Goal: Task Accomplishment & Management: Complete application form

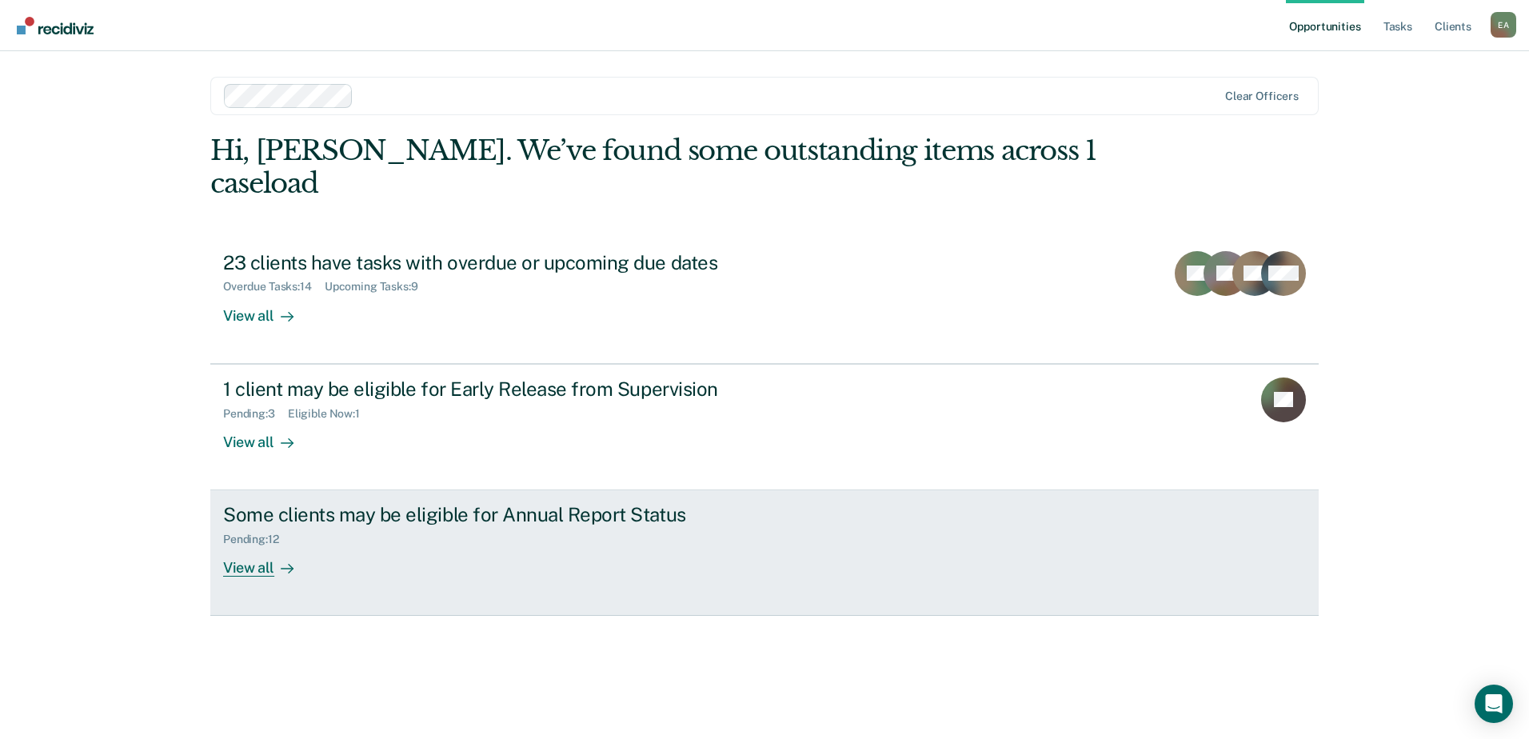
click at [246, 565] on div "View all" at bounding box center [268, 561] width 90 height 31
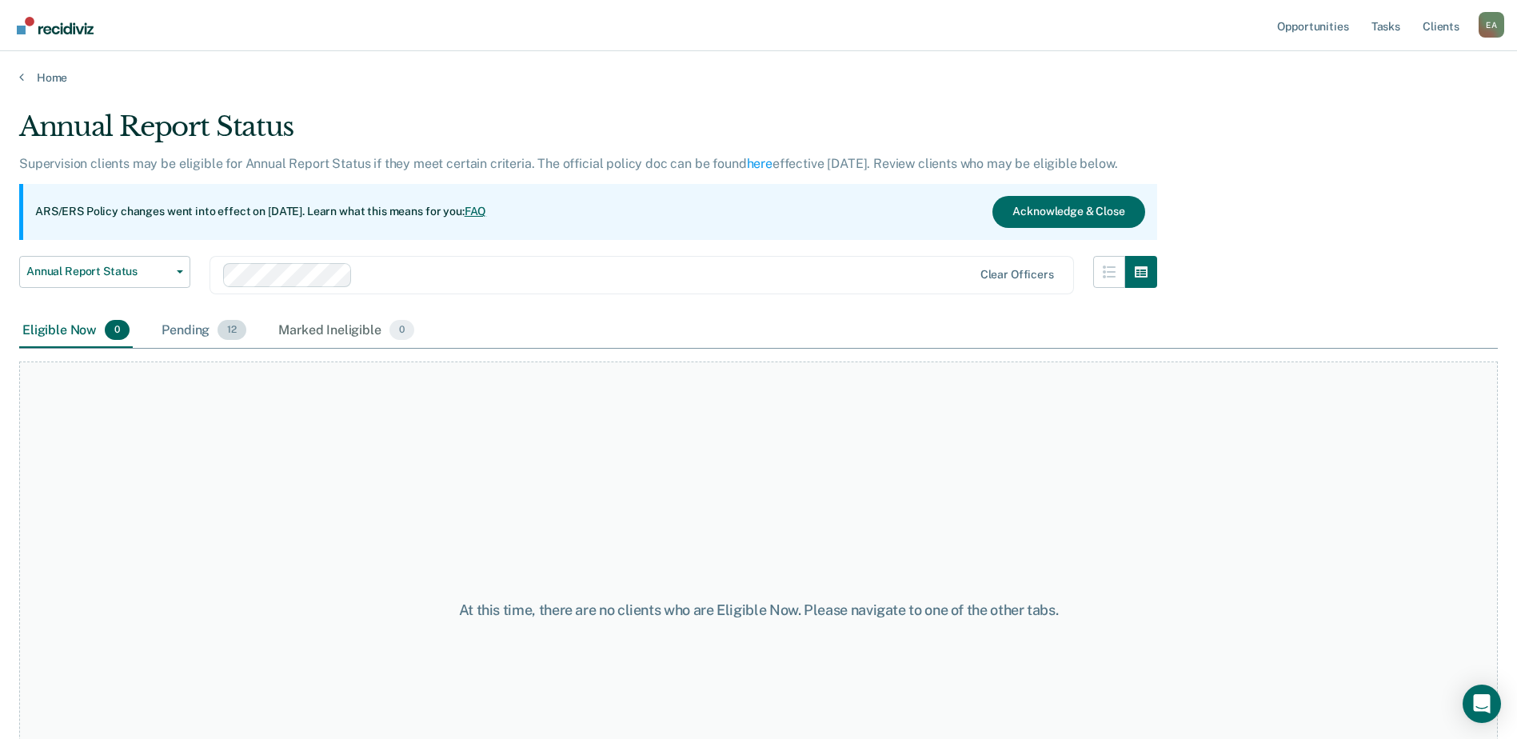
click at [198, 330] on div "Pending 12" at bounding box center [203, 331] width 91 height 35
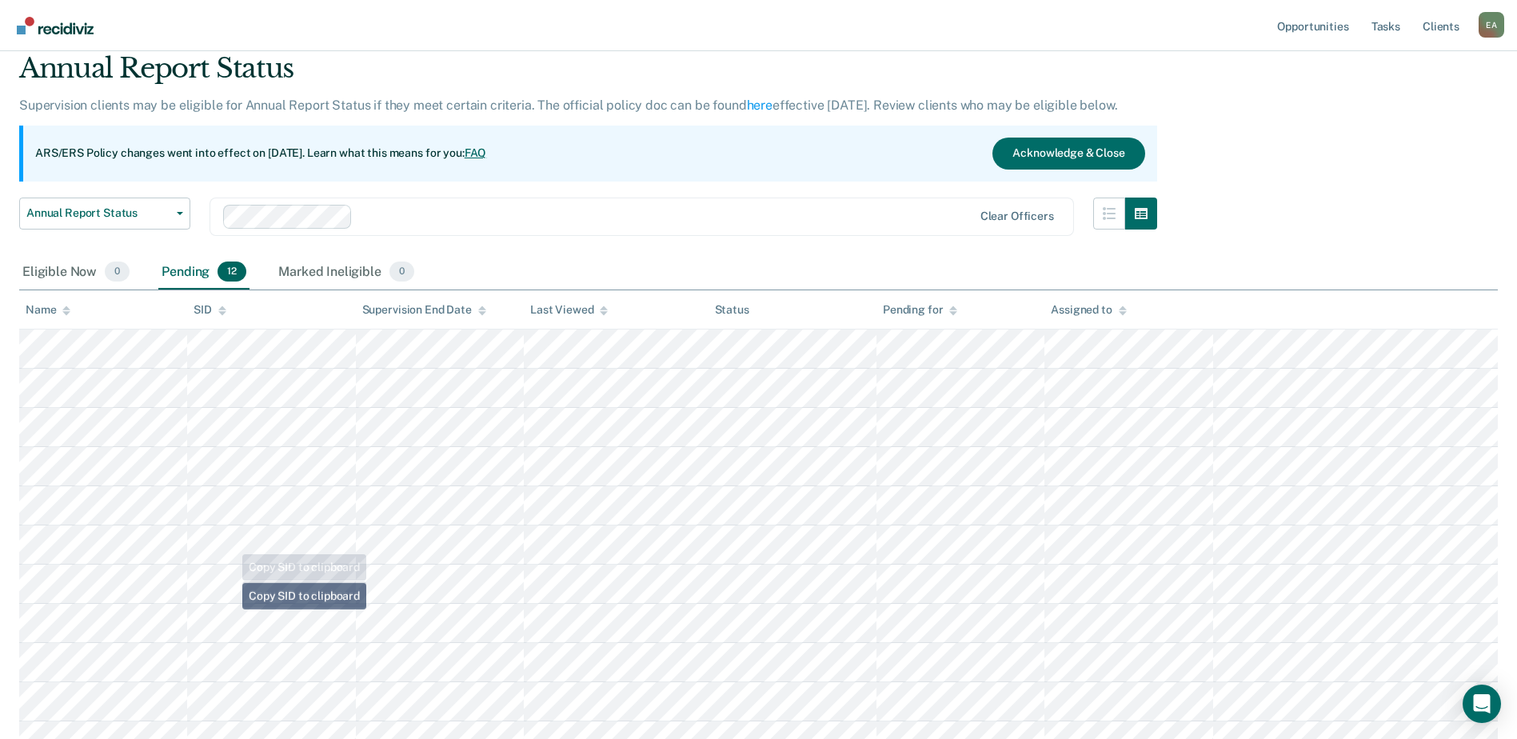
scroll to position [234, 0]
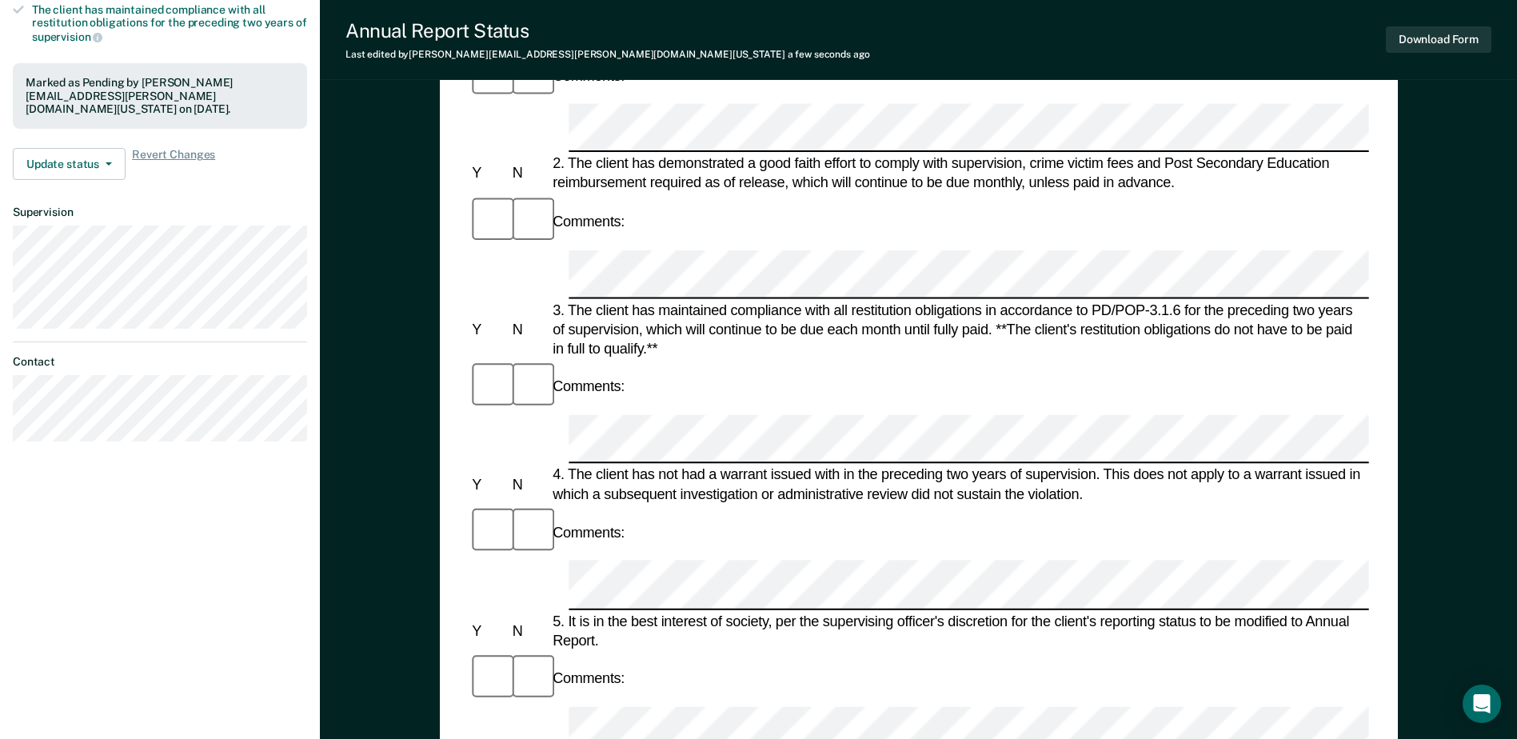
scroll to position [400, 0]
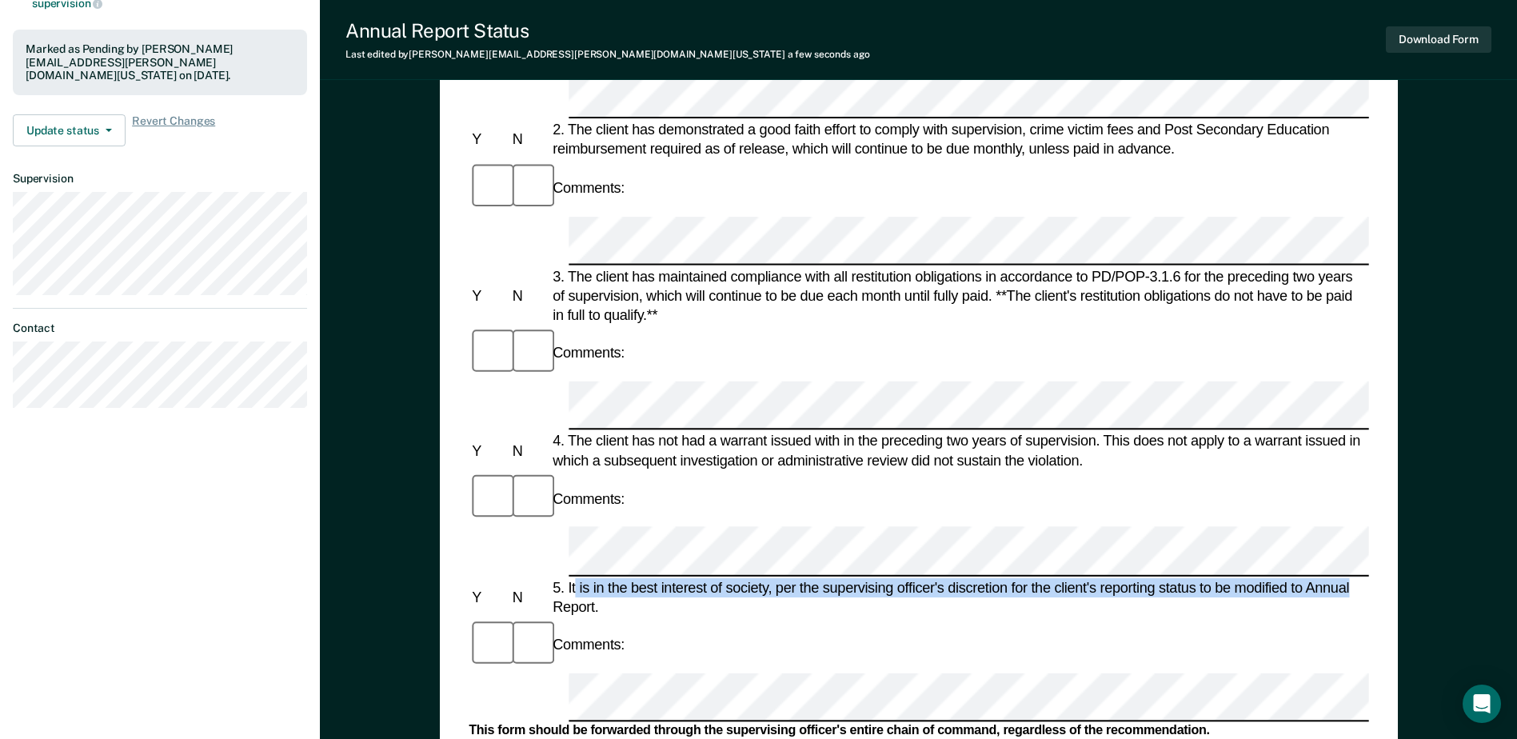
drag, startPoint x: 574, startPoint y: 278, endPoint x: 1349, endPoint y: 280, distance: 775.1
click at [1349, 578] on div "5. It is in the best interest of society, per the supervising officer's discret…" at bounding box center [960, 597] width 820 height 38
copy div "is in the best interest of society, per the supervising officer's discretion fo…"
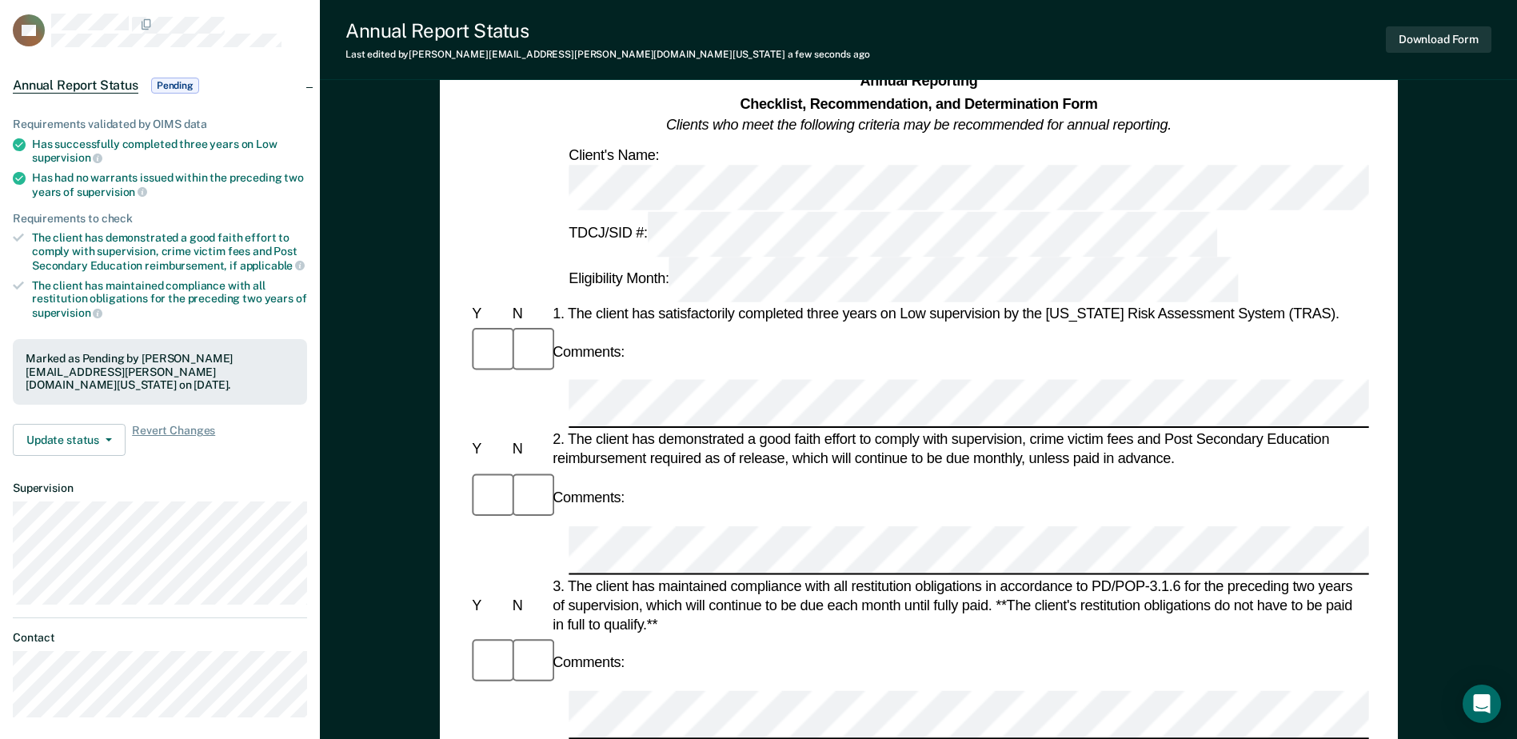
scroll to position [80, 0]
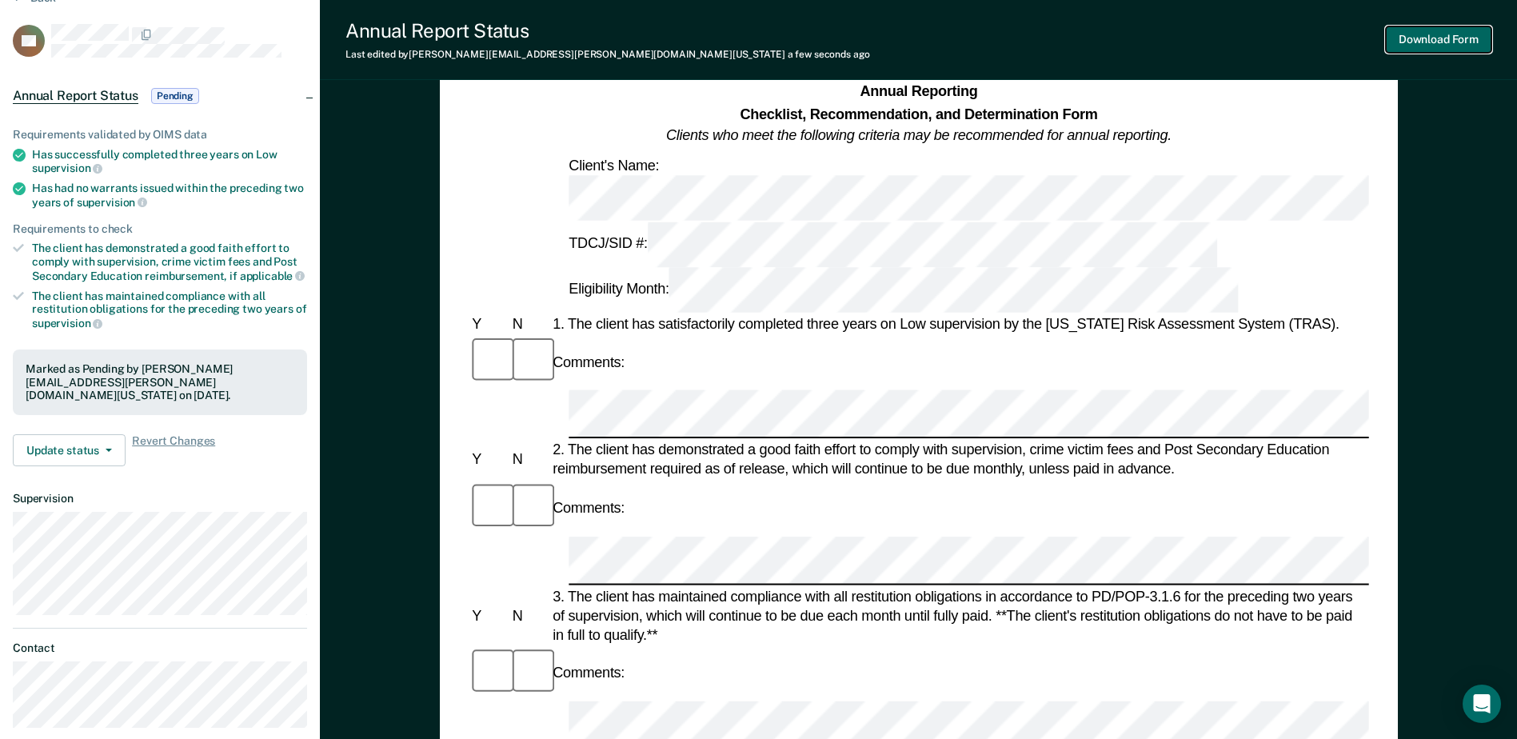
click at [1424, 34] on button "Download Form" at bounding box center [1439, 39] width 106 height 26
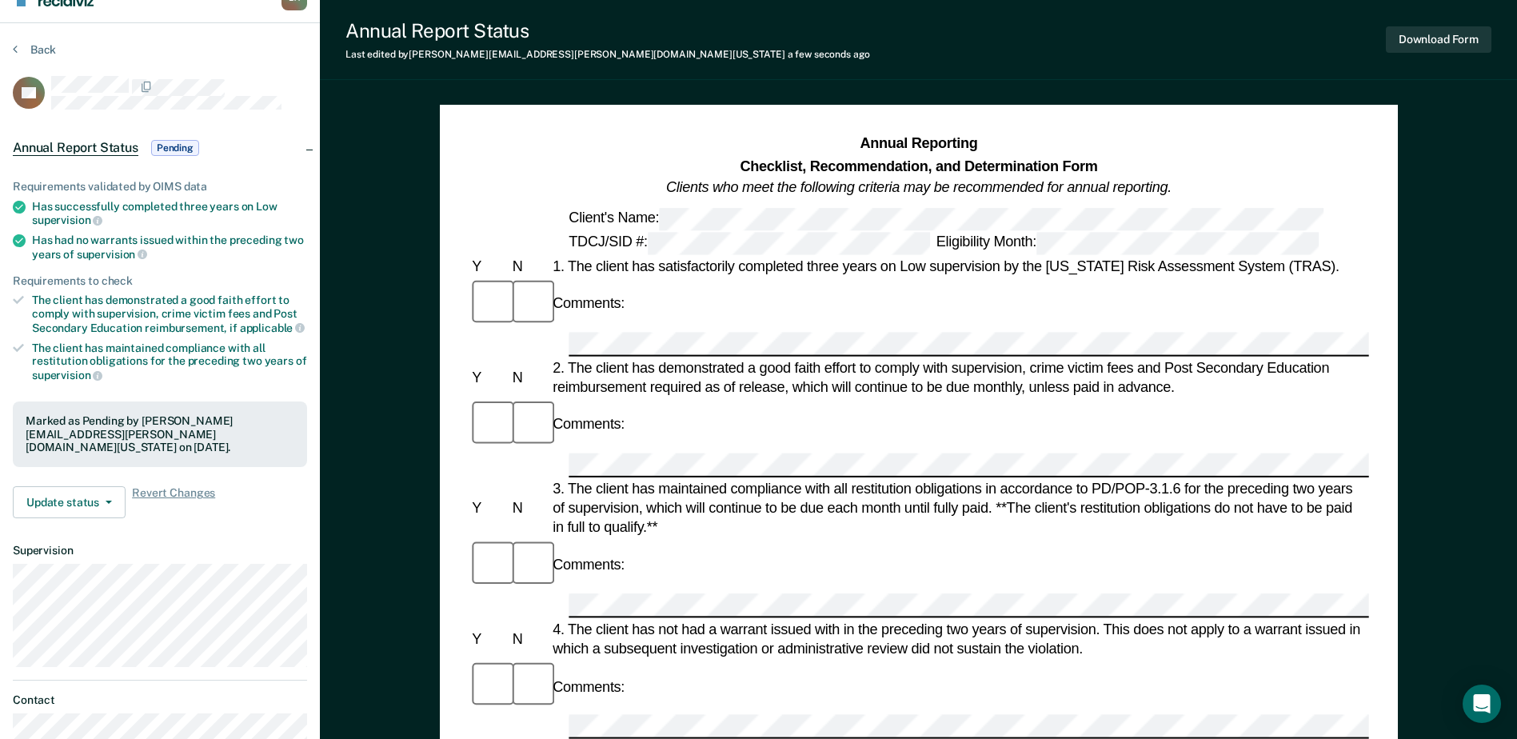
scroll to position [0, 0]
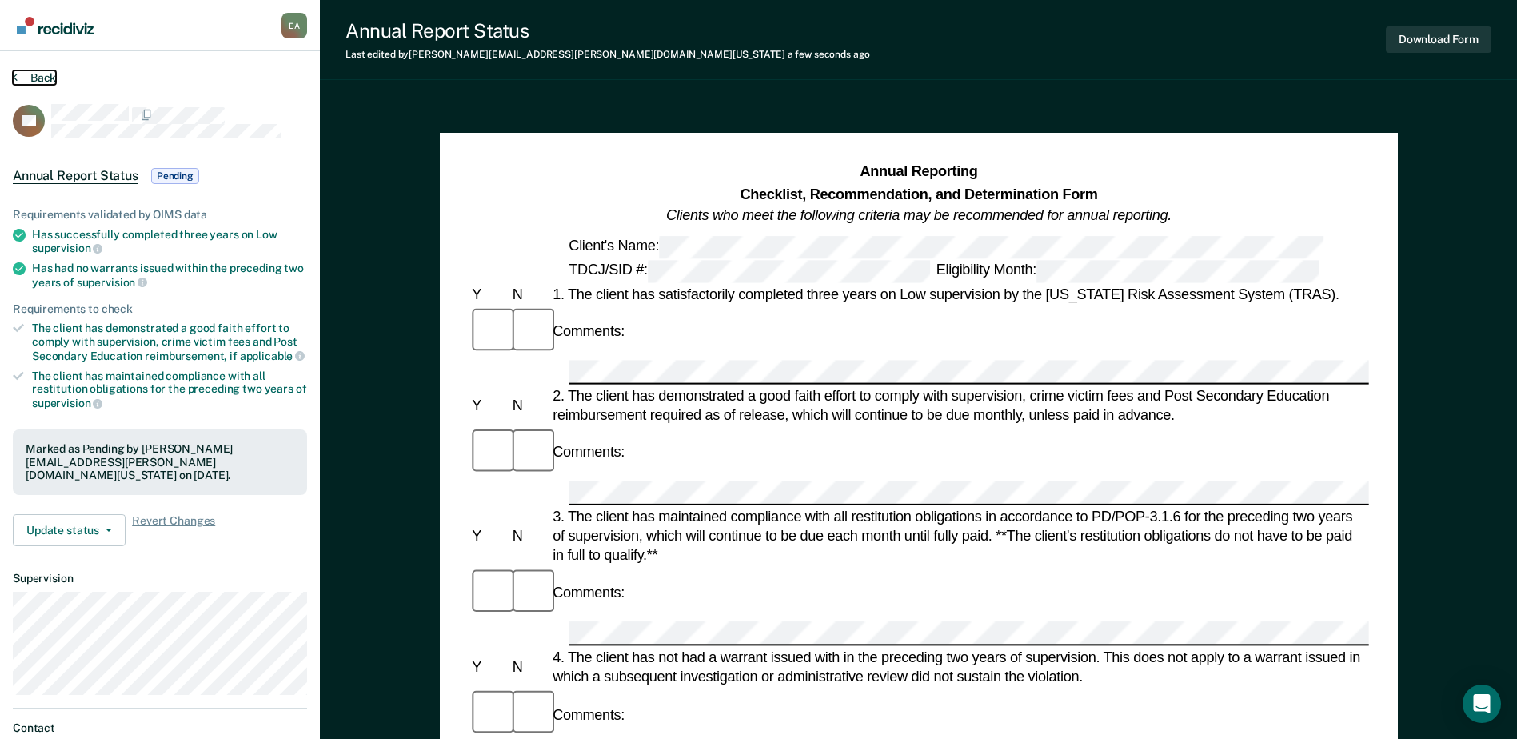
click at [27, 80] on button "Back" at bounding box center [34, 77] width 43 height 14
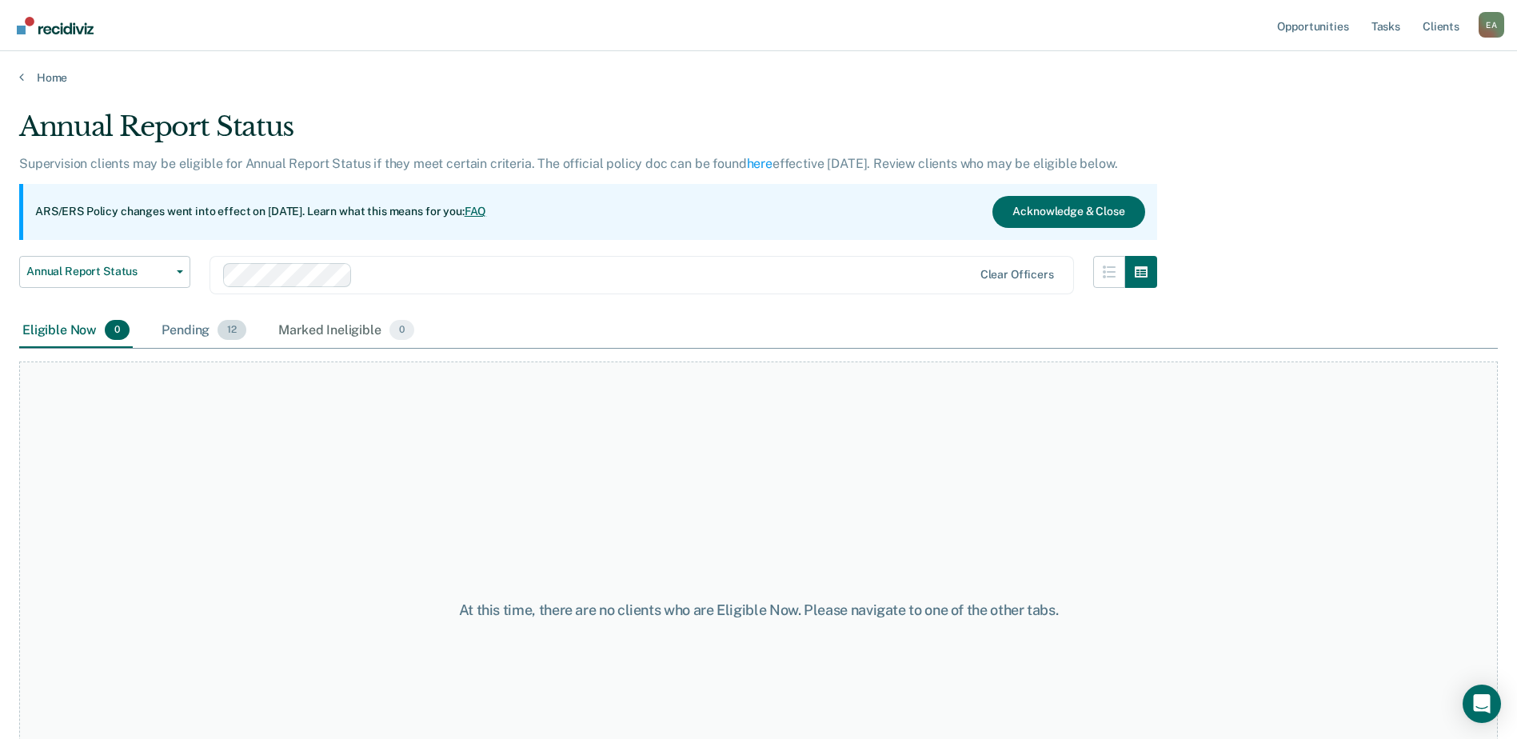
click at [238, 330] on span "12" at bounding box center [232, 330] width 29 height 21
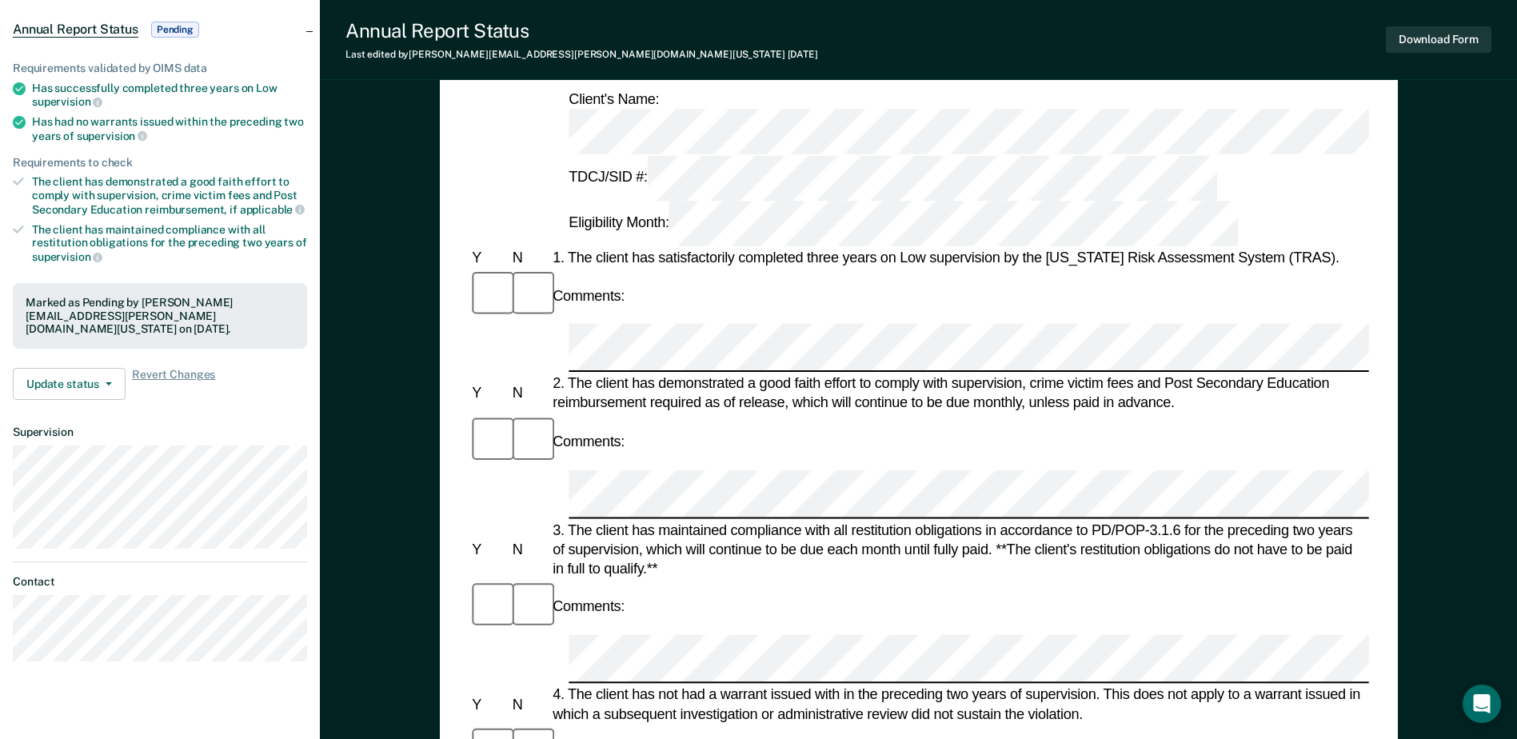
scroll to position [80, 0]
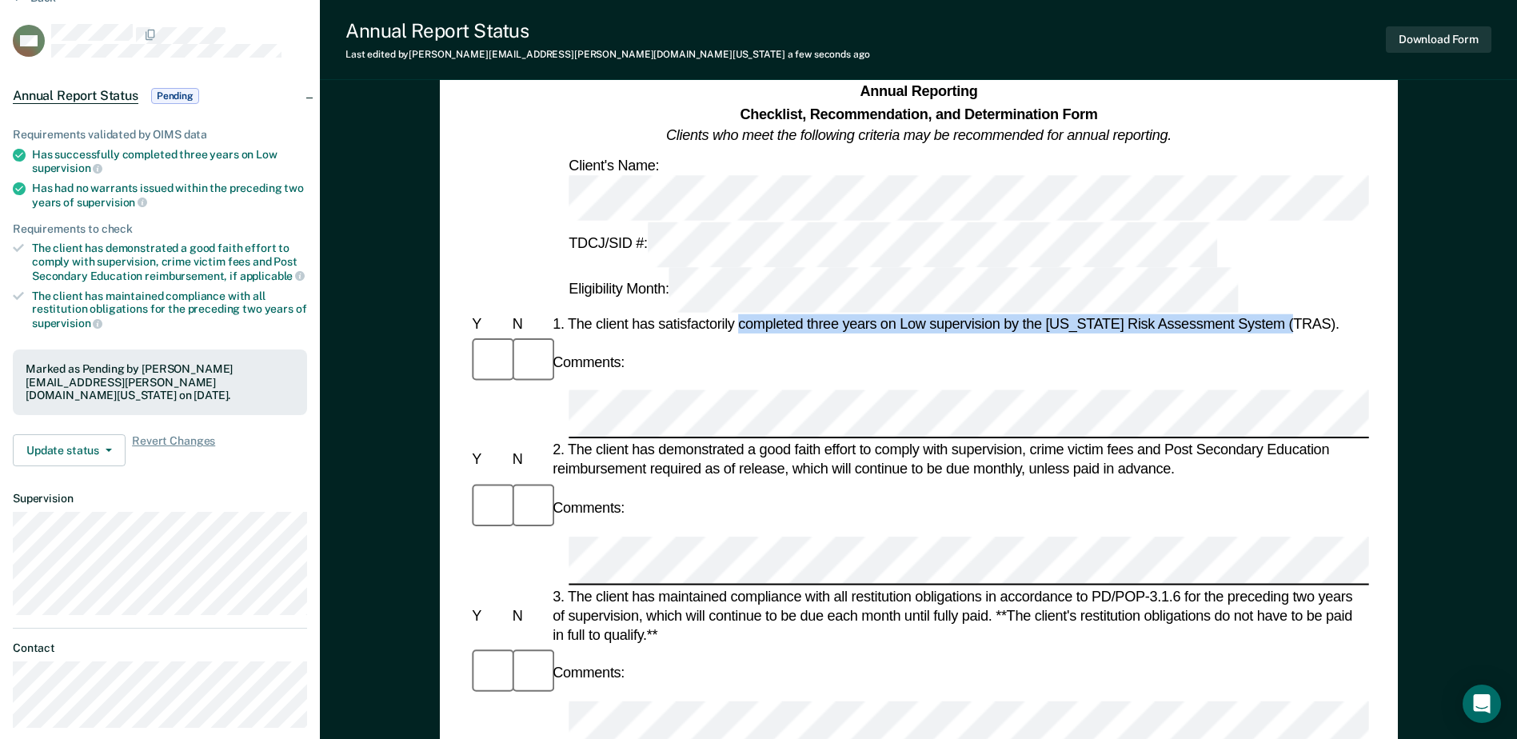
drag, startPoint x: 737, startPoint y: 217, endPoint x: 1293, endPoint y: 220, distance: 555.9
click at [1293, 314] on div "1. The client has satisfactorily completed three years on Low supervision by th…" at bounding box center [960, 323] width 820 height 19
copy div "completed three years on Low supervision by the Texas Risk Assessment System (T…"
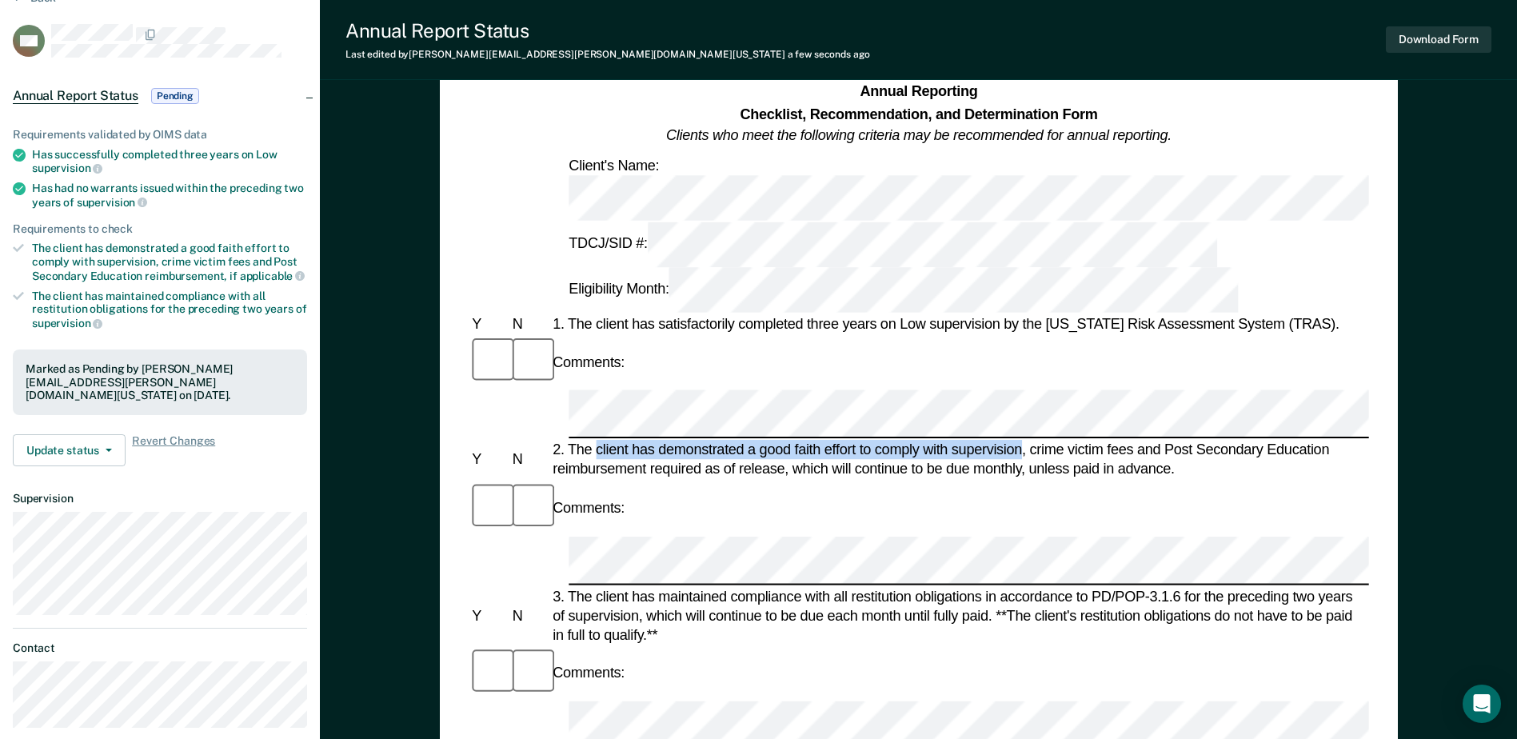
drag, startPoint x: 598, startPoint y: 290, endPoint x: 1021, endPoint y: 293, distance: 423.1
click at [1021, 441] on div "2. The client has demonstrated a good faith effort to comply with supervision, …" at bounding box center [960, 460] width 820 height 38
copy div "client has demonstrated a good faith effort to comply with supervision"
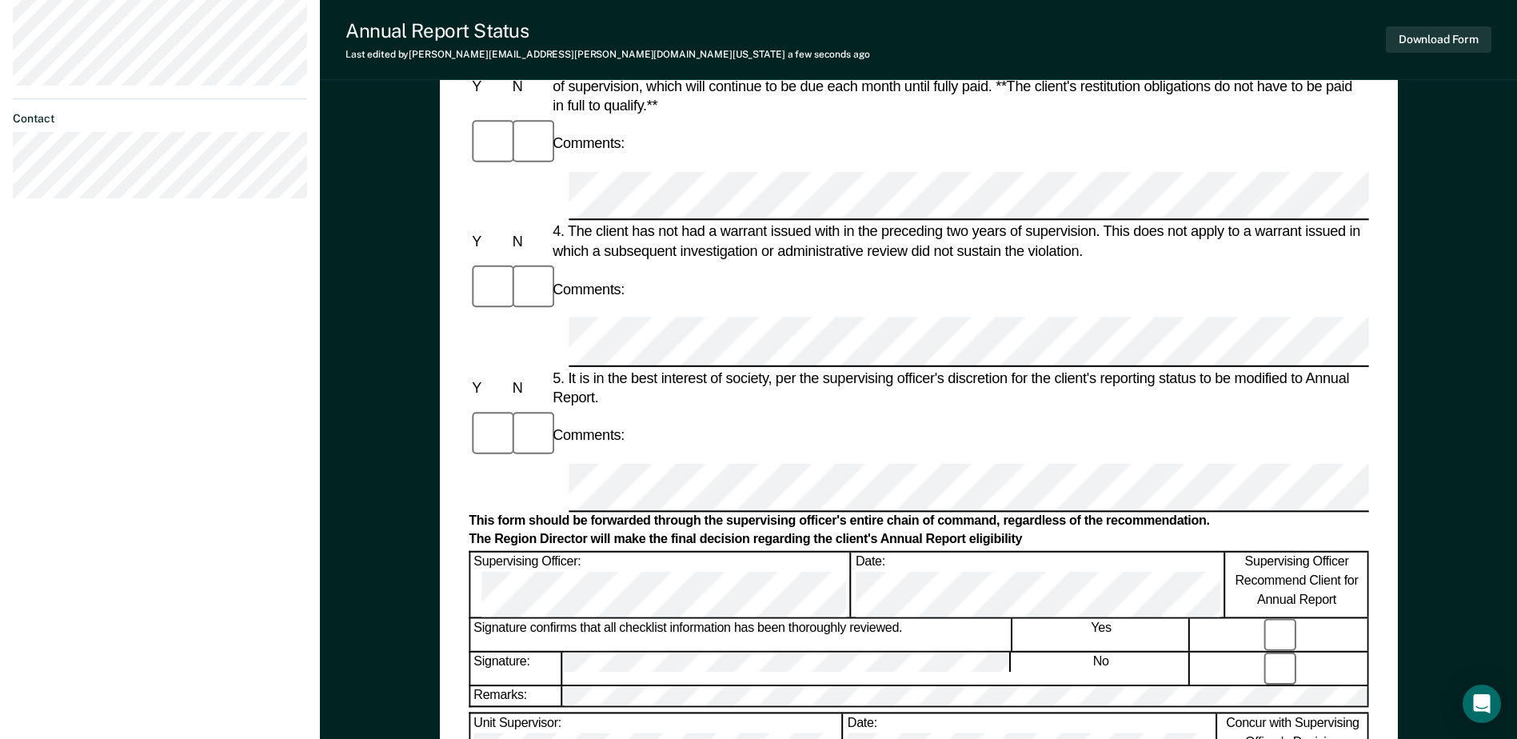
scroll to position [287, 0]
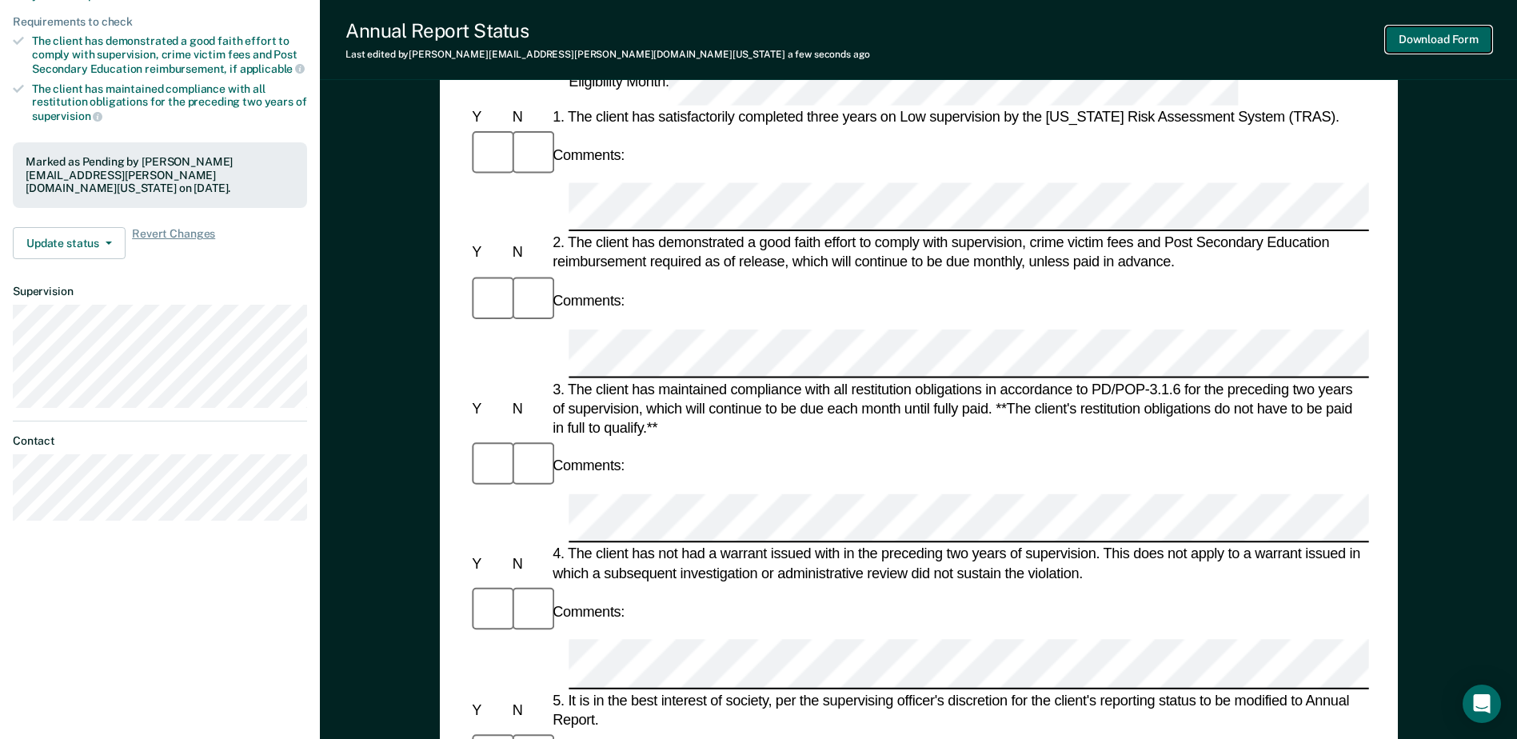
click at [1401, 38] on button "Download Form" at bounding box center [1439, 39] width 106 height 26
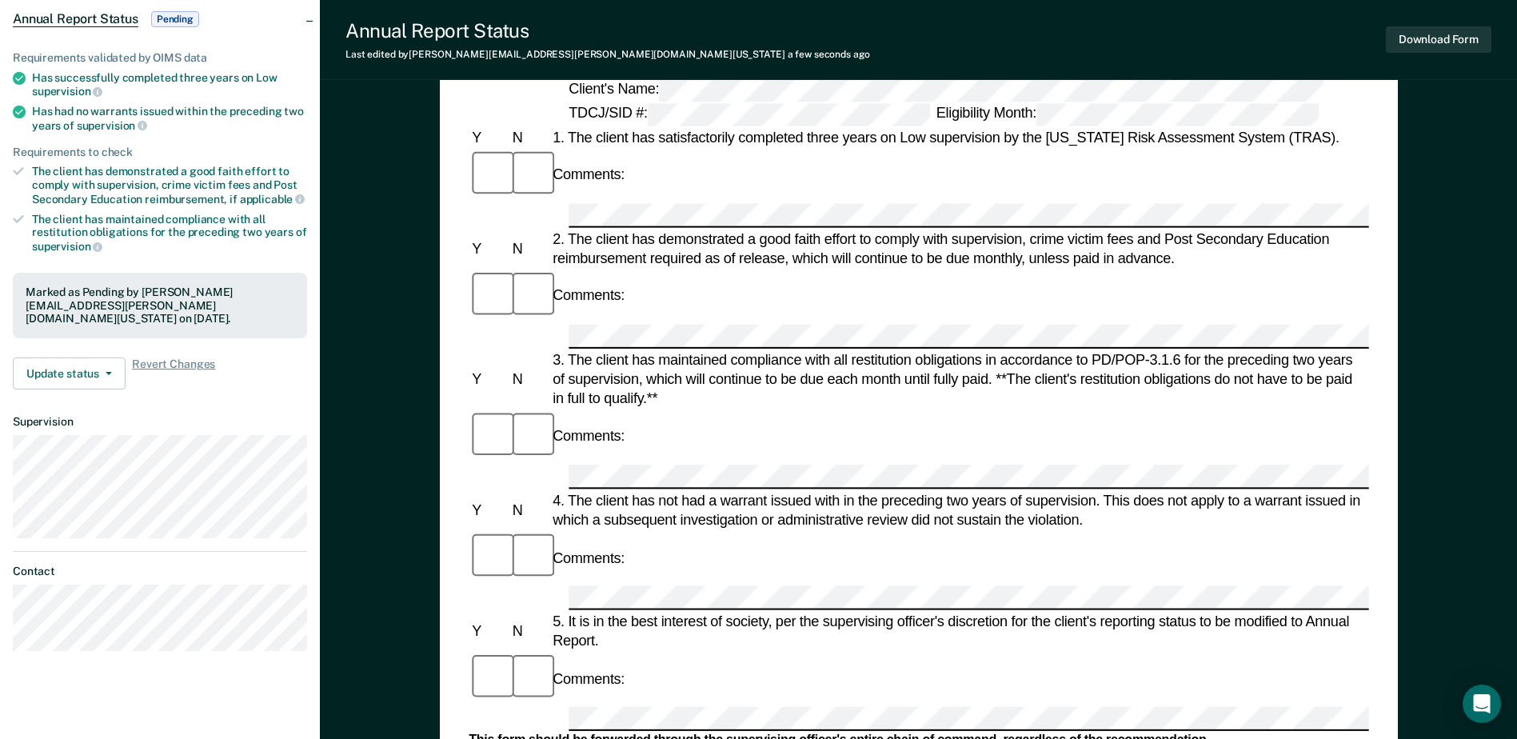
scroll to position [0, 0]
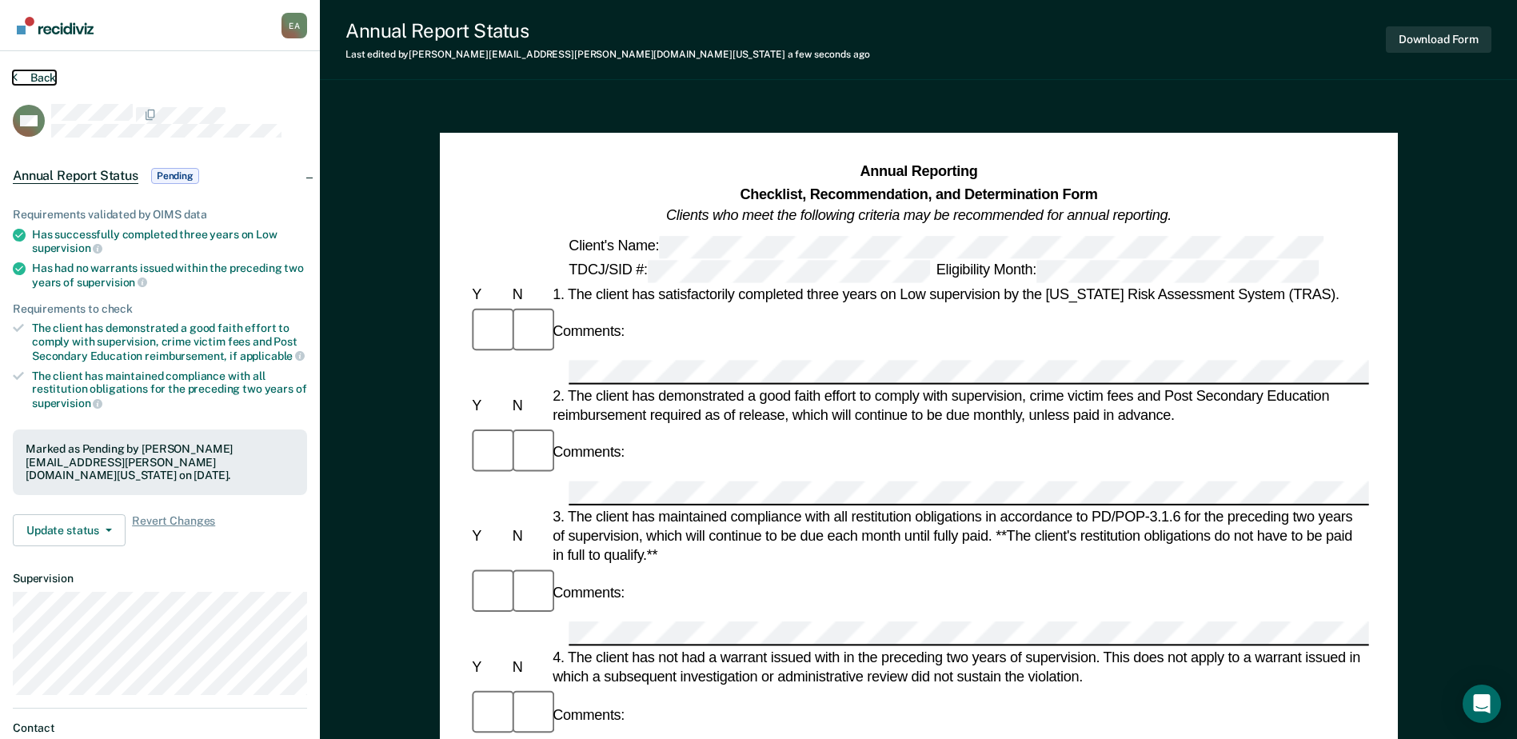
click at [42, 77] on button "Back" at bounding box center [34, 77] width 43 height 14
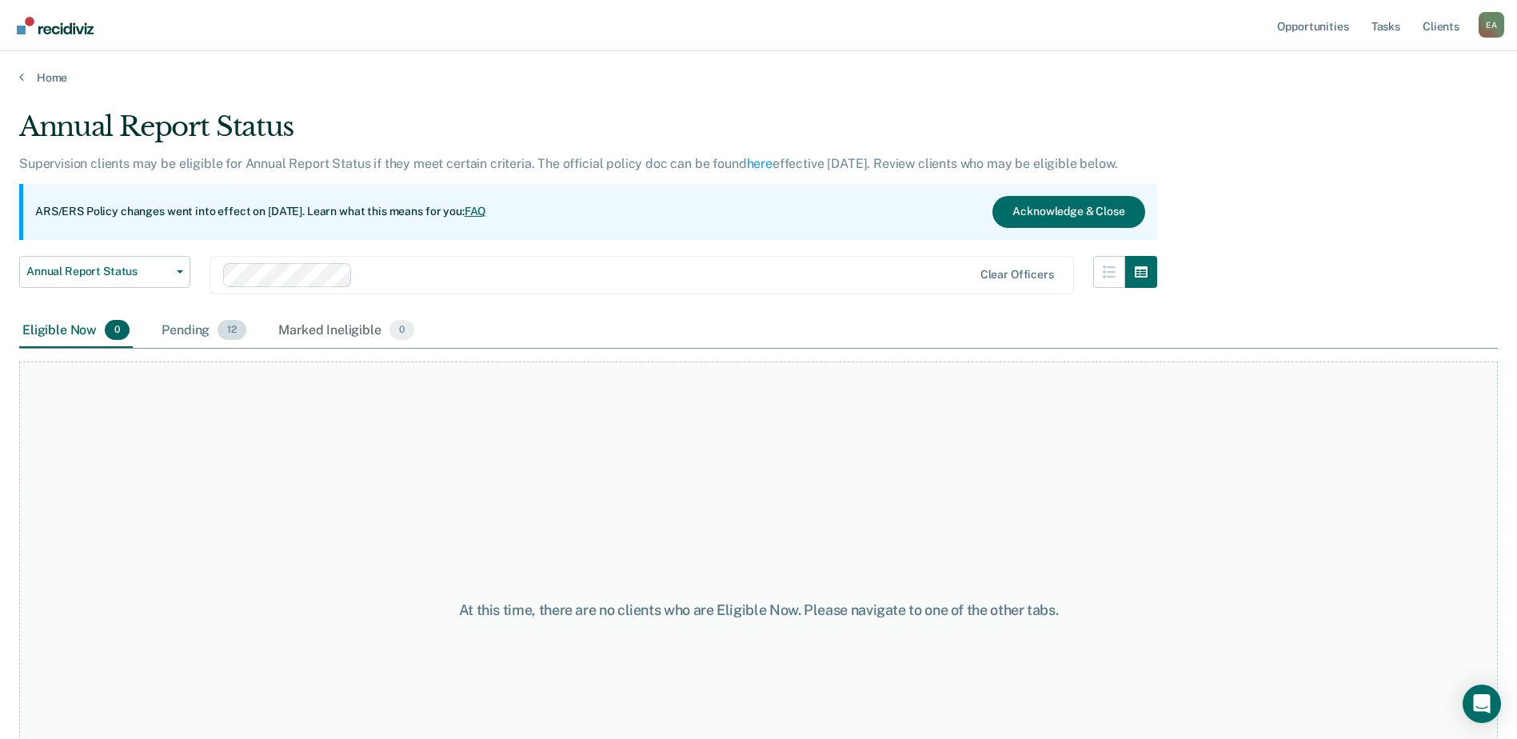
click at [189, 334] on div "Pending 12" at bounding box center [203, 331] width 91 height 35
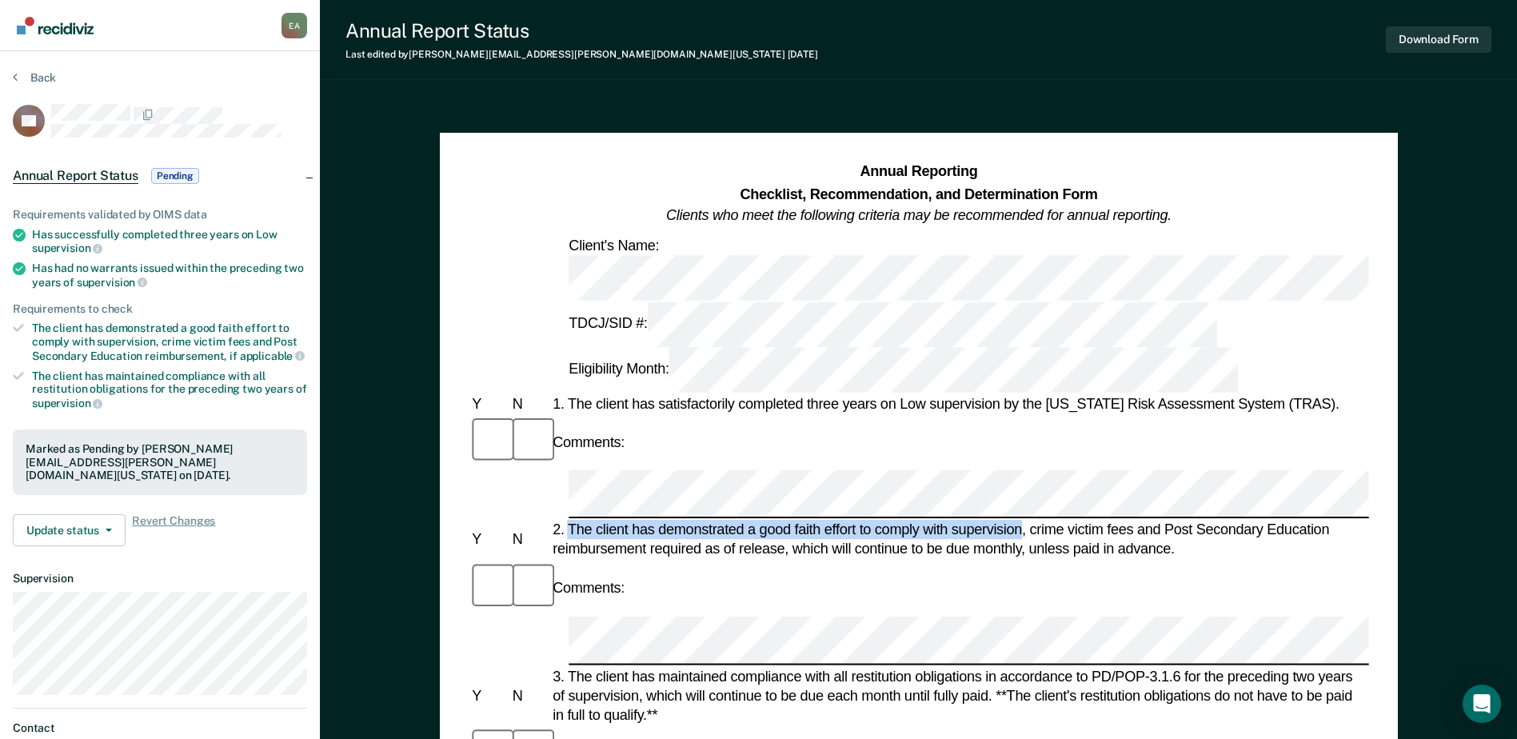
drag, startPoint x: 566, startPoint y: 368, endPoint x: 1022, endPoint y: 374, distance: 456.0
click at [1022, 521] on div "2. The client has demonstrated a good faith effort to comply with supervision, …" at bounding box center [960, 540] width 820 height 38
copy div "The client has demonstrated a good faith effort to comply with supervision"
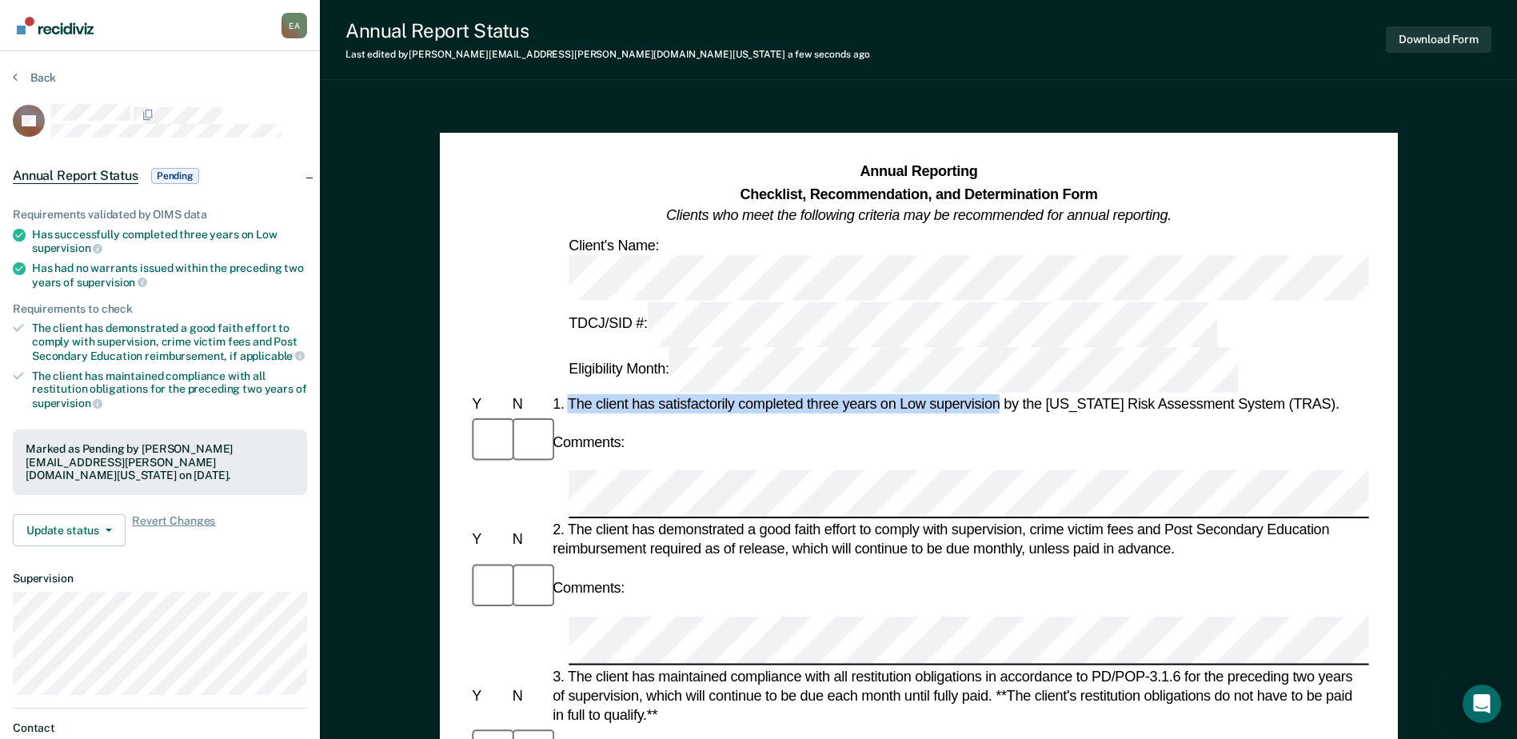
drag, startPoint x: 570, startPoint y: 293, endPoint x: 999, endPoint y: 296, distance: 428.8
click at [999, 394] on div "1. The client has satisfactorily completed three years on Low supervision by th…" at bounding box center [960, 403] width 820 height 19
copy div "The client has satisfactorily completed three years on Low supervision"
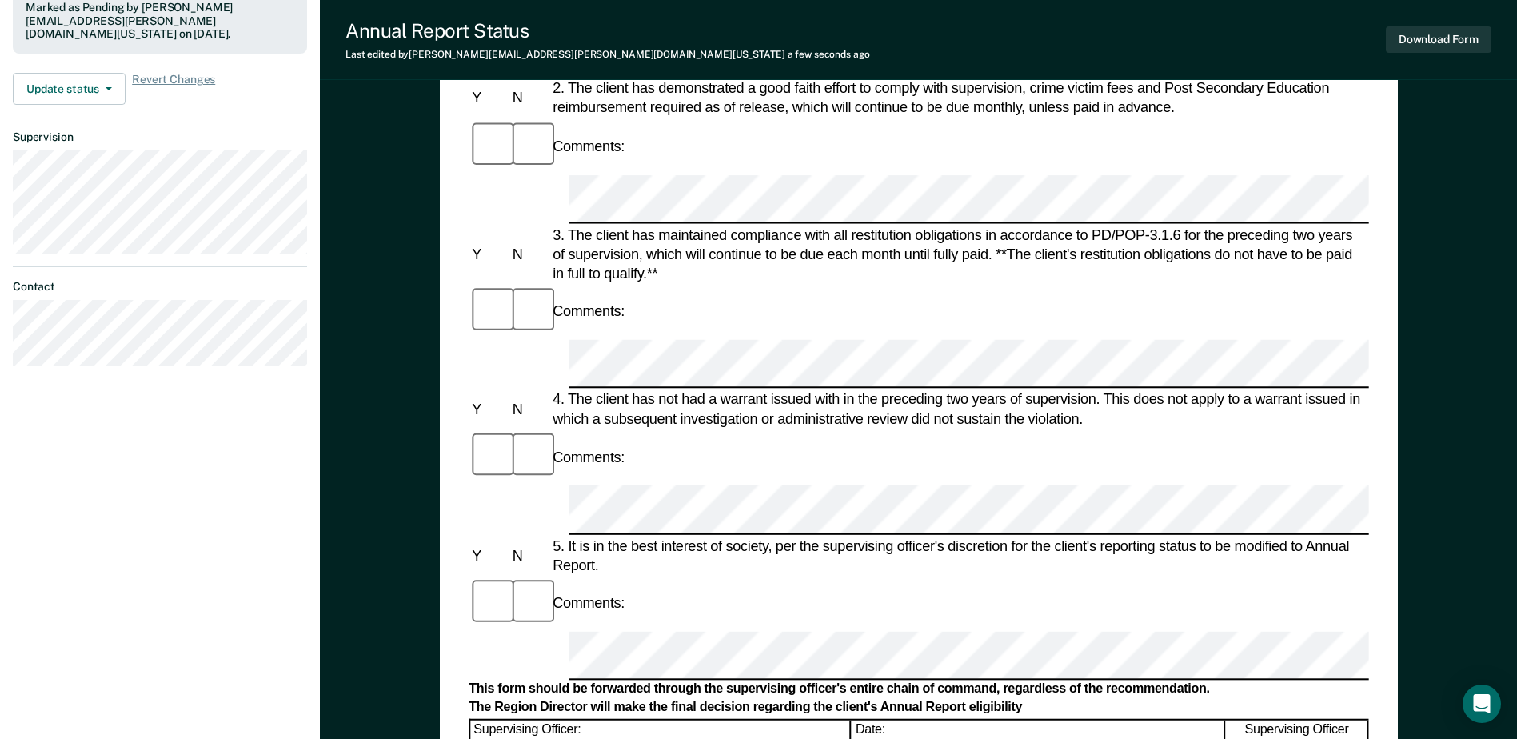
scroll to position [400, 0]
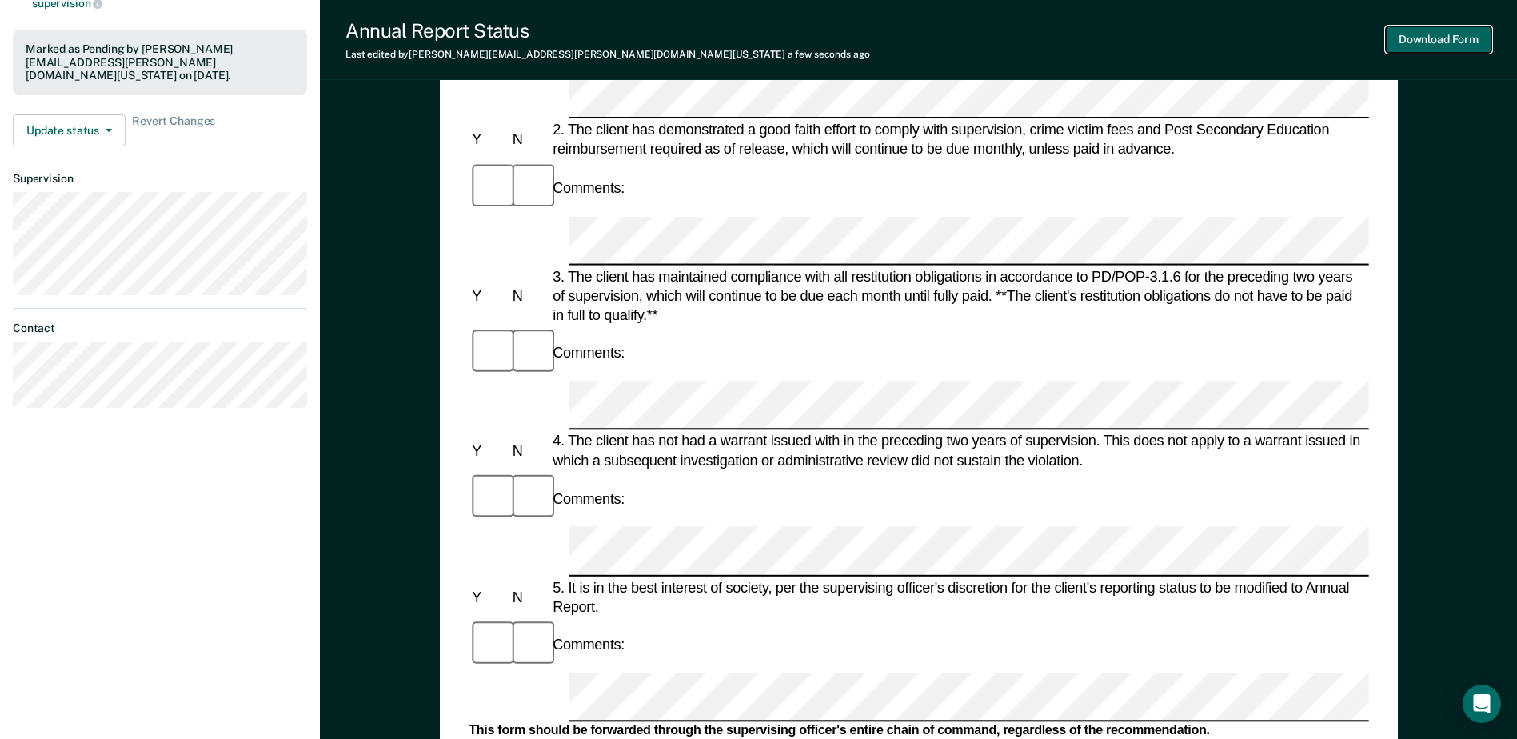
click at [1434, 38] on button "Download Form" at bounding box center [1439, 39] width 106 height 26
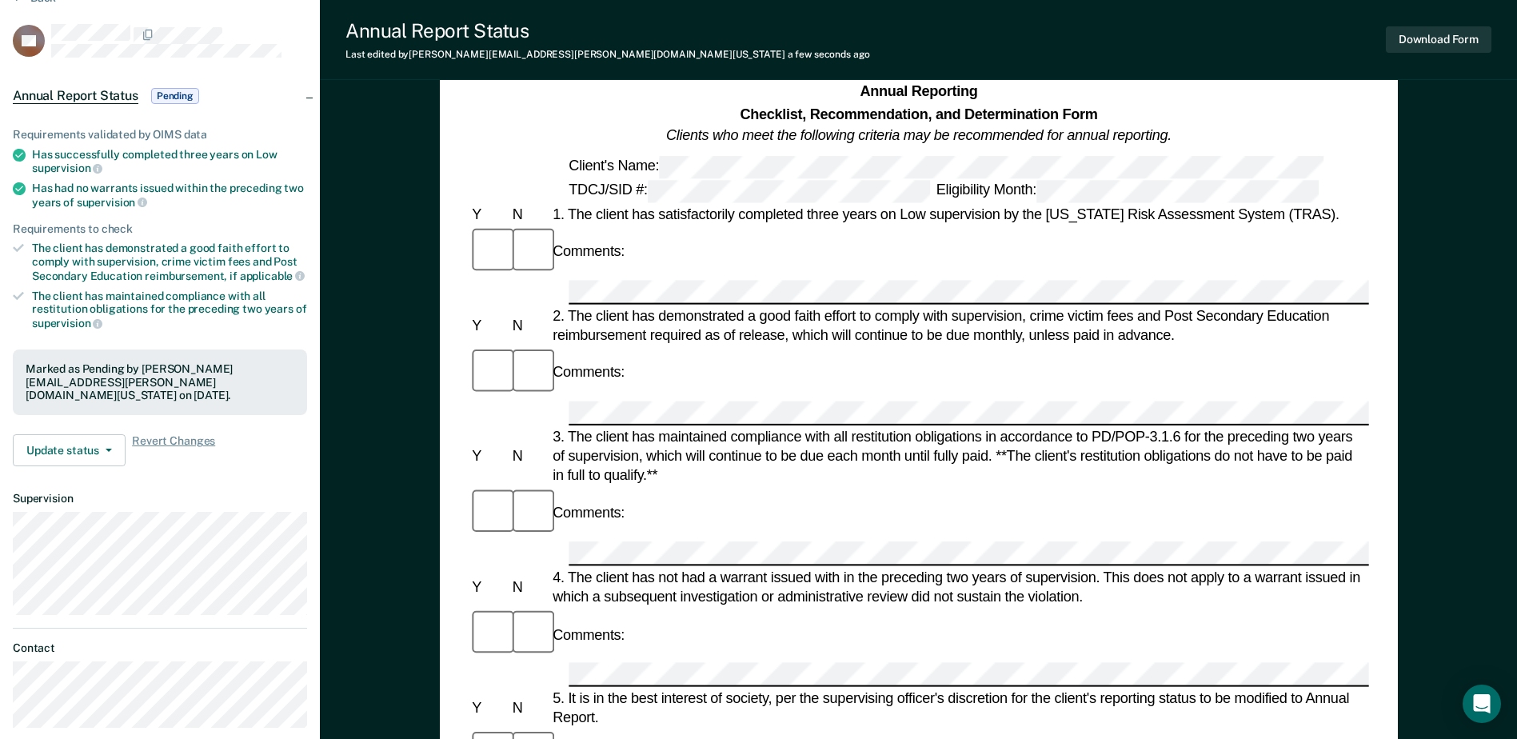
scroll to position [0, 0]
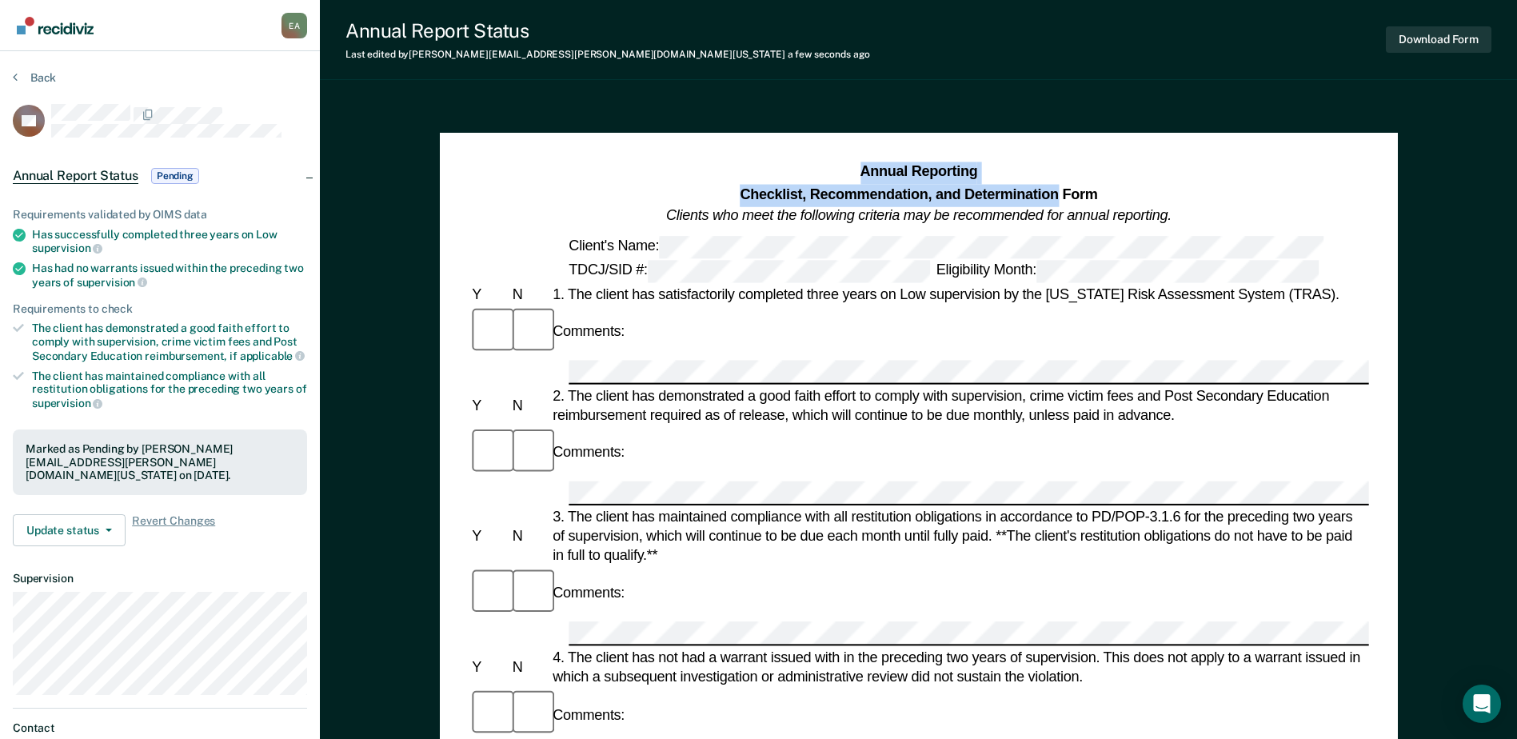
drag, startPoint x: 864, startPoint y: 173, endPoint x: 1059, endPoint y: 191, distance: 196.0
click at [1059, 191] on h1 "Annual Reporting Checklist, Recommendation, and Determination Form Clients who …" at bounding box center [919, 195] width 506 height 66
copy h1 "Annual Reporting Checklist, Recommendation, and Determination"
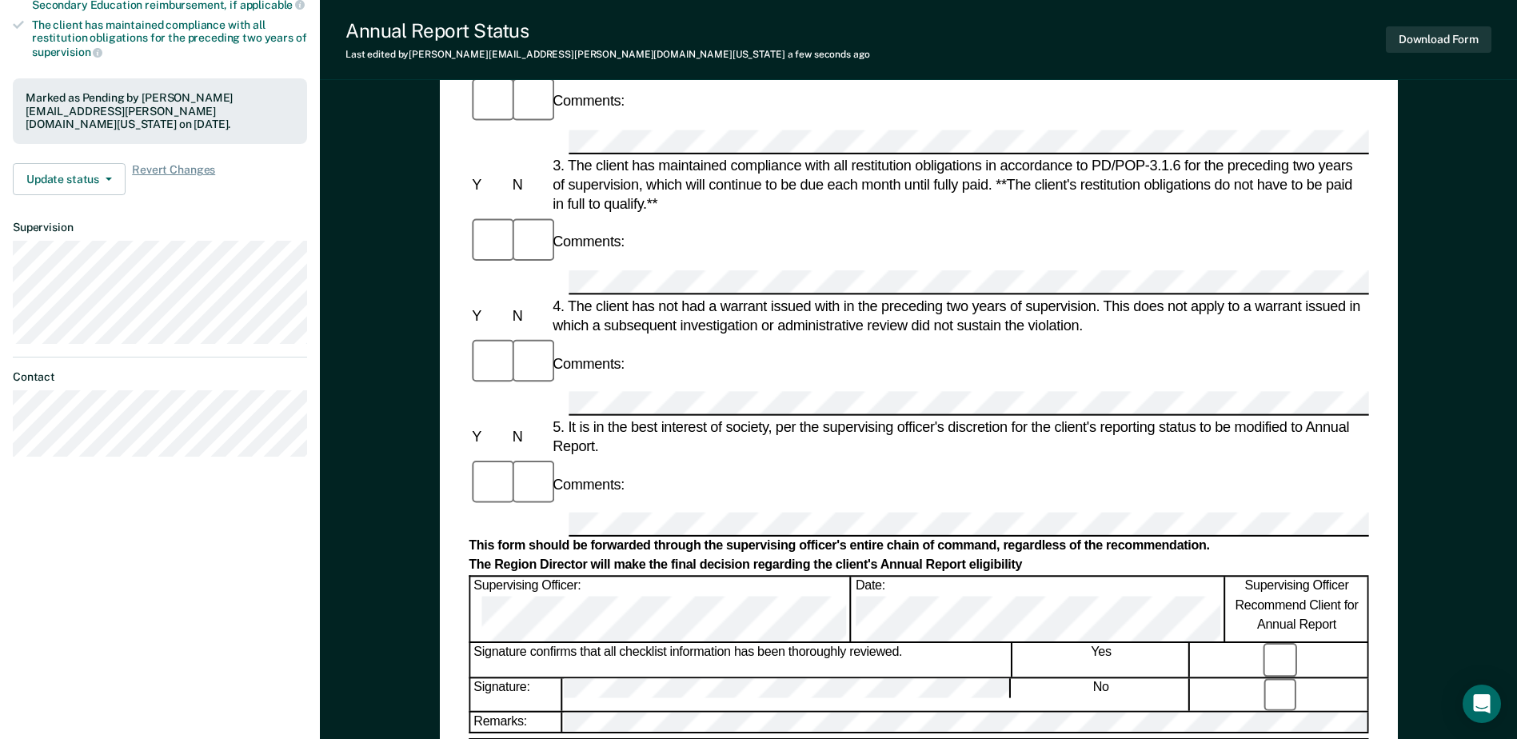
scroll to position [400, 0]
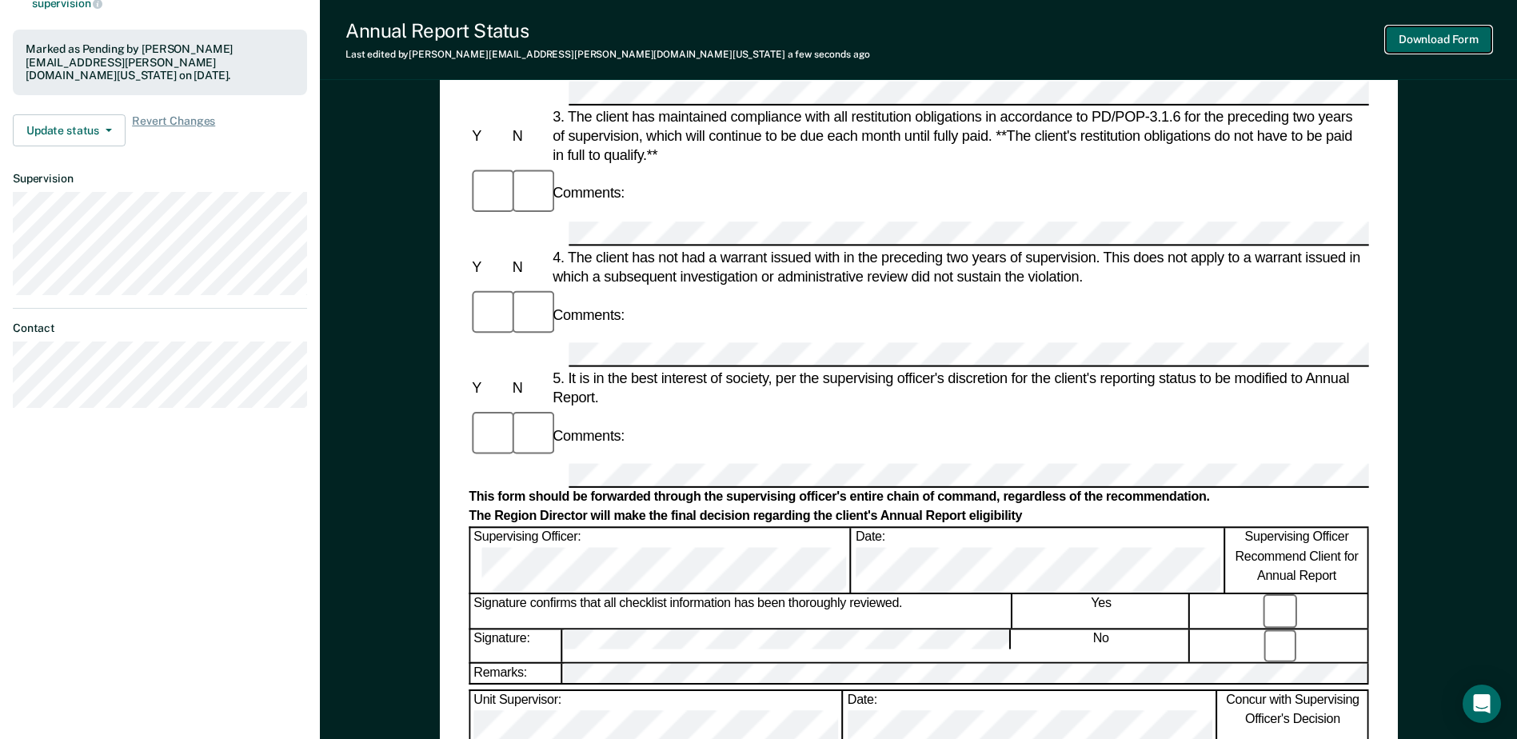
click at [1429, 34] on button "Download Form" at bounding box center [1439, 39] width 106 height 26
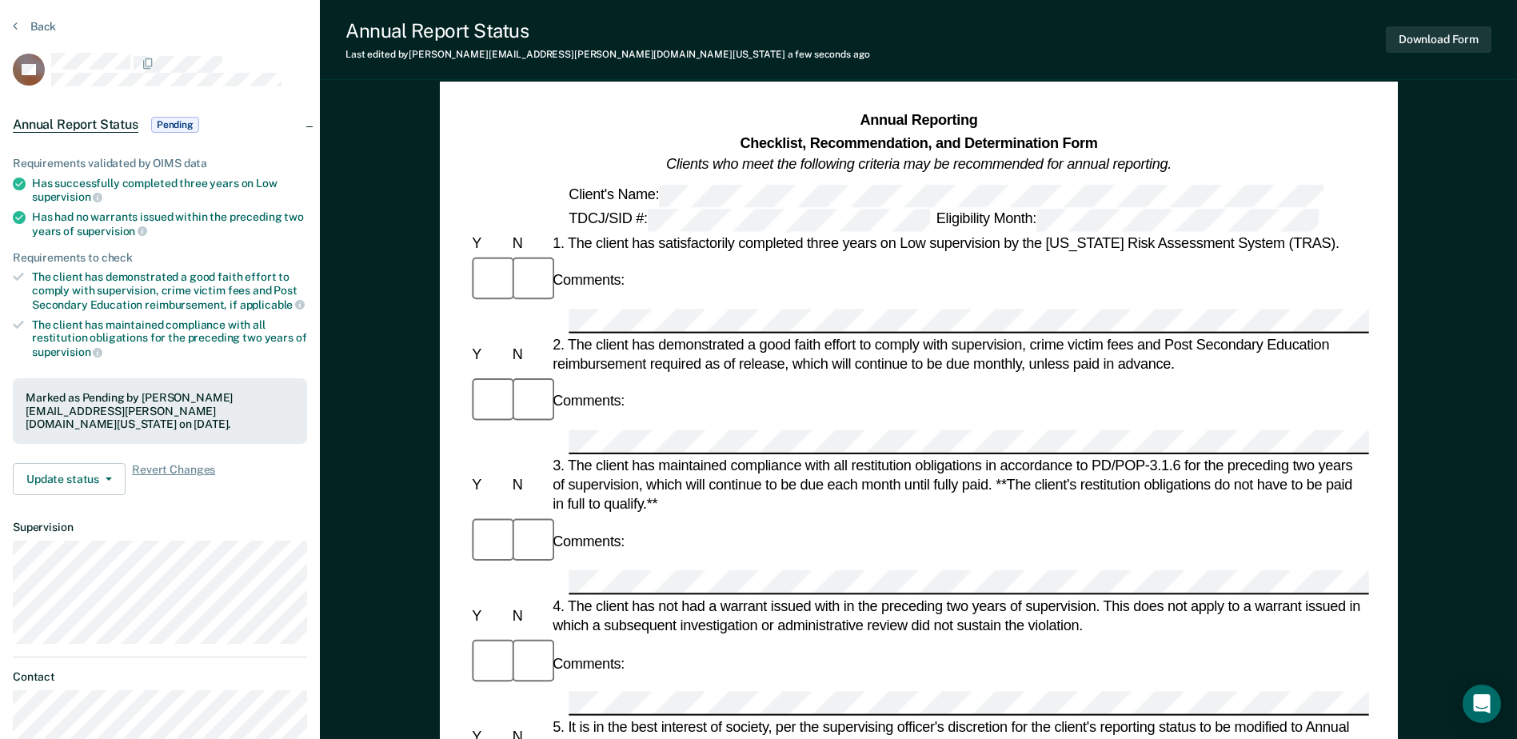
scroll to position [0, 0]
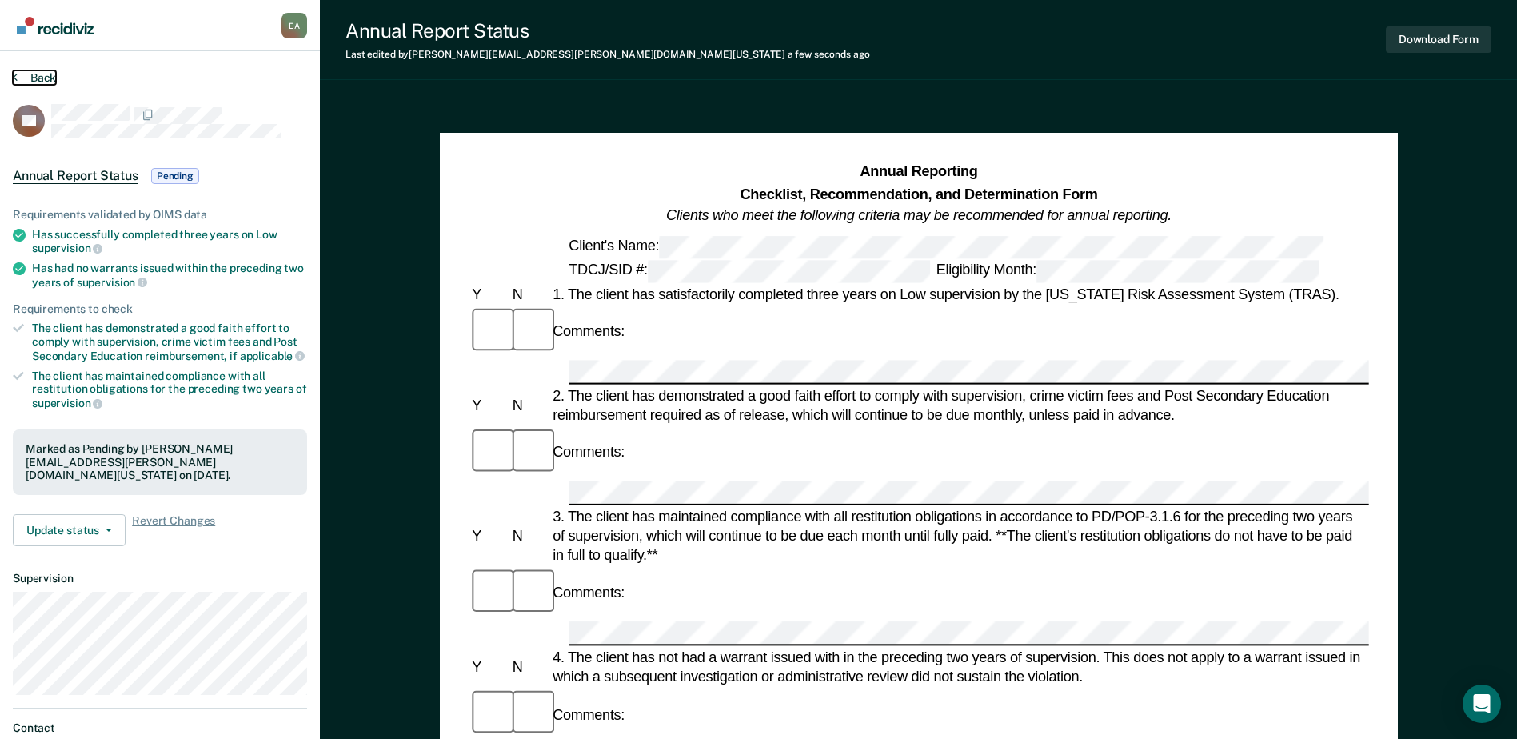
click at [38, 81] on button "Back" at bounding box center [34, 77] width 43 height 14
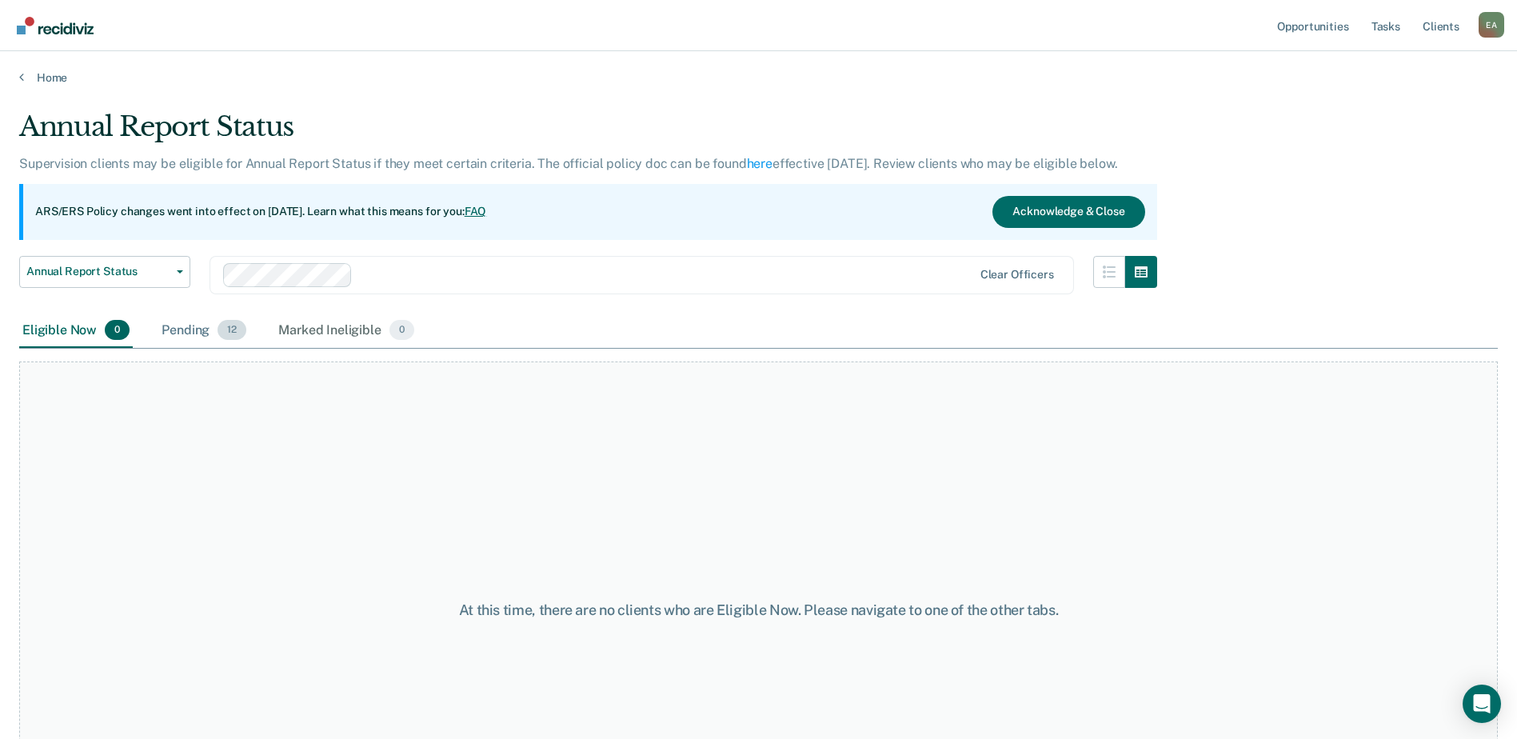
click at [192, 332] on div "Pending 12" at bounding box center [203, 331] width 91 height 35
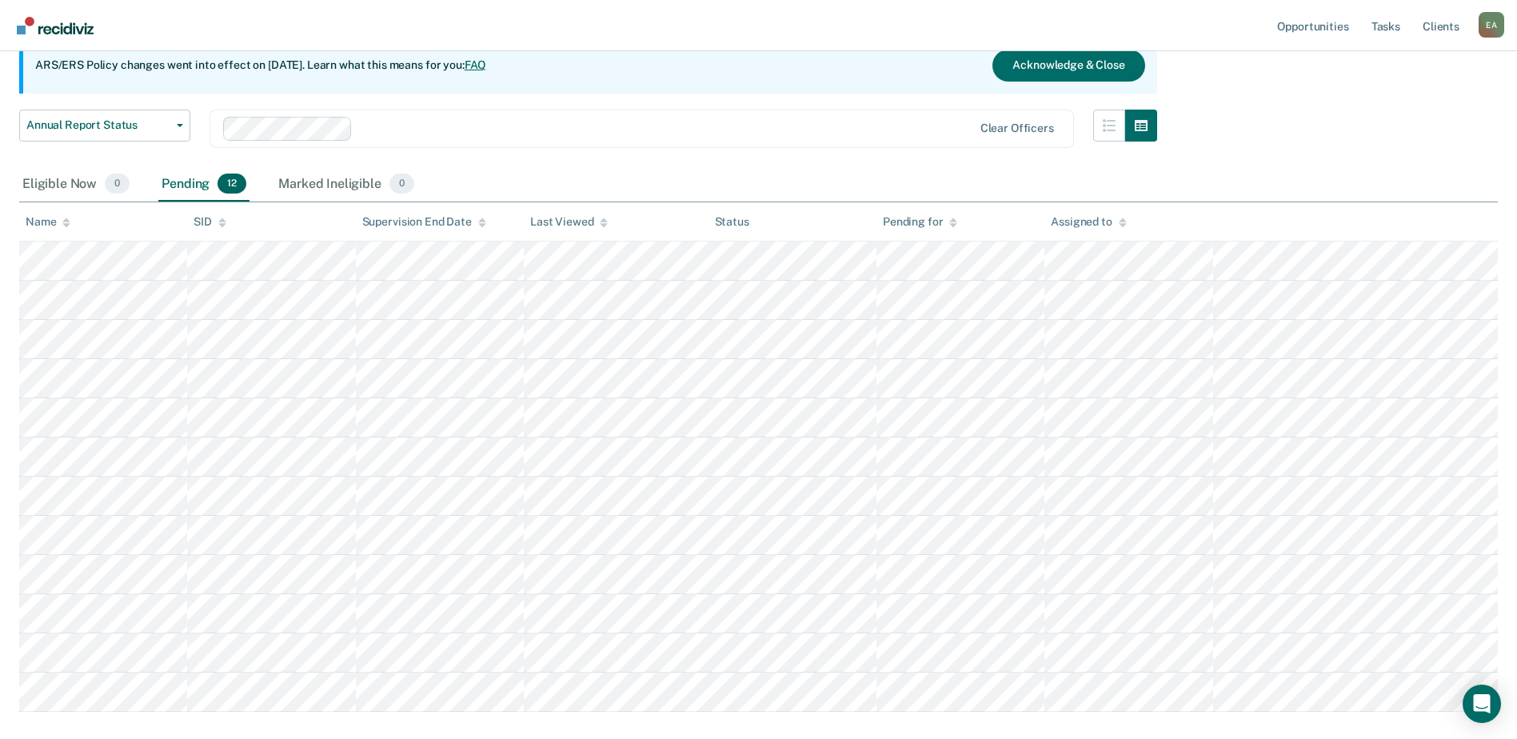
scroll to position [160, 0]
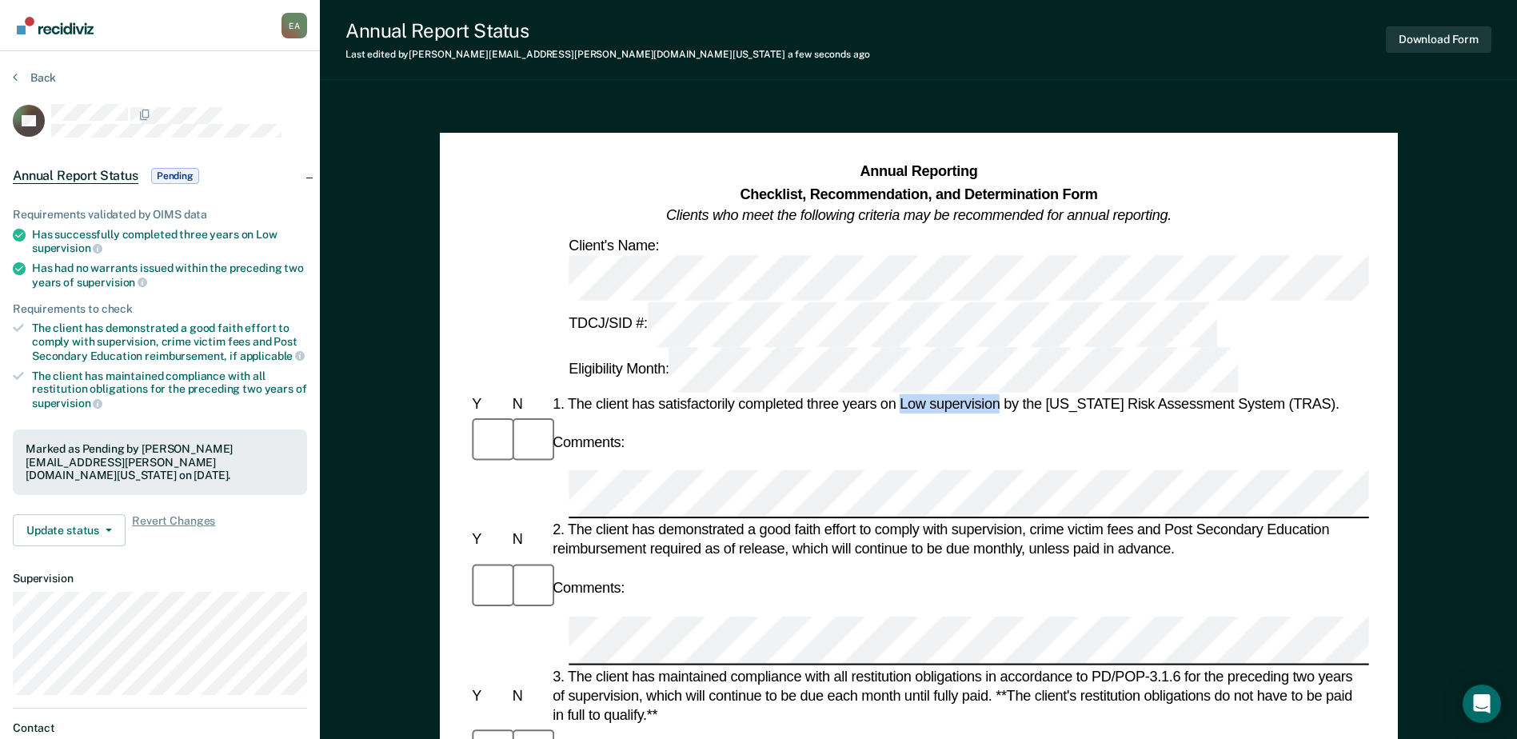
drag, startPoint x: 903, startPoint y: 295, endPoint x: 999, endPoint y: 295, distance: 96.0
click at [999, 394] on div "1. The client has satisfactorily completed three years on Low supervision by th…" at bounding box center [960, 403] width 820 height 19
copy div "Low supervision"
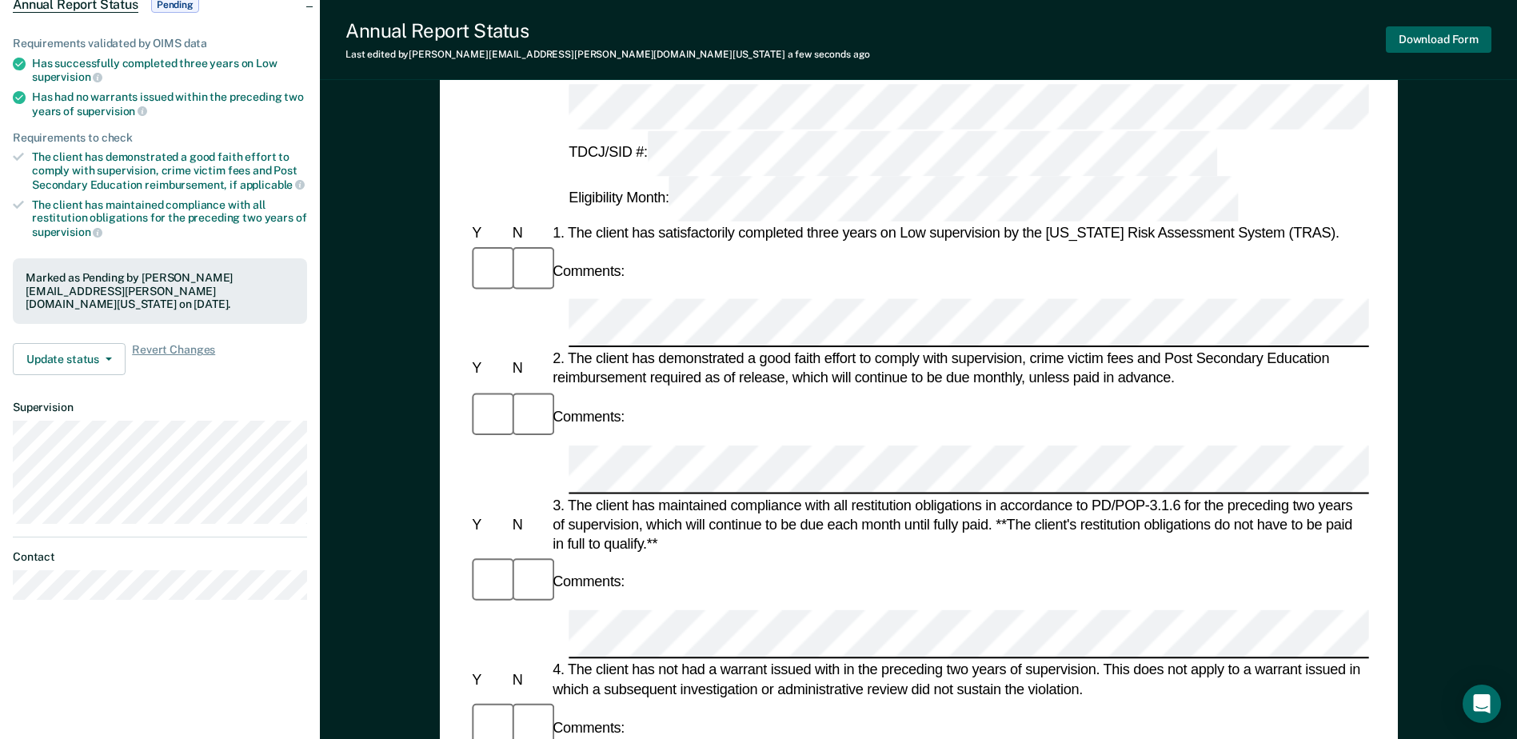
scroll to position [160, 0]
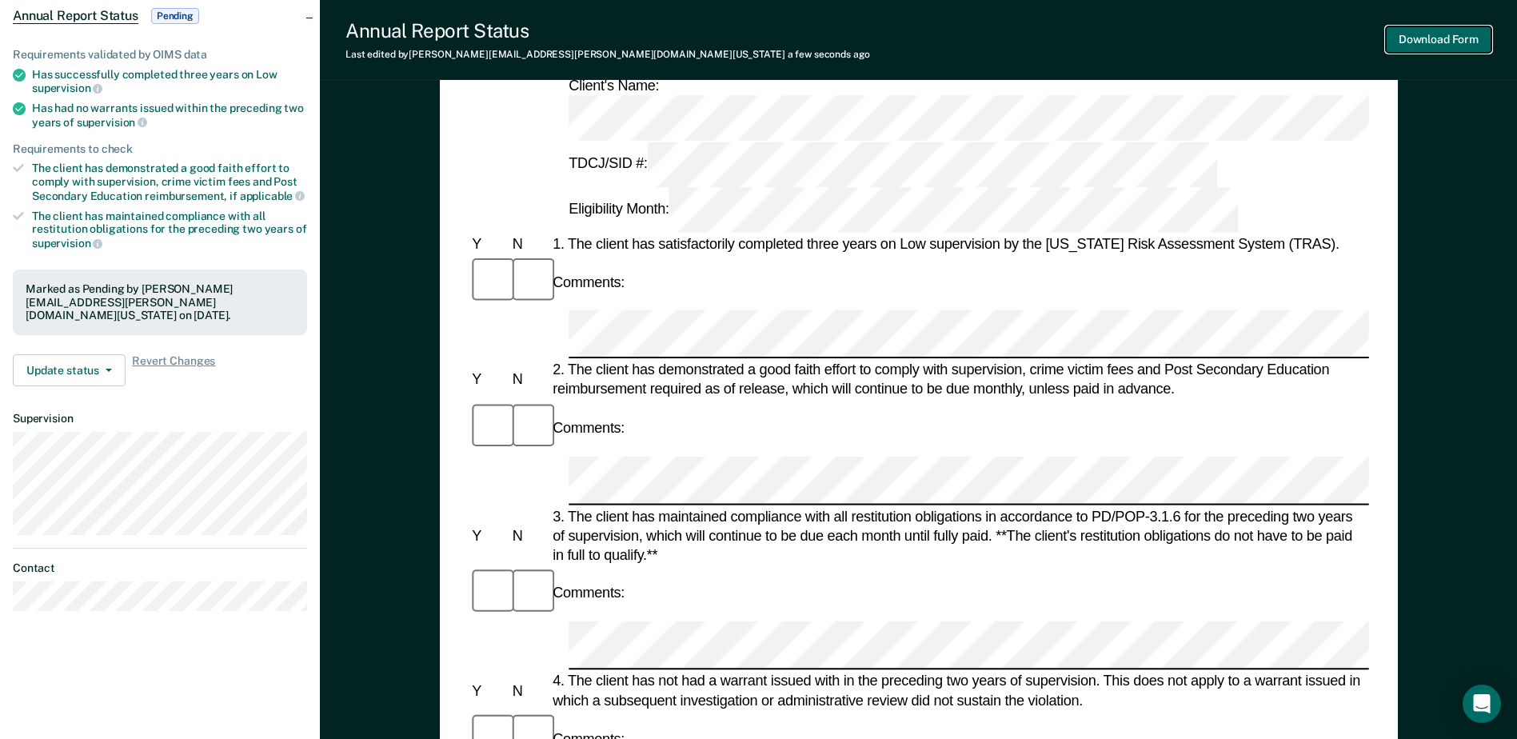
click at [1400, 38] on button "Download Form" at bounding box center [1439, 39] width 106 height 26
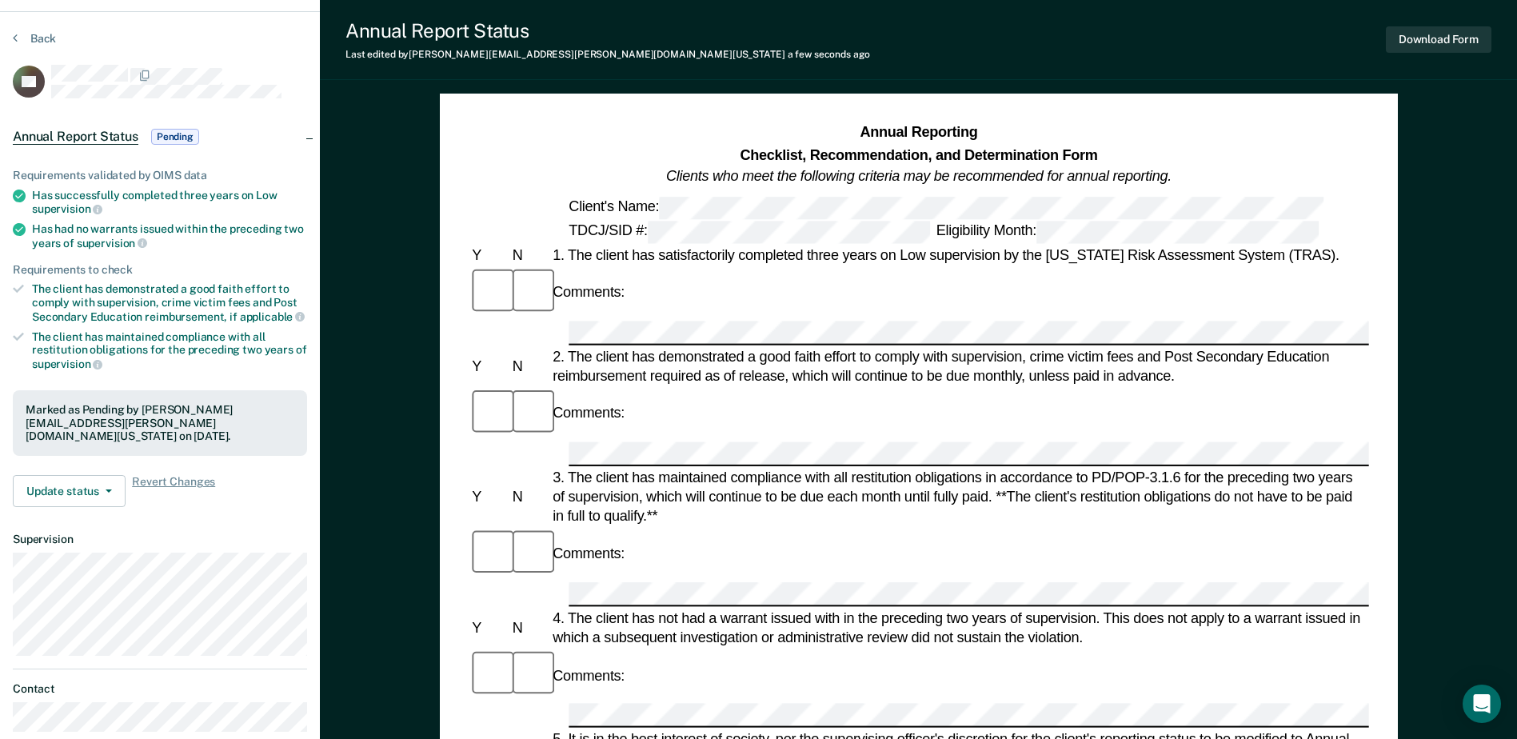
scroll to position [0, 0]
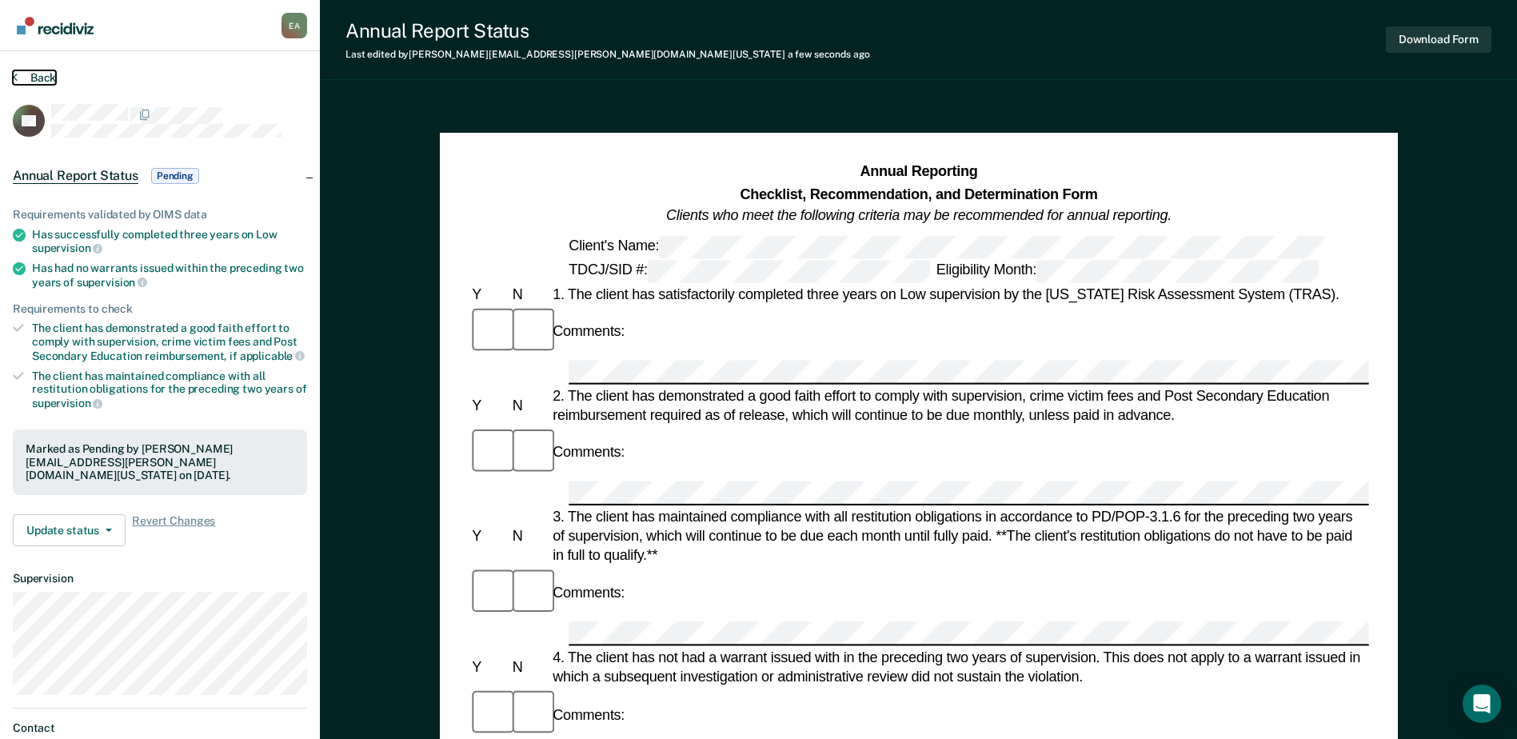
click at [46, 76] on button "Back" at bounding box center [34, 77] width 43 height 14
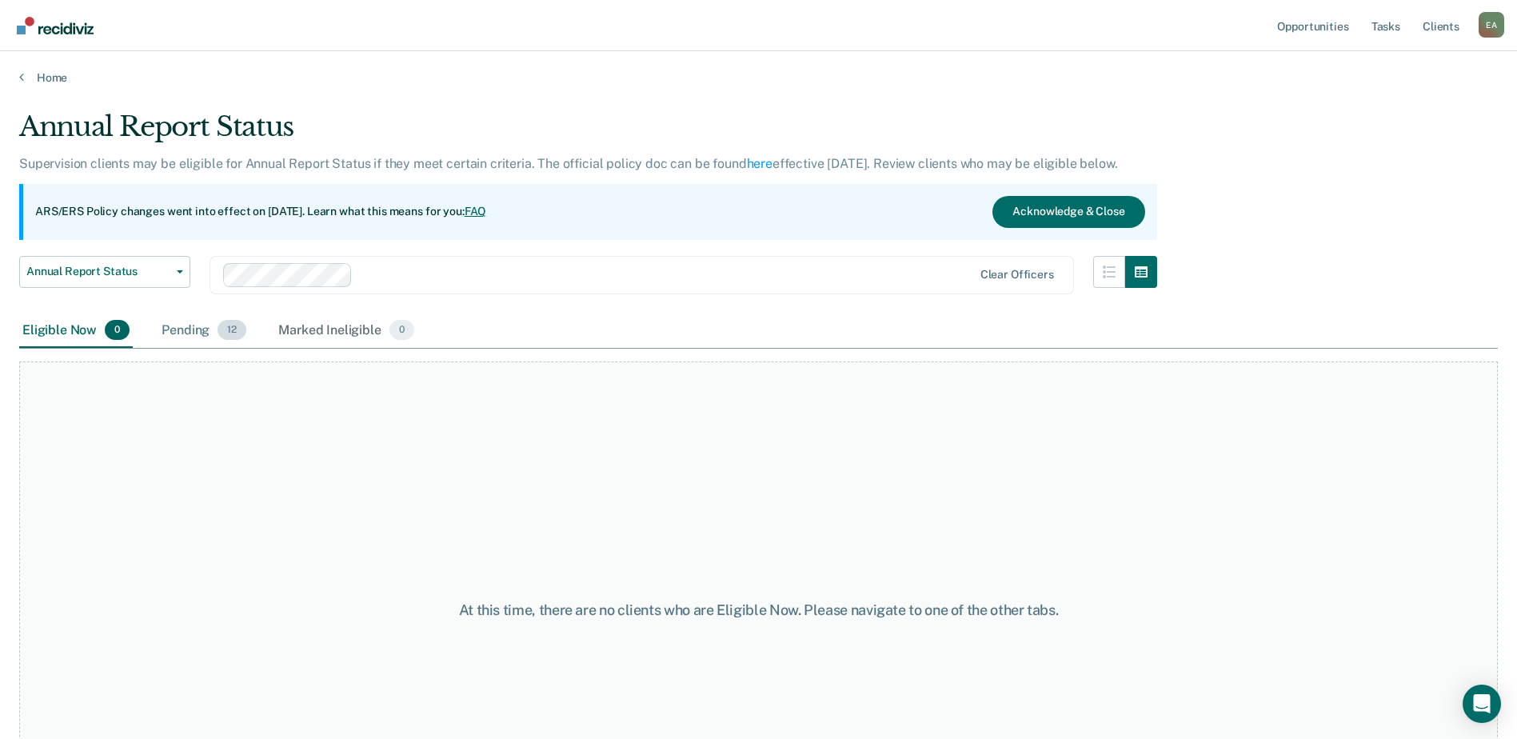
click at [191, 331] on div "Pending 12" at bounding box center [203, 331] width 91 height 35
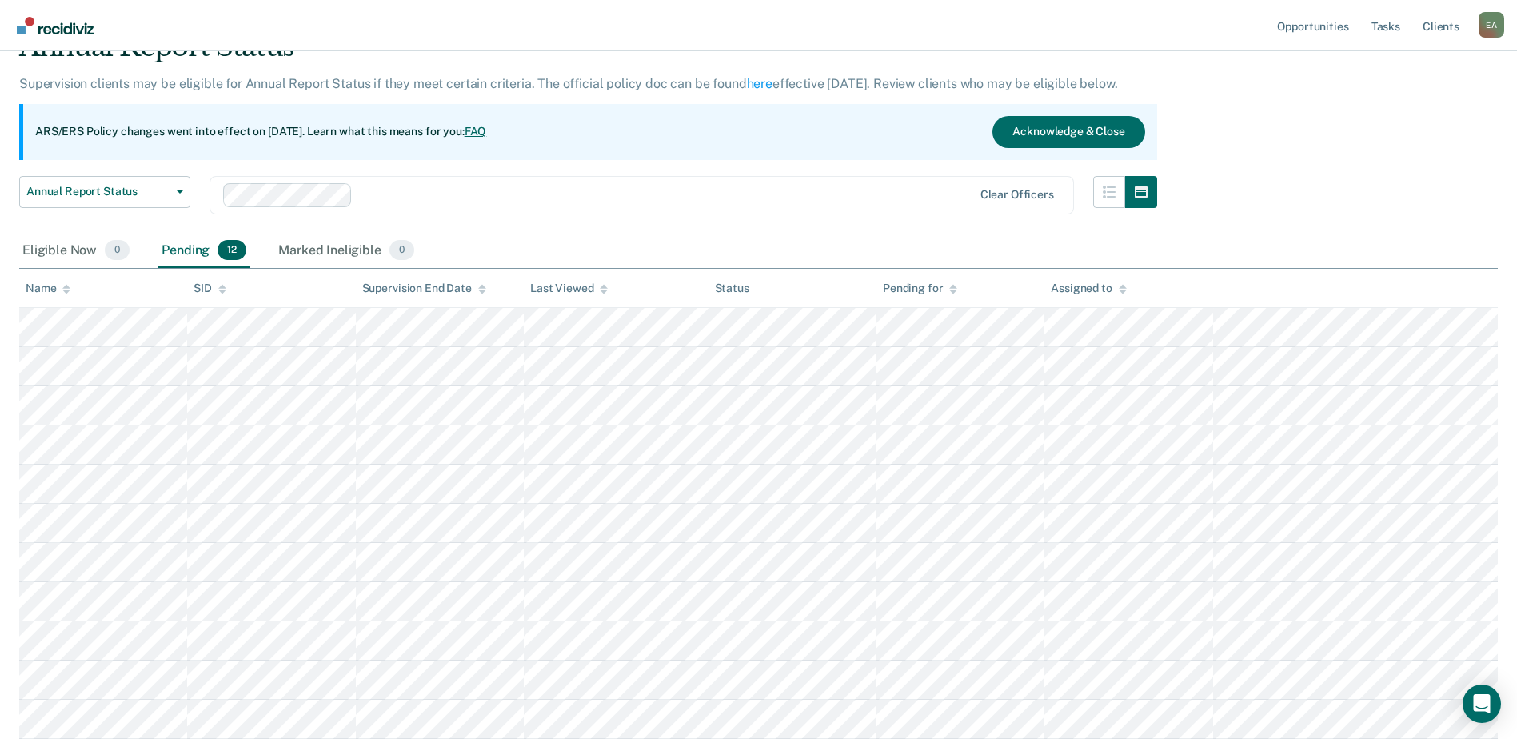
scroll to position [160, 0]
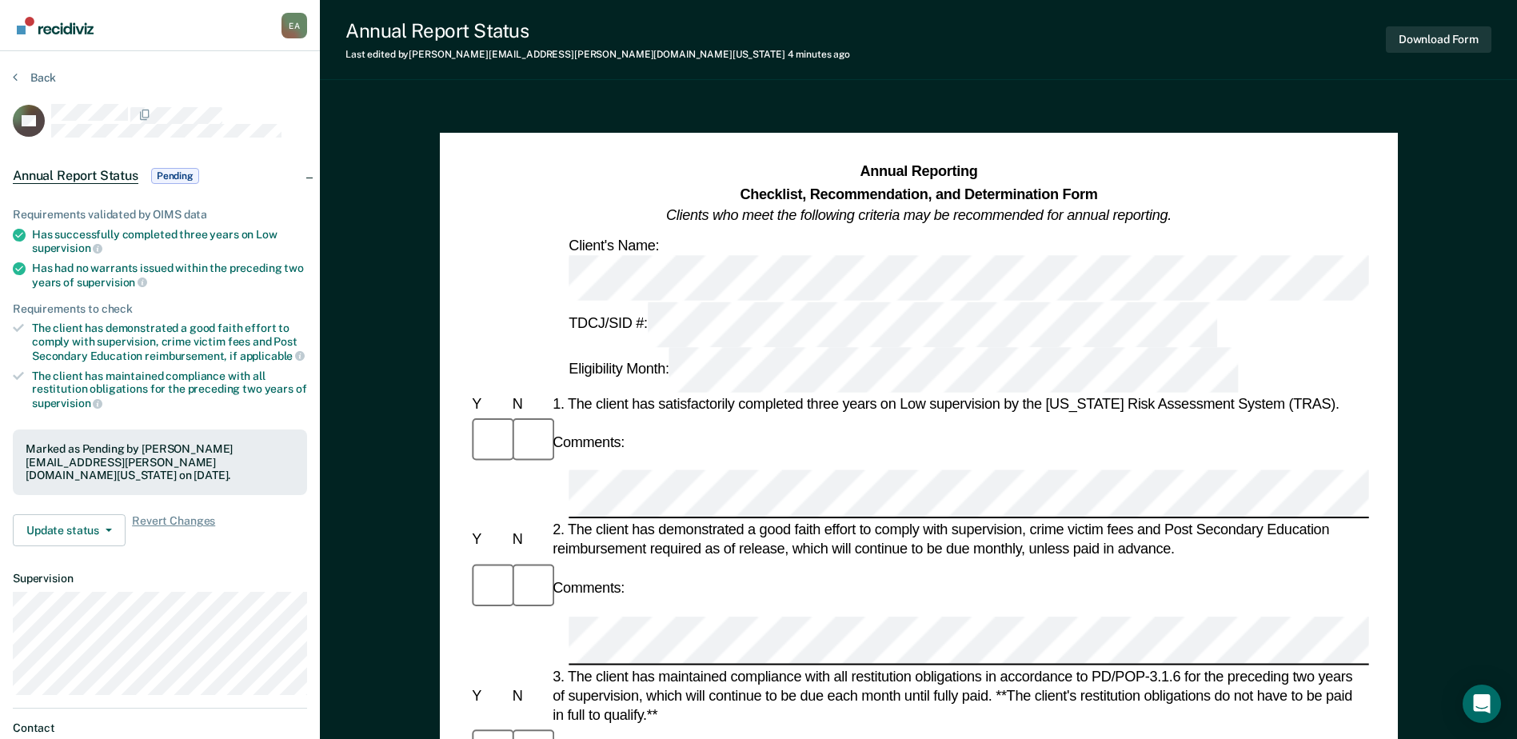
click at [186, 177] on span "Pending" at bounding box center [175, 176] width 48 height 16
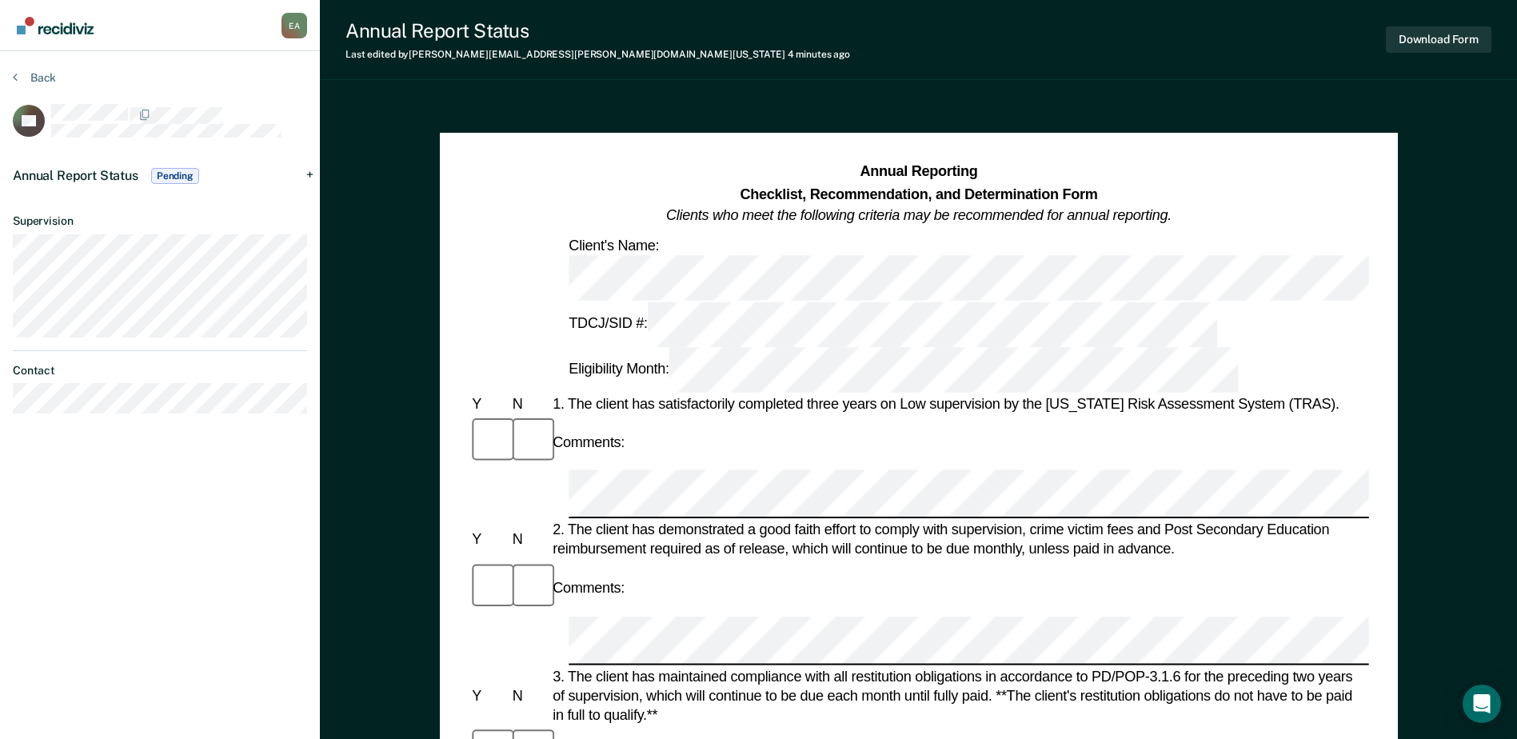
click at [311, 174] on div "Annual Report Status Pending" at bounding box center [160, 175] width 320 height 51
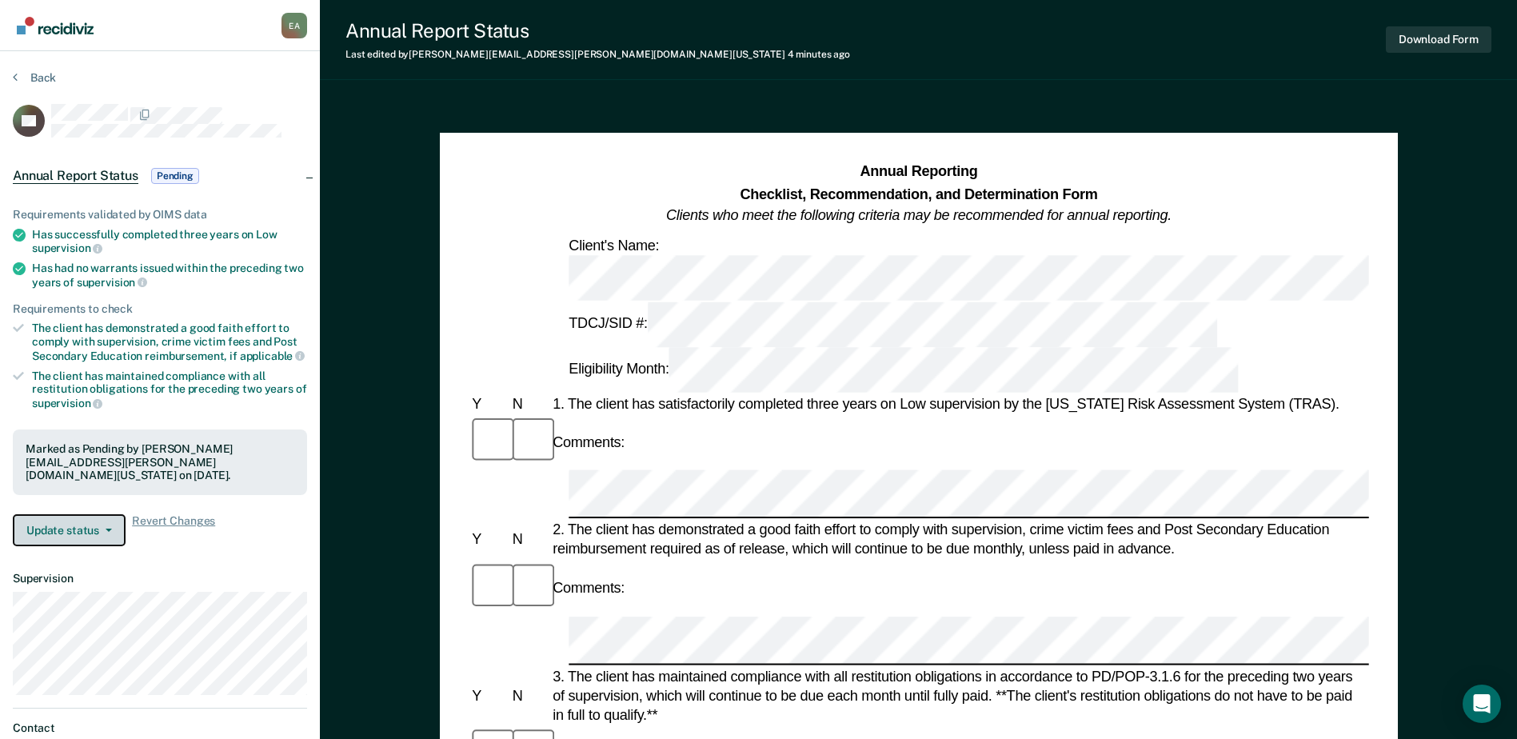
click at [107, 533] on button "Update status" at bounding box center [69, 530] width 113 height 32
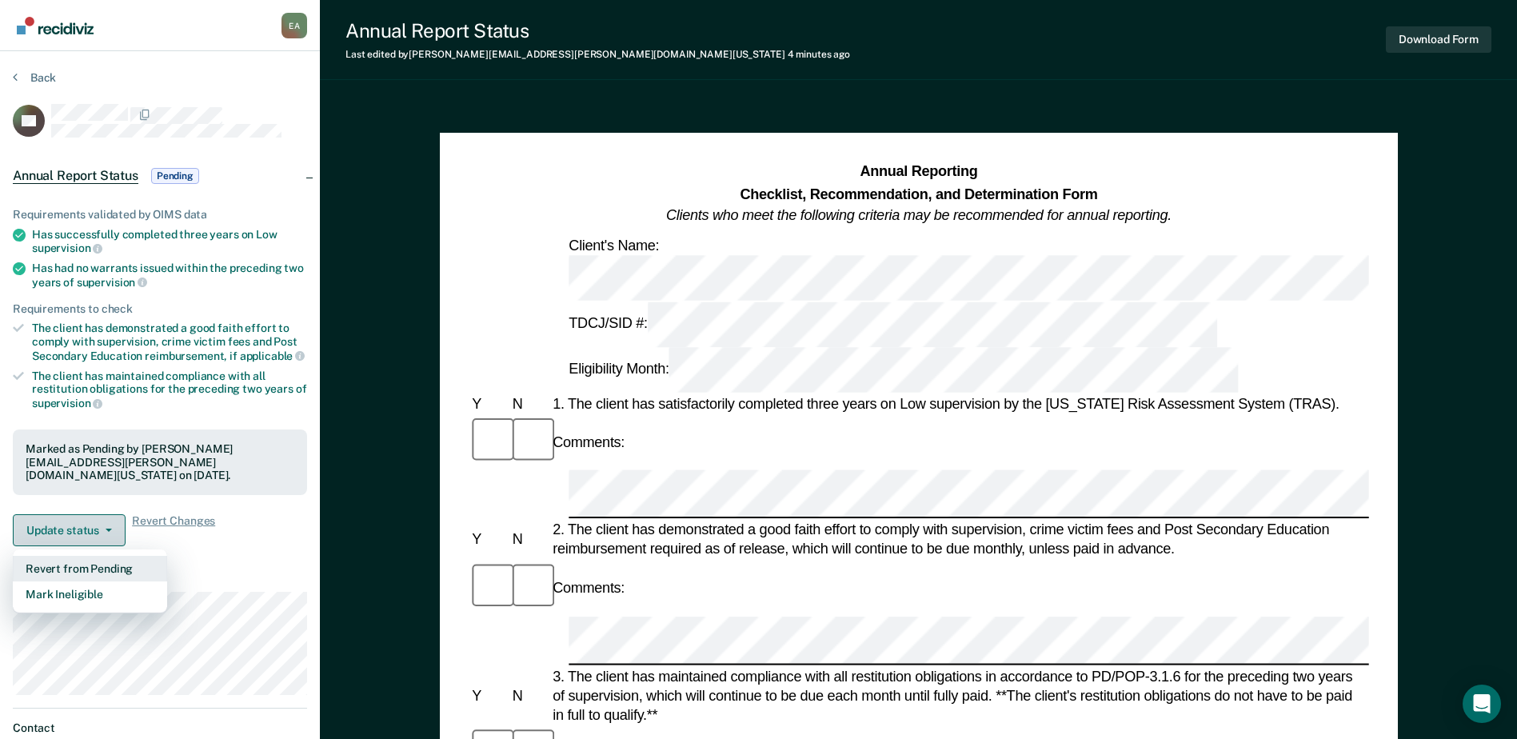
click at [107, 526] on button "Update status" at bounding box center [69, 530] width 113 height 32
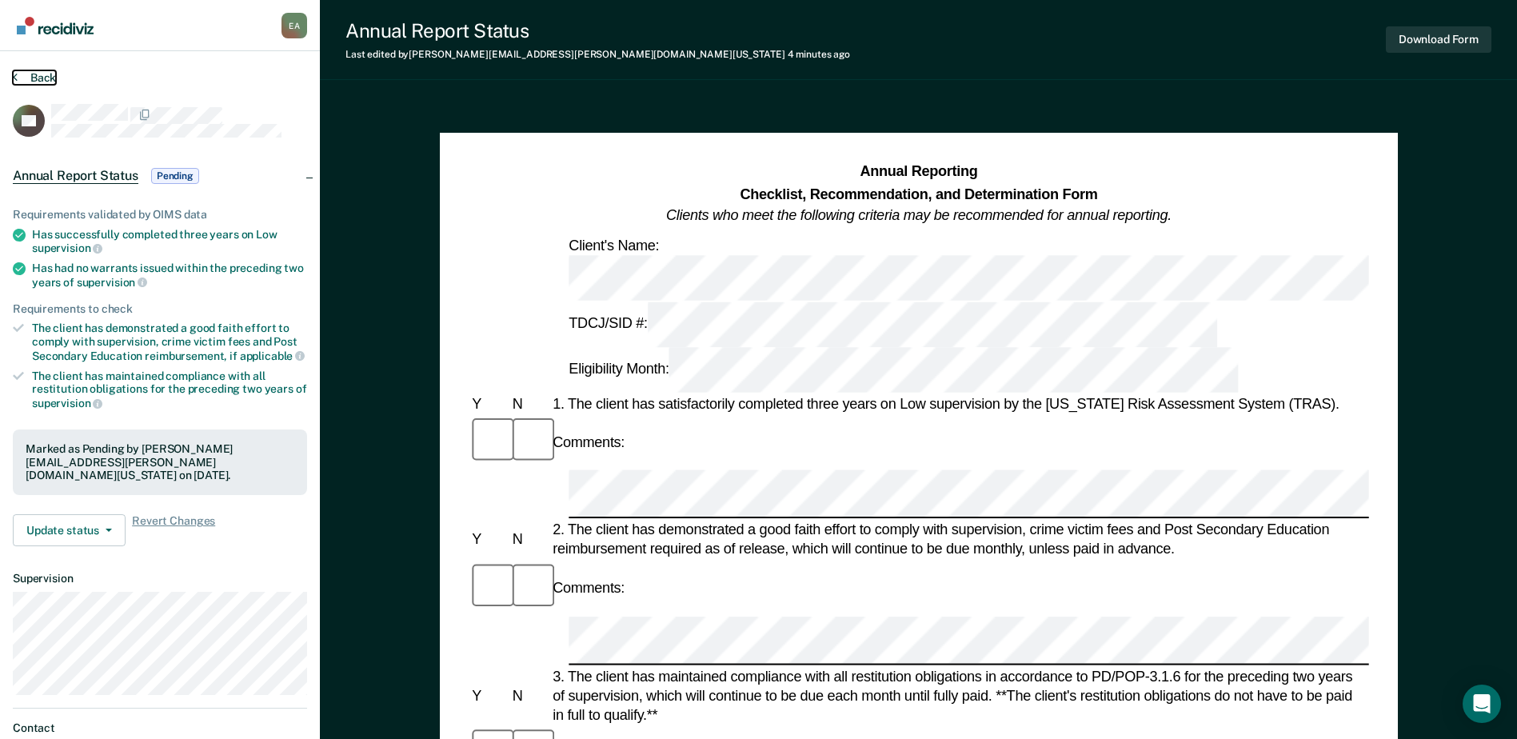
click at [24, 76] on button "Back" at bounding box center [34, 77] width 43 height 14
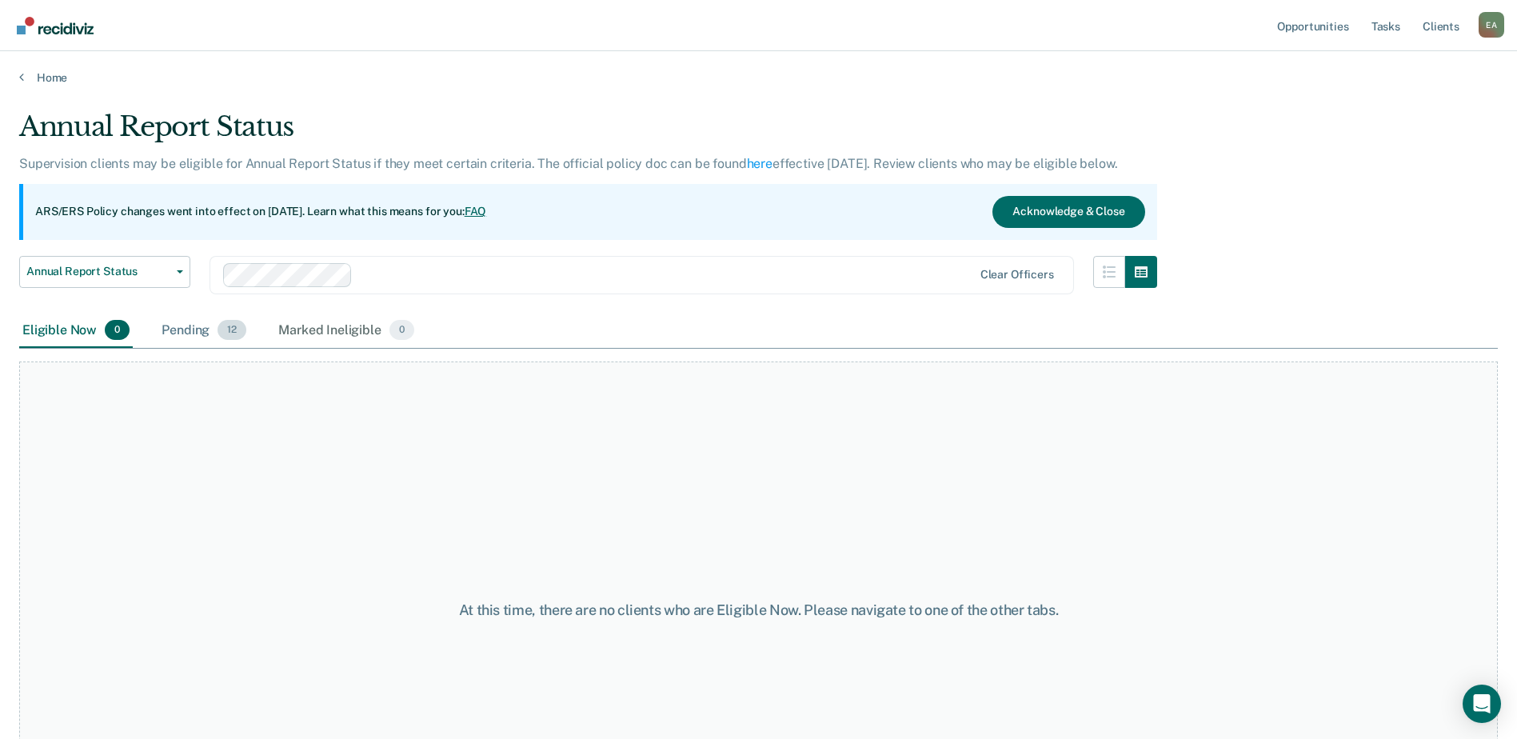
click at [186, 332] on div "Pending 12" at bounding box center [203, 331] width 91 height 35
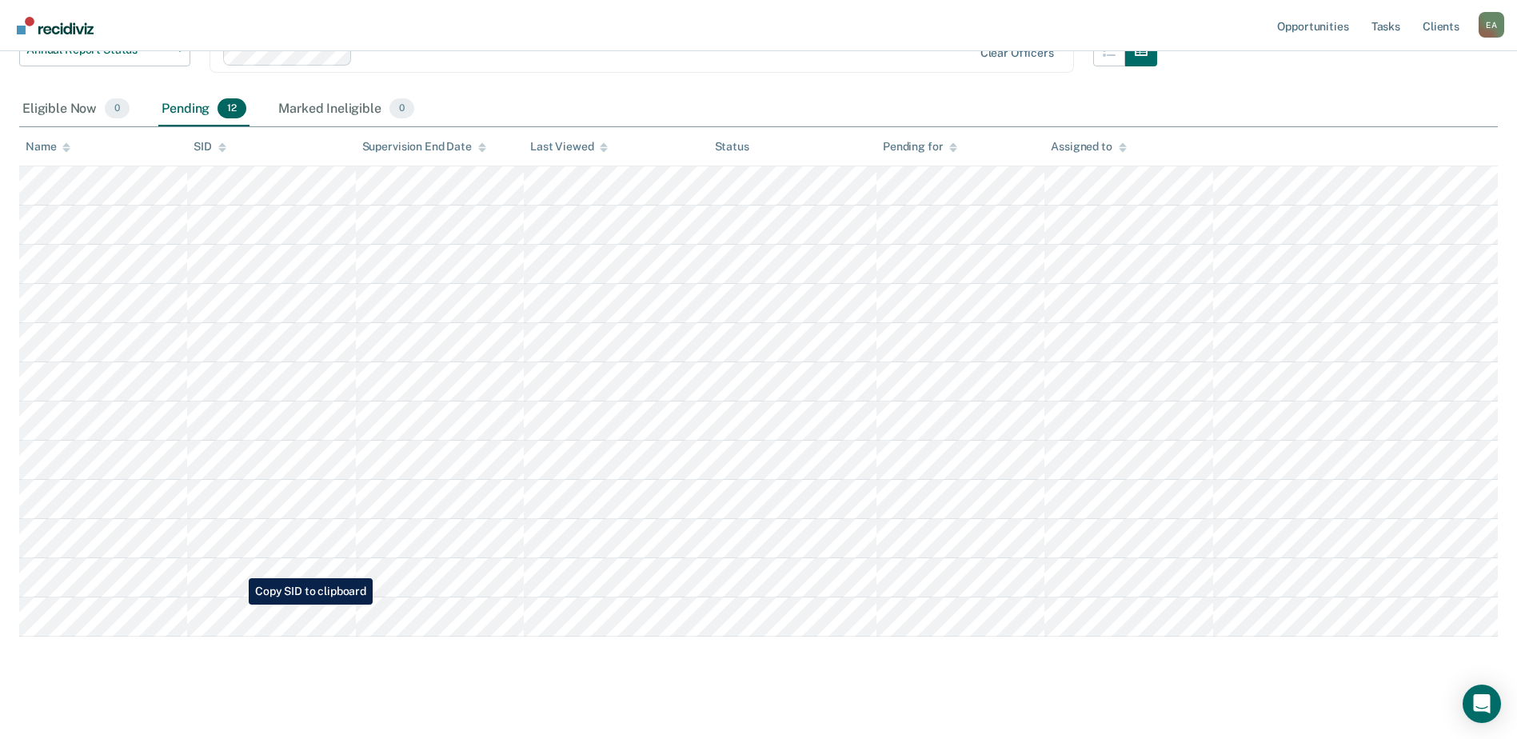
scroll to position [234, 0]
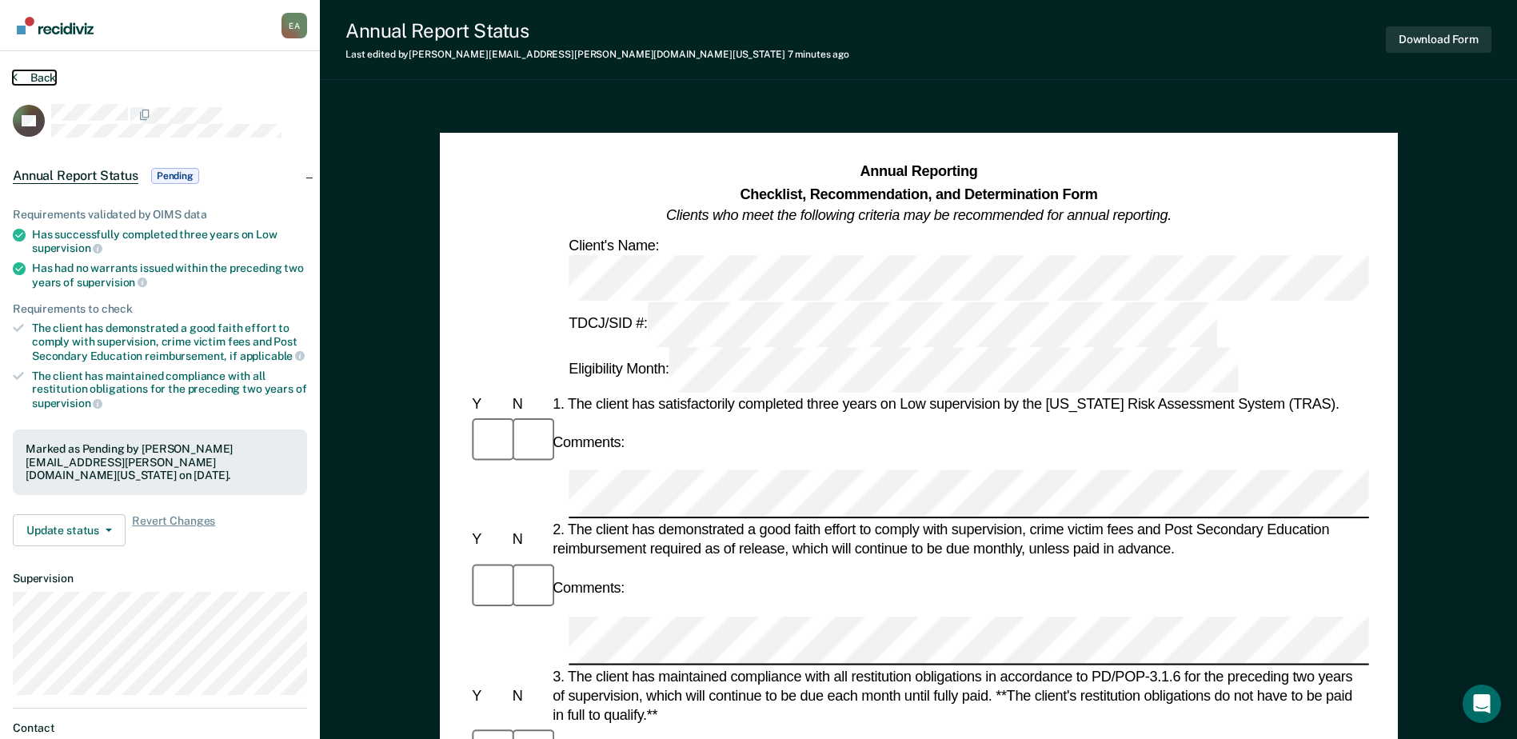
click at [34, 75] on button "Back" at bounding box center [34, 77] width 43 height 14
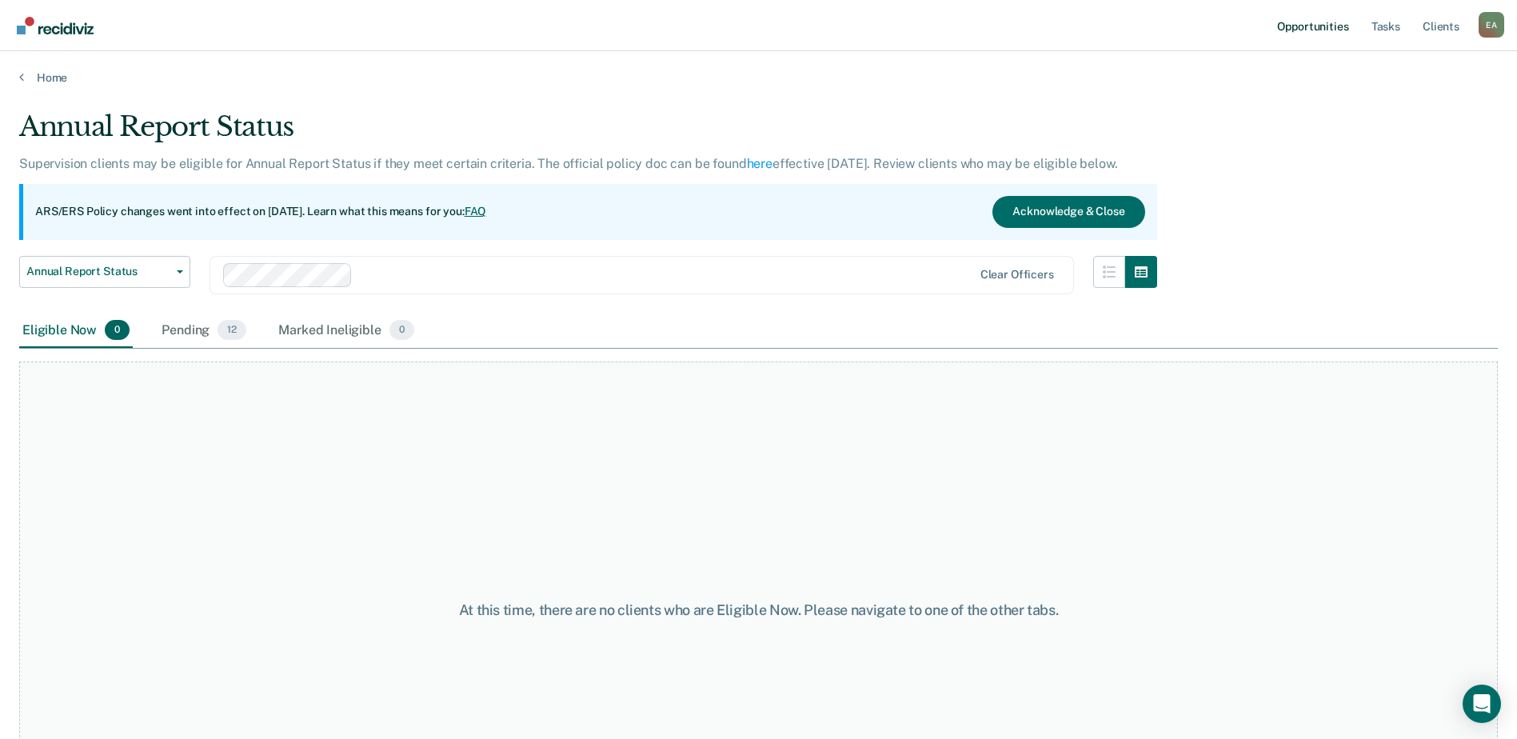
click at [1316, 24] on link "Opportunities" at bounding box center [1313, 25] width 78 height 51
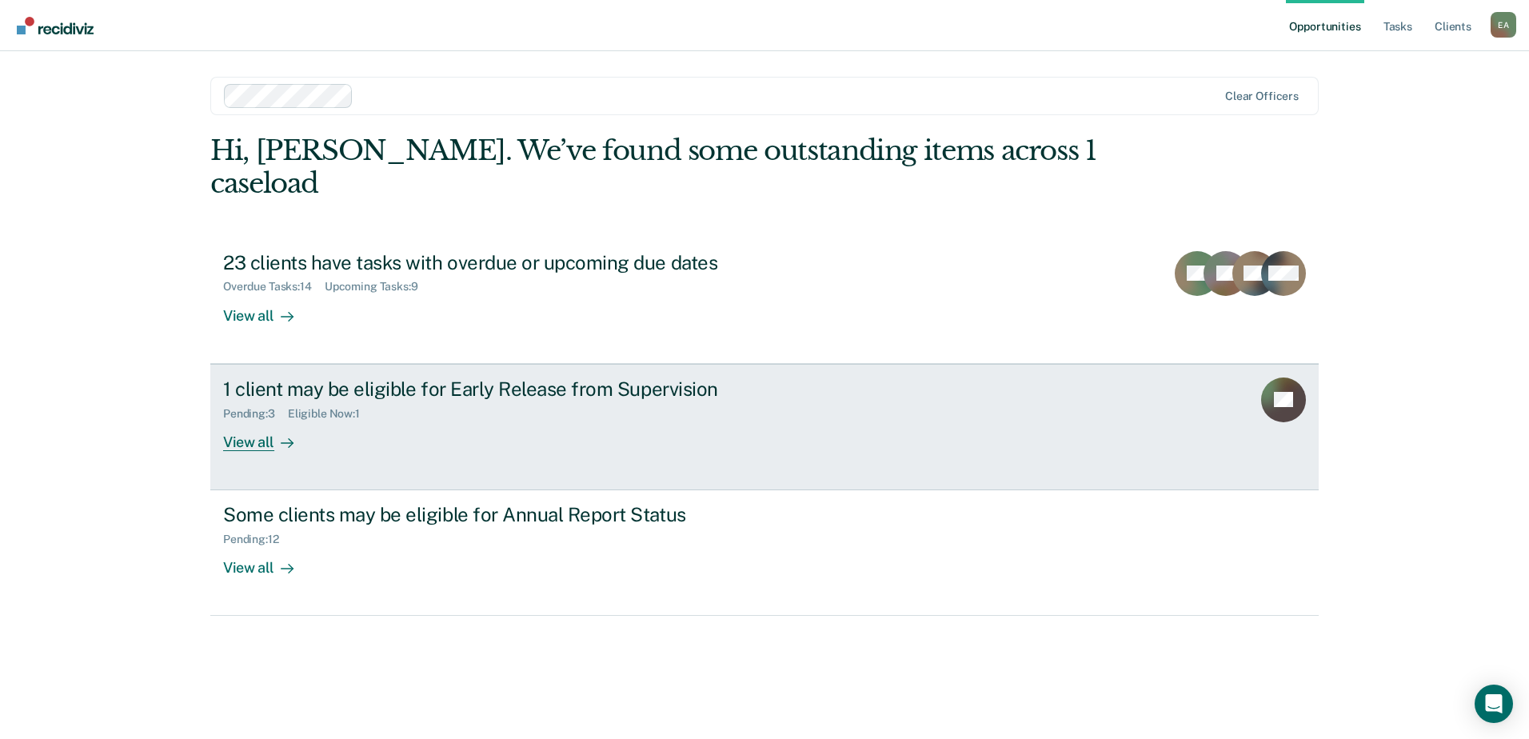
click at [442, 408] on div "Pending : 3 Eligible Now : 1" at bounding box center [504, 411] width 562 height 20
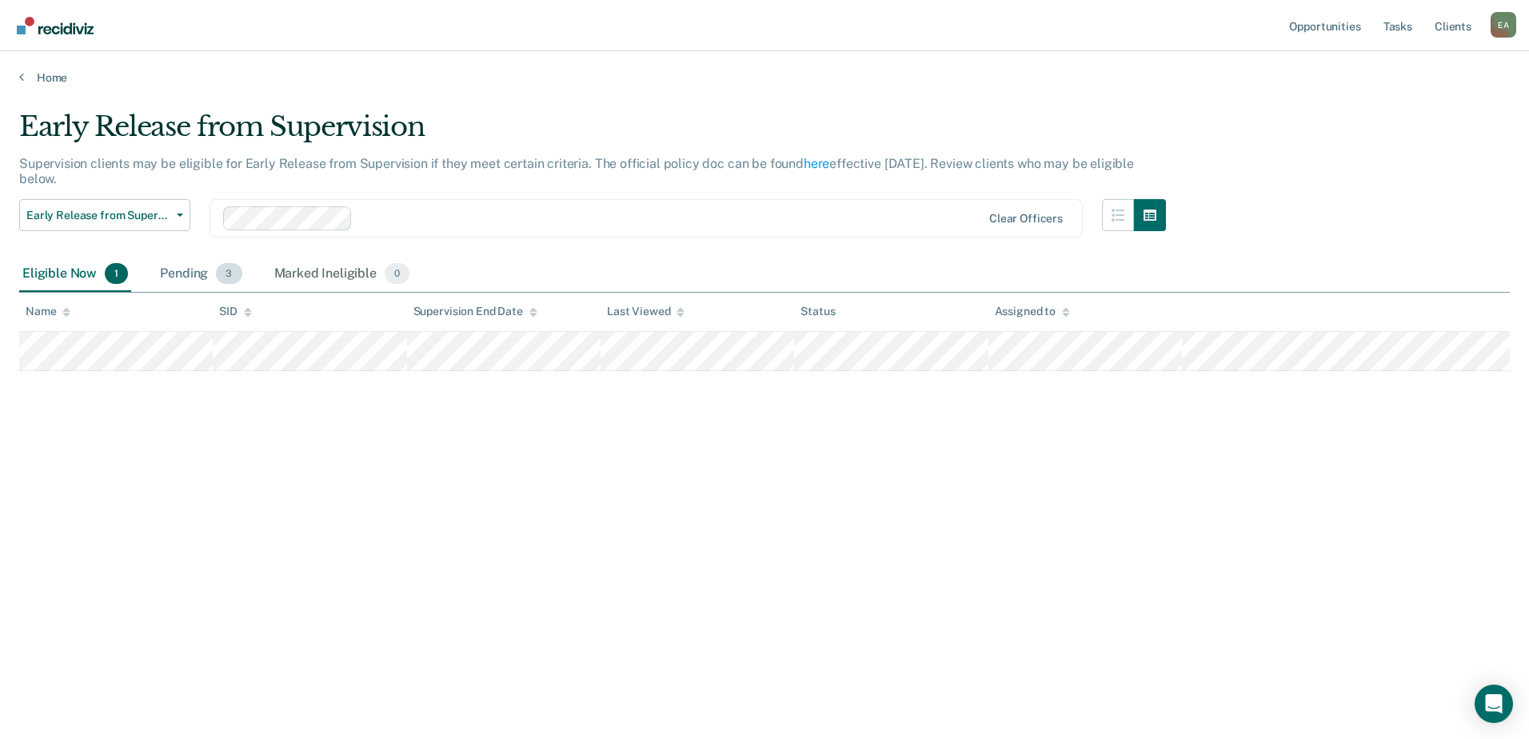
click at [191, 274] on div "Pending 3" at bounding box center [201, 274] width 88 height 35
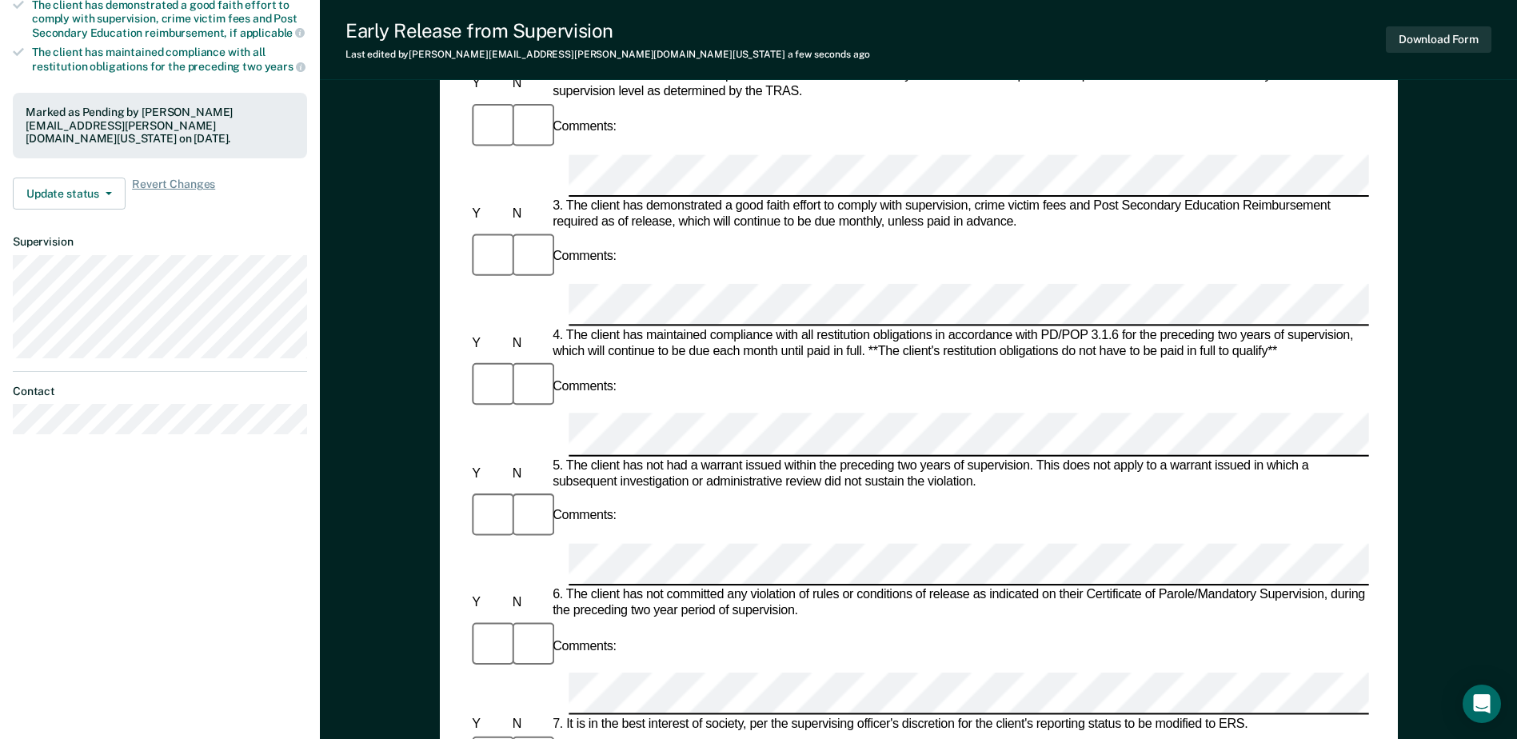
scroll to position [480, 0]
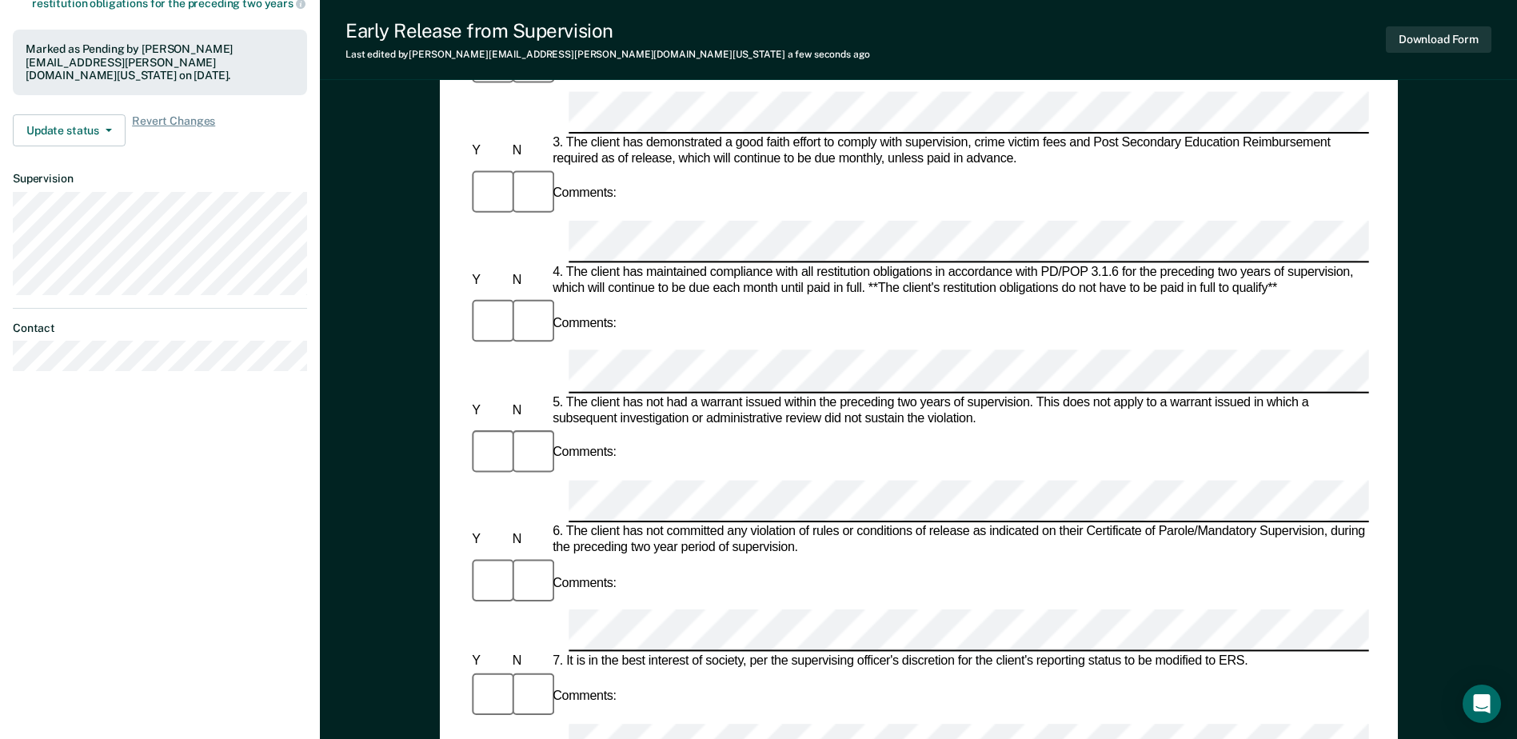
click at [1347, 326] on form "Early Release from Supervision (ERS) Checklist, Recommendation, and Determinati…" at bounding box center [919, 628] width 900 height 1893
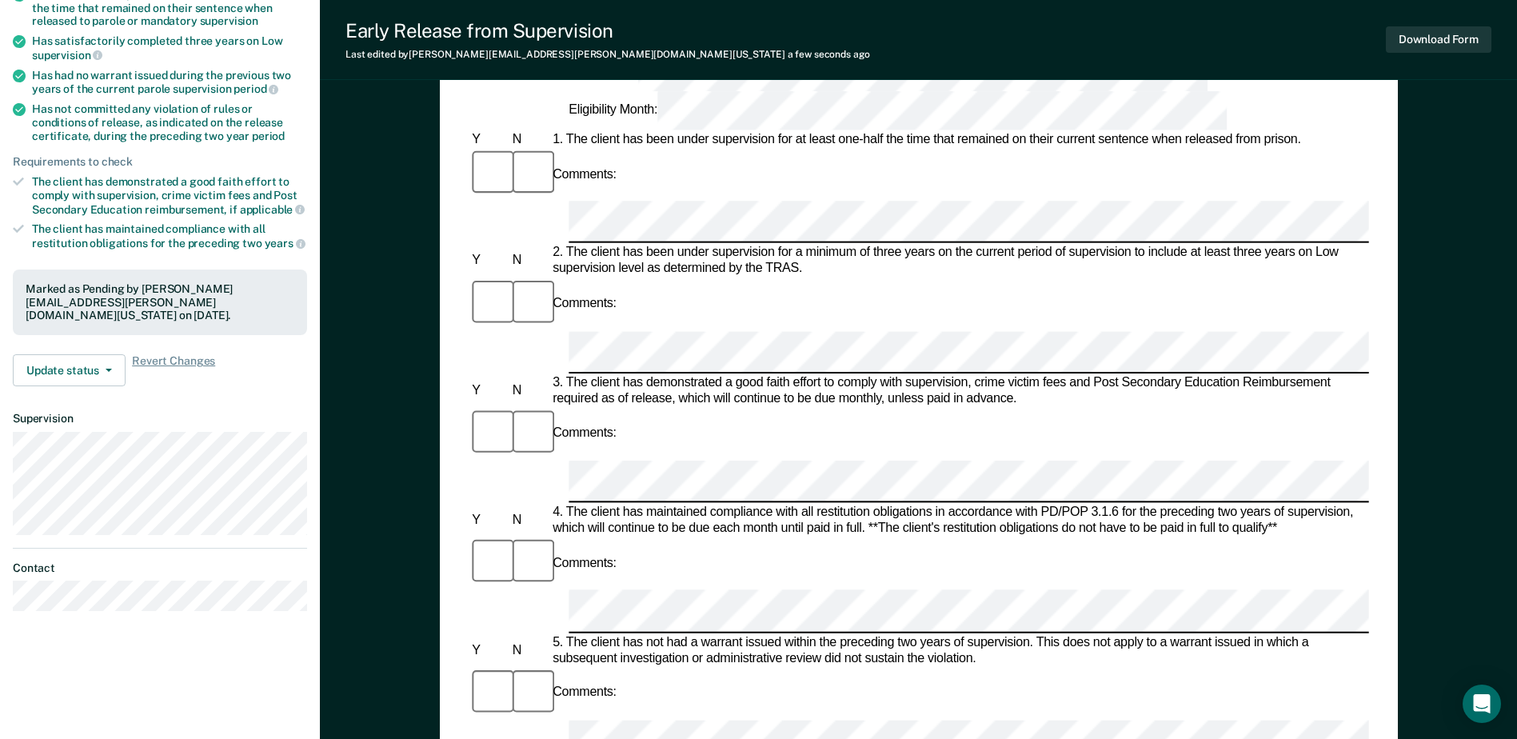
scroll to position [0, 0]
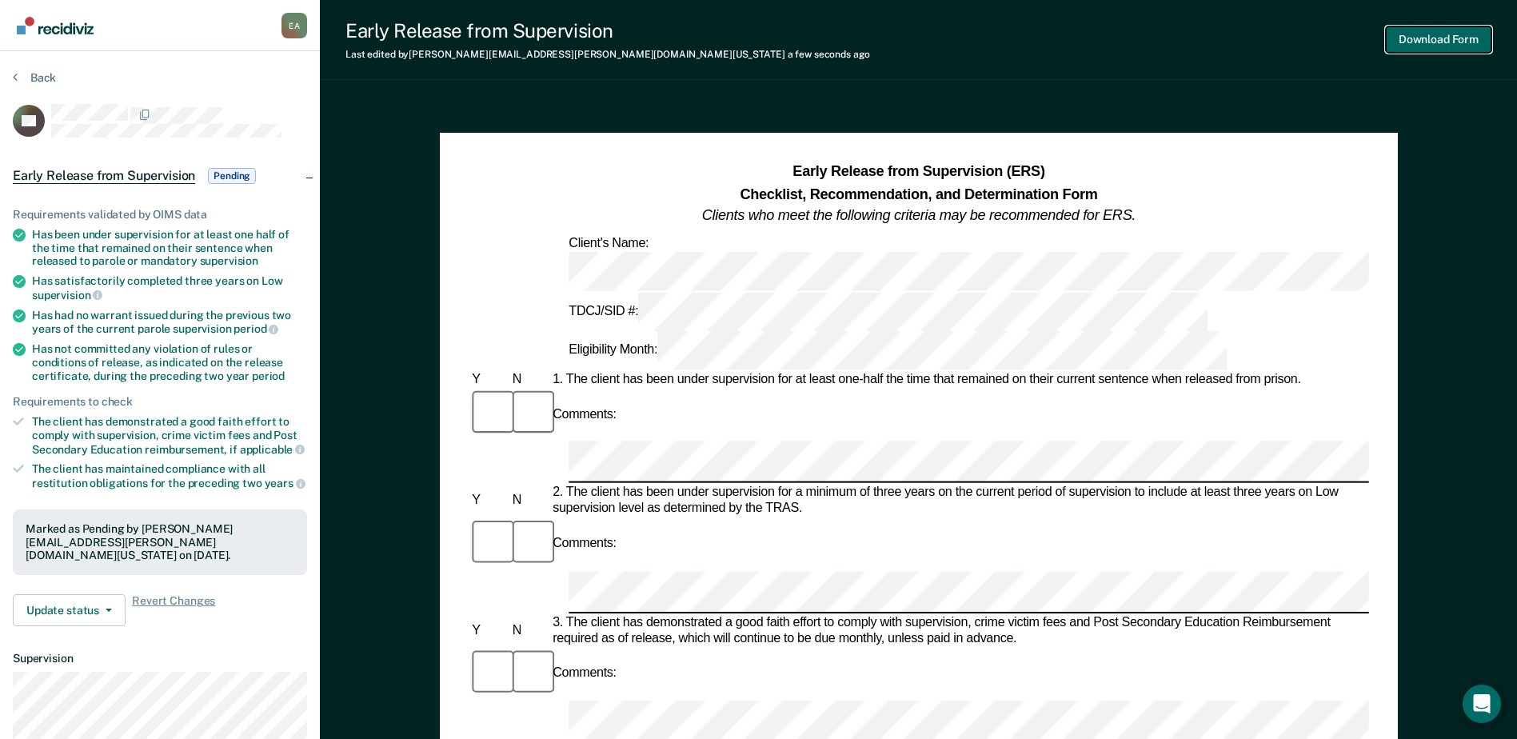
click at [1421, 41] on button "Download Form" at bounding box center [1439, 39] width 106 height 26
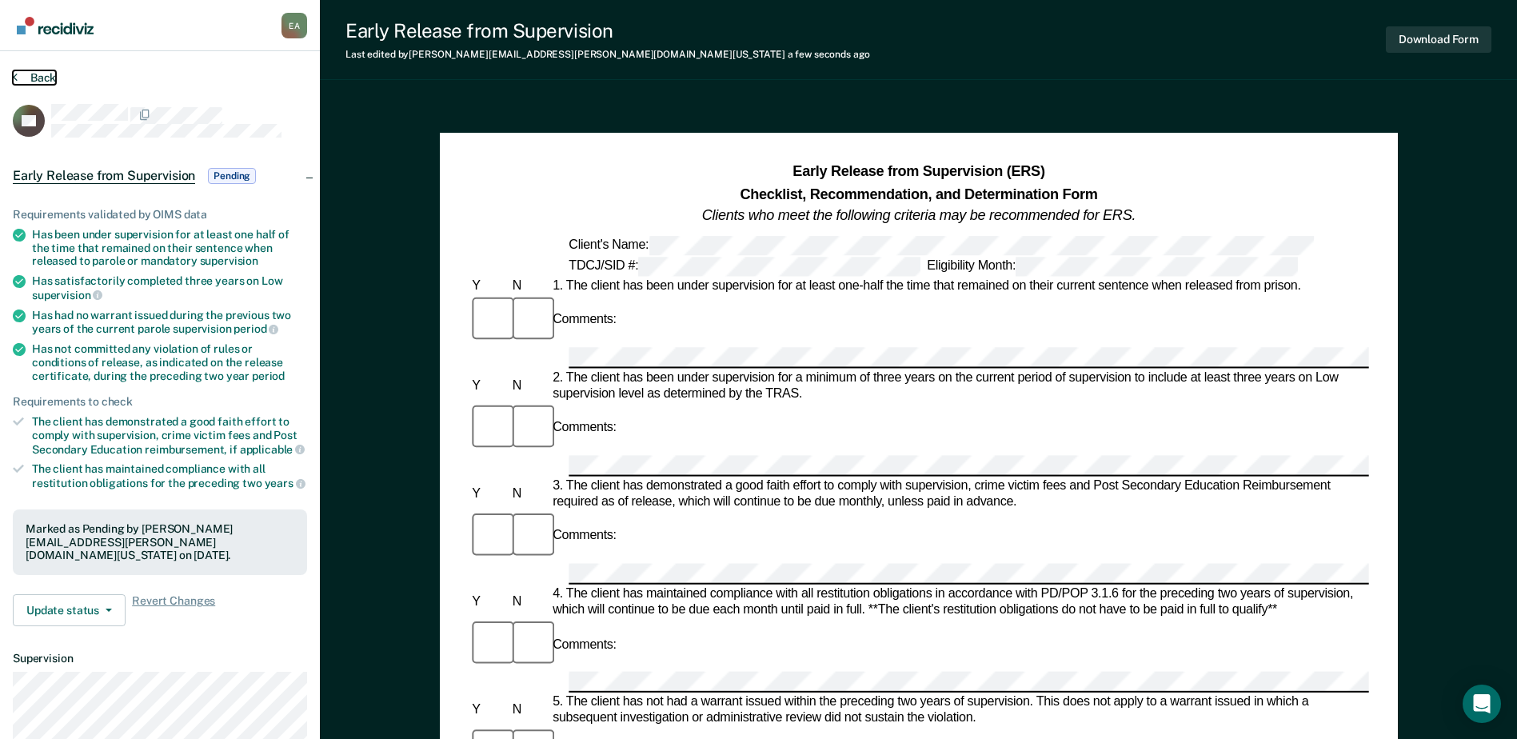
click at [37, 77] on button "Back" at bounding box center [34, 77] width 43 height 14
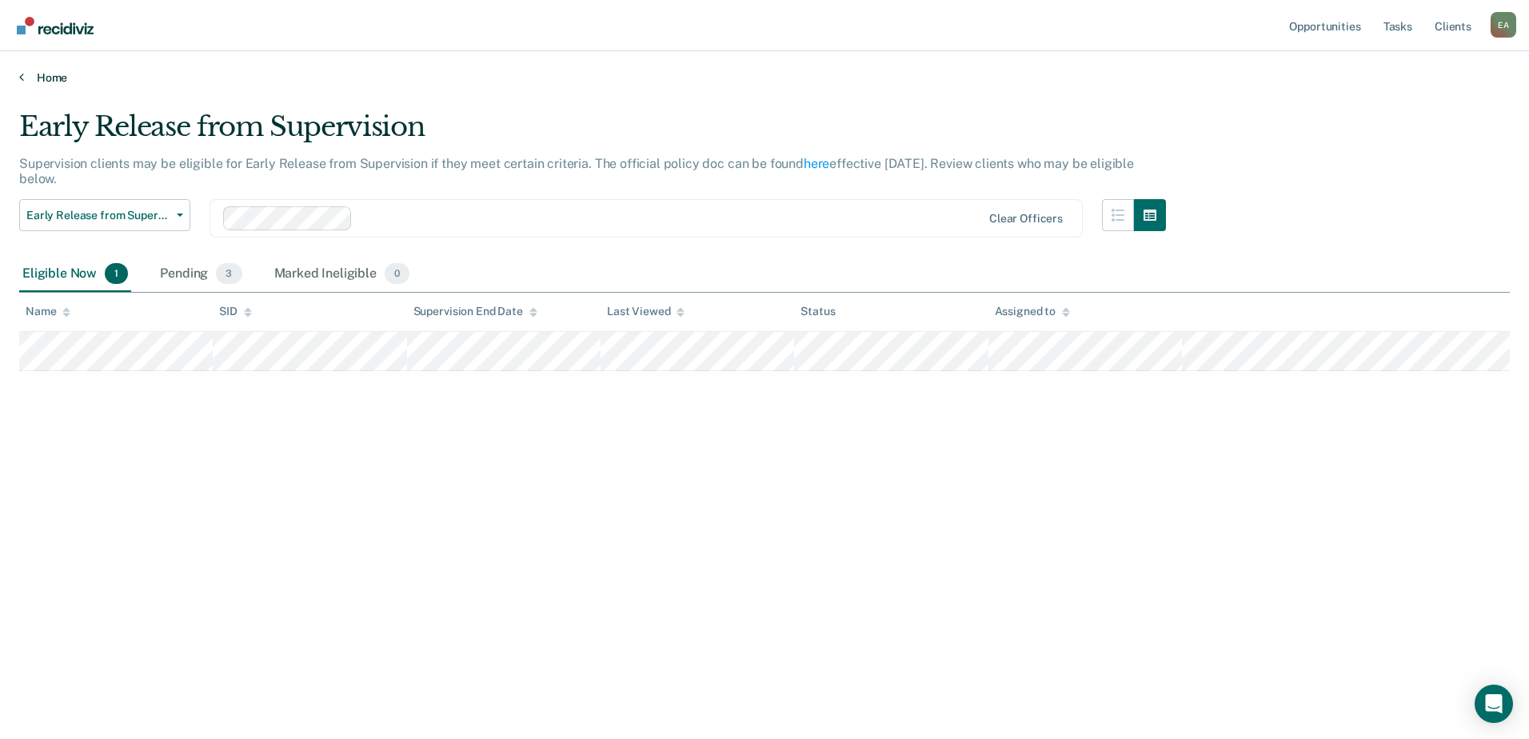
click at [31, 80] on link "Home" at bounding box center [764, 77] width 1491 height 14
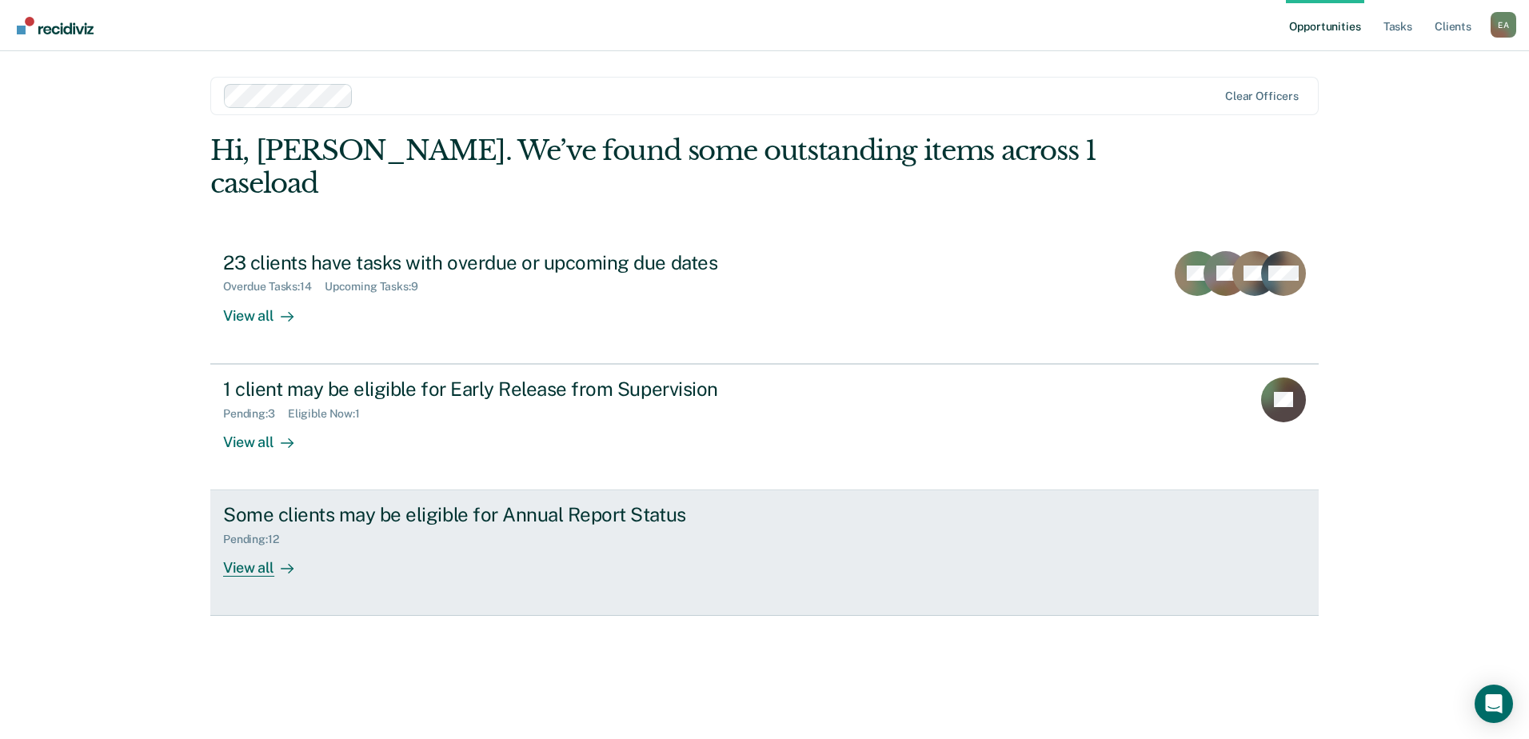
click at [263, 539] on div "Pending : 12" at bounding box center [257, 540] width 69 height 14
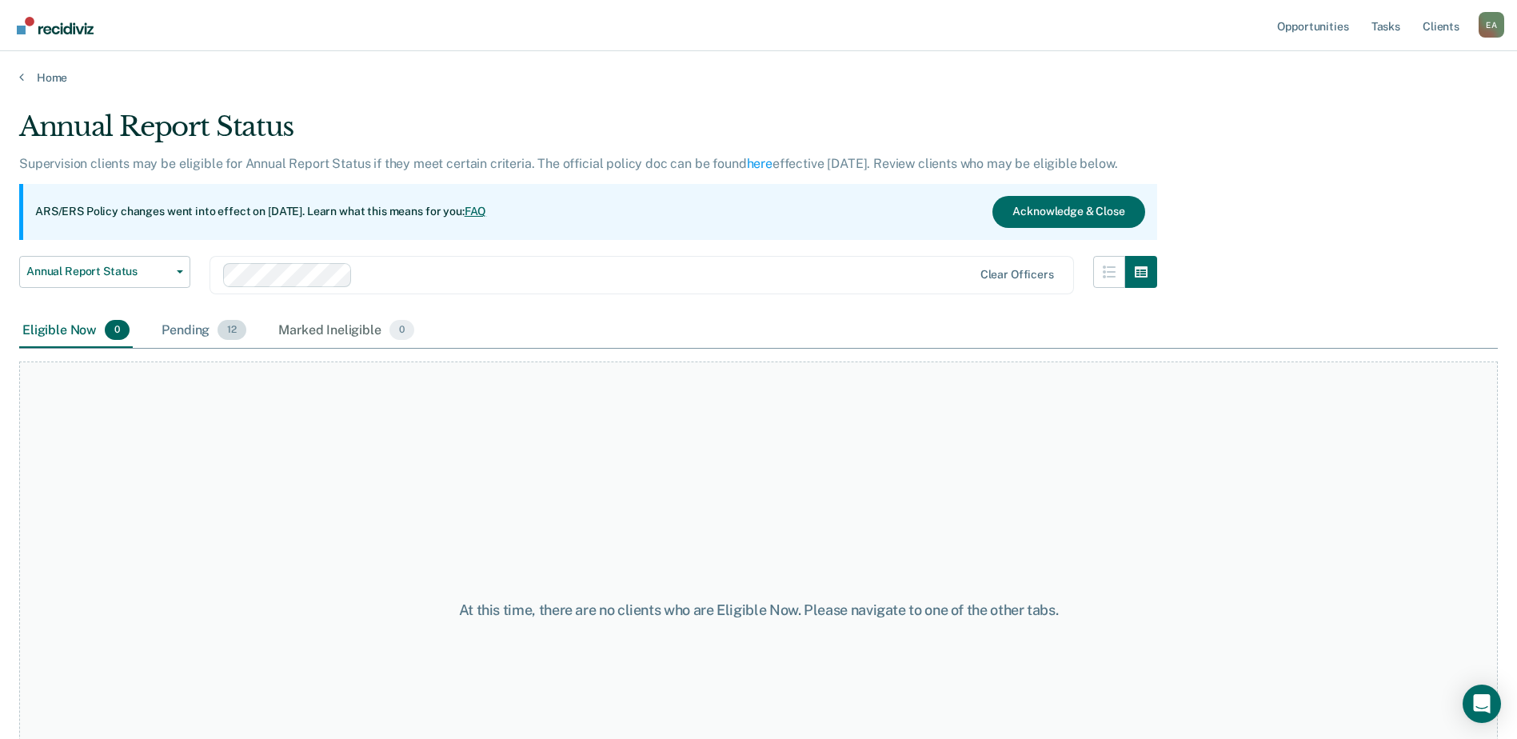
click at [210, 330] on div "Pending 12" at bounding box center [203, 331] width 91 height 35
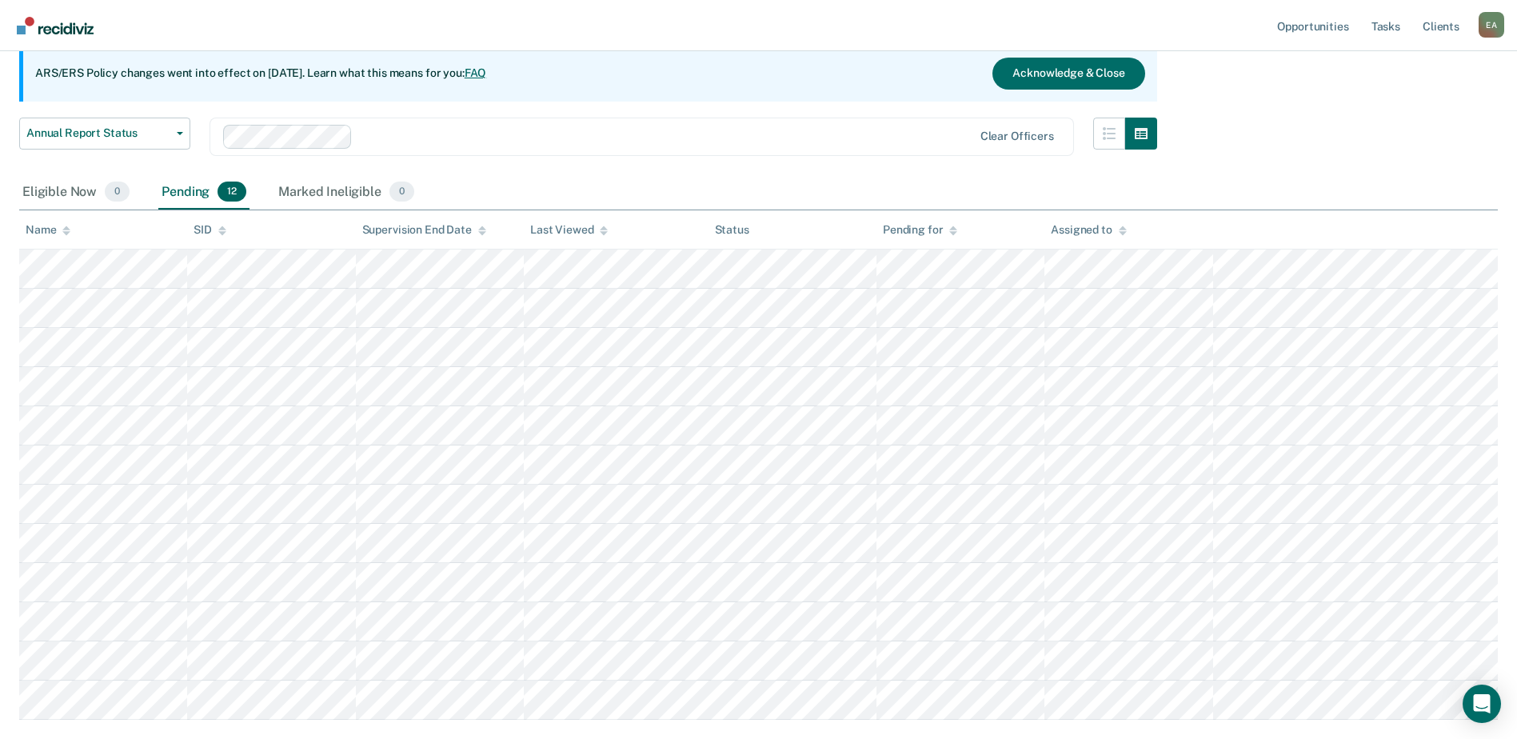
scroll to position [160, 0]
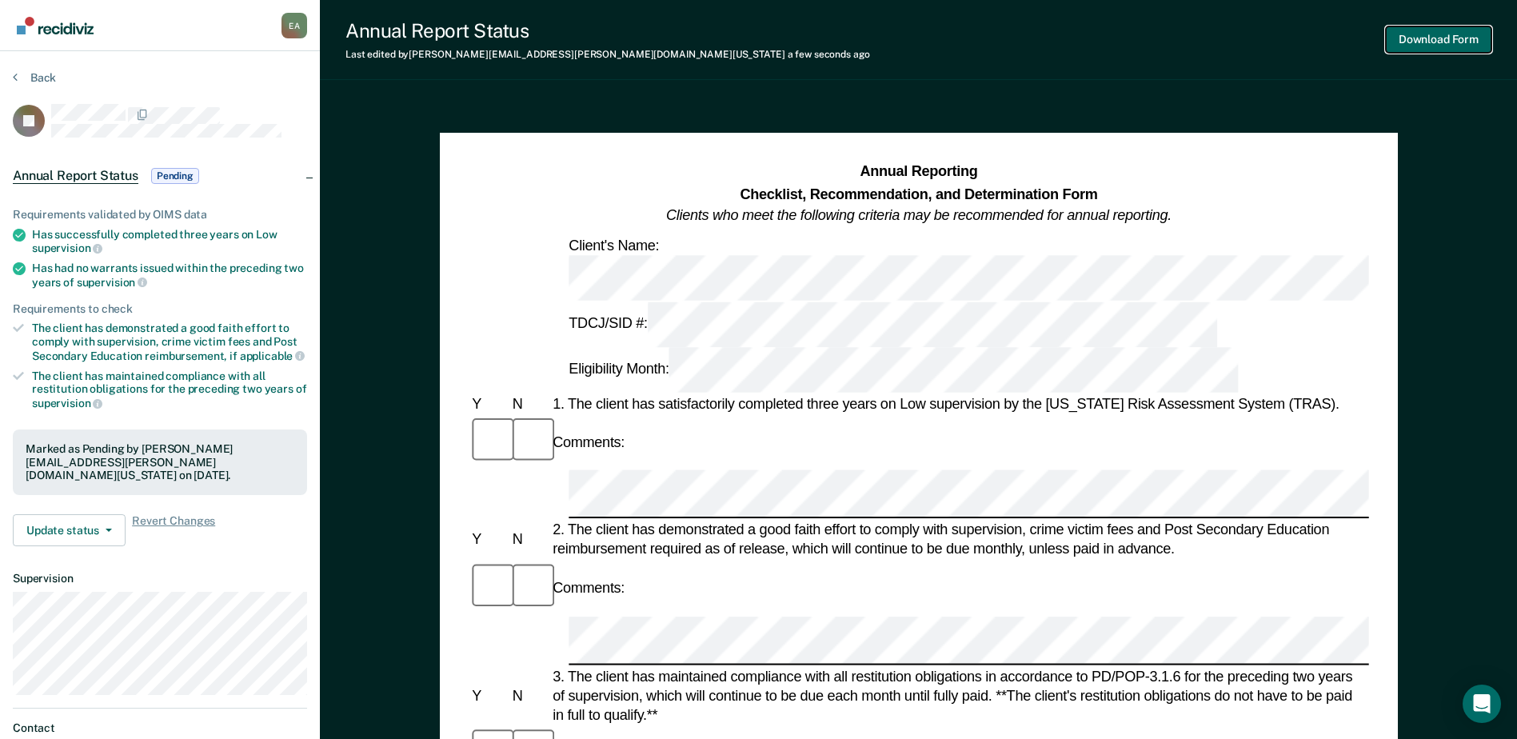
click at [1429, 40] on button "Download Form" at bounding box center [1439, 39] width 106 height 26
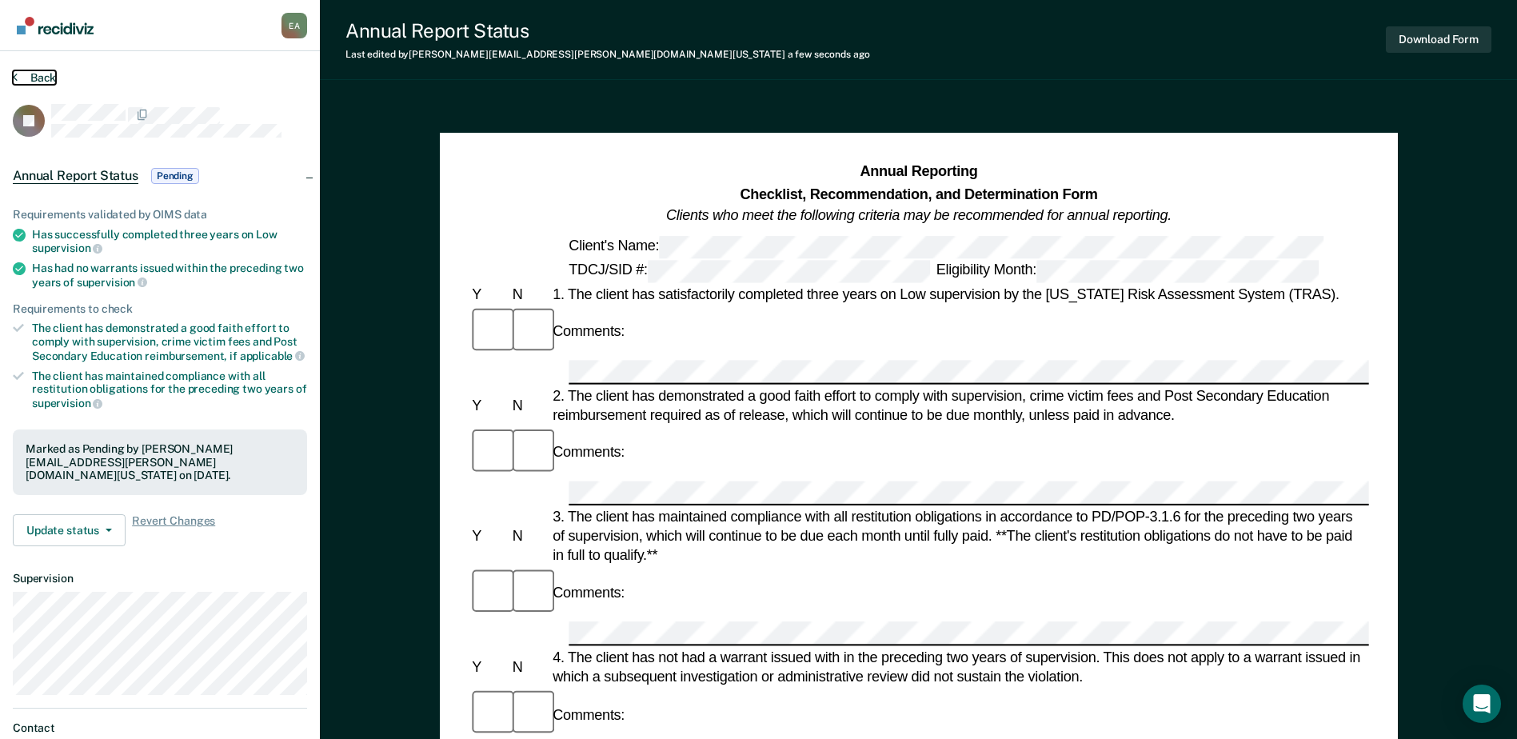
click at [36, 73] on button "Back" at bounding box center [34, 77] width 43 height 14
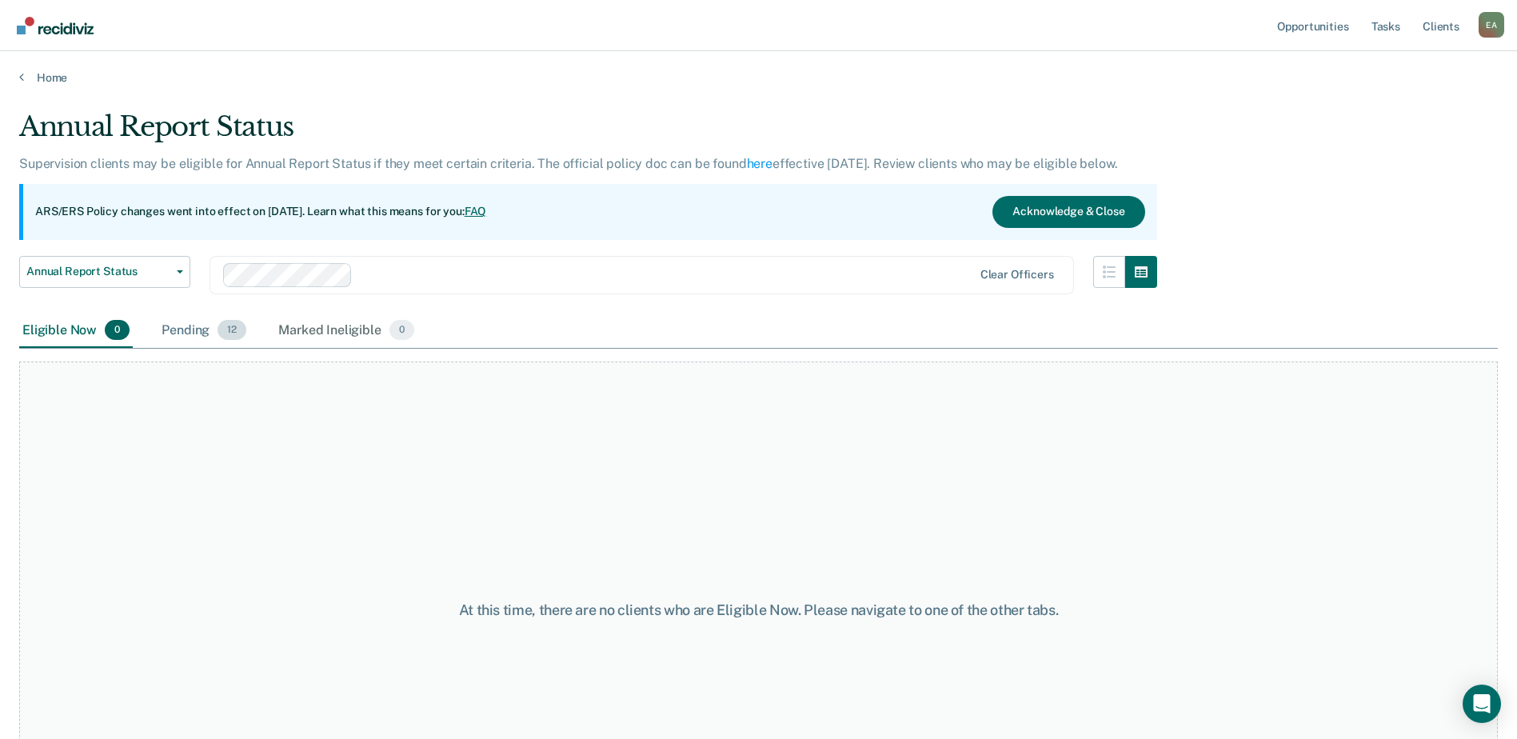
click at [186, 326] on div "Pending 12" at bounding box center [203, 331] width 91 height 35
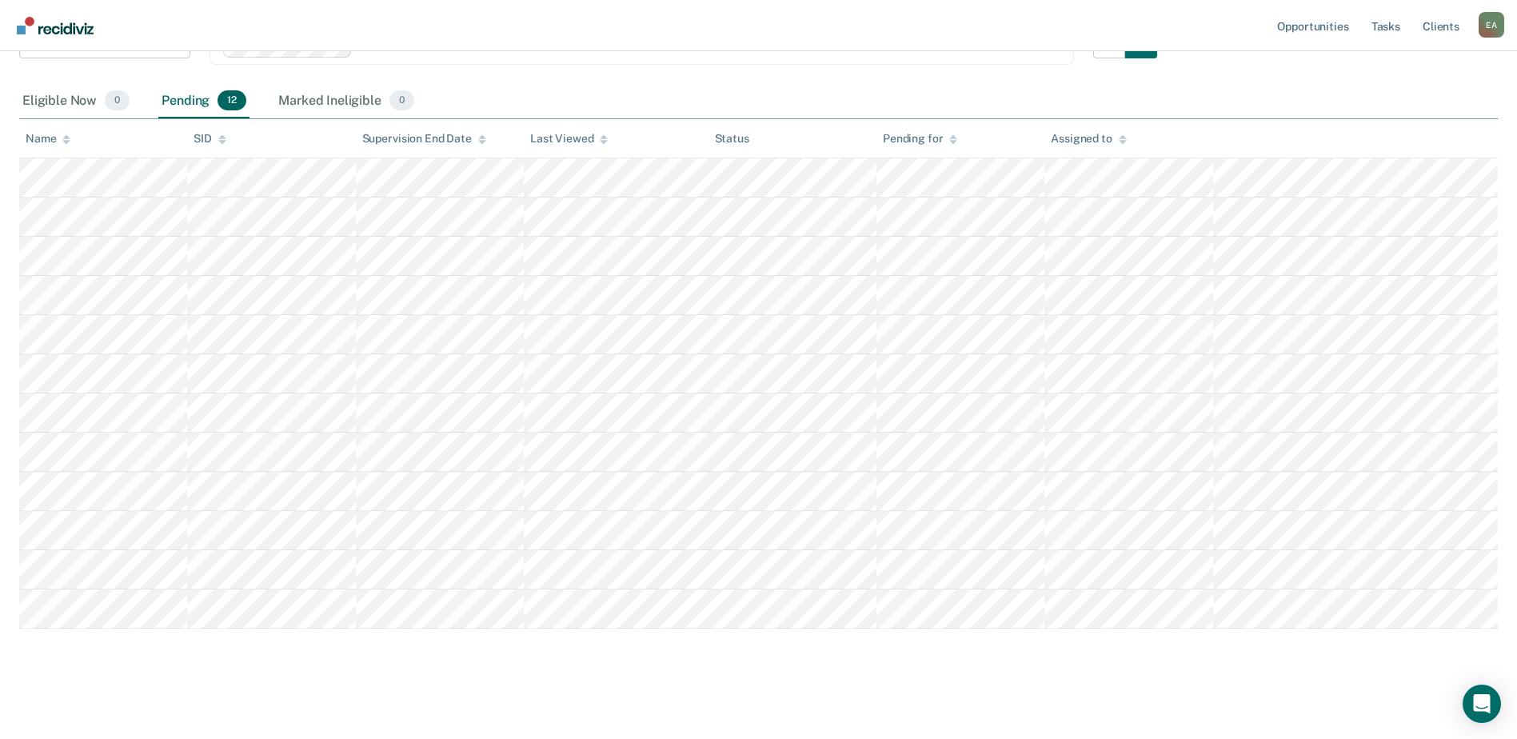
scroll to position [234, 0]
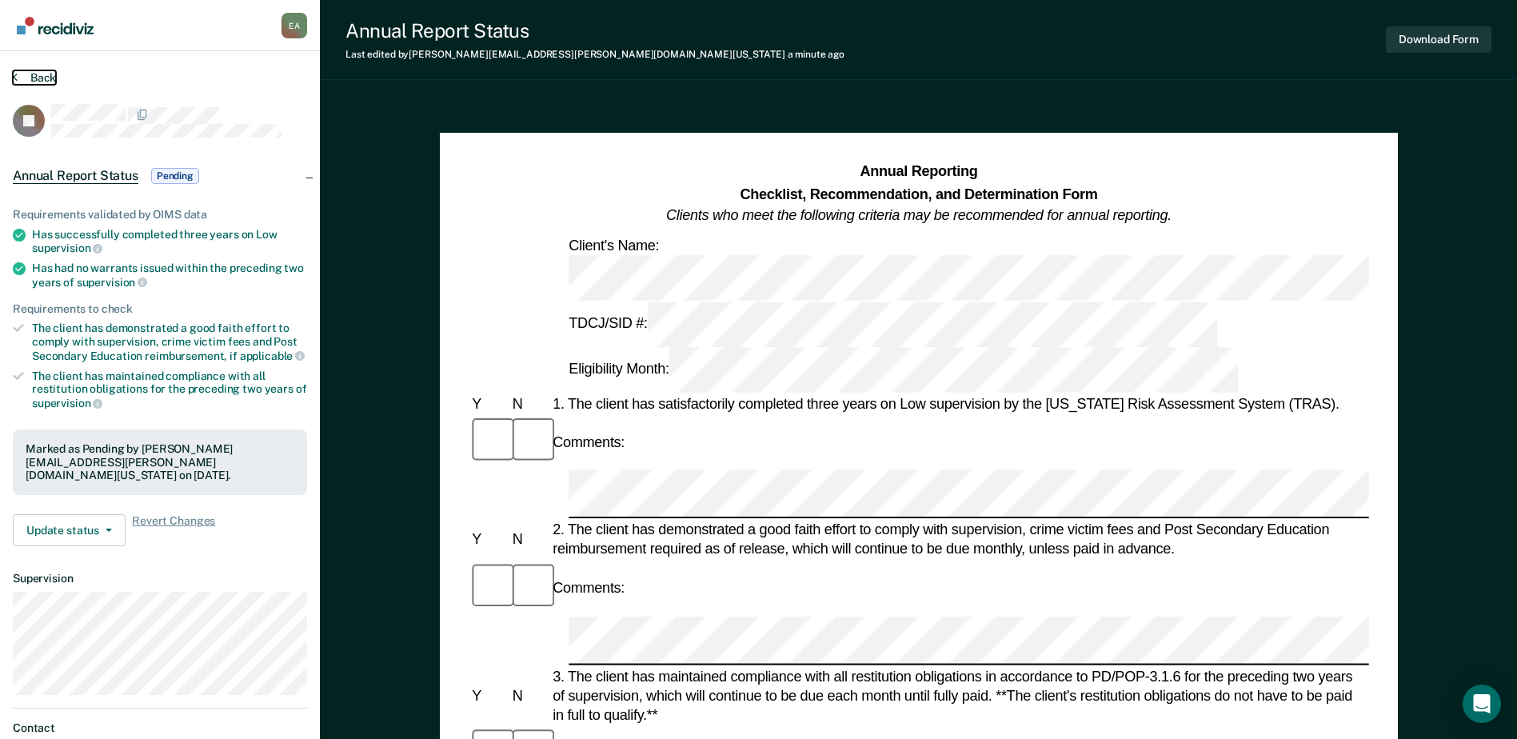
click at [35, 82] on button "Back" at bounding box center [34, 77] width 43 height 14
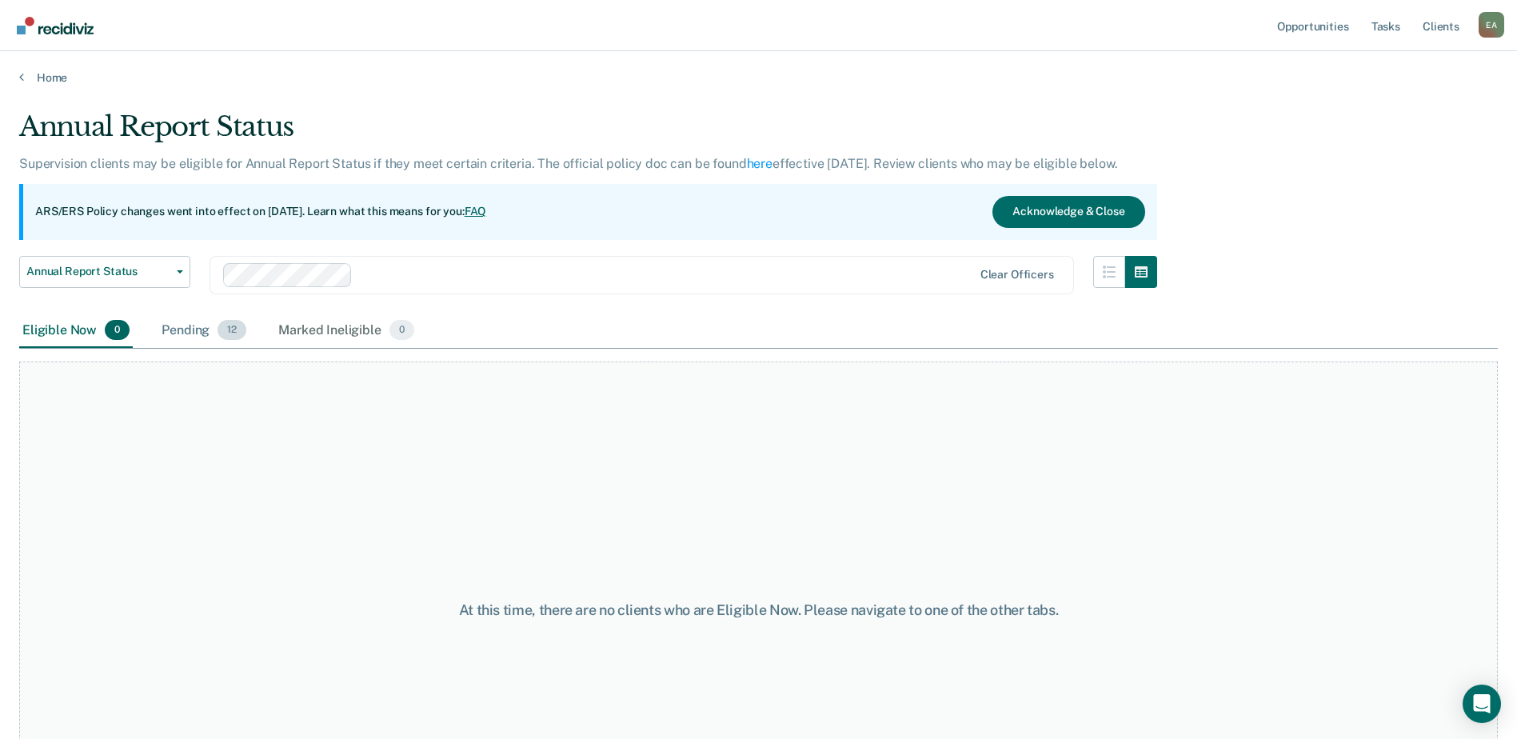
click at [213, 332] on div "Pending 12" at bounding box center [203, 331] width 91 height 35
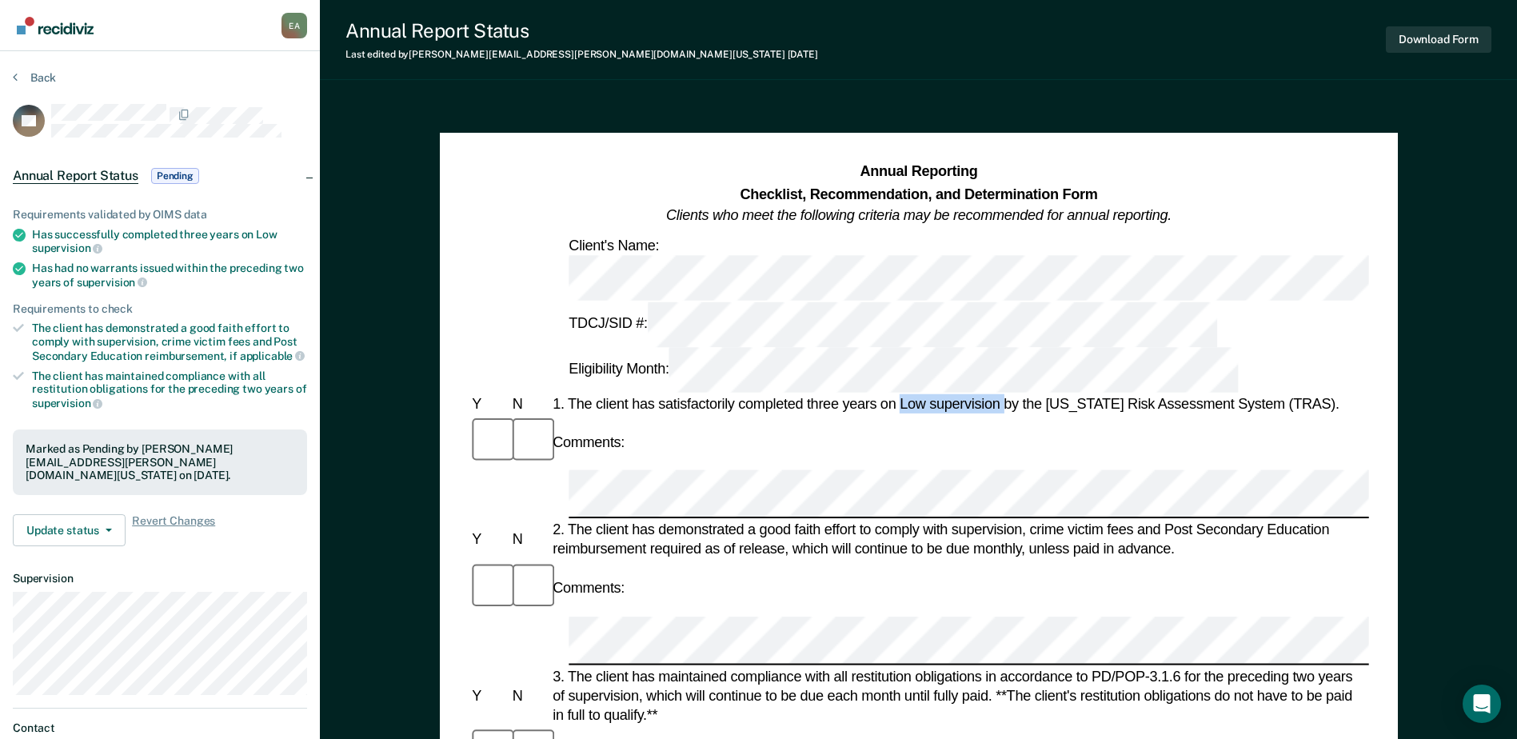
drag, startPoint x: 903, startPoint y: 291, endPoint x: 1003, endPoint y: 293, distance: 100.0
click at [1003, 394] on div "1. The client has satisfactorily completed three years on Low supervision by th…" at bounding box center [960, 403] width 820 height 19
copy div "Low supervision"
click at [1420, 42] on button "Download Form" at bounding box center [1439, 39] width 106 height 26
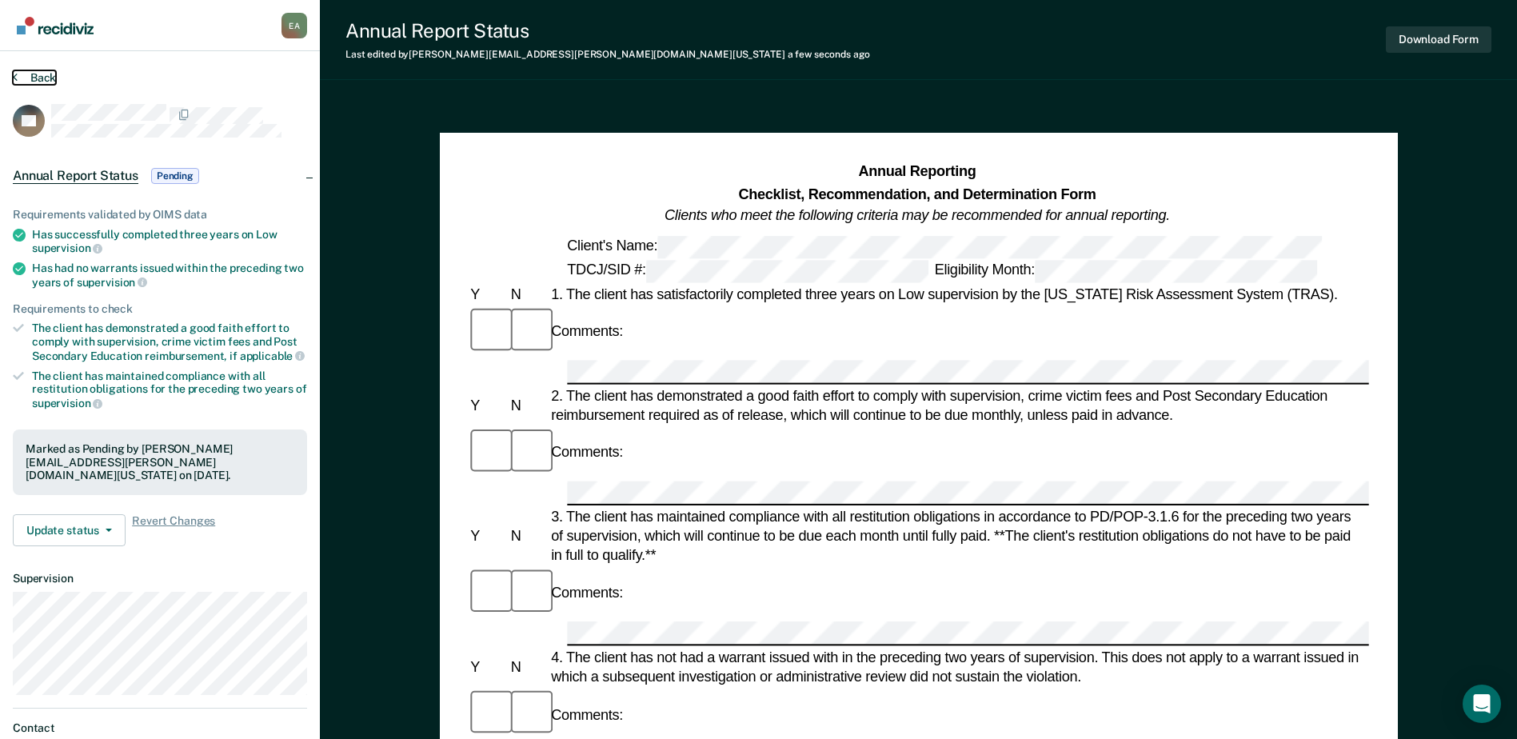
click at [27, 75] on button "Back" at bounding box center [34, 77] width 43 height 14
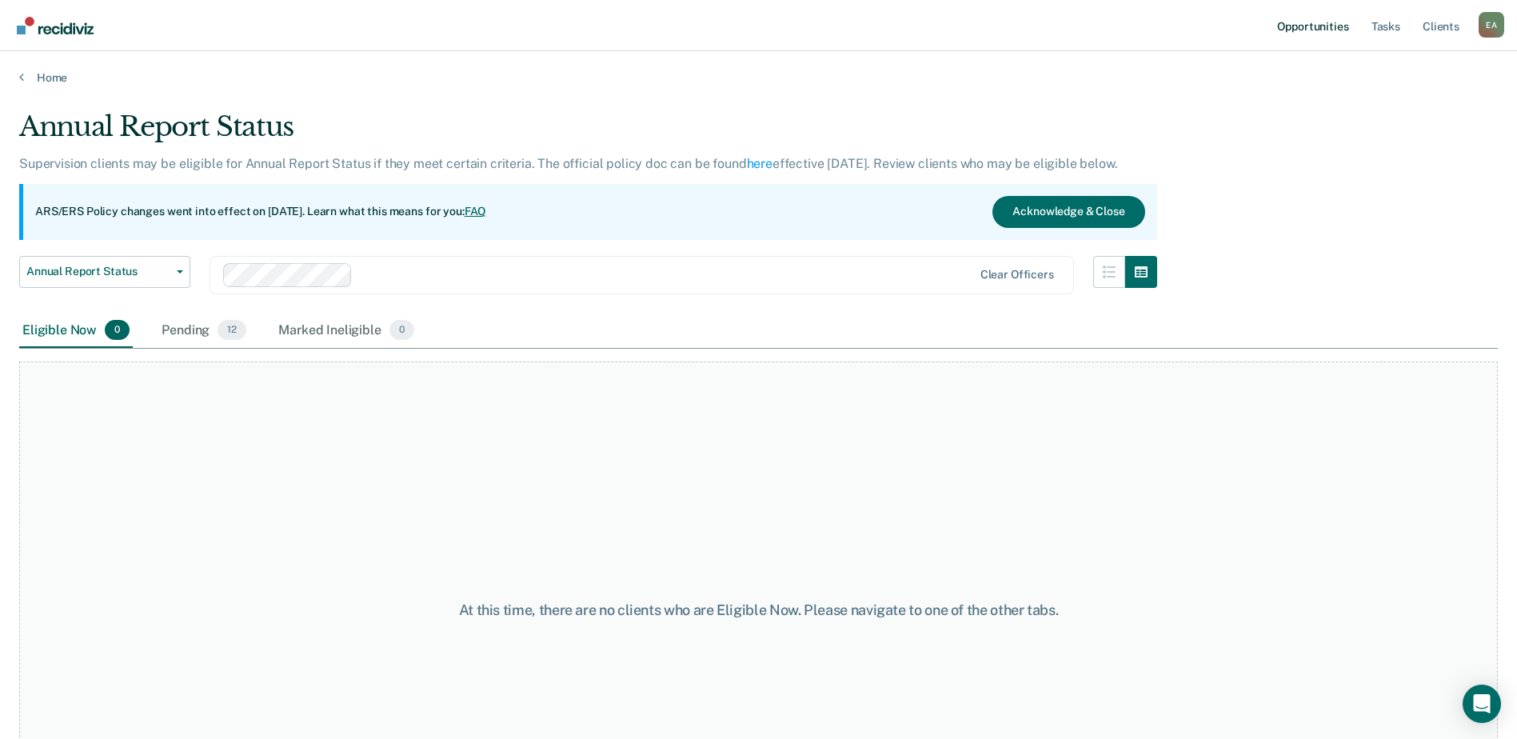
click at [1324, 22] on link "Opportunities" at bounding box center [1313, 25] width 78 height 51
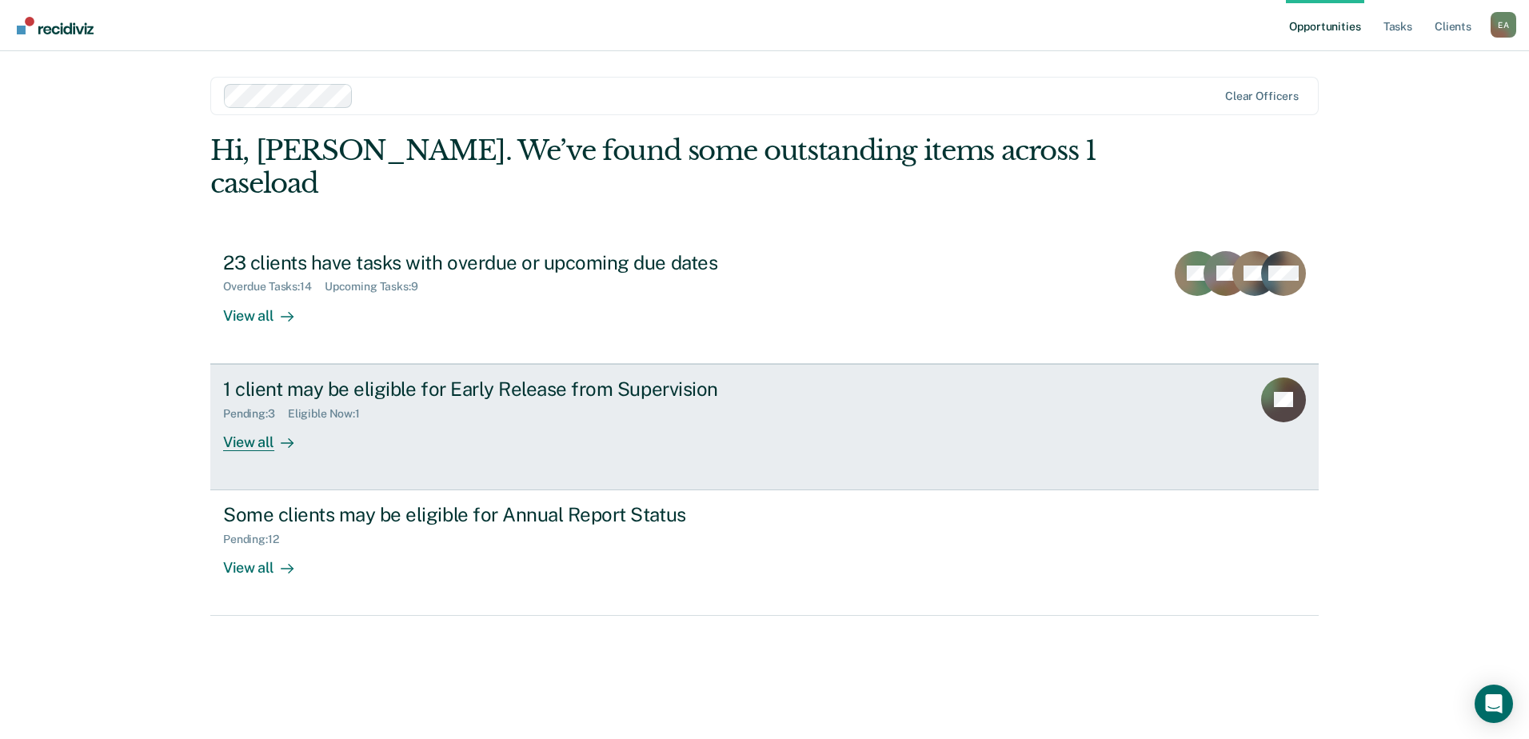
click at [246, 439] on div "View all" at bounding box center [268, 435] width 90 height 31
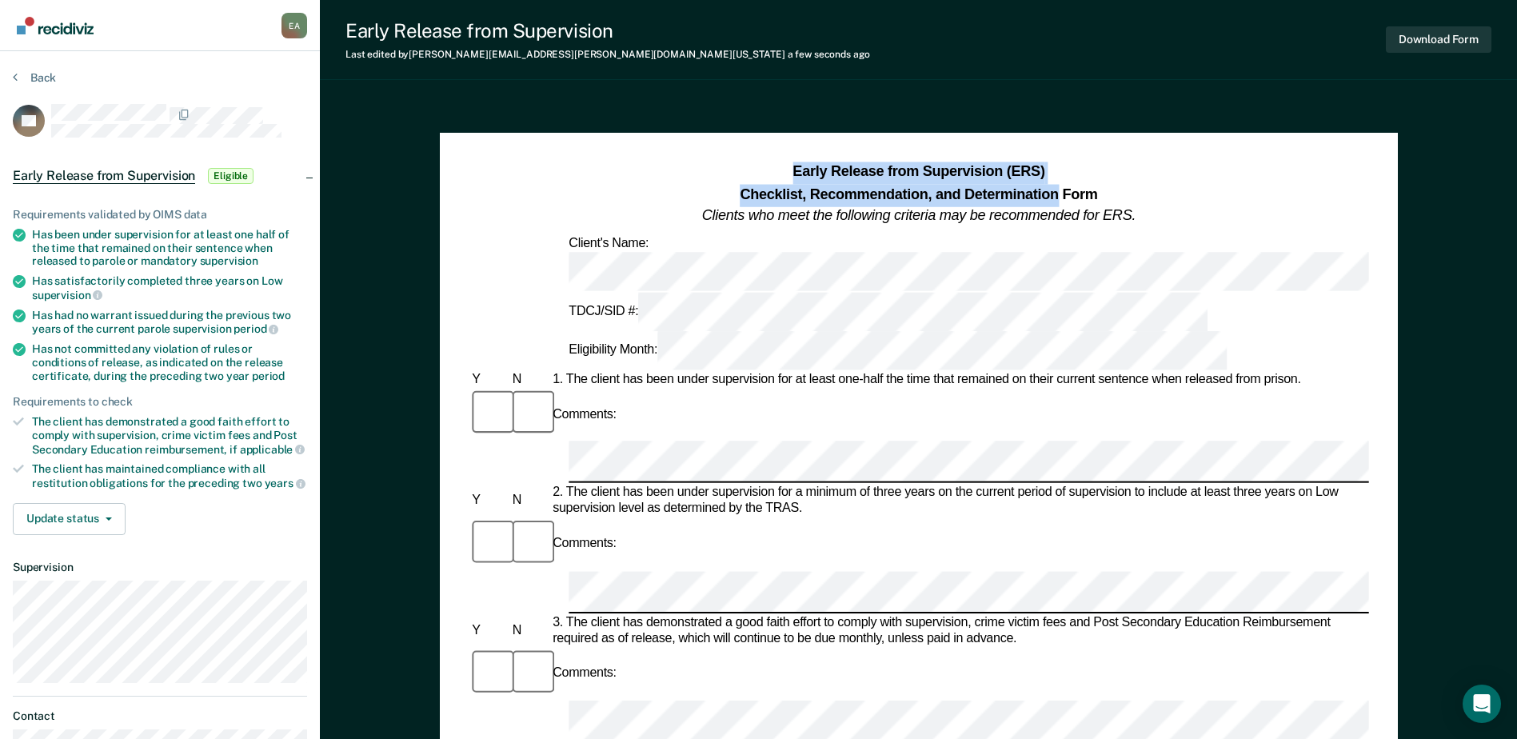
drag, startPoint x: 1059, startPoint y: 195, endPoint x: 781, endPoint y: 167, distance: 279.0
click at [781, 167] on h1 "Early Release from Supervision (ERS) Checklist, Recommendation, and Determinati…" at bounding box center [919, 195] width 434 height 66
copy h1 "Early Release from Supervision (ERS) Checklist, Recommendation, and Determinati…"
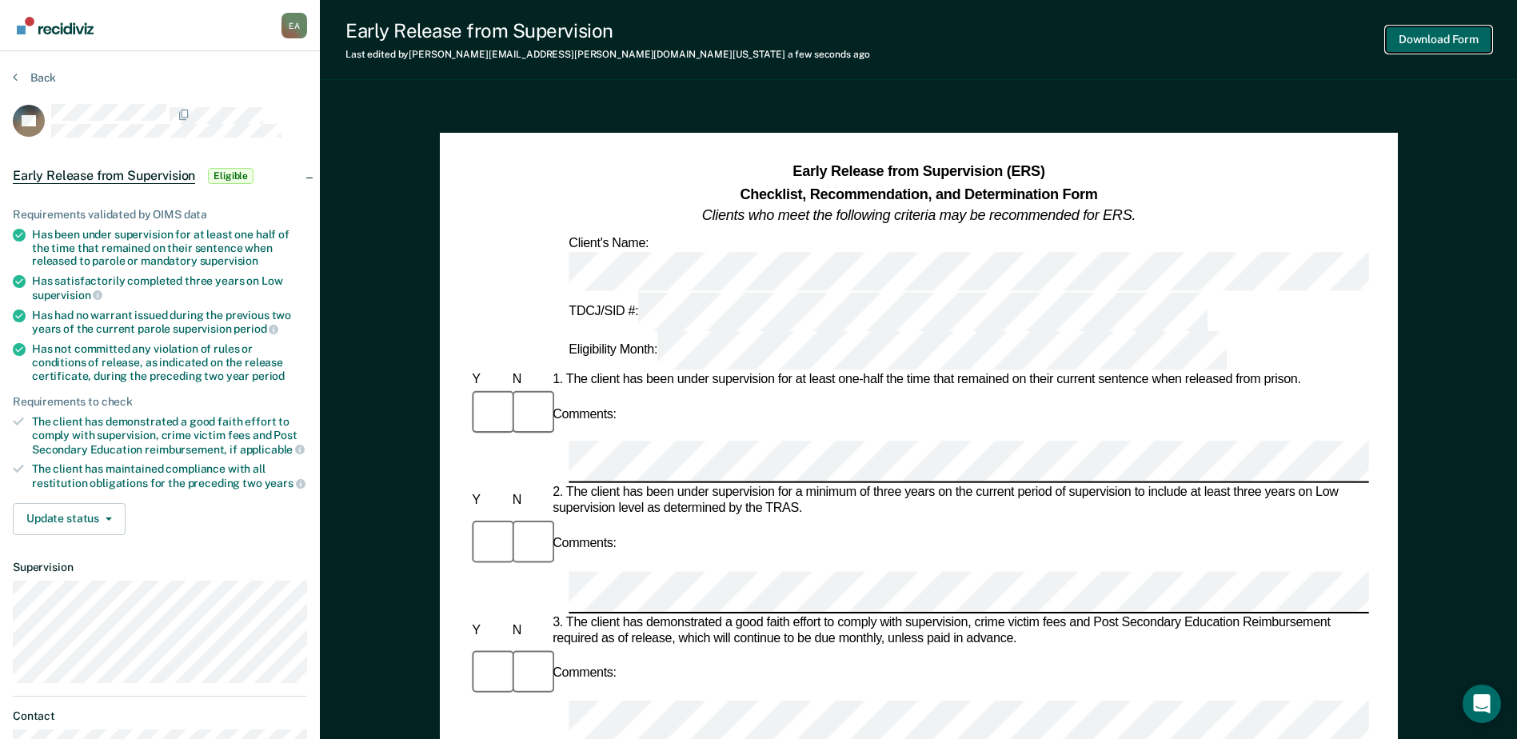
click at [1424, 37] on button "Download Form" at bounding box center [1439, 39] width 106 height 26
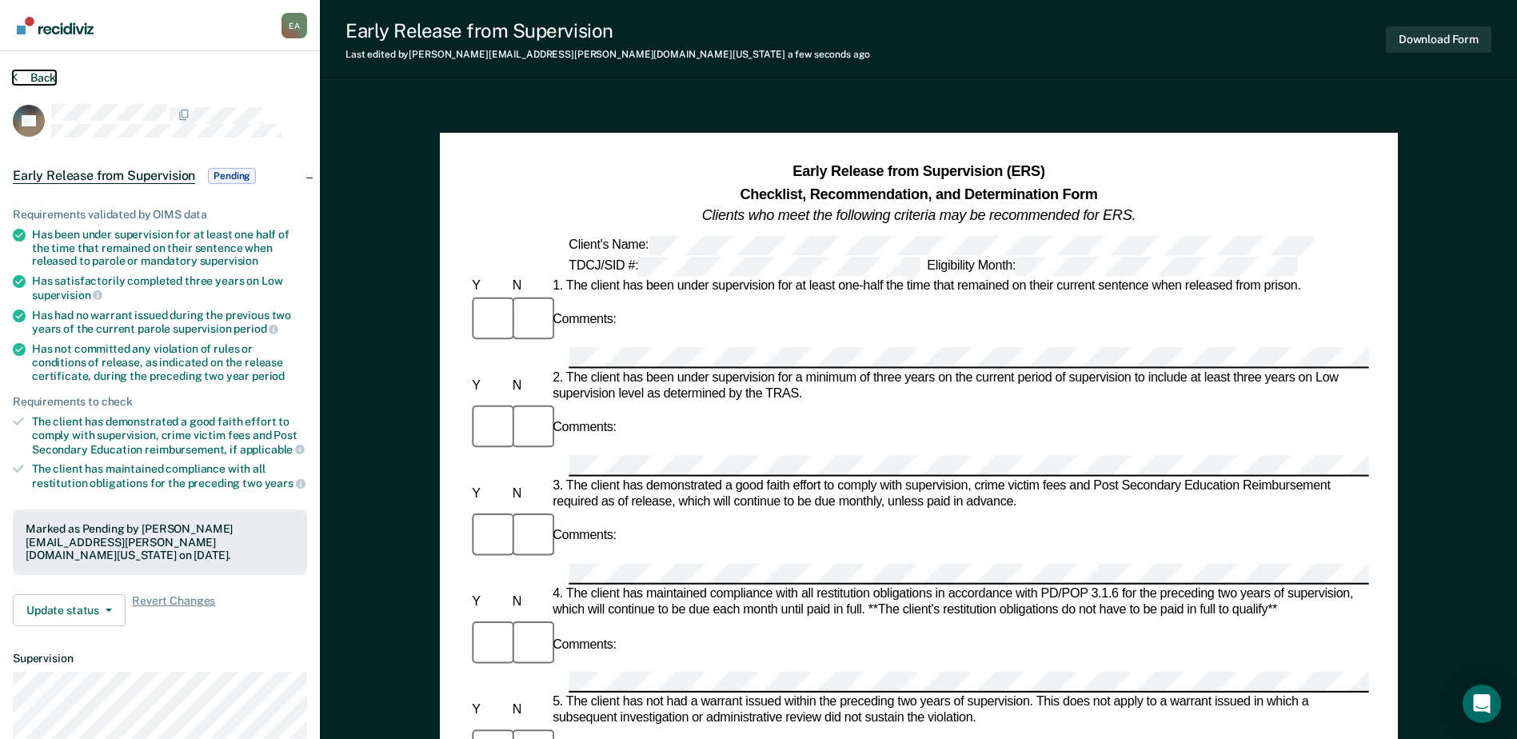
click at [30, 80] on button "Back" at bounding box center [34, 77] width 43 height 14
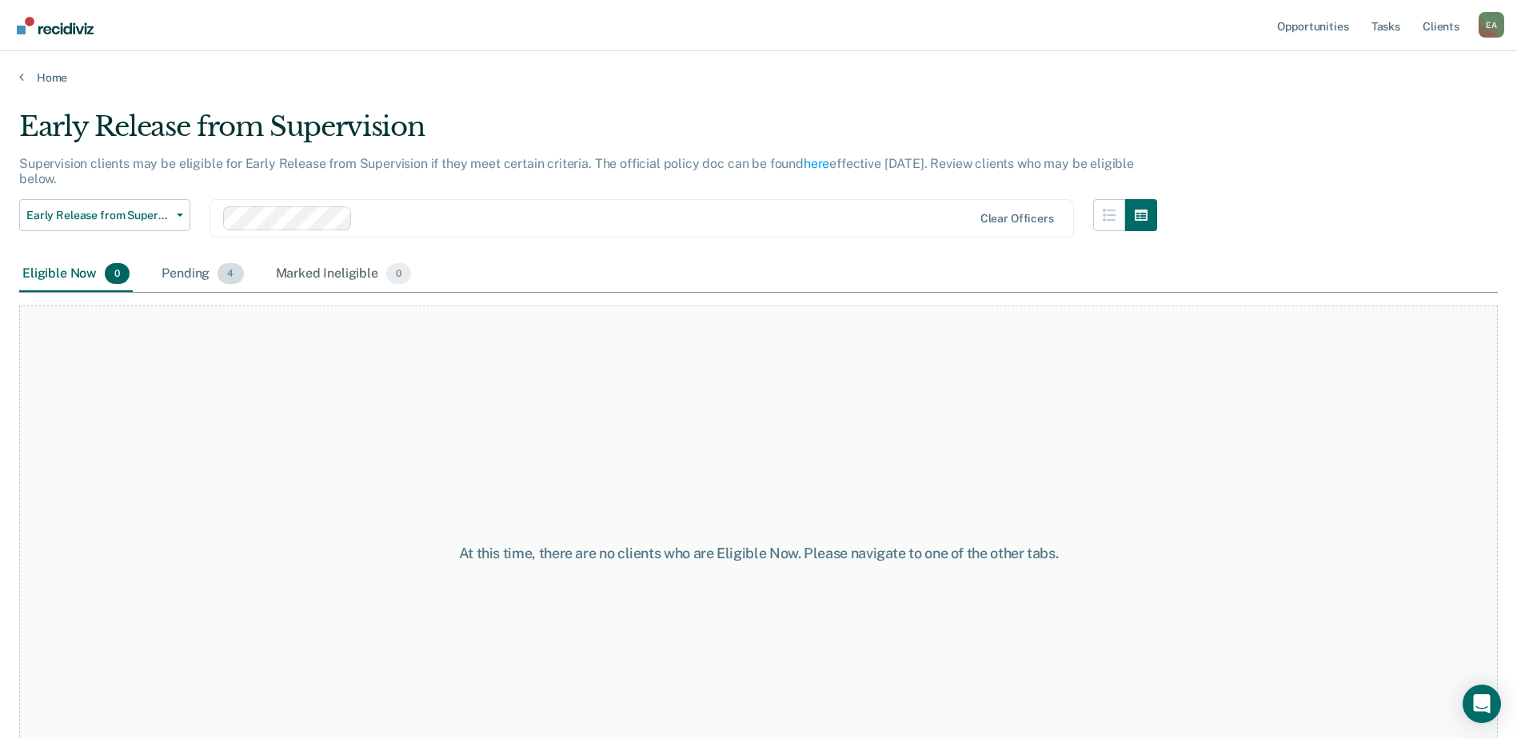
click at [190, 277] on div "Pending 4" at bounding box center [202, 274] width 88 height 35
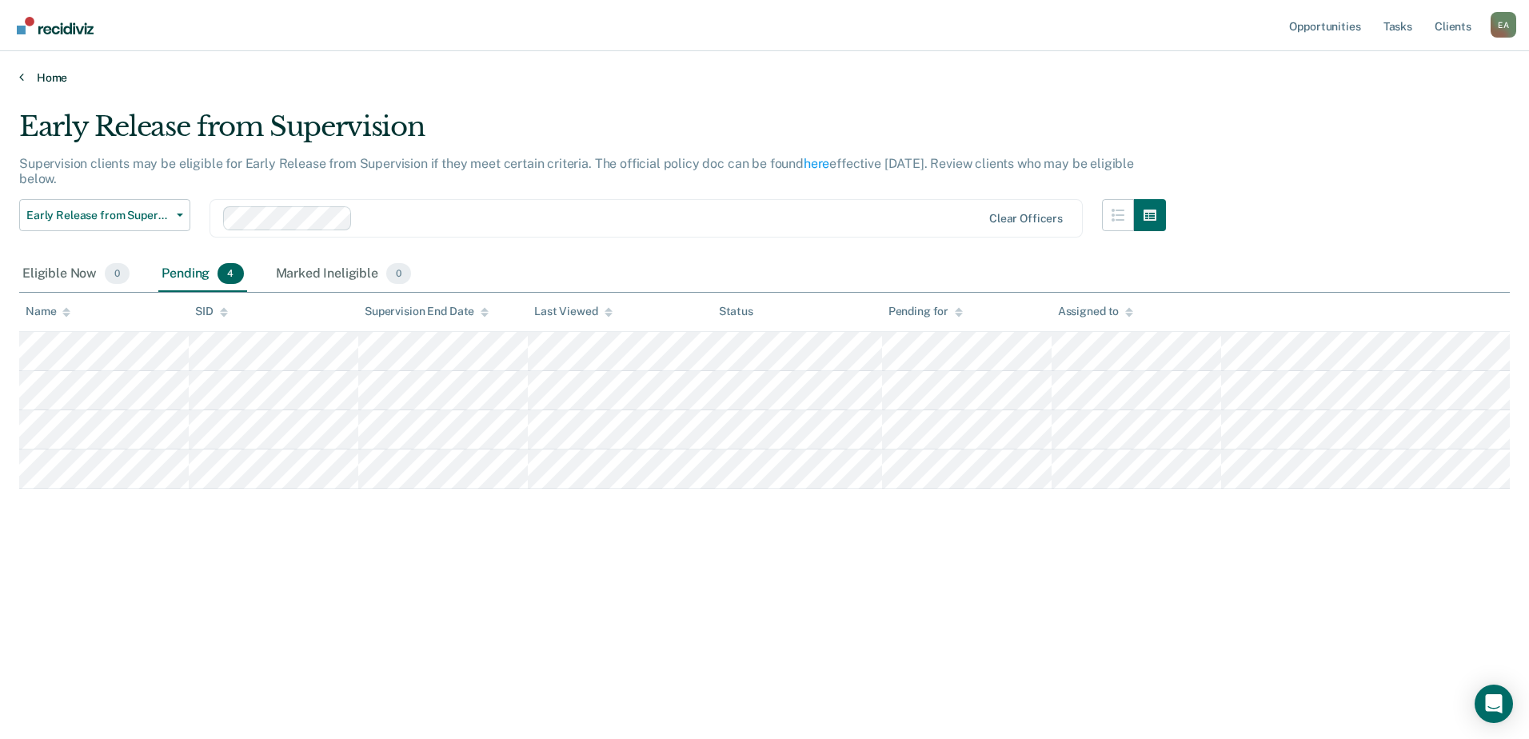
click at [42, 79] on link "Home" at bounding box center [764, 77] width 1491 height 14
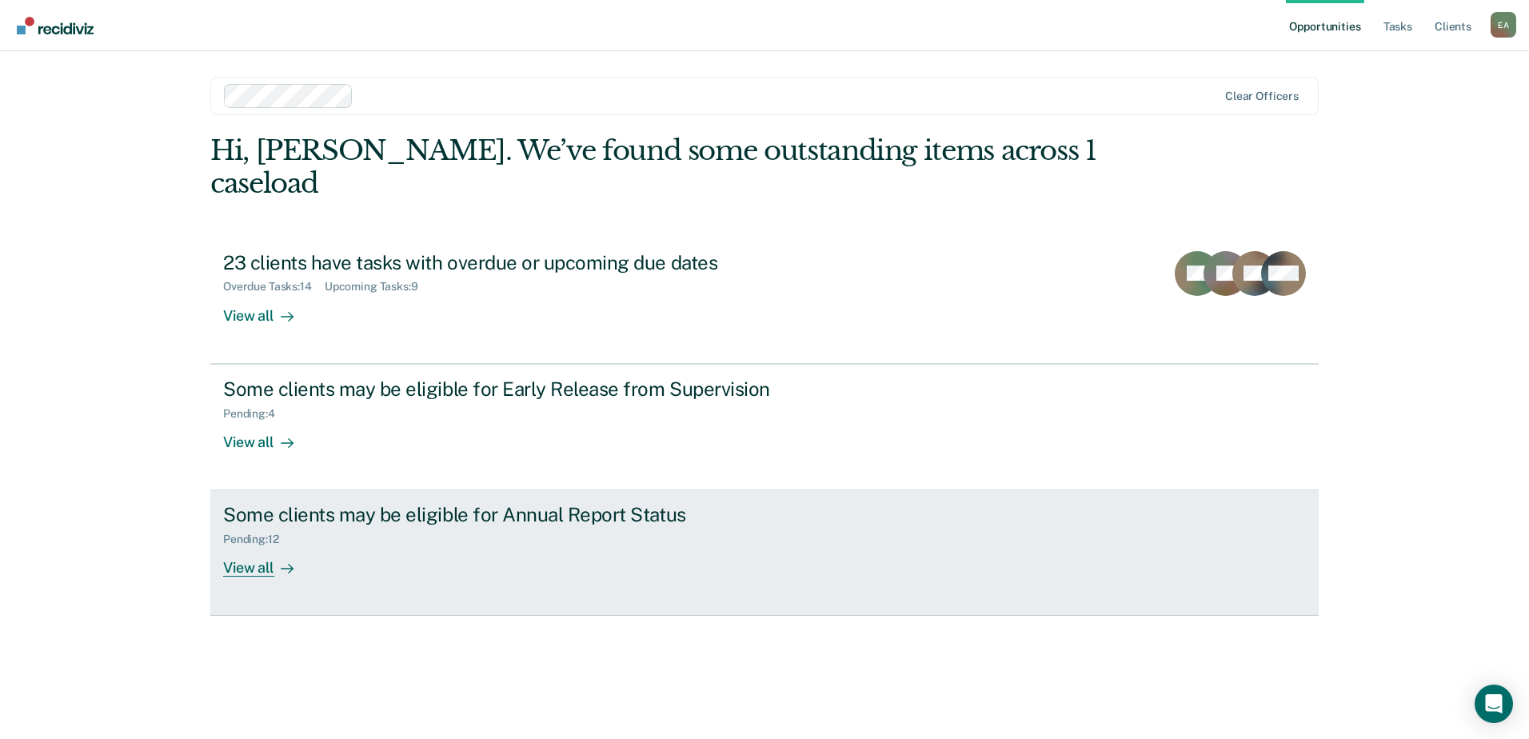
click at [250, 565] on div "View all" at bounding box center [268, 561] width 90 height 31
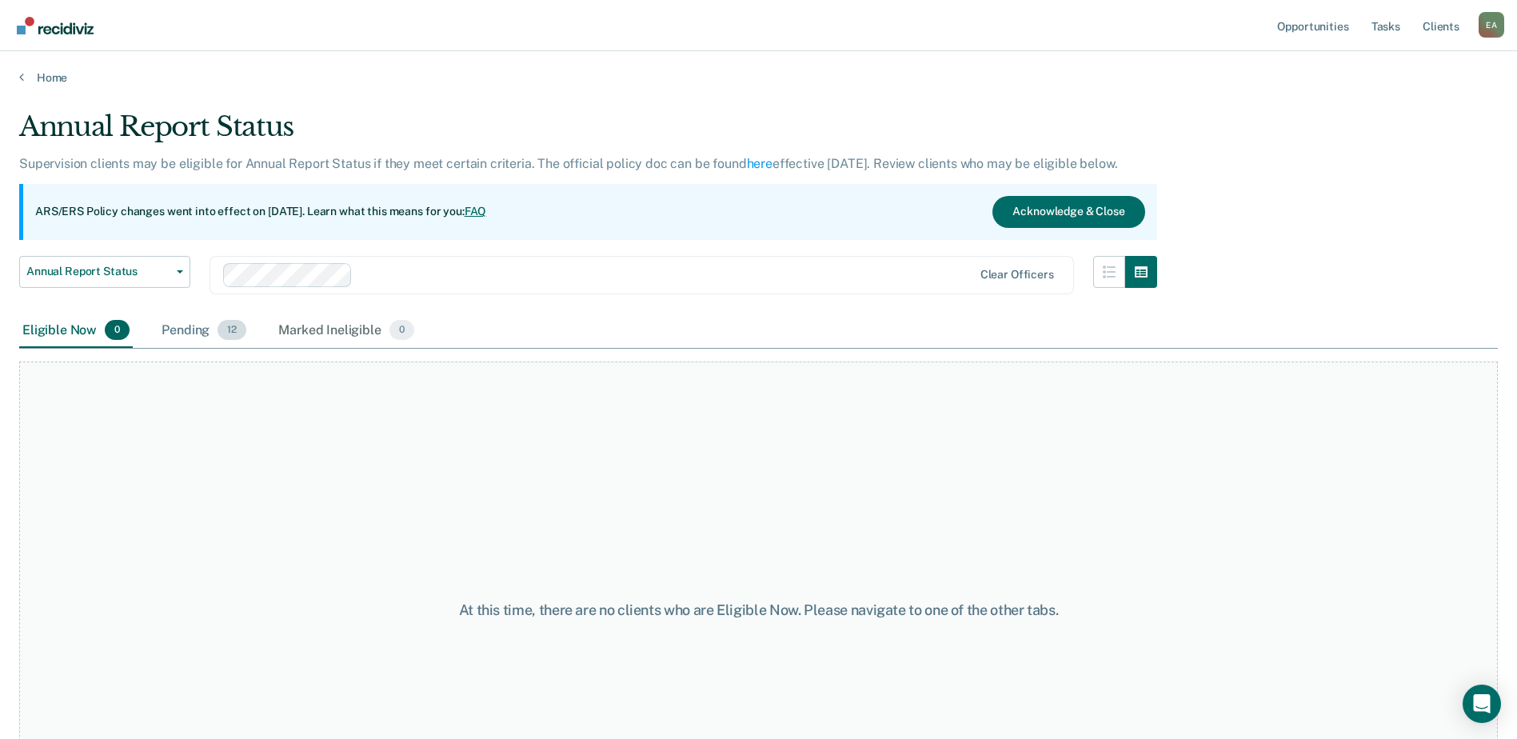
click at [202, 326] on div "Pending 12" at bounding box center [203, 331] width 91 height 35
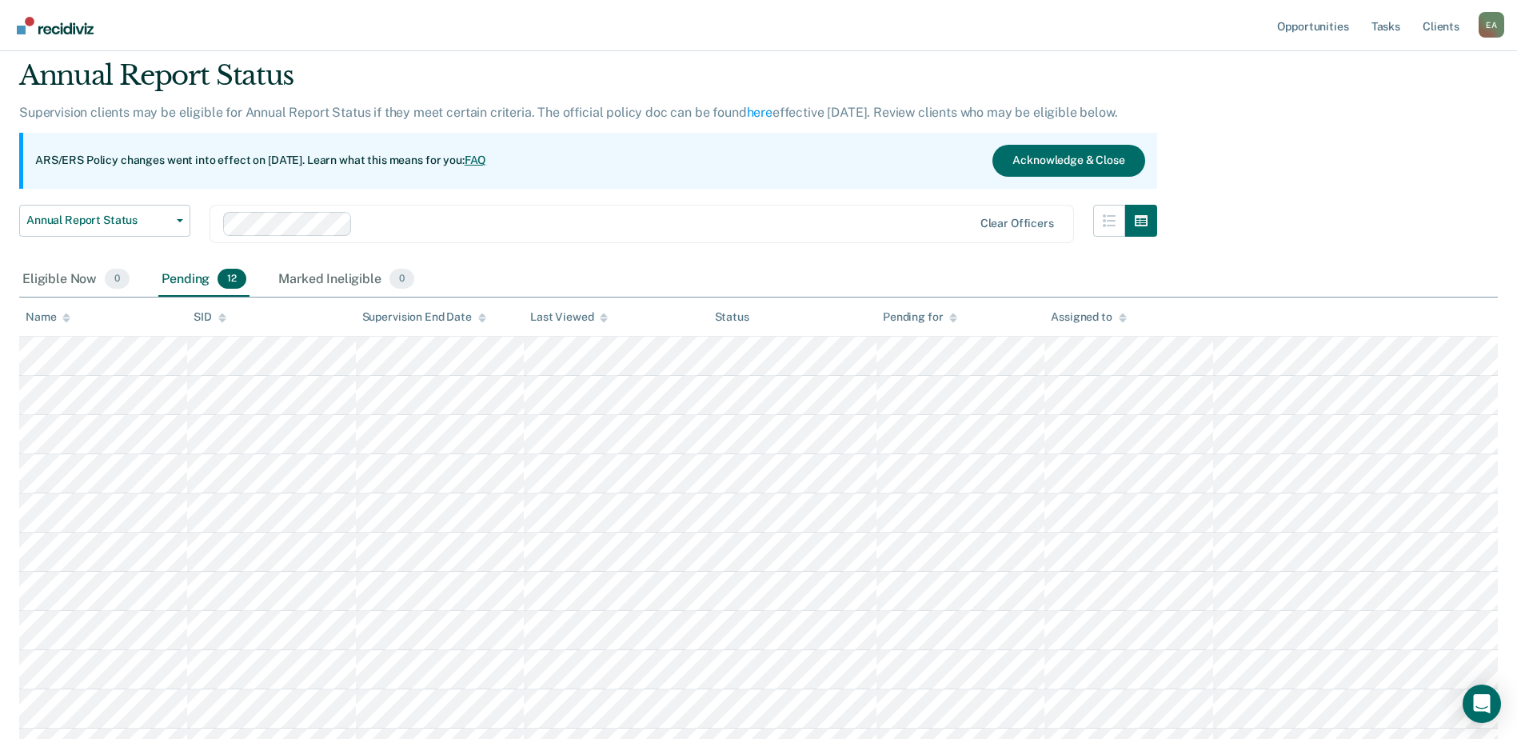
scroll to position [80, 0]
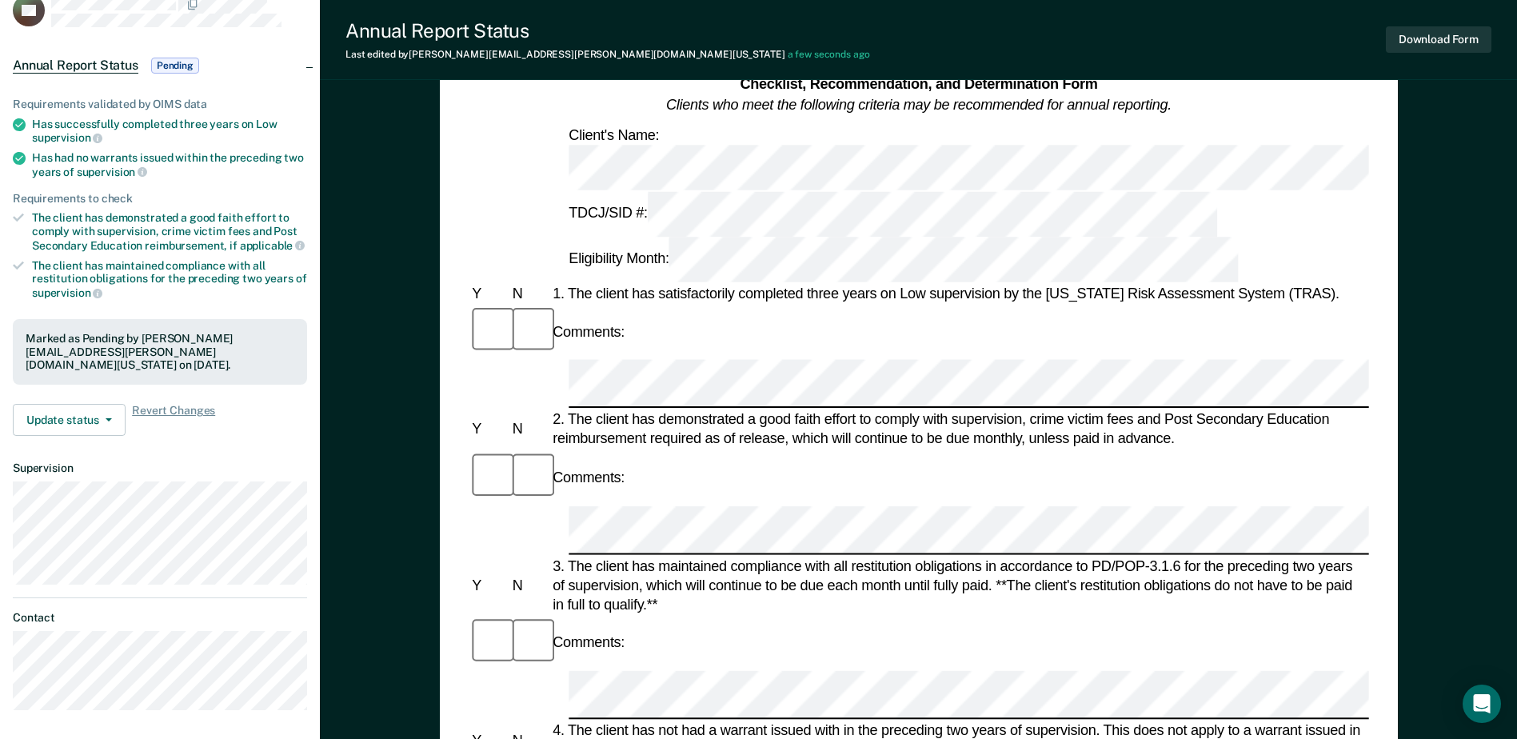
scroll to position [80, 0]
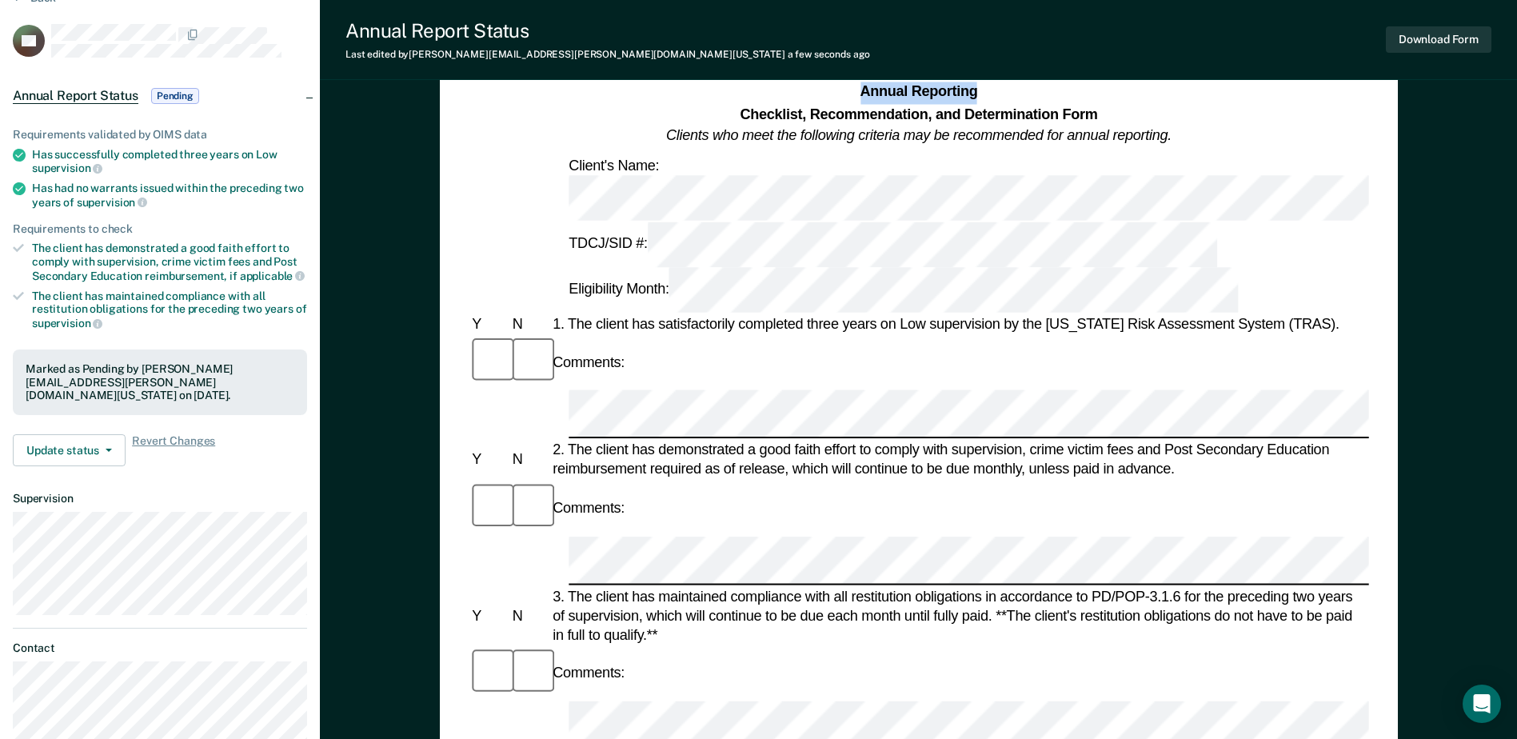
drag, startPoint x: 860, startPoint y: 90, endPoint x: 1001, endPoint y: 98, distance: 141.8
click at [1001, 98] on h1 "Annual Reporting Checklist, Recommendation, and Determination Form Clients who …" at bounding box center [919, 115] width 506 height 66
copy strong "Annual Reporting"
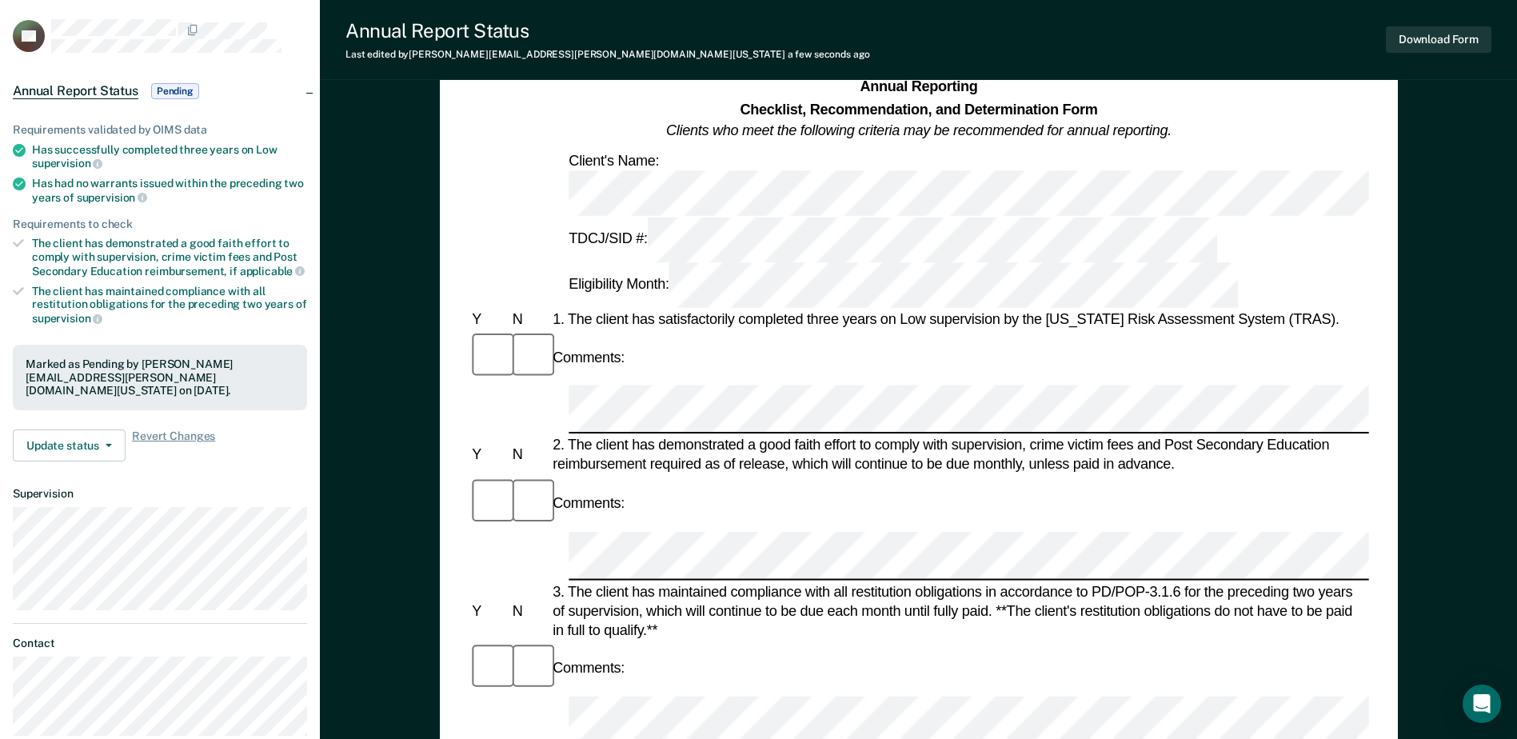
scroll to position [0, 0]
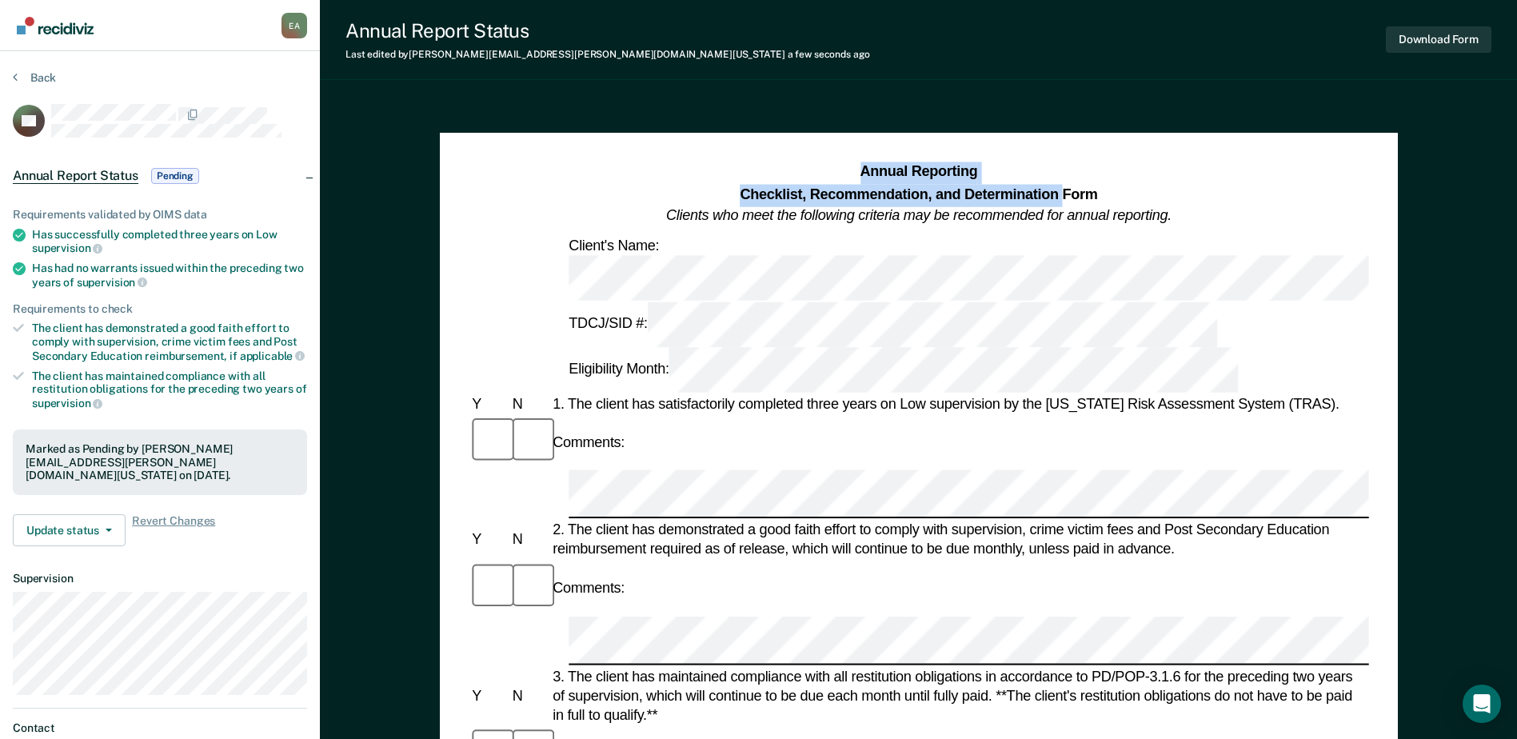
drag, startPoint x: 861, startPoint y: 167, endPoint x: 1065, endPoint y: 193, distance: 206.4
click at [1065, 193] on h1 "Annual Reporting Checklist, Recommendation, and Determination Form Clients who …" at bounding box center [919, 195] width 506 height 66
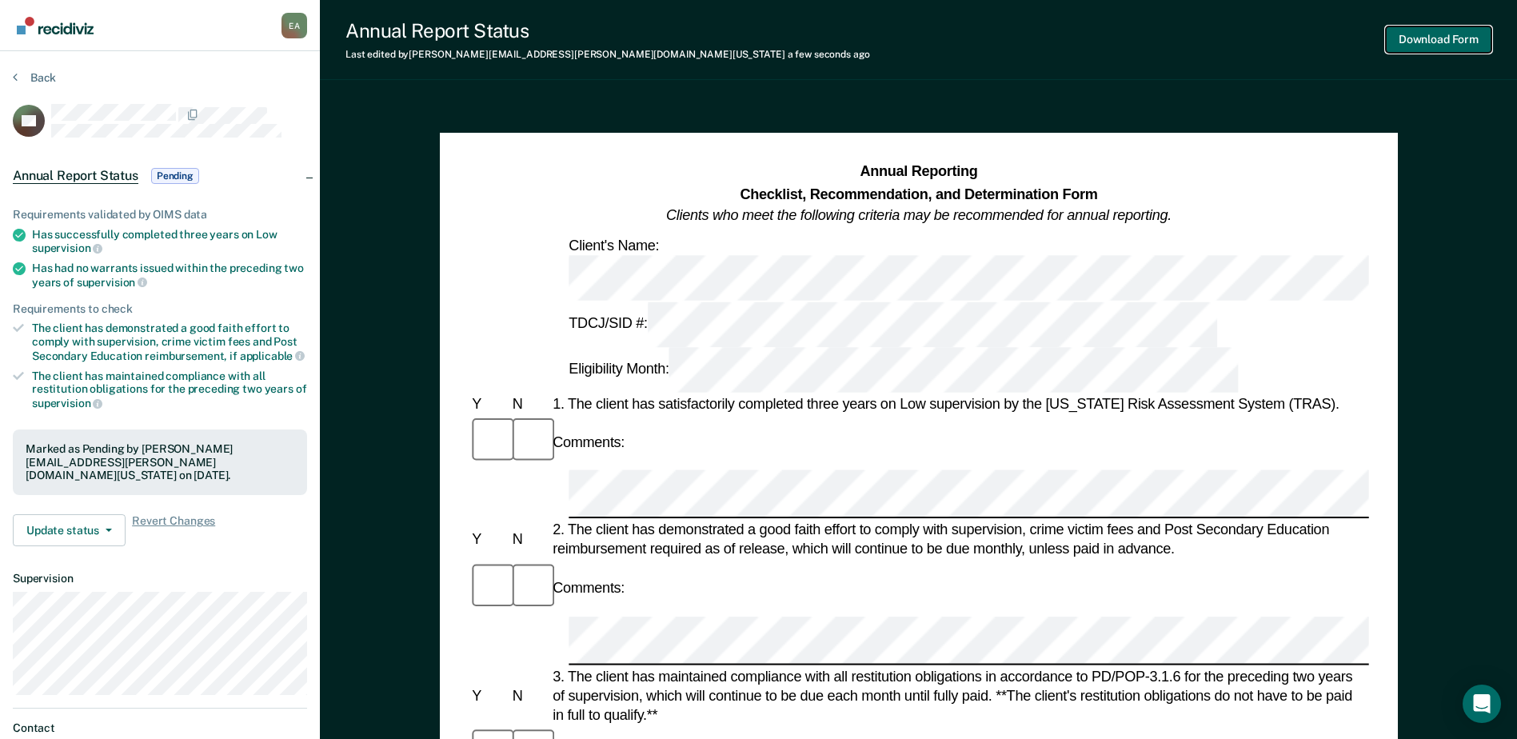
click at [1407, 37] on button "Download Form" at bounding box center [1439, 39] width 106 height 26
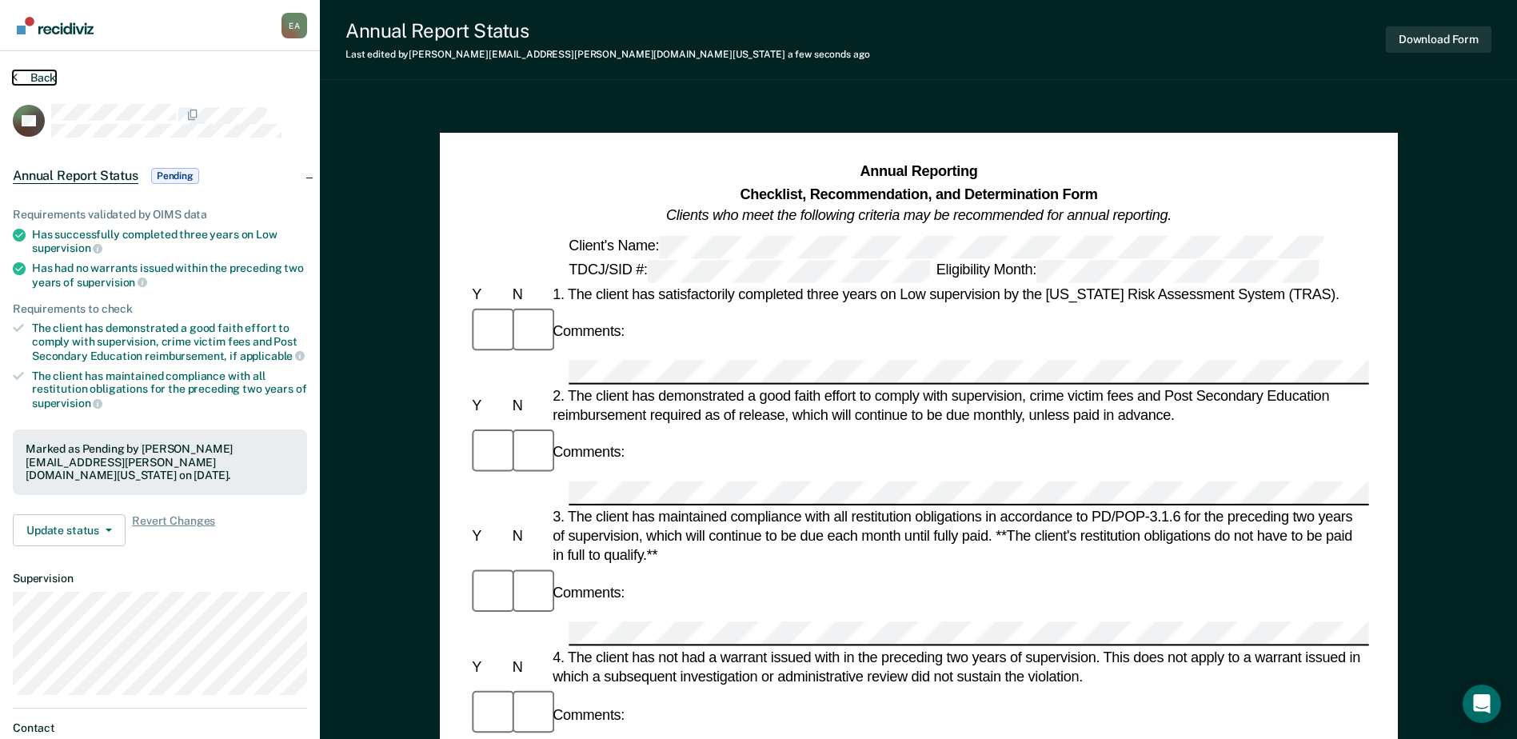
click at [22, 75] on button "Back" at bounding box center [34, 77] width 43 height 14
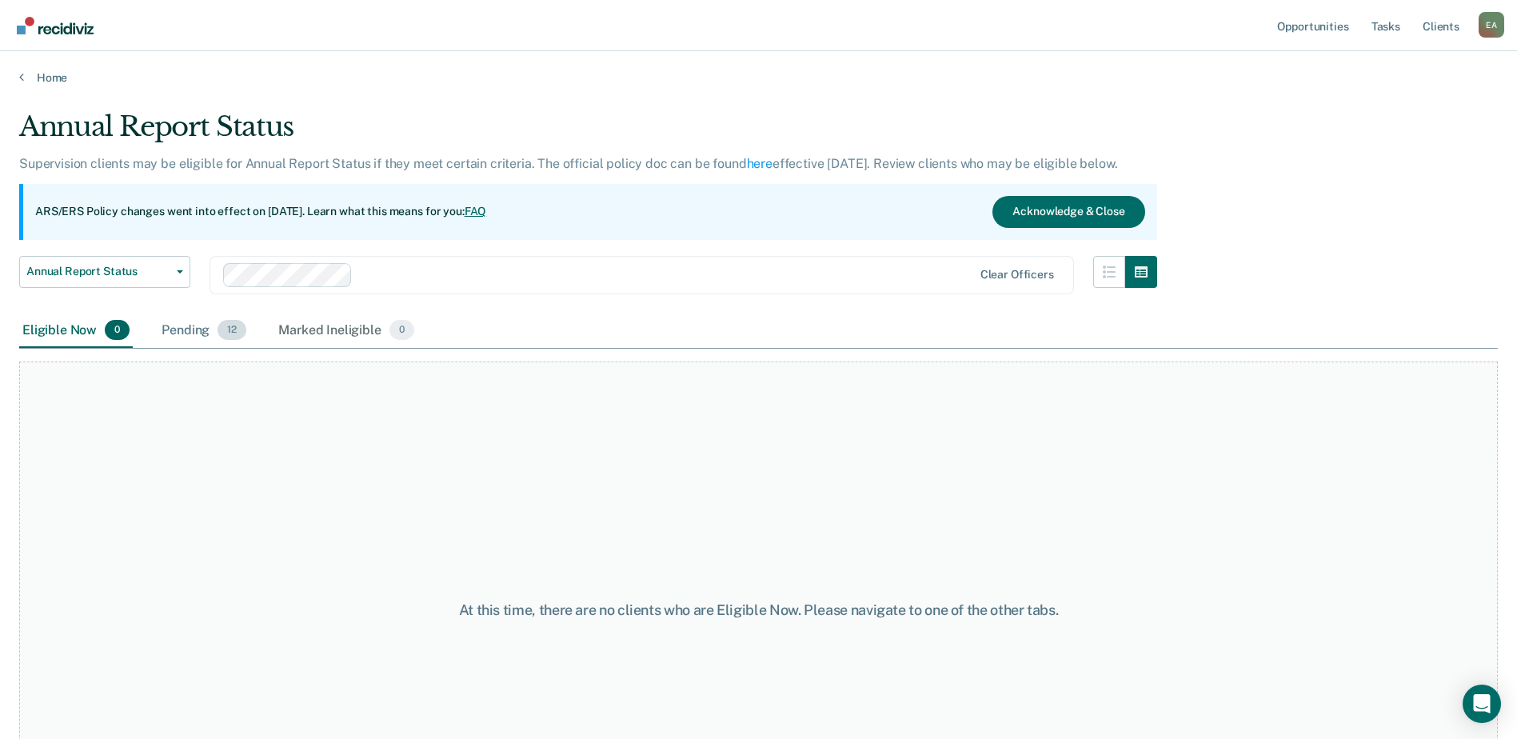
click at [174, 329] on div "Pending 12" at bounding box center [203, 331] width 91 height 35
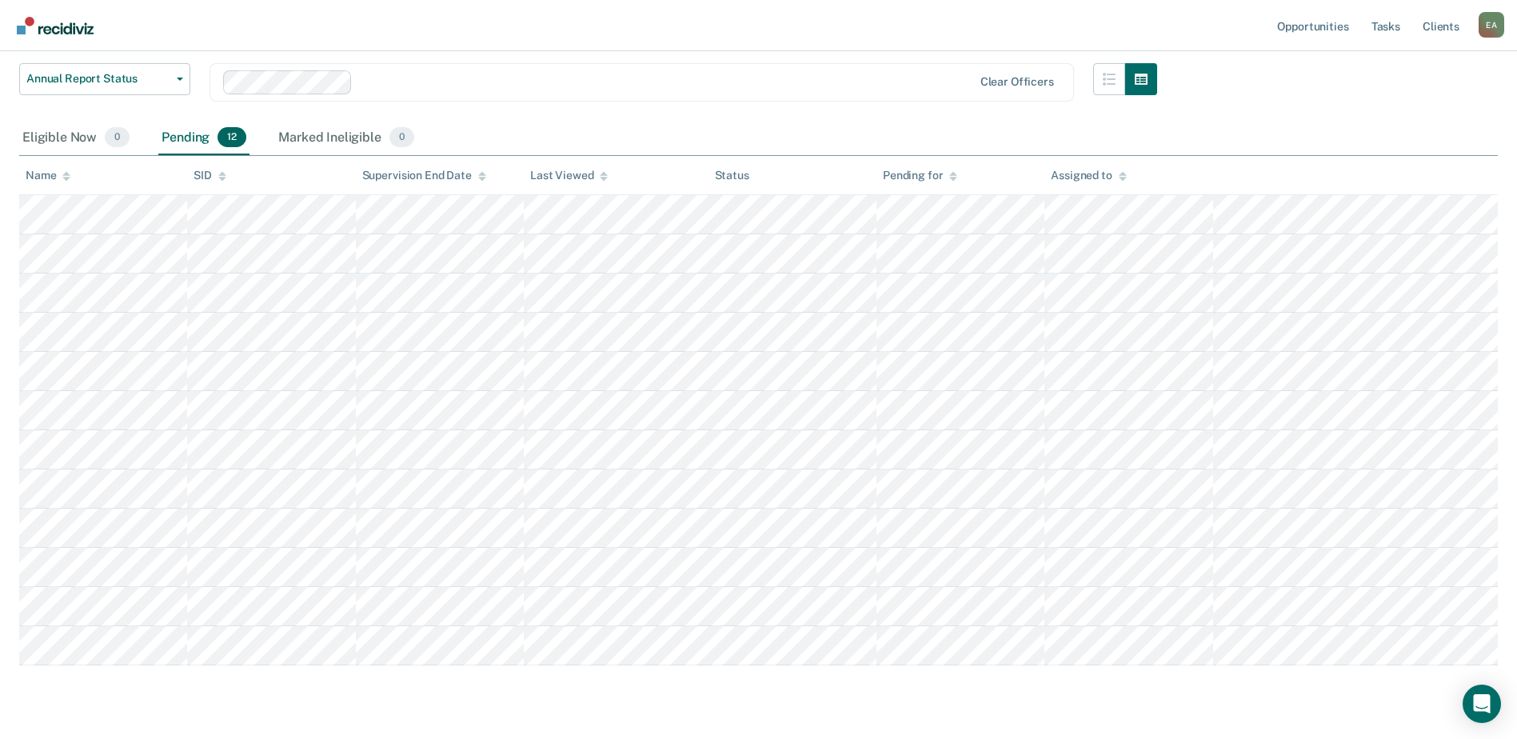
scroll to position [154, 0]
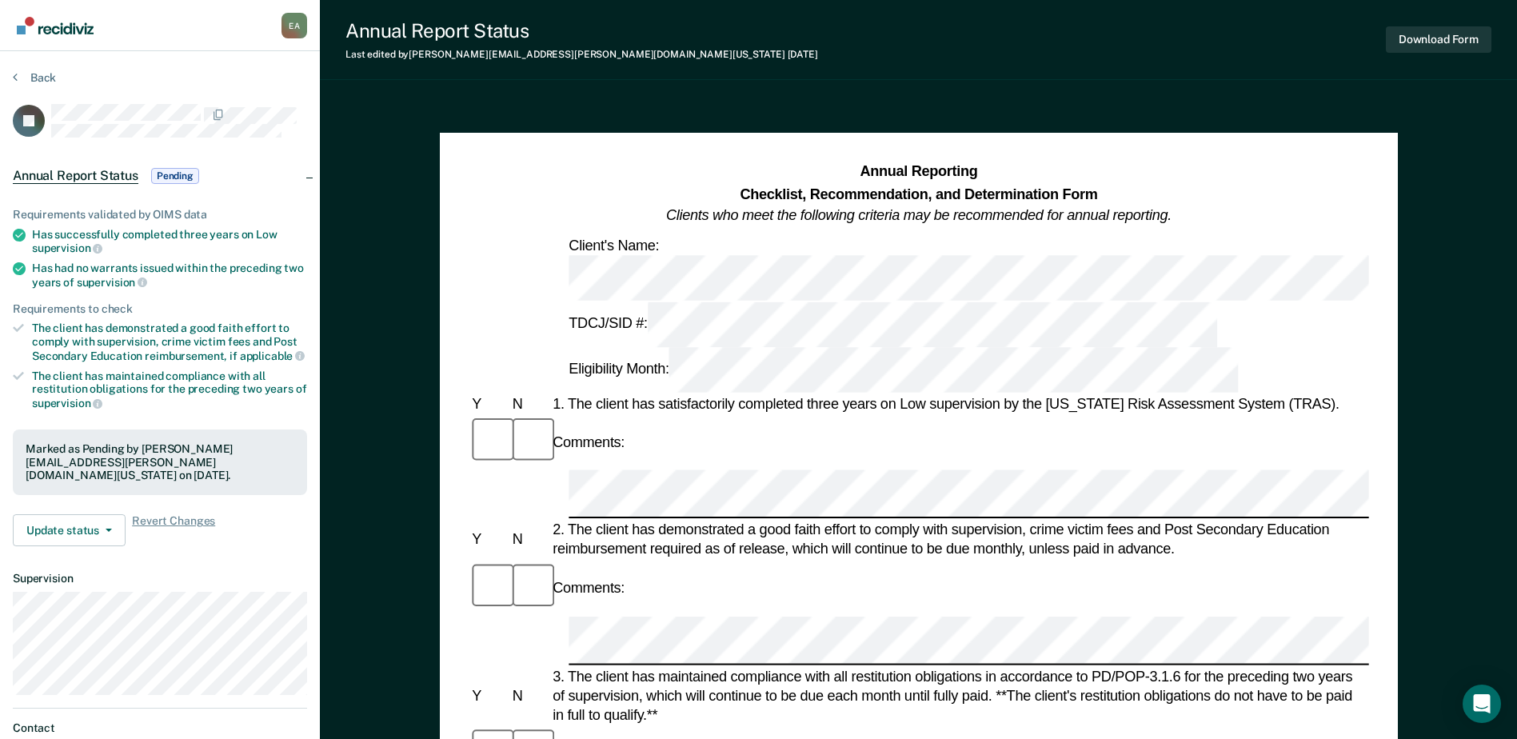
click at [697, 666] on div "3. The client has maintained compliance with all restitution obligations in acc…" at bounding box center [960, 695] width 820 height 58
click at [901, 394] on div "1. The client has satisfactorily completed three years on Low supervision by th…" at bounding box center [960, 403] width 820 height 19
drag, startPoint x: 900, startPoint y: 297, endPoint x: 999, endPoint y: 299, distance: 99.2
click at [999, 394] on div "1. The client has satisfactorily completed three years on Low supervision by th…" at bounding box center [960, 403] width 820 height 19
click at [33, 80] on button "Back" at bounding box center [34, 77] width 43 height 14
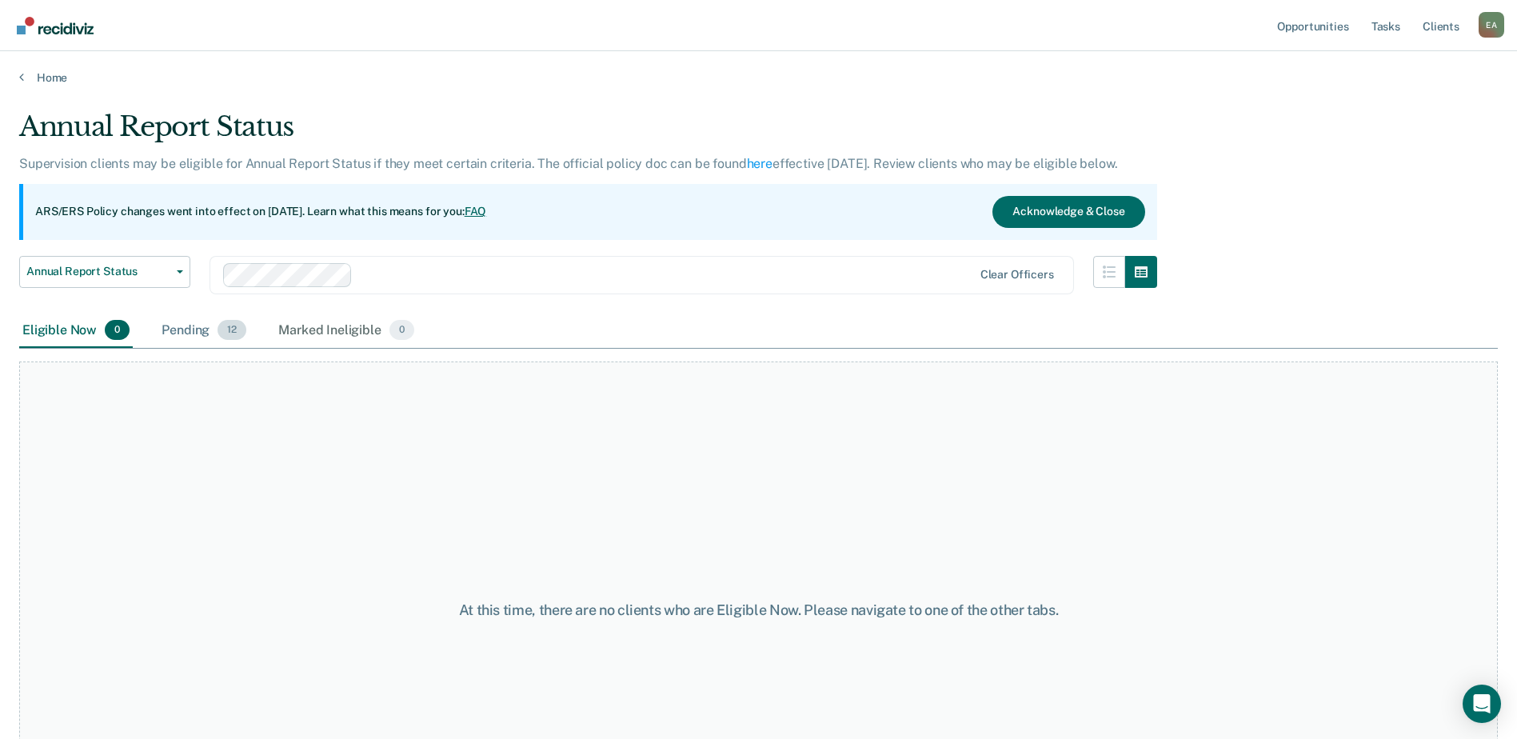
click at [189, 331] on div "Pending 12" at bounding box center [203, 331] width 91 height 35
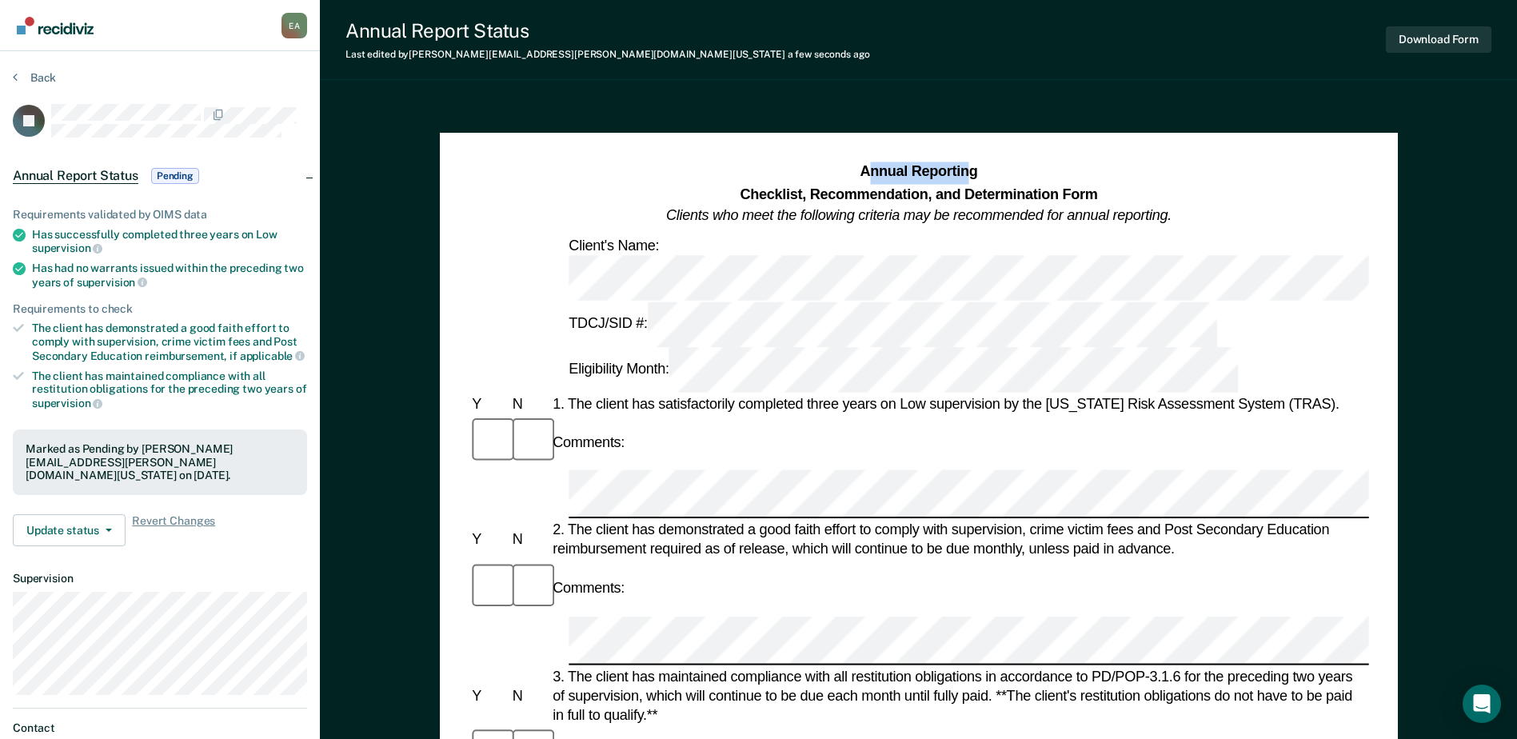
drag, startPoint x: 869, startPoint y: 168, endPoint x: 972, endPoint y: 170, distance: 103.2
click at [972, 170] on strong "Annual Reporting" at bounding box center [919, 172] width 118 height 16
drag, startPoint x: 972, startPoint y: 170, endPoint x: 988, endPoint y: 166, distance: 16.5
click at [988, 166] on h1 "Annual Reporting Checklist, Recommendation, and Determination Form Clients who …" at bounding box center [919, 195] width 506 height 66
drag, startPoint x: 988, startPoint y: 174, endPoint x: 860, endPoint y: 170, distance: 128.0
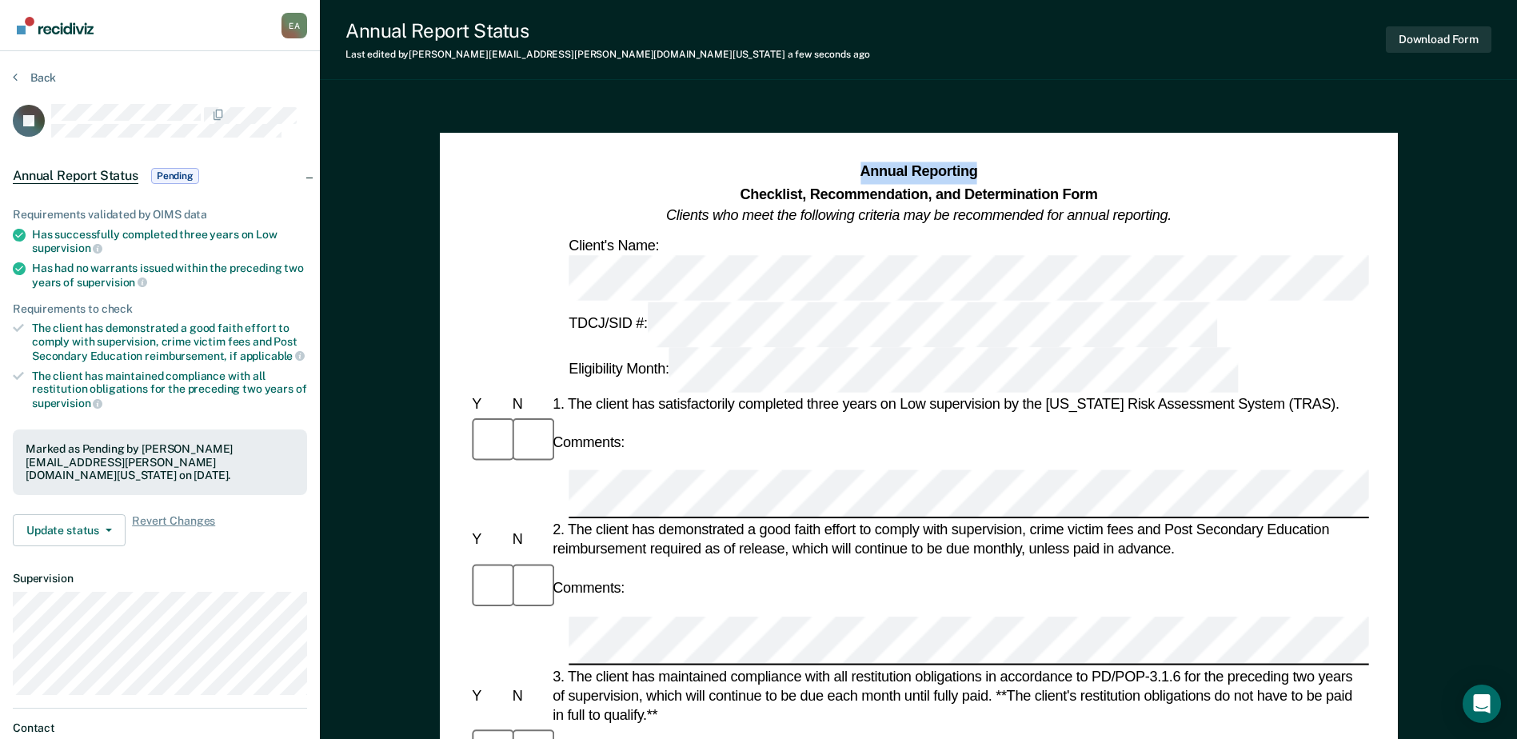
click at [860, 170] on h1 "Annual Reporting Checklist, Recommendation, and Determination Form Clients who …" at bounding box center [919, 195] width 506 height 66
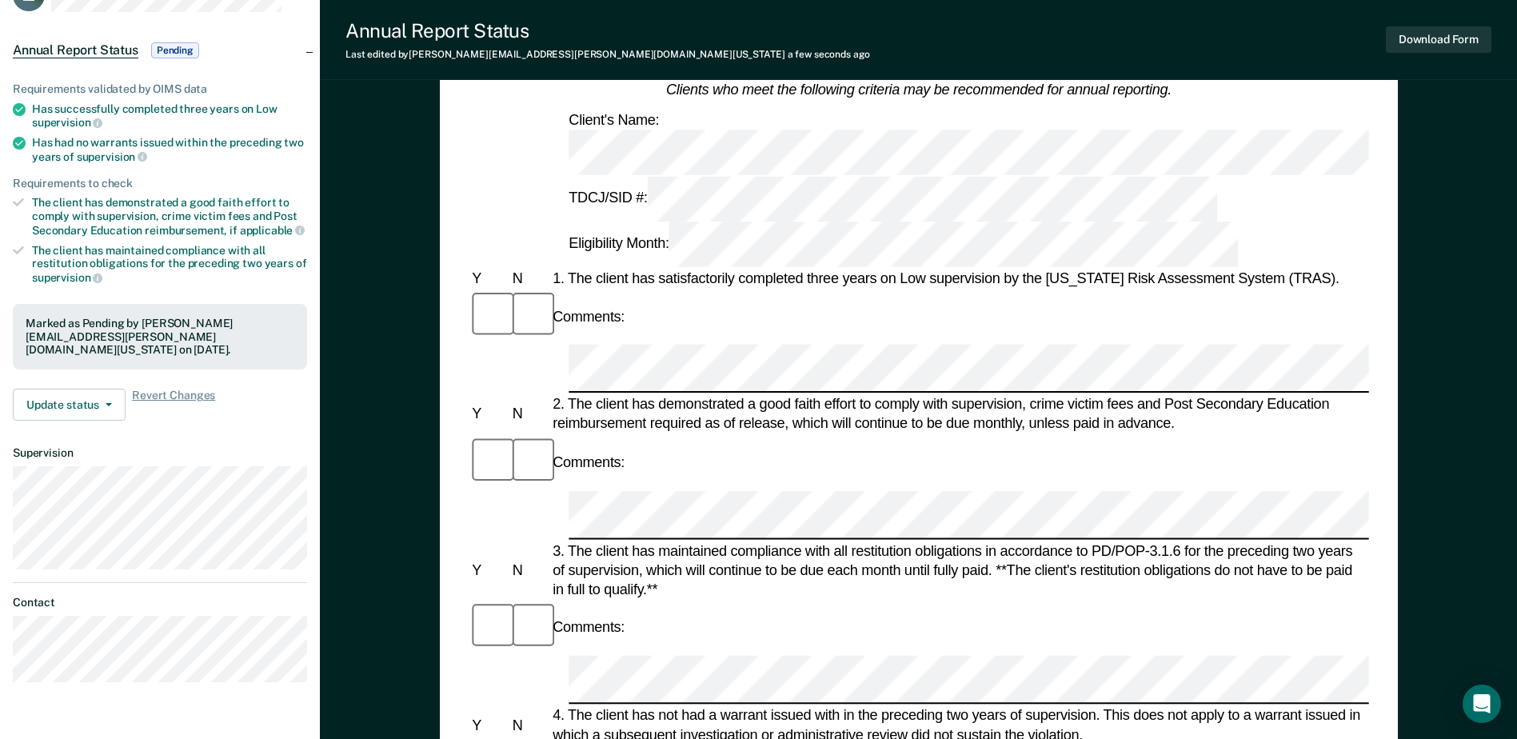
scroll to position [400, 0]
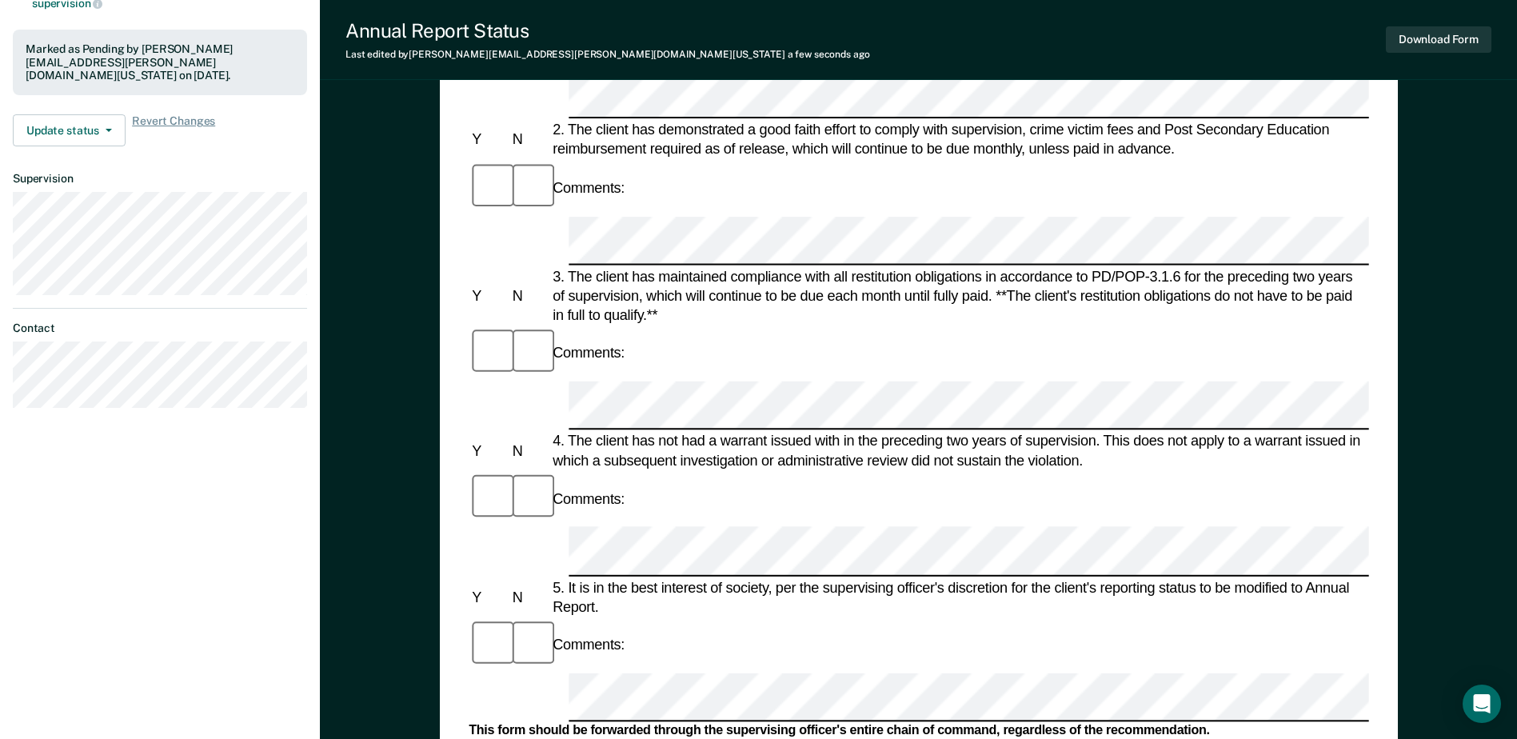
click at [1153, 496] on form "Annual Reporting Checklist, Recommendation, and Determination Form Clients who …" at bounding box center [919, 674] width 900 height 1825
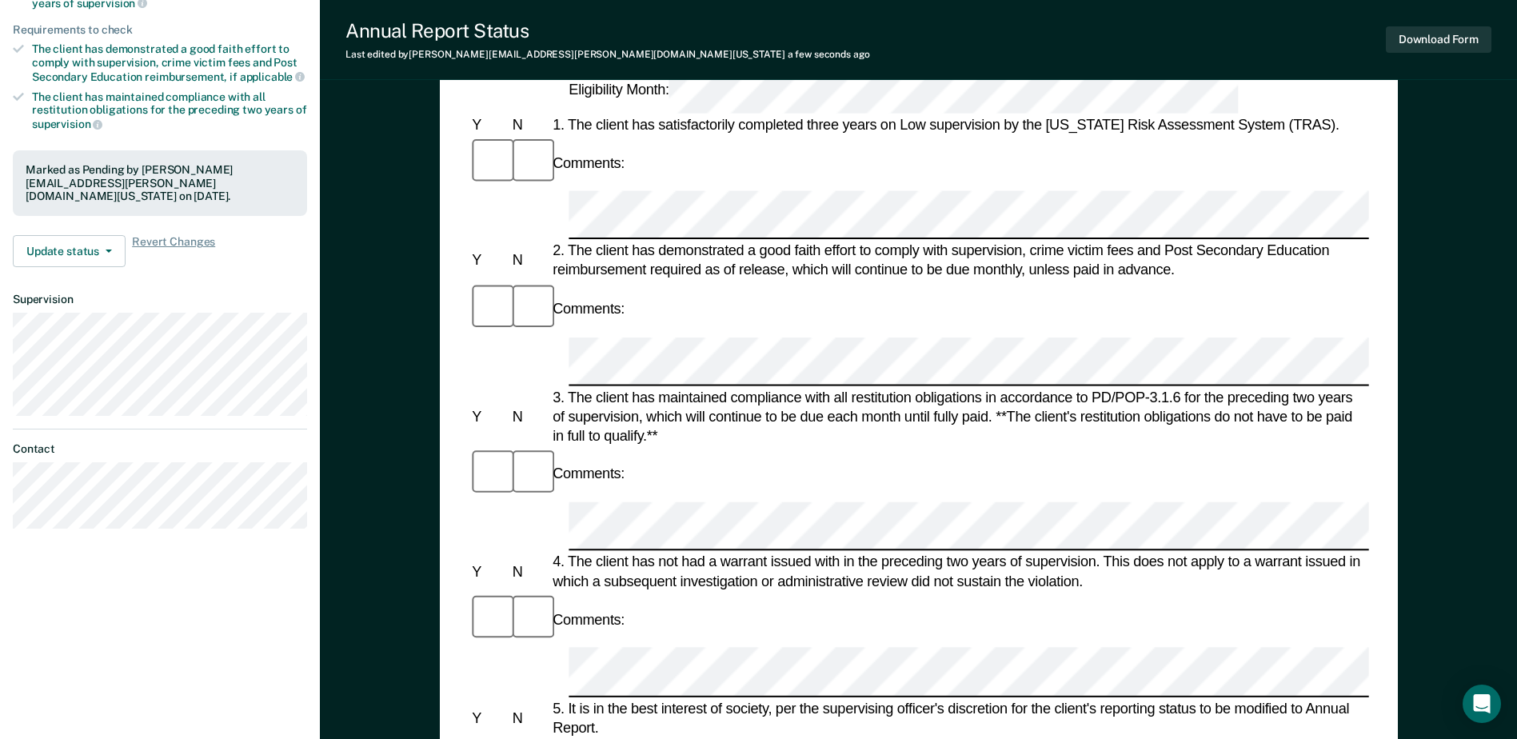
scroll to position [0, 0]
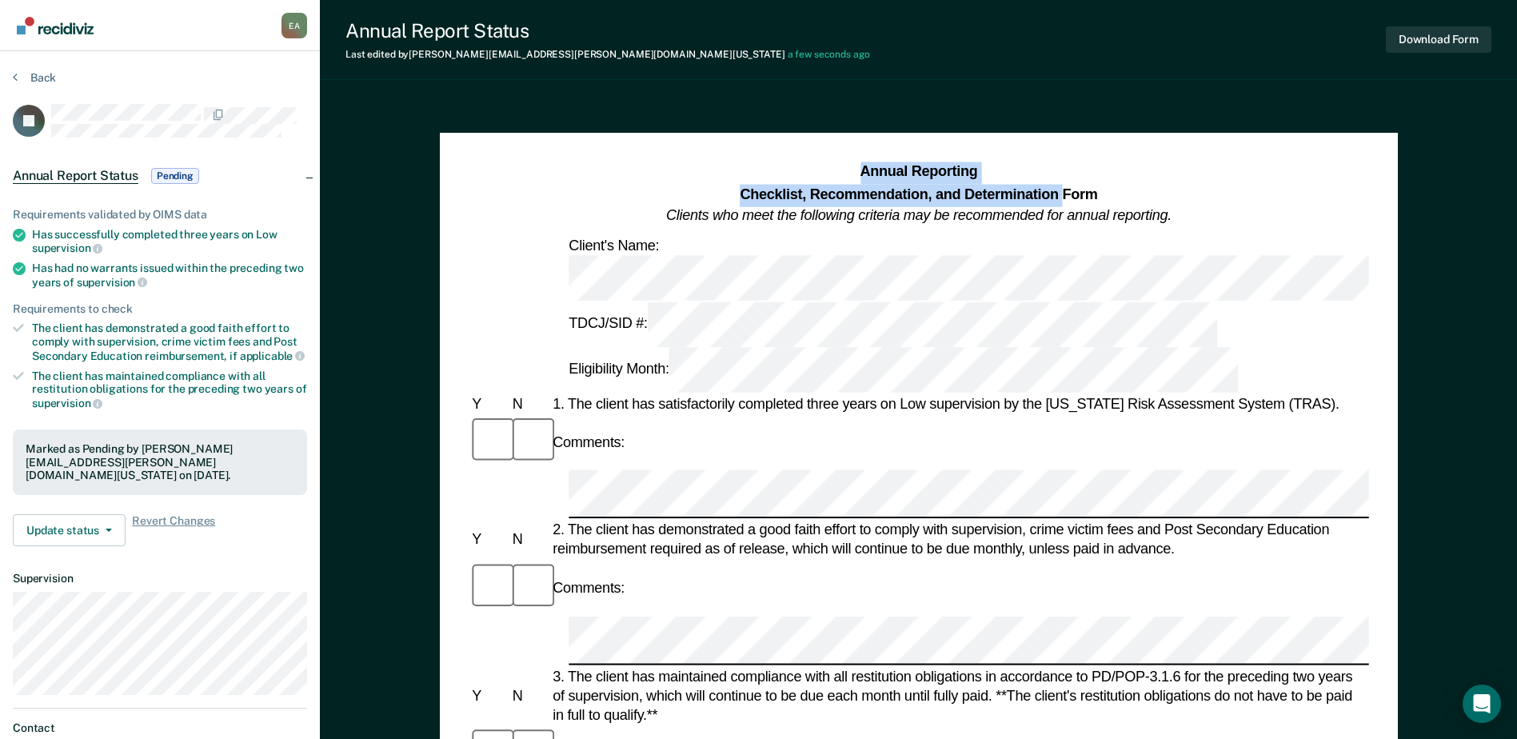
drag, startPoint x: 860, startPoint y: 166, endPoint x: 1062, endPoint y: 202, distance: 205.7
click at [1062, 202] on h1 "Annual Reporting Checklist, Recommendation, and Determination Form Clients who …" at bounding box center [919, 195] width 506 height 66
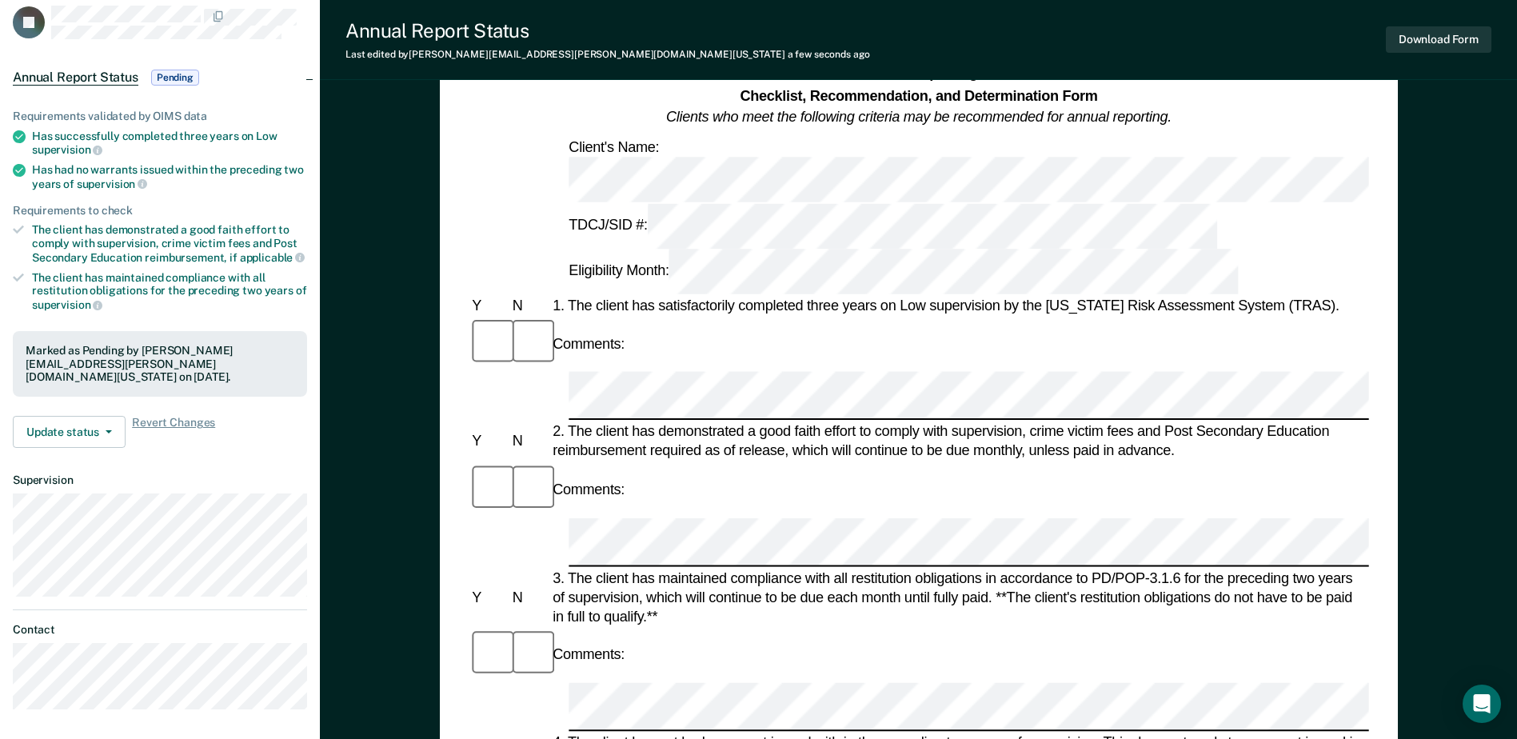
scroll to position [80, 0]
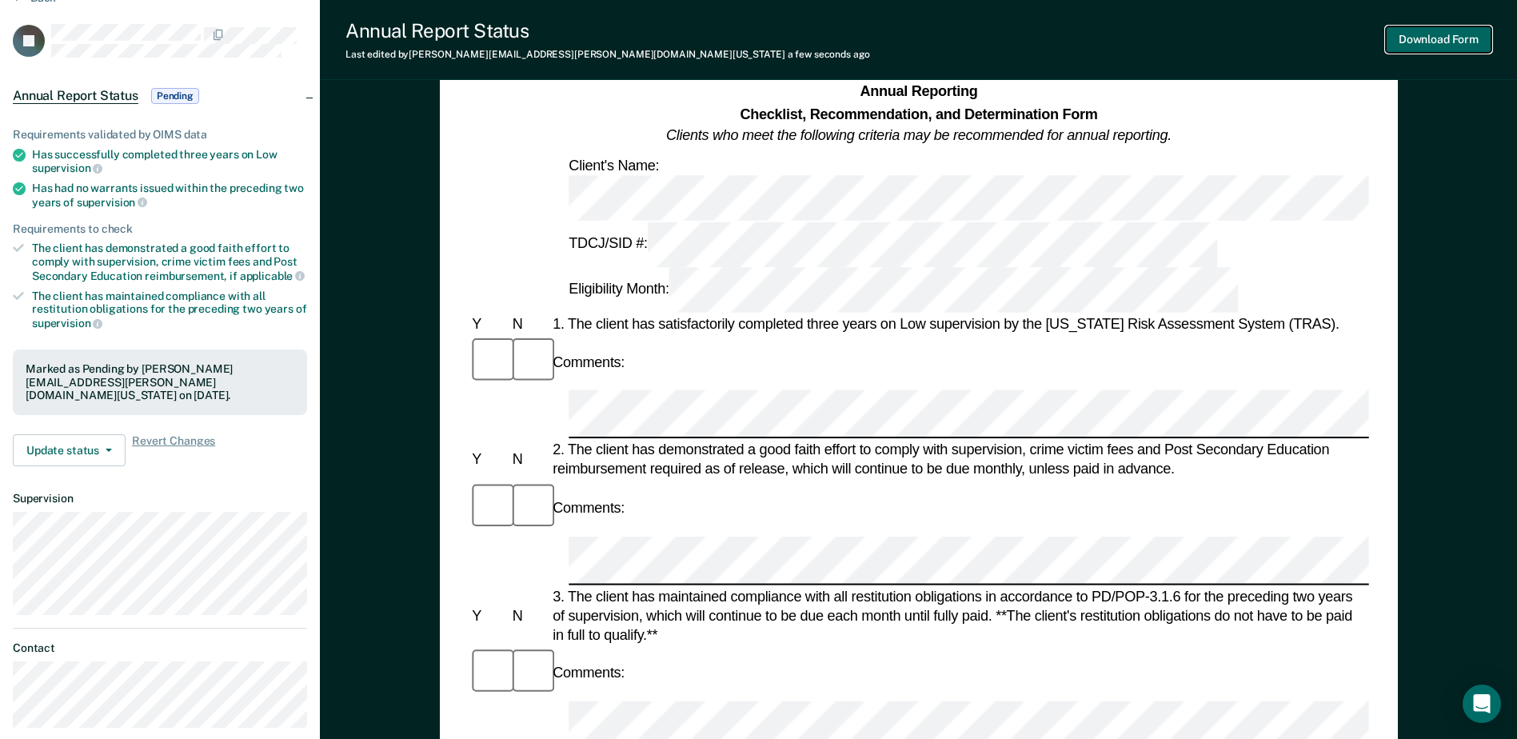
click at [1416, 37] on button "Download Form" at bounding box center [1439, 39] width 106 height 26
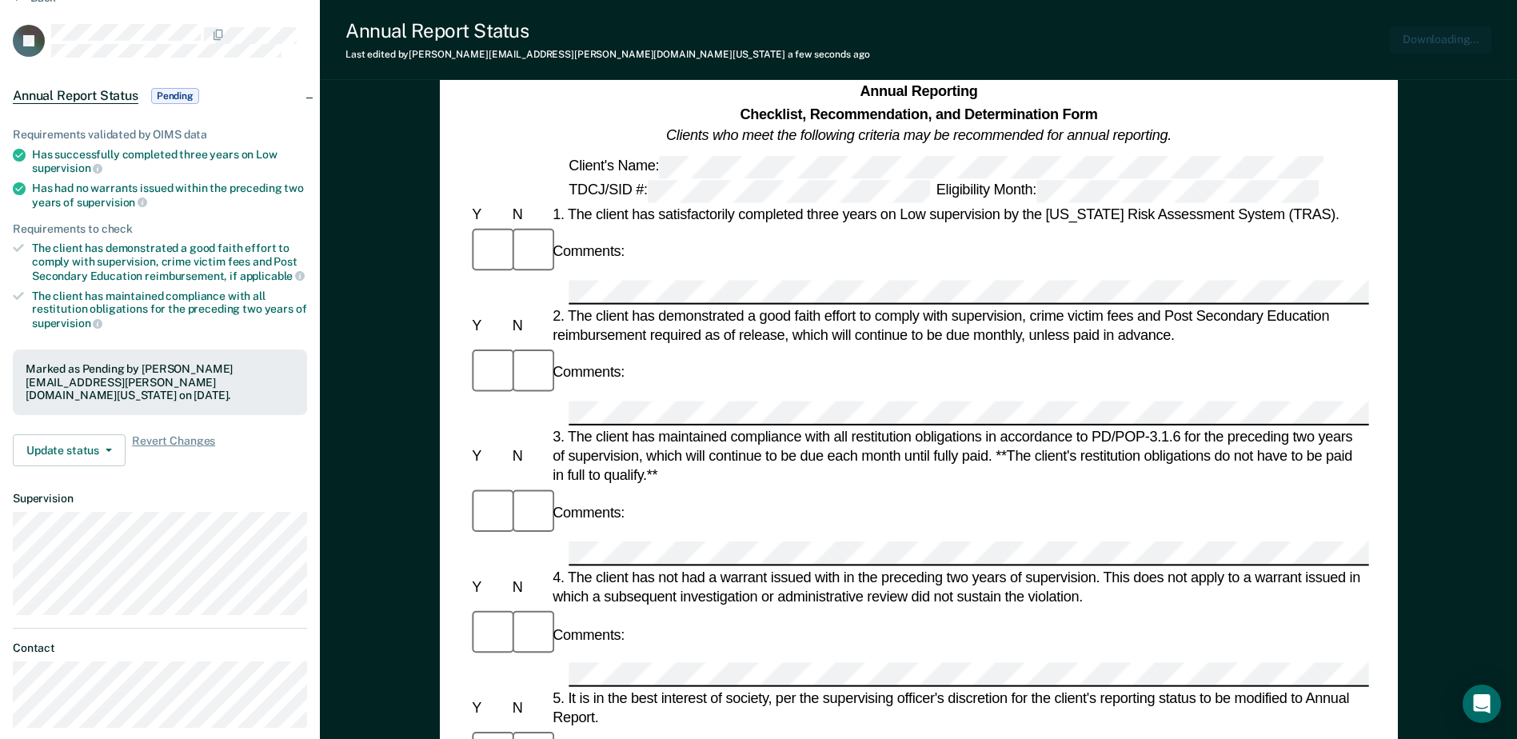
scroll to position [0, 0]
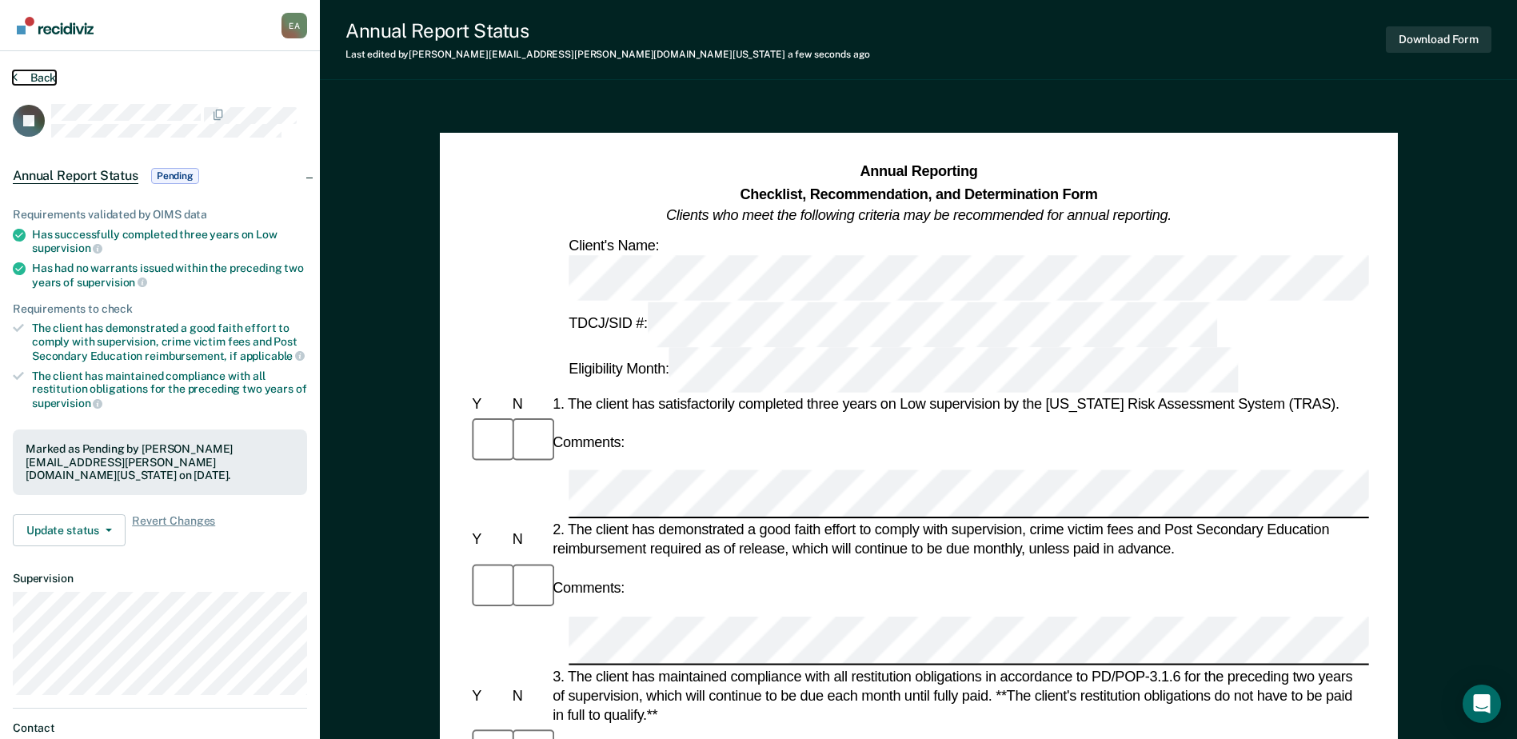
click at [46, 73] on button "Back" at bounding box center [34, 77] width 43 height 14
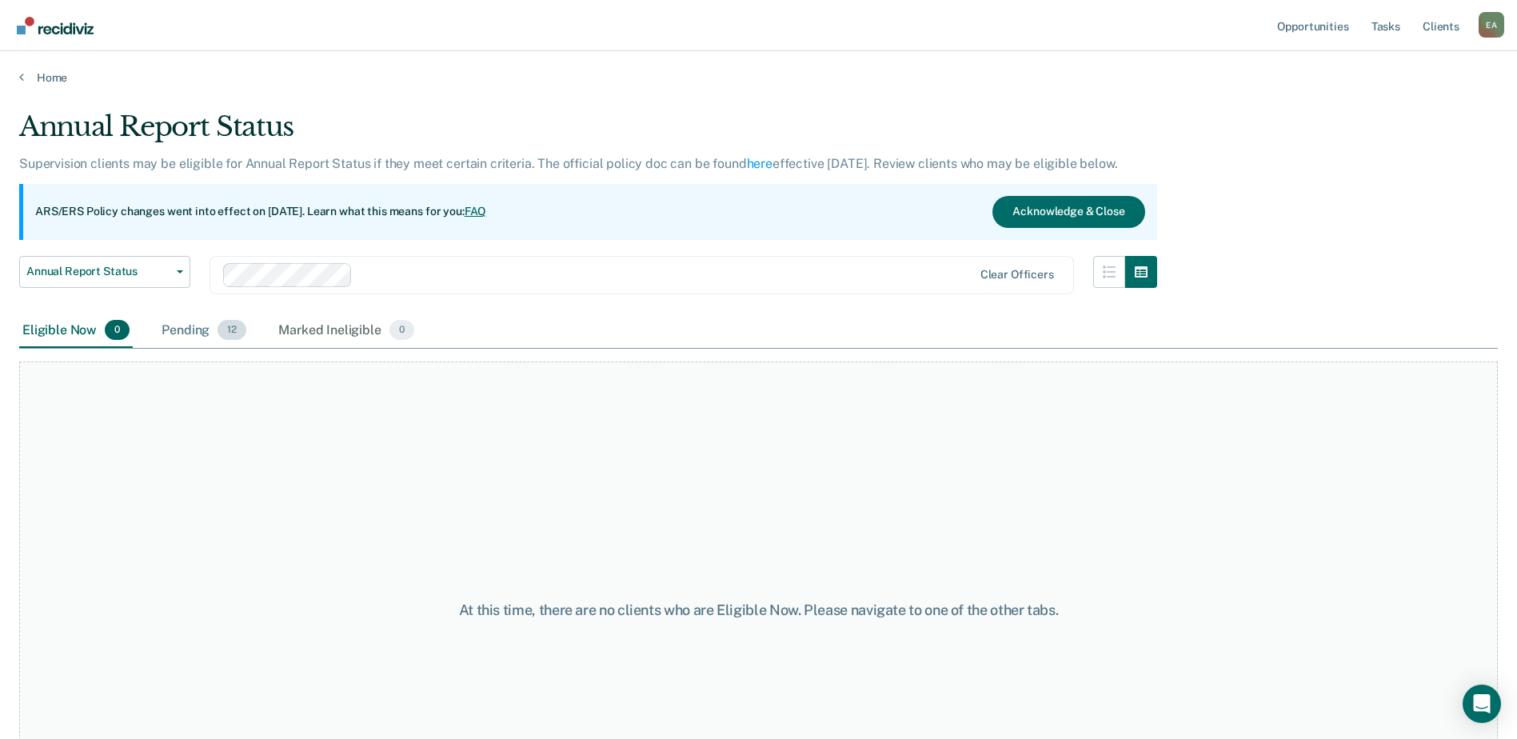
click at [194, 327] on div "Pending 12" at bounding box center [203, 331] width 91 height 35
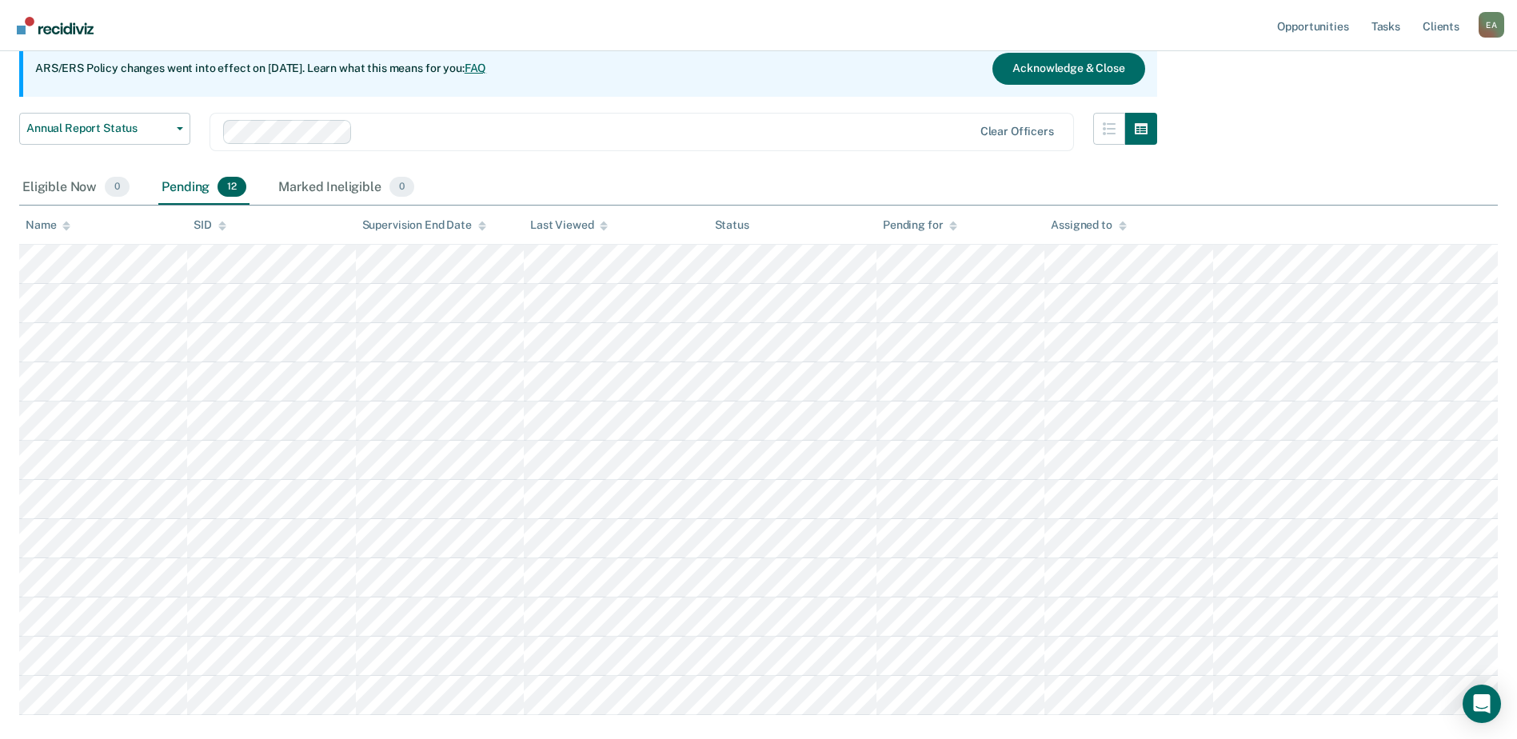
scroll to position [160, 0]
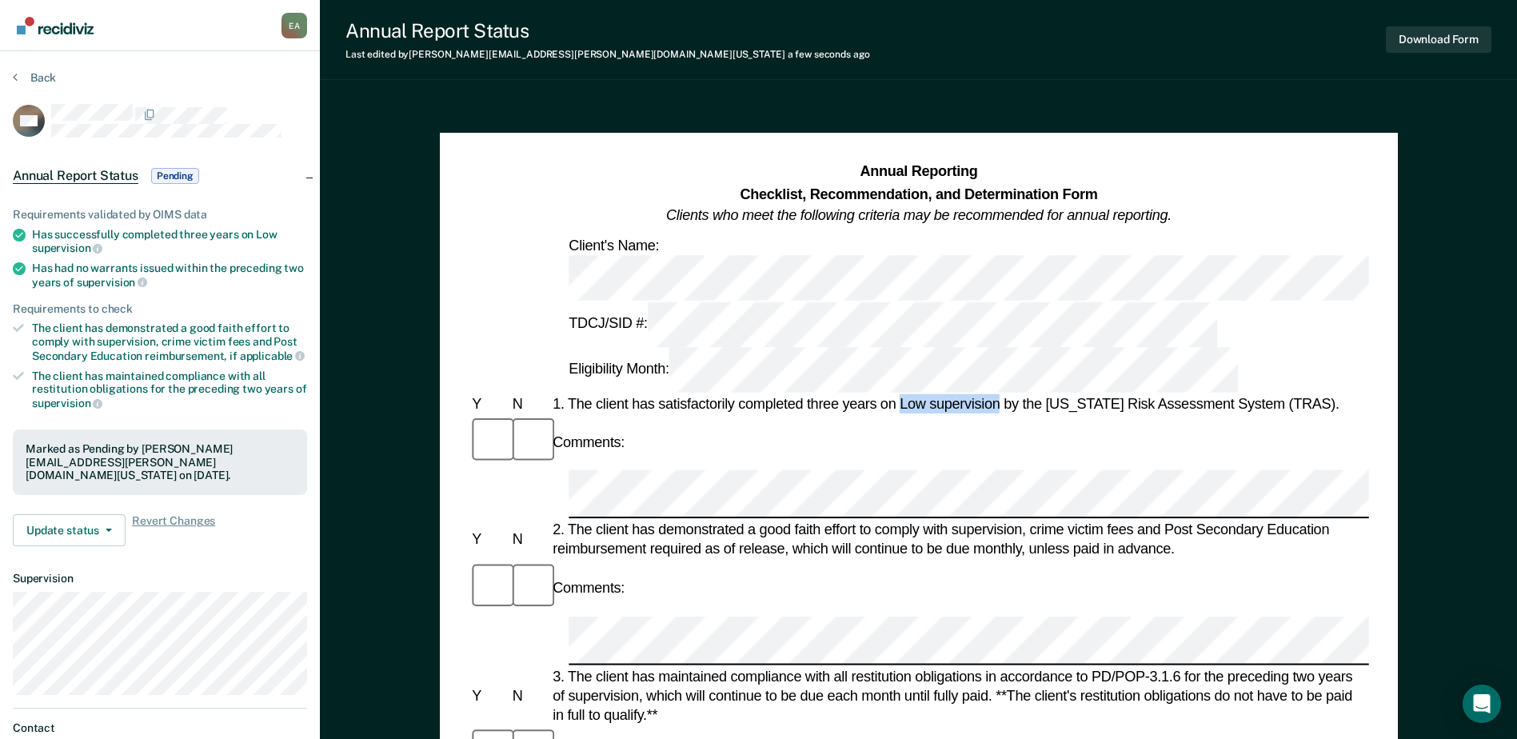
drag, startPoint x: 900, startPoint y: 297, endPoint x: 1000, endPoint y: 298, distance: 100.0
click at [1000, 394] on div "1. The client has satisfactorily completed three years on Low supervision by th…" at bounding box center [960, 403] width 820 height 19
copy div "Low supervision"
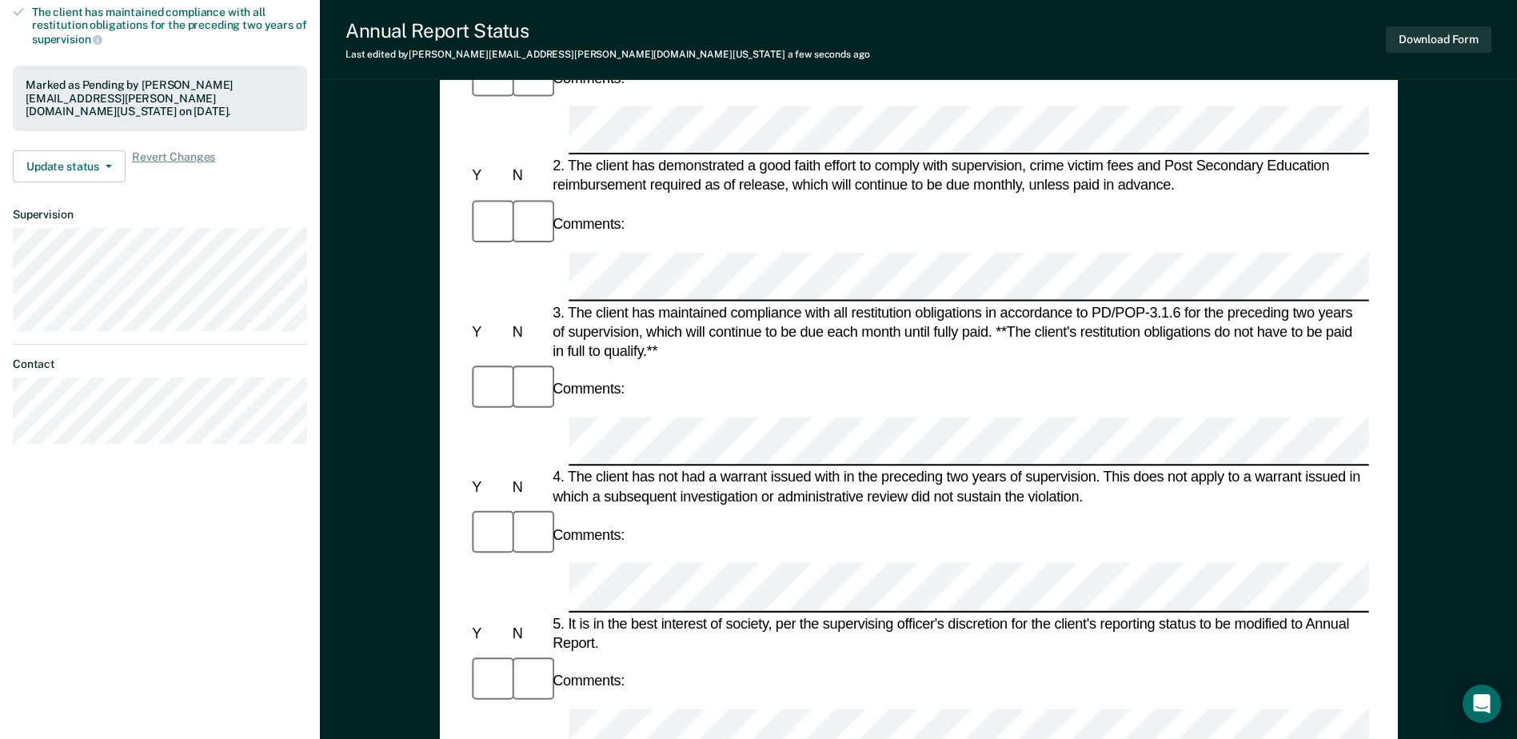
scroll to position [400, 0]
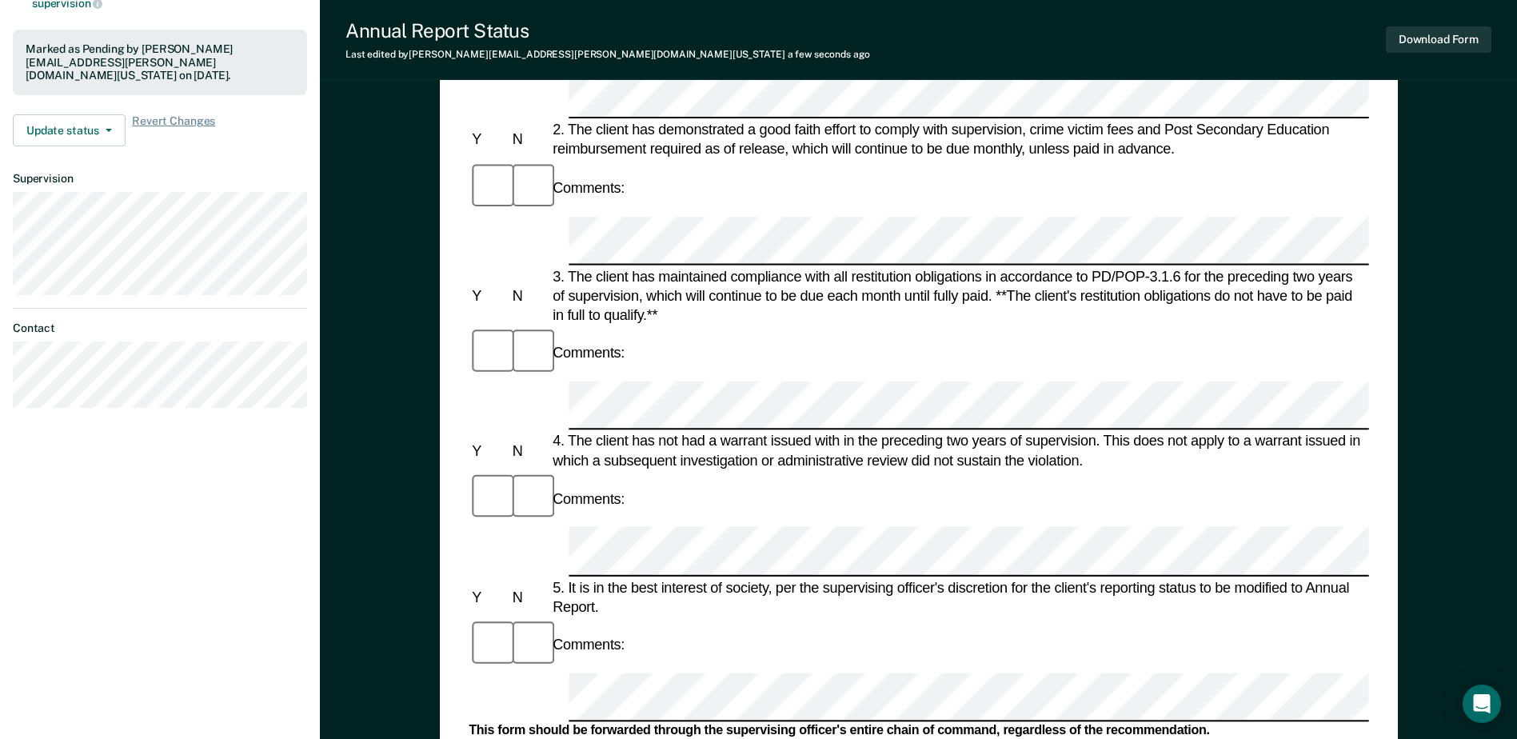
drag, startPoint x: 879, startPoint y: 498, endPoint x: 815, endPoint y: 499, distance: 64.0
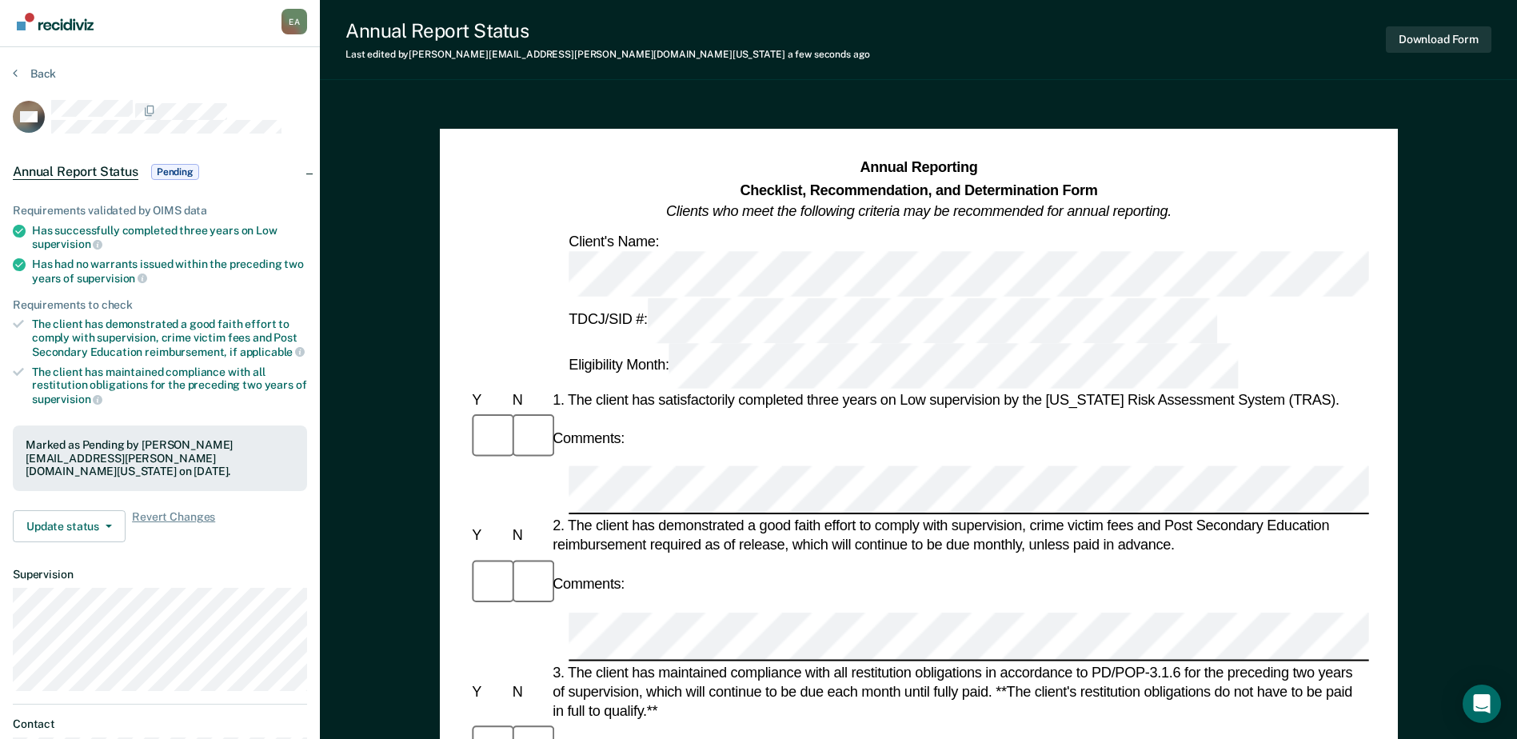
scroll to position [0, 0]
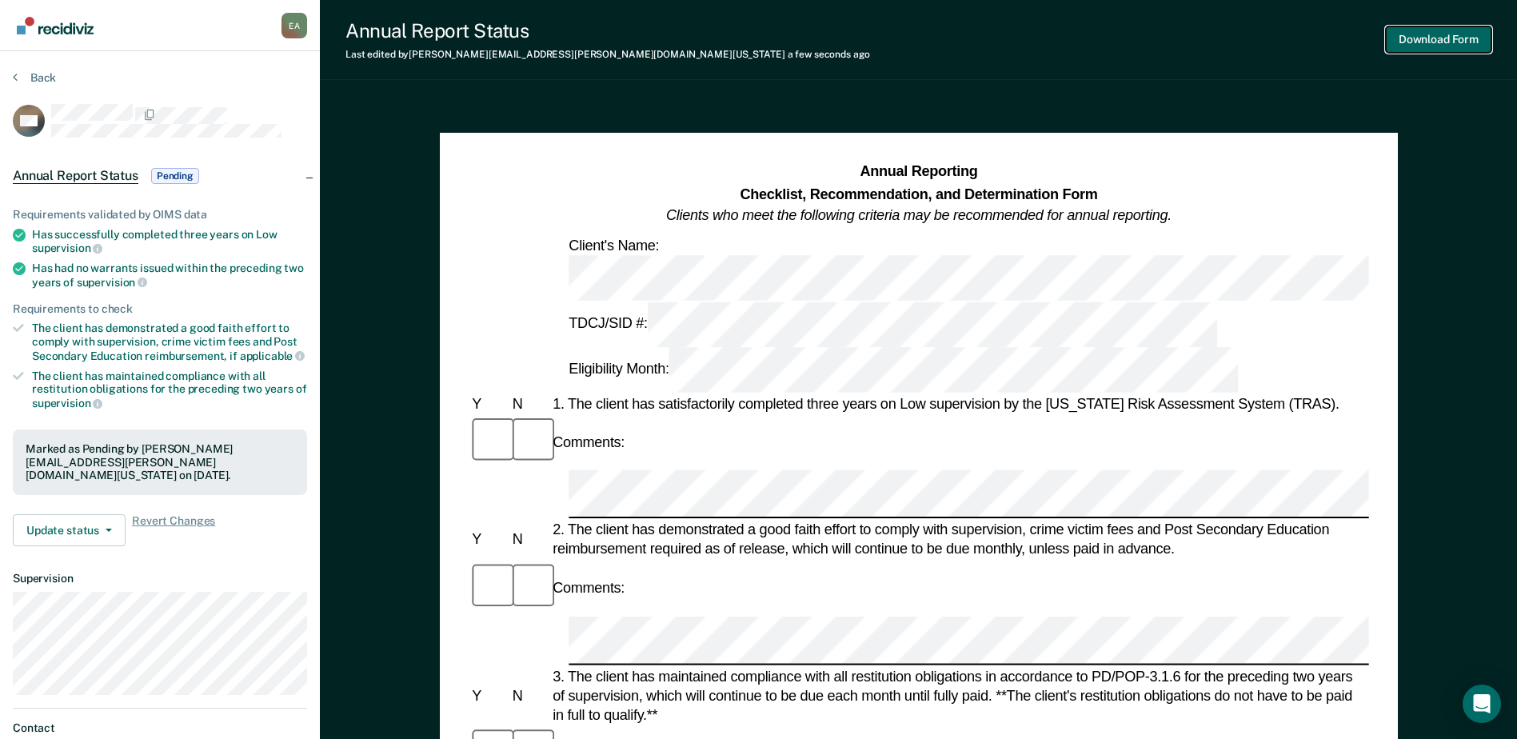
click at [1428, 42] on button "Download Form" at bounding box center [1439, 39] width 106 height 26
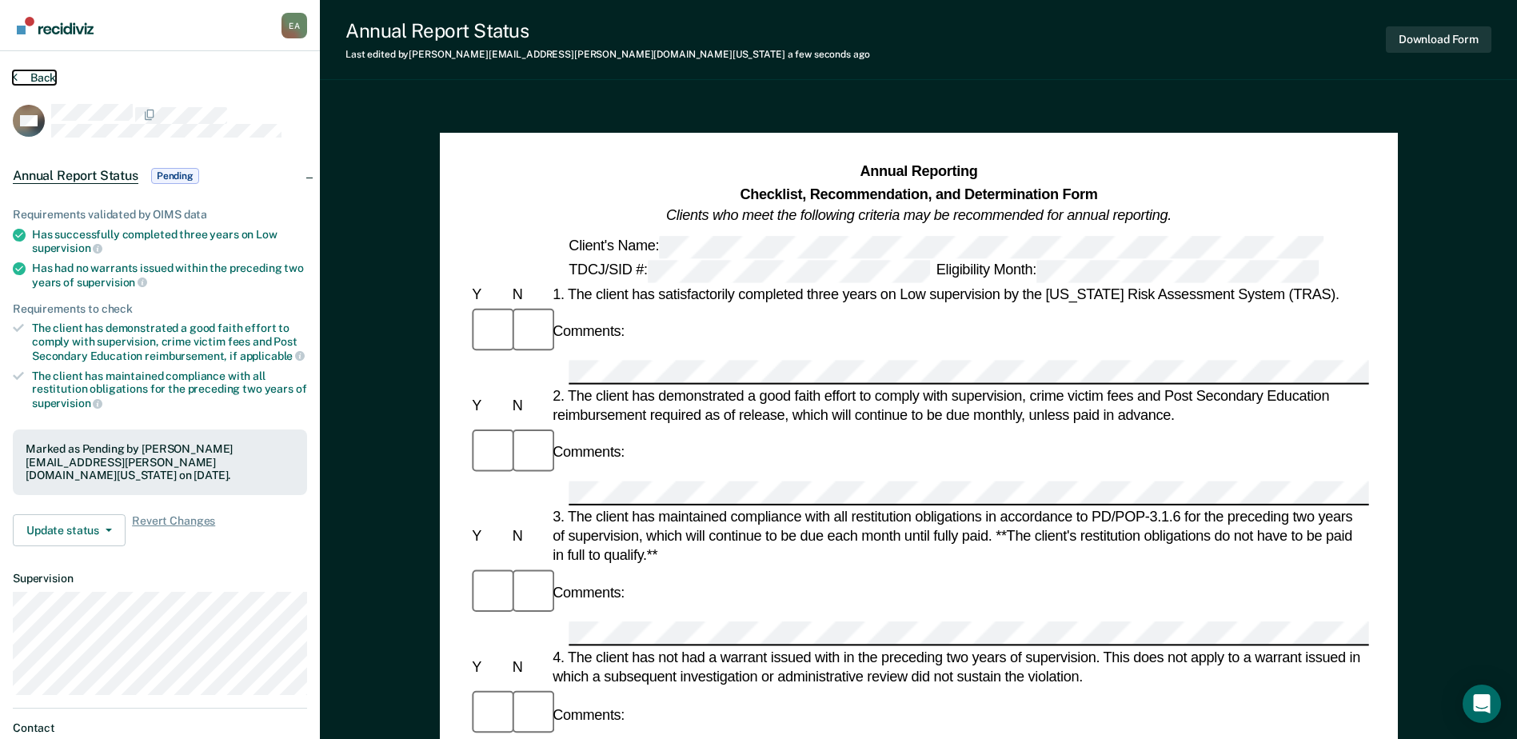
click at [49, 78] on button "Back" at bounding box center [34, 77] width 43 height 14
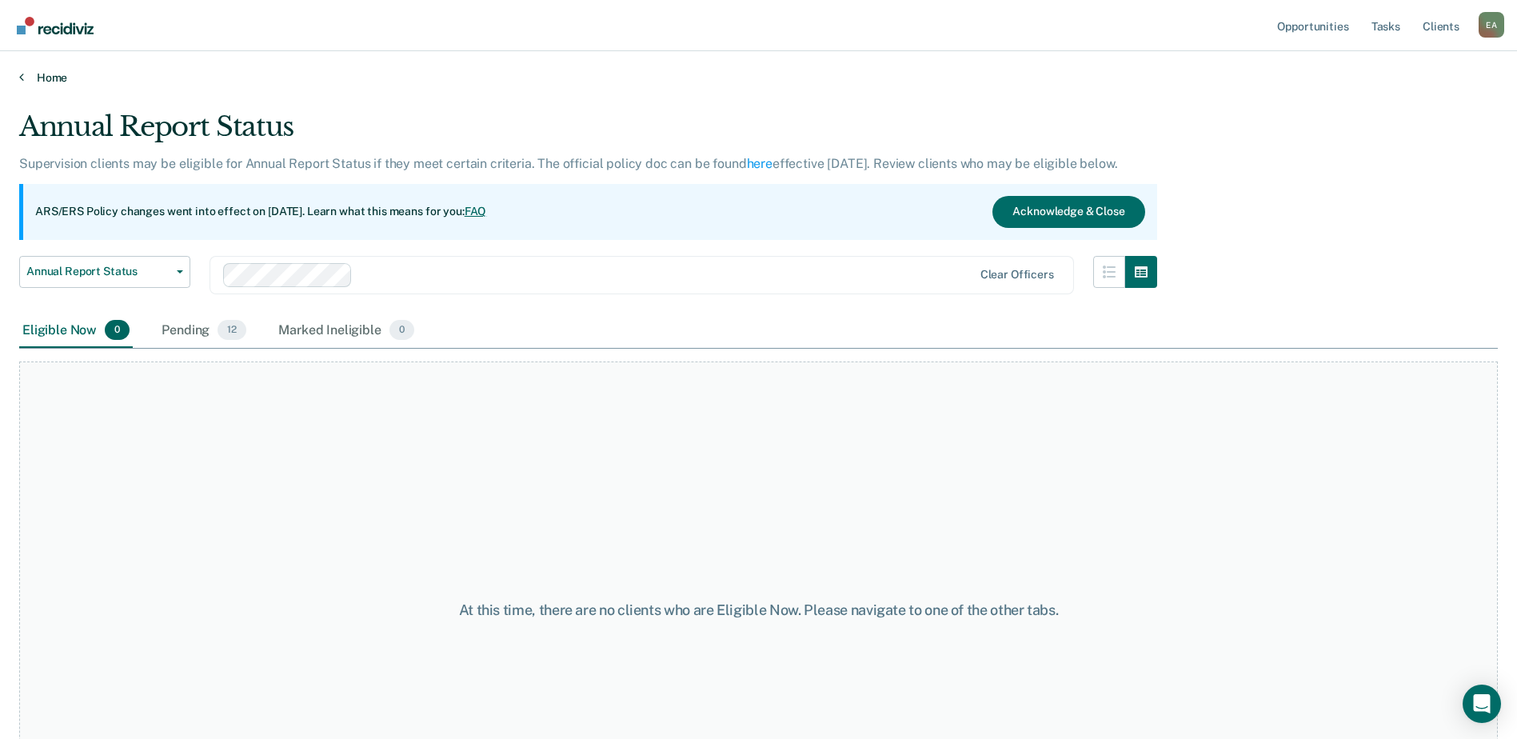
click at [62, 82] on link "Home" at bounding box center [758, 77] width 1479 height 14
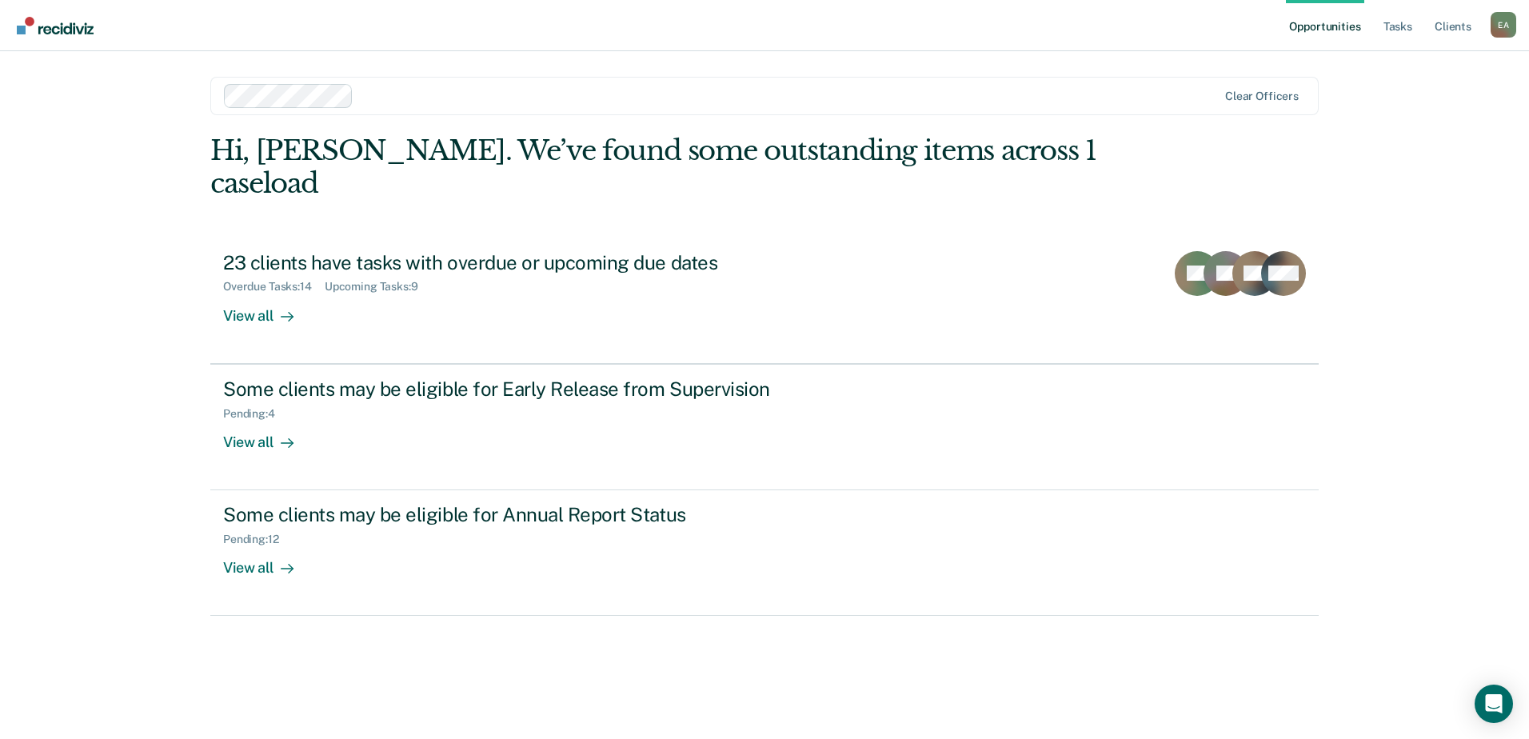
click at [1309, 29] on link "Opportunities" at bounding box center [1325, 25] width 78 height 51
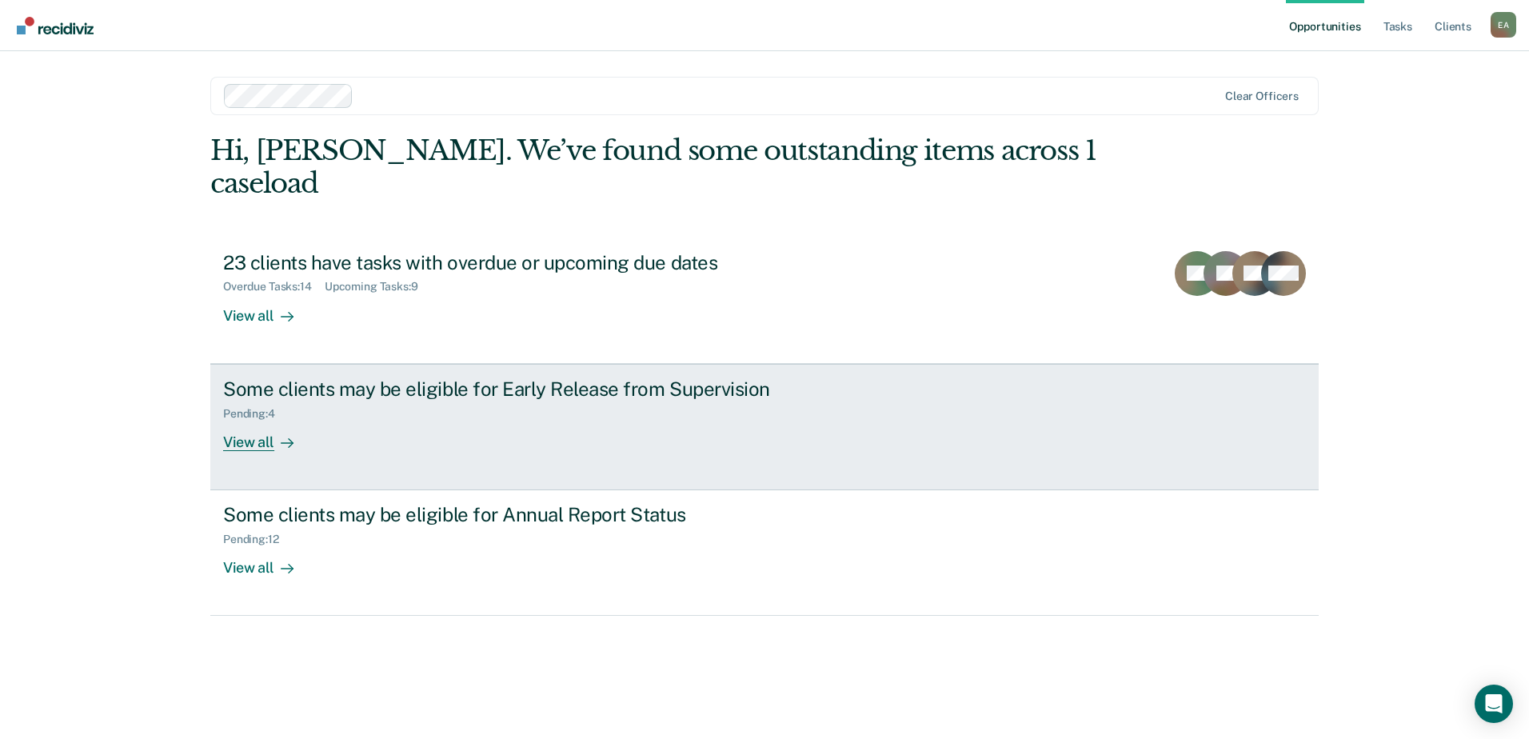
click at [264, 429] on div "View all" at bounding box center [268, 435] width 90 height 31
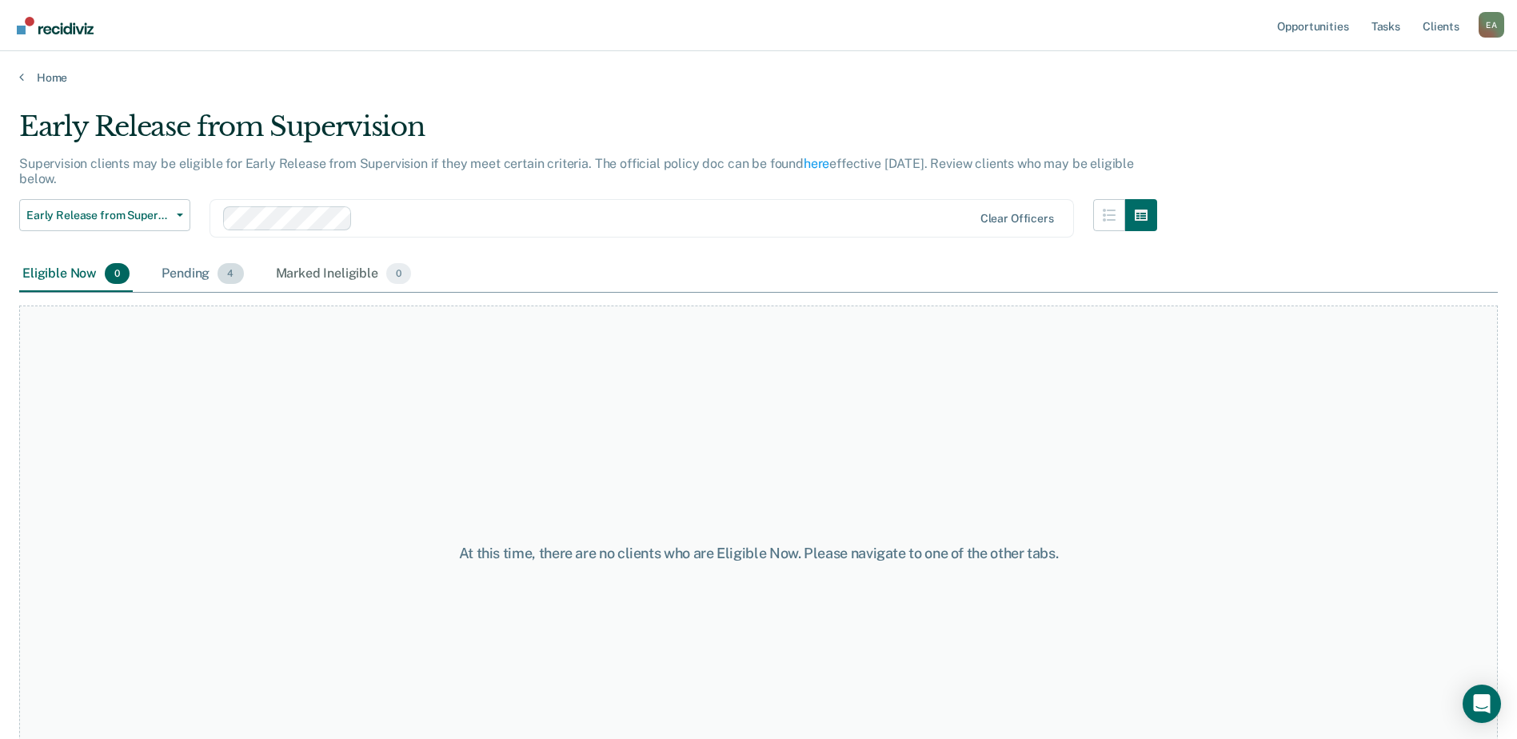
click at [197, 278] on div "Pending 4" at bounding box center [202, 274] width 88 height 35
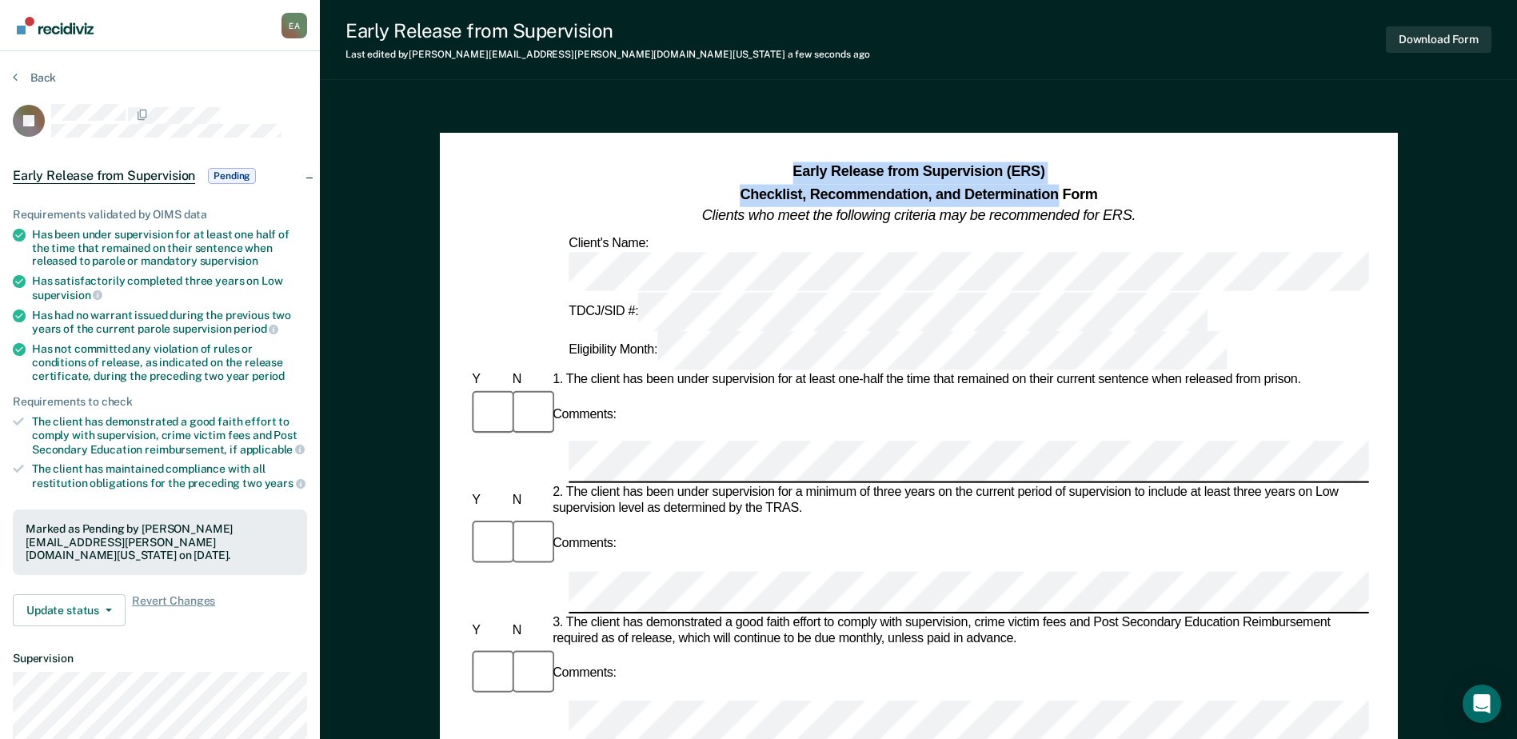
drag, startPoint x: 789, startPoint y: 168, endPoint x: 1057, endPoint y: 197, distance: 269.5
click at [1057, 197] on h1 "Early Release from Supervision (ERS) Checklist, Recommendation, and Determinati…" at bounding box center [919, 195] width 434 height 66
copy h1 "Early Release from Supervision (ERS) Checklist, Recommendation, and Determinati…"
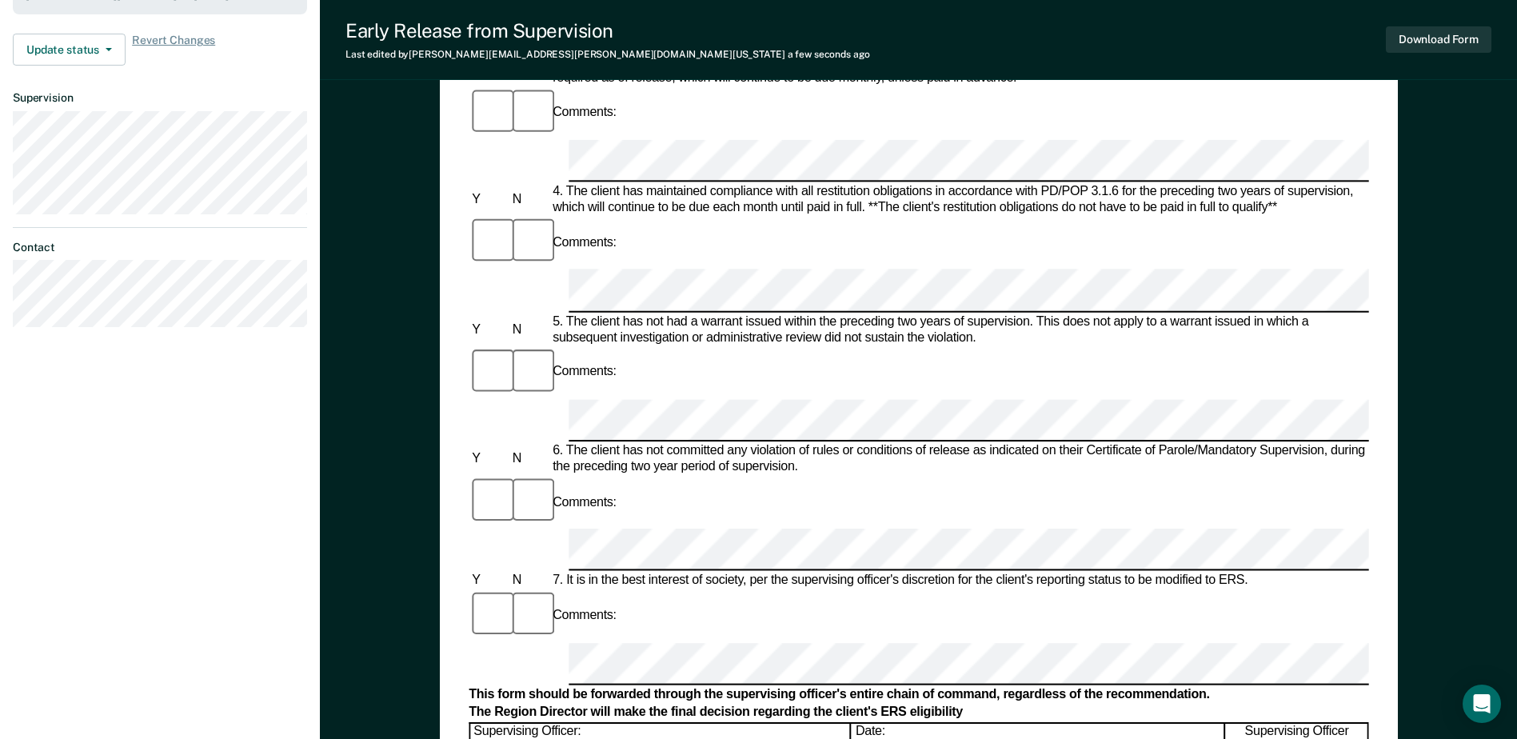
scroll to position [287, 0]
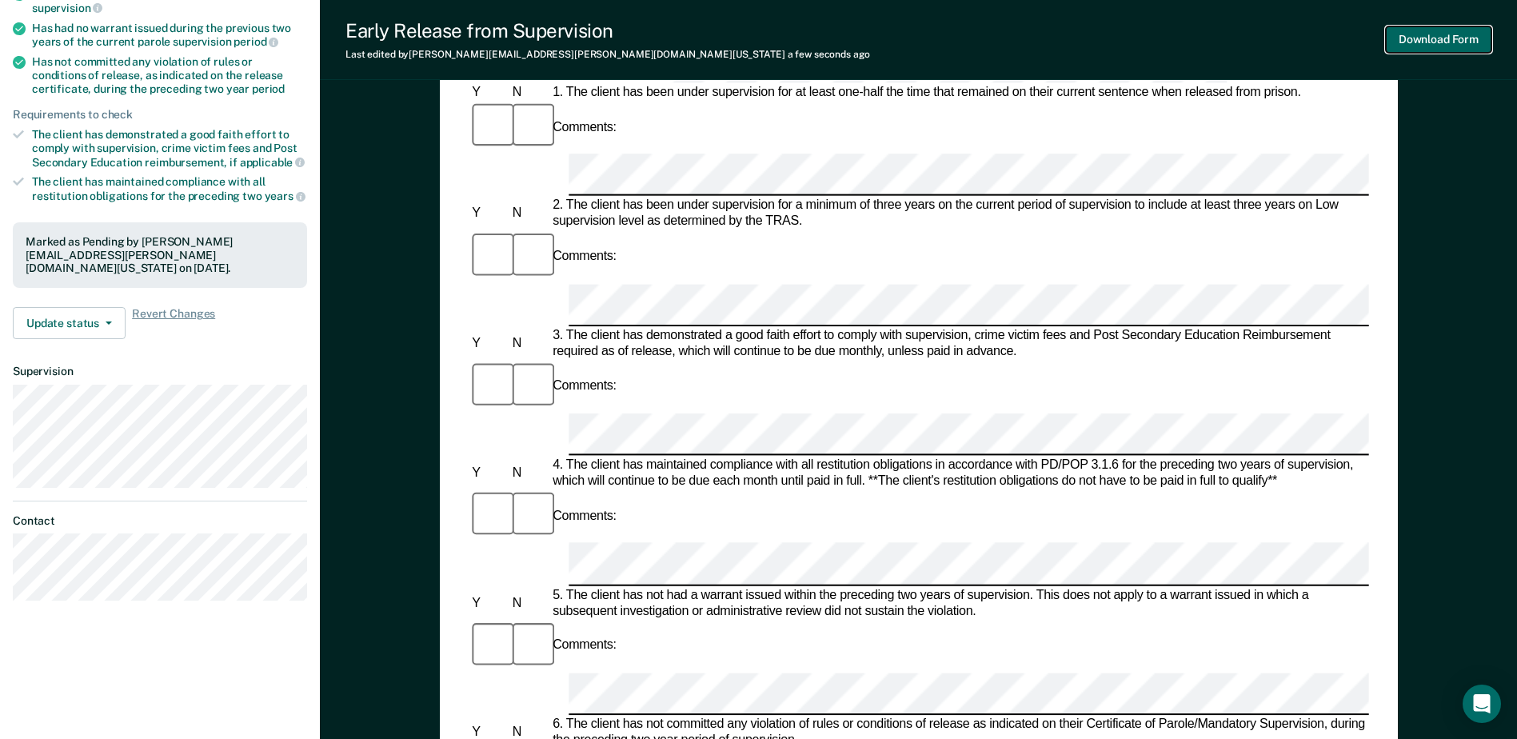
click at [1410, 38] on button "Download Form" at bounding box center [1439, 39] width 106 height 26
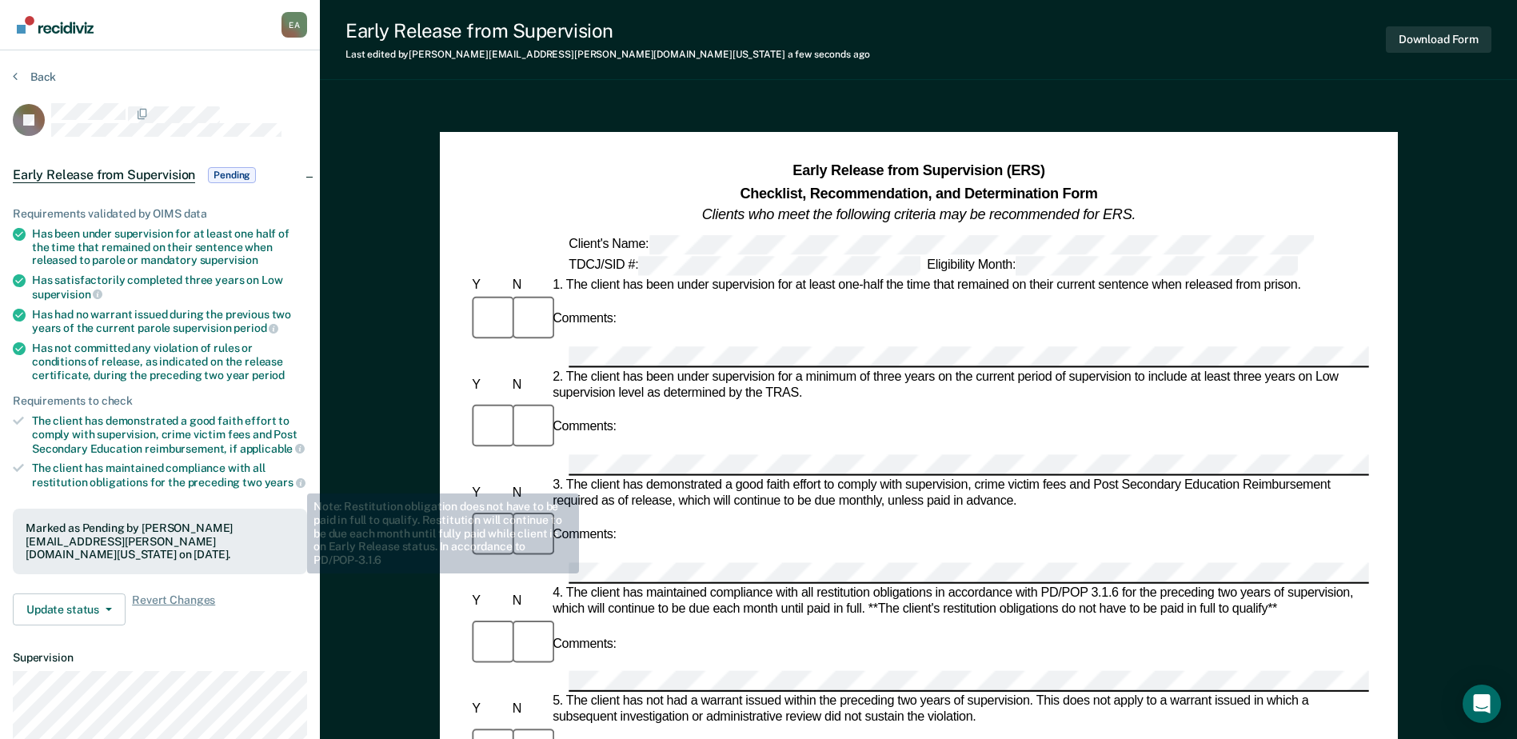
scroll to position [0, 0]
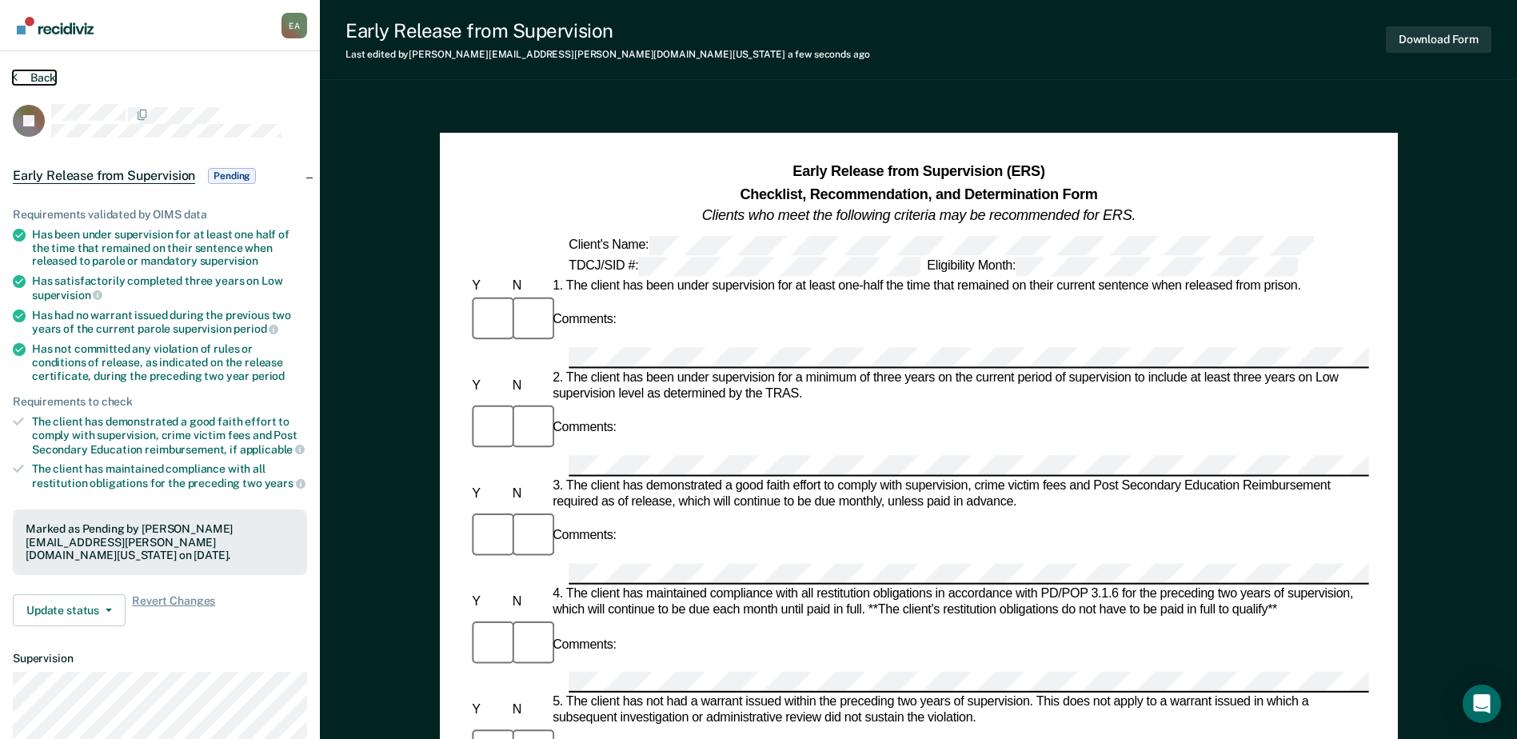
click at [36, 74] on button "Back" at bounding box center [34, 77] width 43 height 14
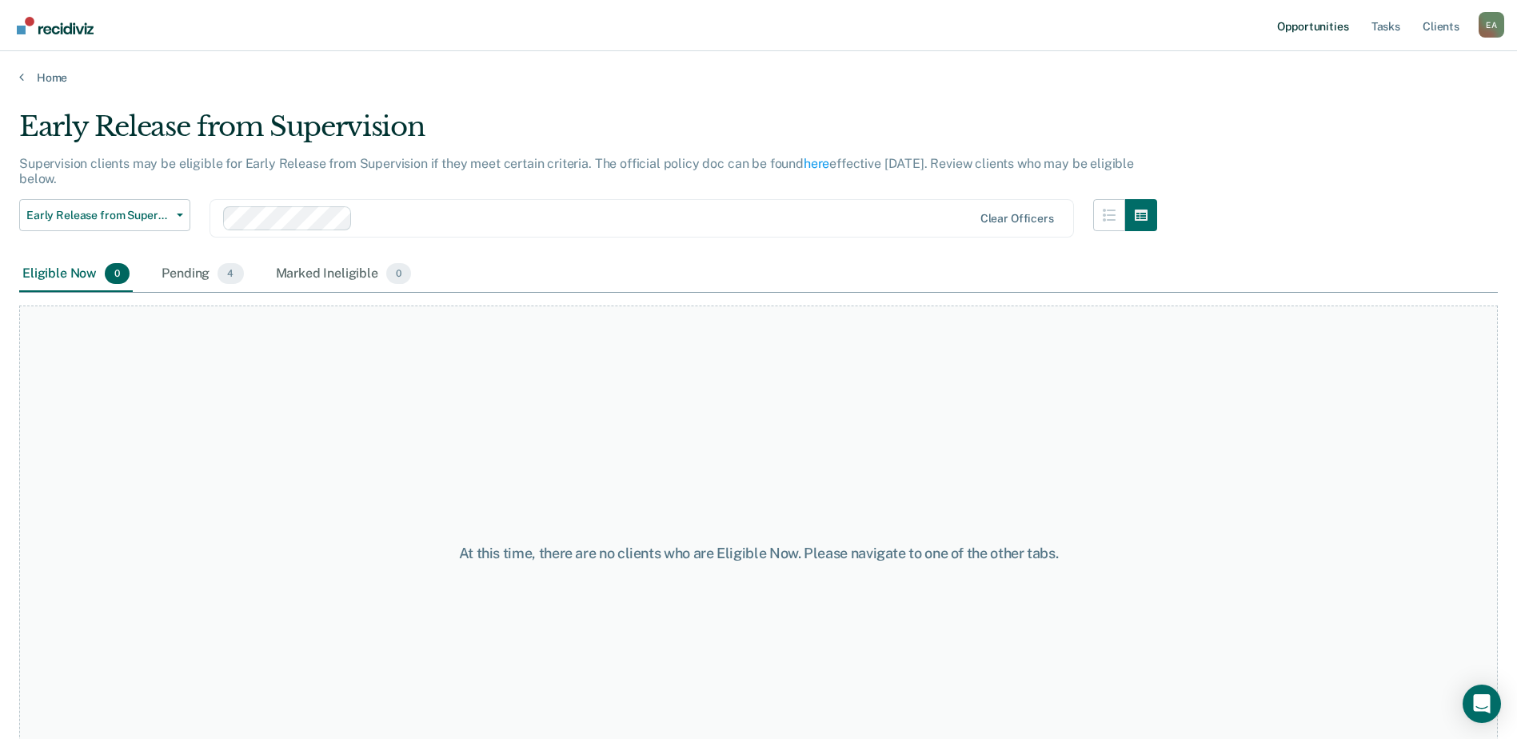
click at [1329, 22] on link "Opportunities" at bounding box center [1313, 25] width 78 height 51
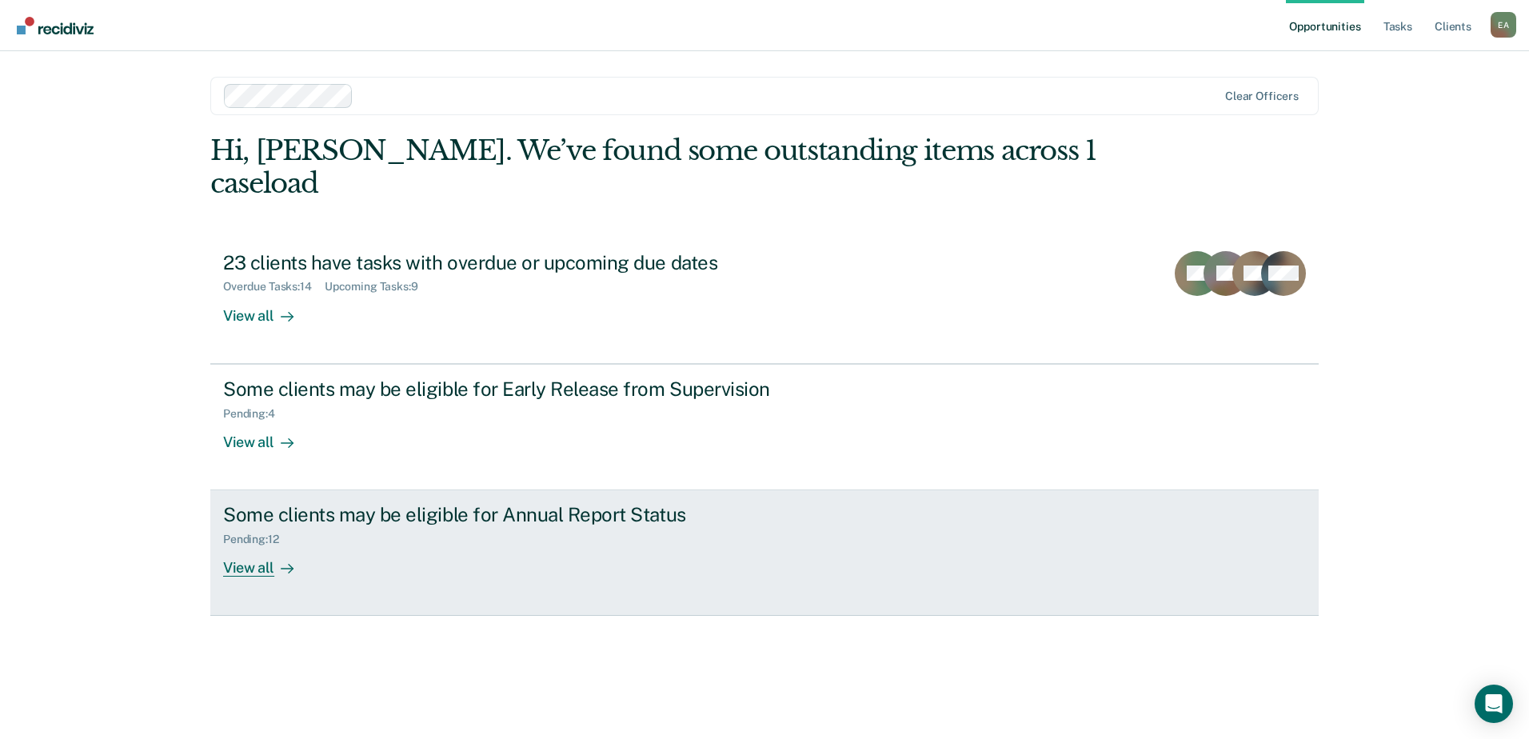
click at [328, 523] on div "Some clients may be eligible for Annual Report Status" at bounding box center [504, 514] width 562 height 23
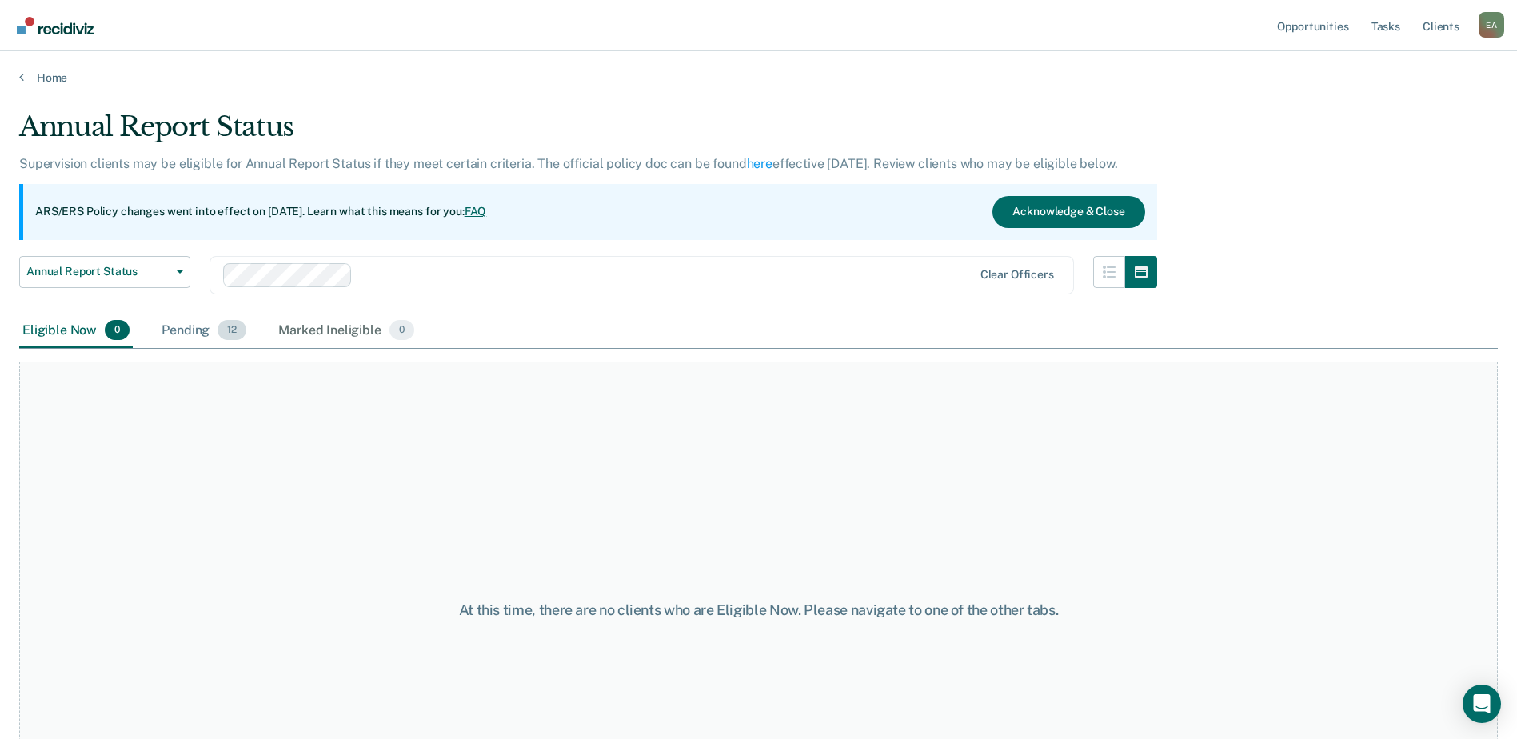
click at [207, 337] on div "Pending 12" at bounding box center [203, 331] width 91 height 35
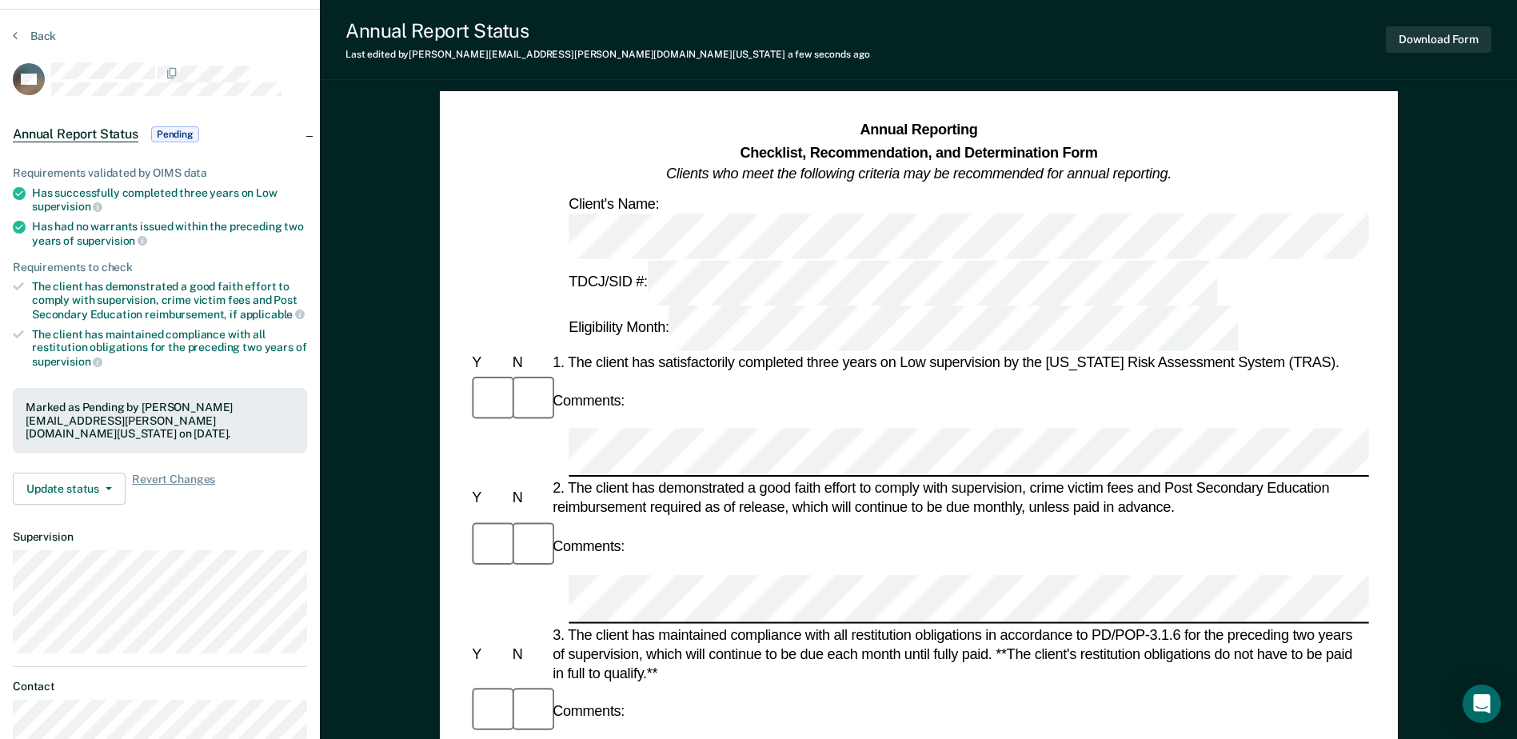
scroll to position [80, 0]
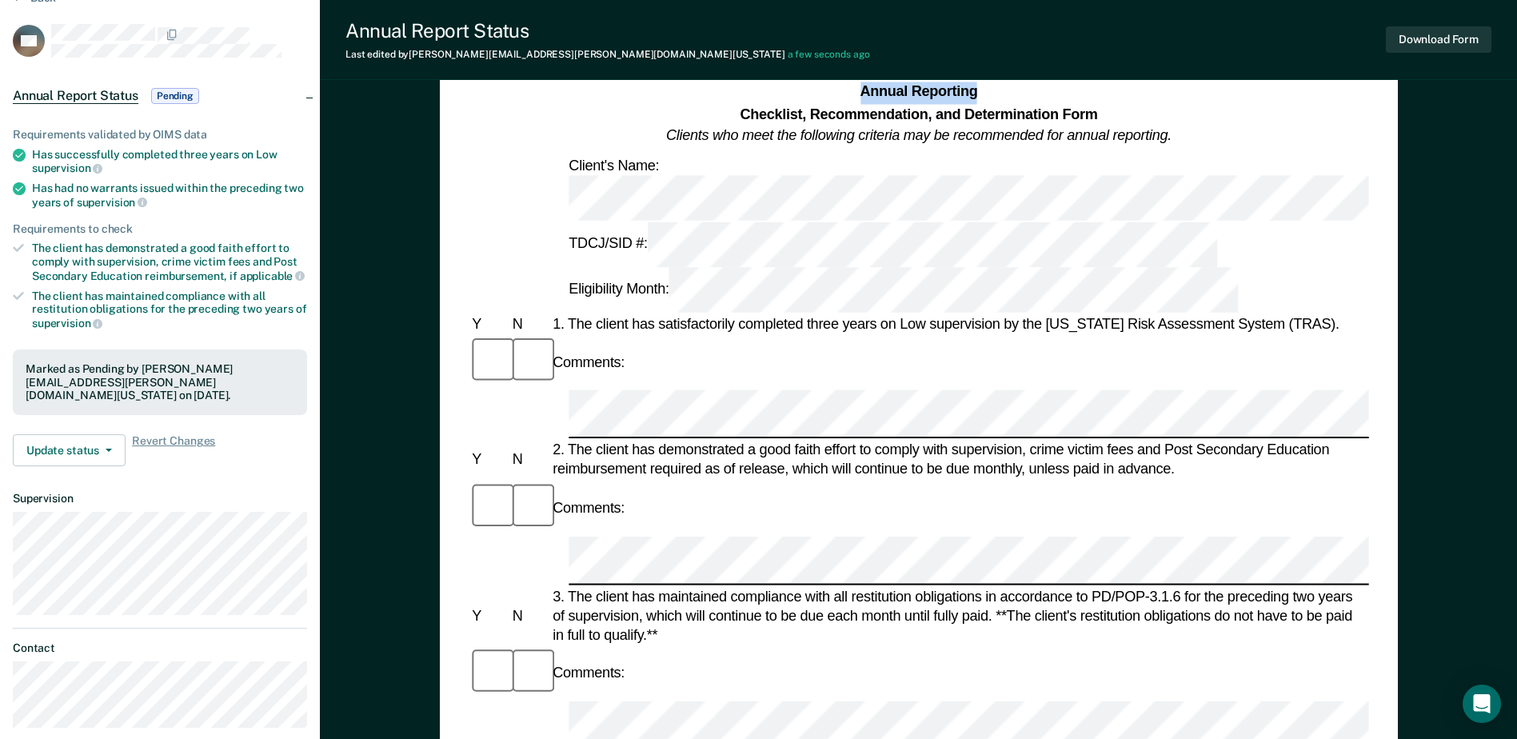
drag, startPoint x: 863, startPoint y: 89, endPoint x: 993, endPoint y: 99, distance: 130.8
click at [993, 99] on h1 "Annual Reporting Checklist, Recommendation, and Determination Form Clients who …" at bounding box center [919, 115] width 506 height 66
copy strong "Annual Reporting"
click at [1414, 35] on button "Download Form" at bounding box center [1439, 39] width 106 height 26
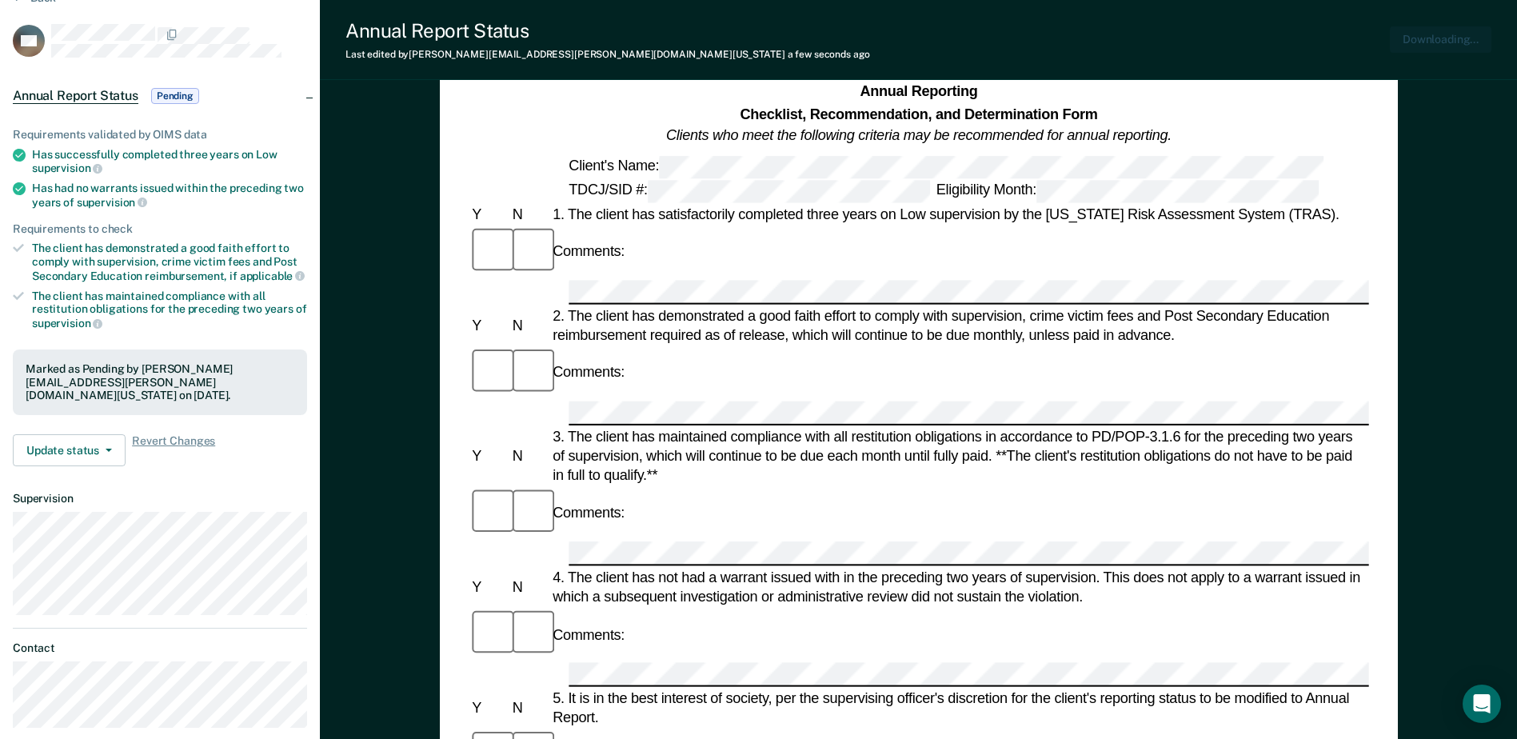
scroll to position [0, 0]
click at [1428, 36] on button "Download Form" at bounding box center [1439, 39] width 106 height 26
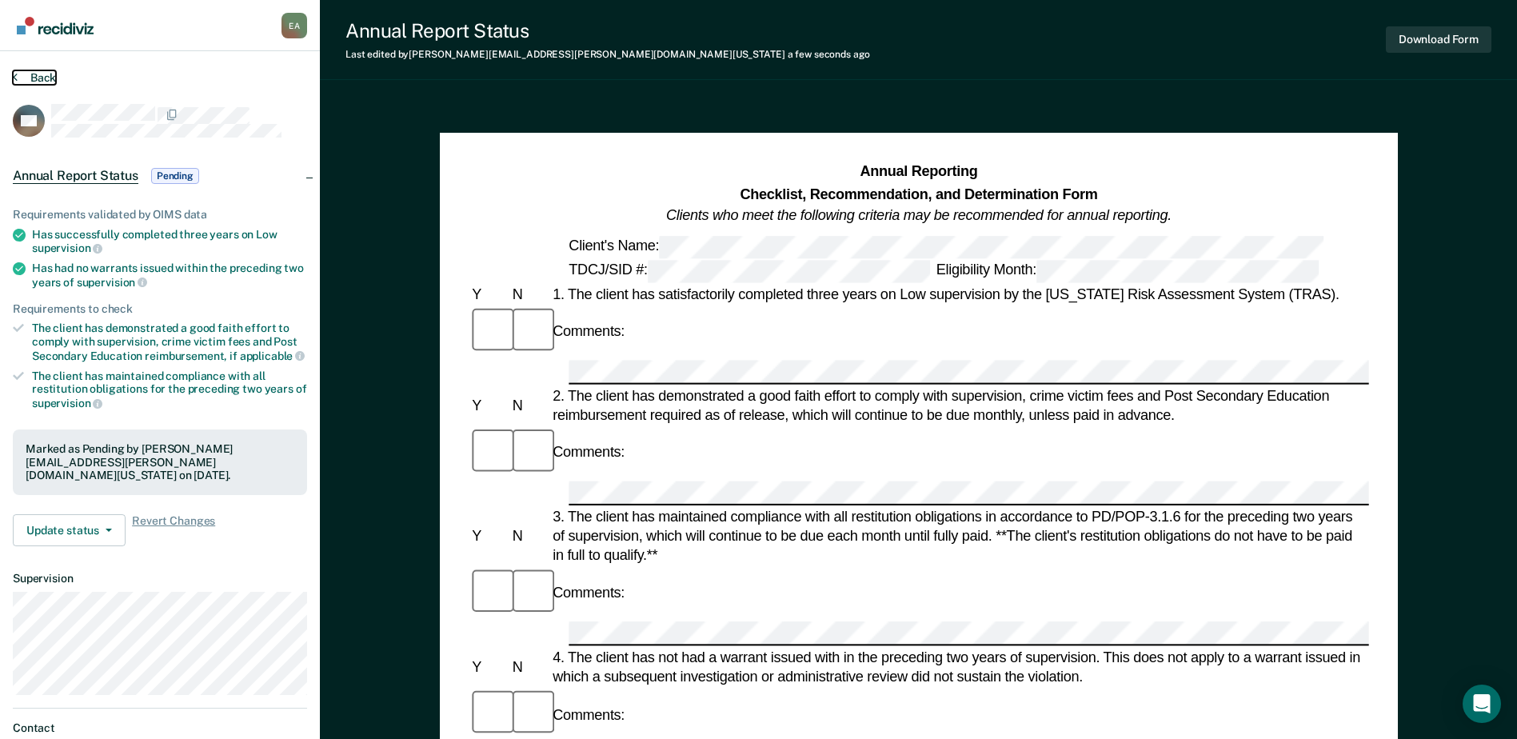
click at [48, 79] on button "Back" at bounding box center [34, 77] width 43 height 14
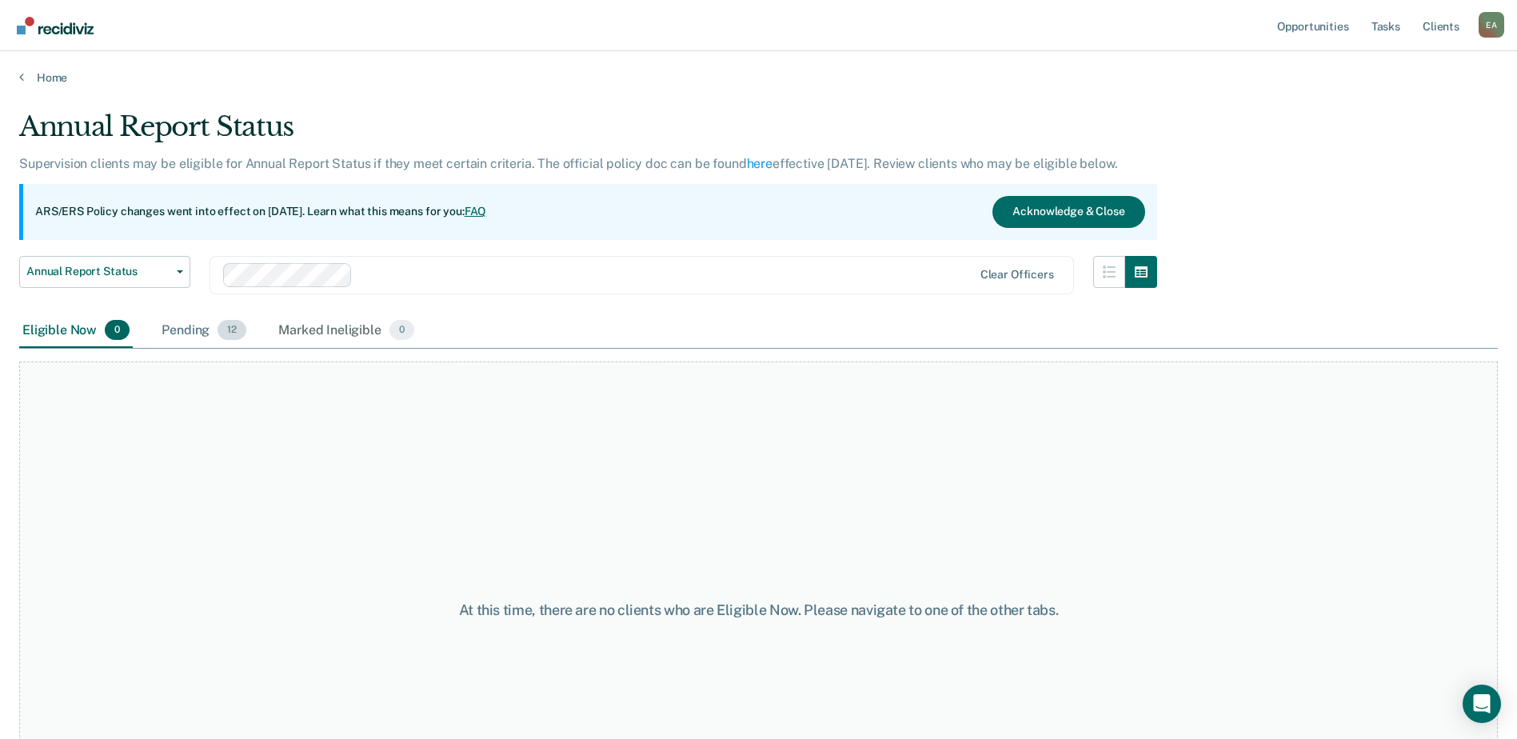
click at [189, 331] on div "Pending 12" at bounding box center [203, 331] width 91 height 35
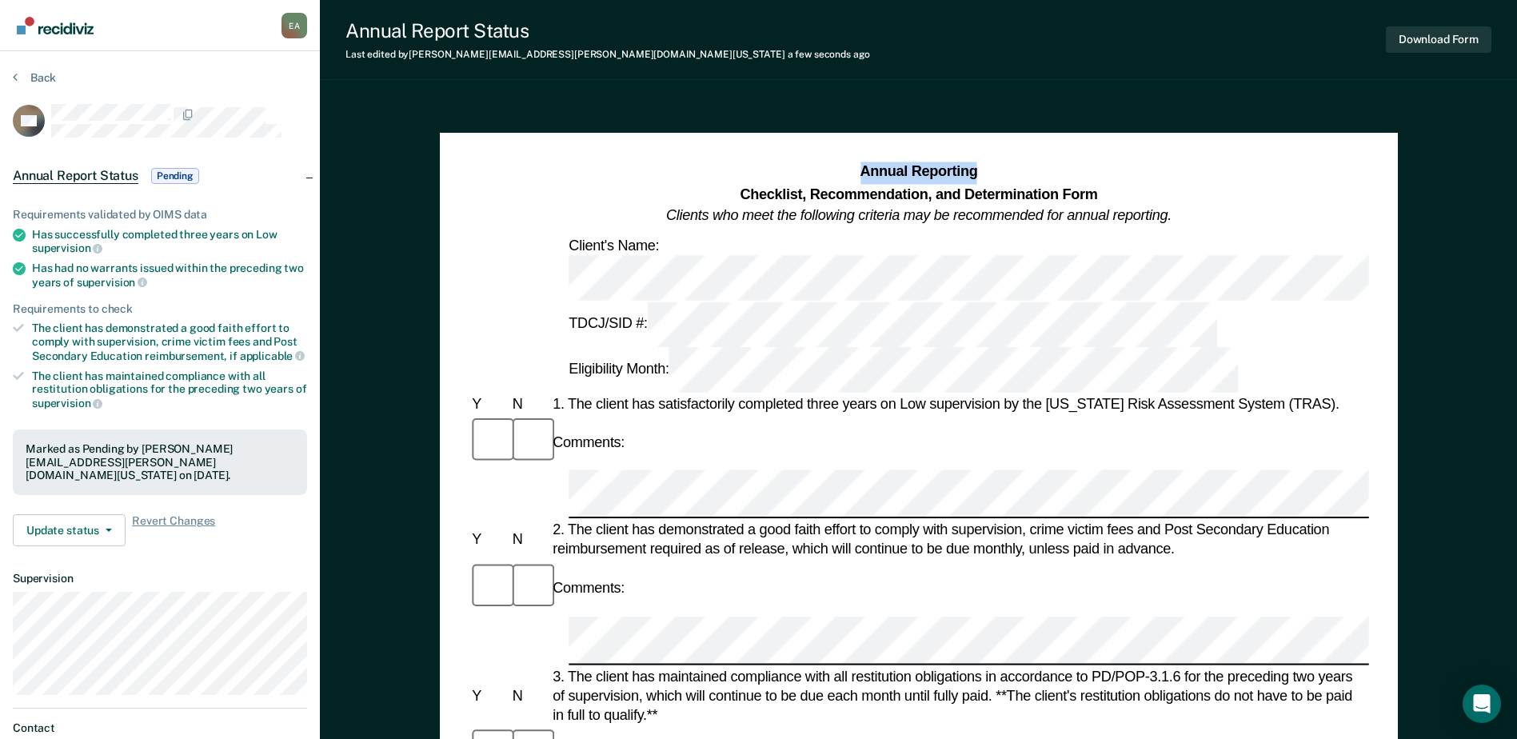
drag, startPoint x: 863, startPoint y: 169, endPoint x: 981, endPoint y: 175, distance: 117.8
click at [981, 175] on h1 "Annual Reporting Checklist, Recommendation, and Determination Form Clients who …" at bounding box center [919, 195] width 506 height 66
copy strong "Annual Reporting"
drag, startPoint x: 862, startPoint y: 169, endPoint x: 1063, endPoint y: 188, distance: 201.7
click at [1063, 188] on h1 "Annual Reporting Checklist, Recommendation, and Determination Form Clients who …" at bounding box center [919, 195] width 506 height 66
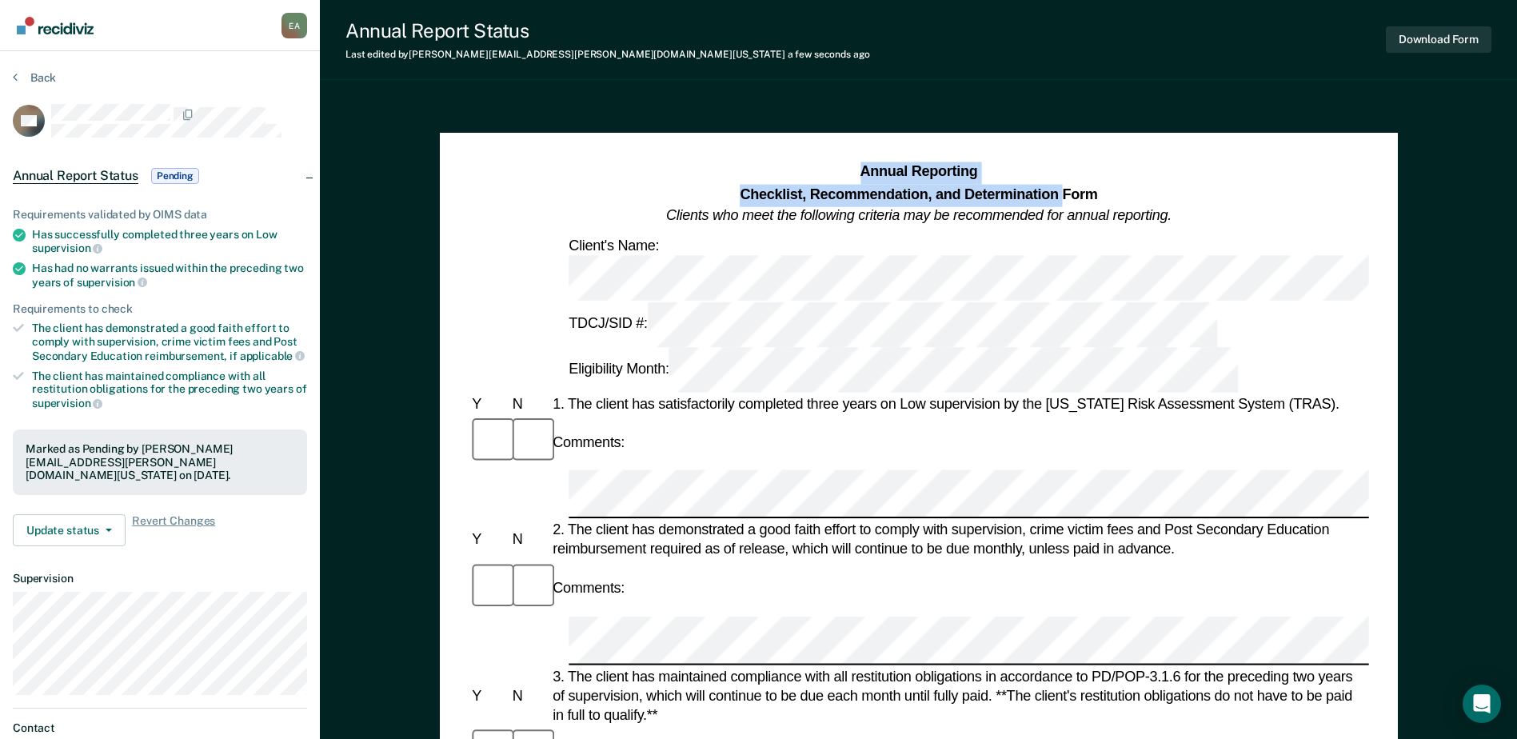
copy h1 "Annual Reporting Checklist, Recommendation, and Determination"
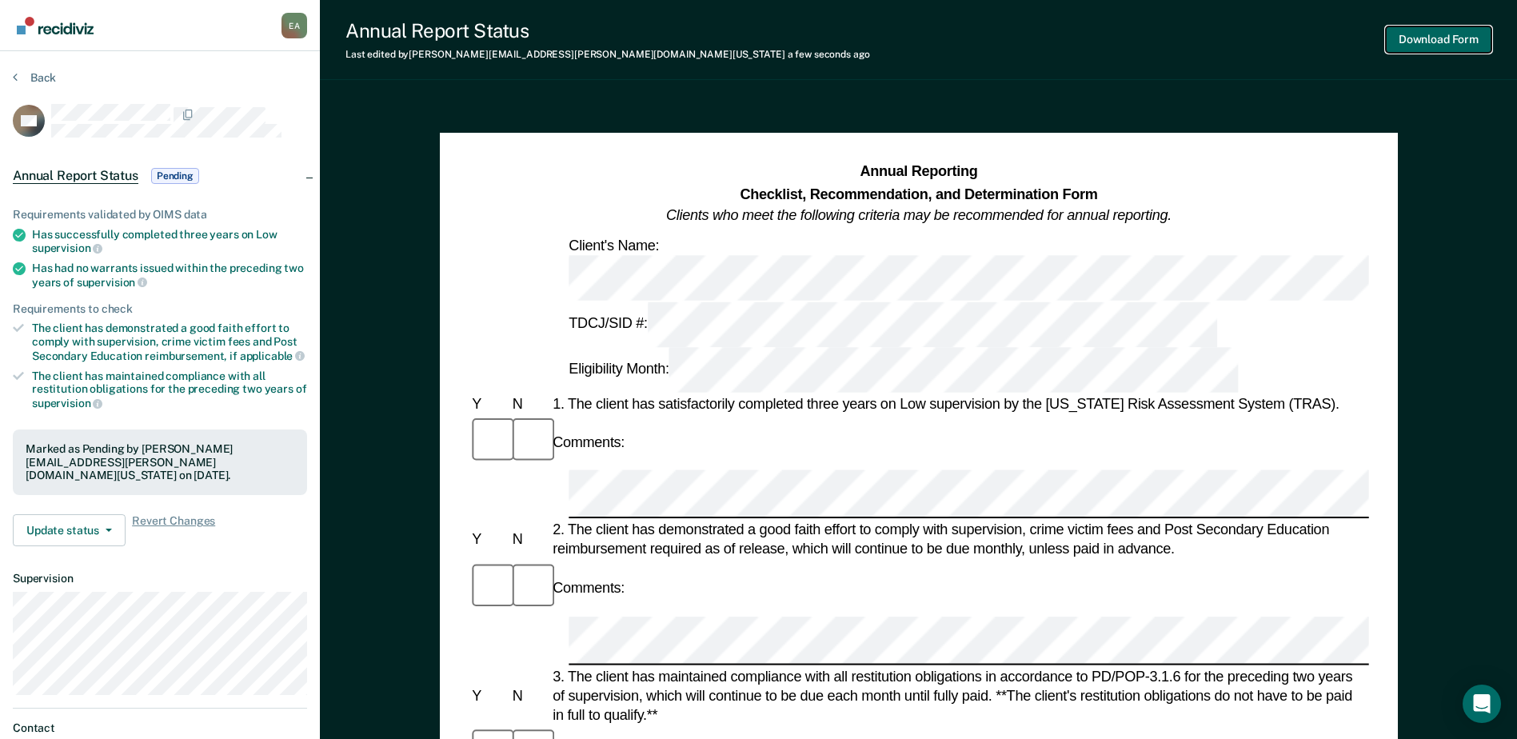
click at [1440, 38] on button "Download Form" at bounding box center [1439, 39] width 106 height 26
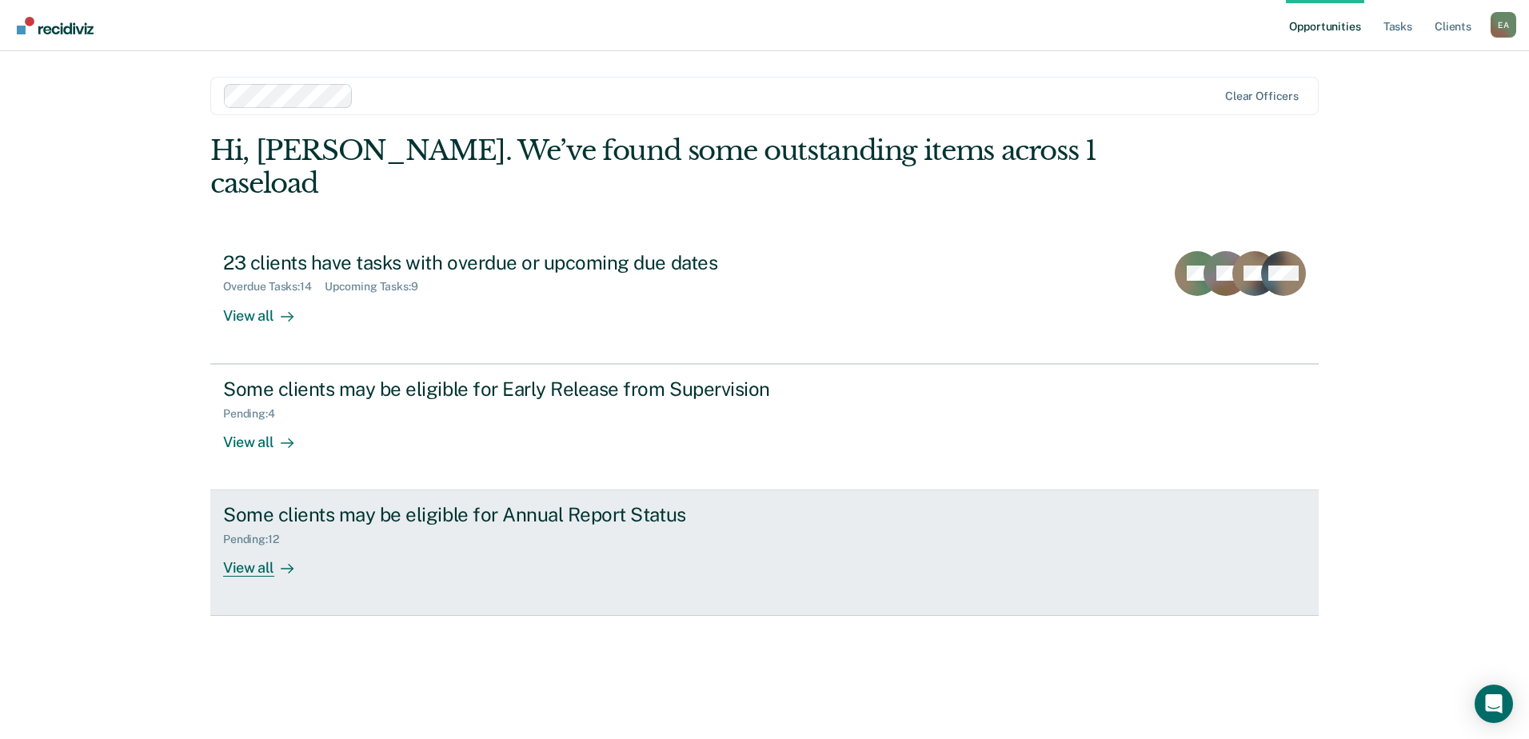
click at [259, 543] on div "Pending : 12" at bounding box center [257, 540] width 69 height 14
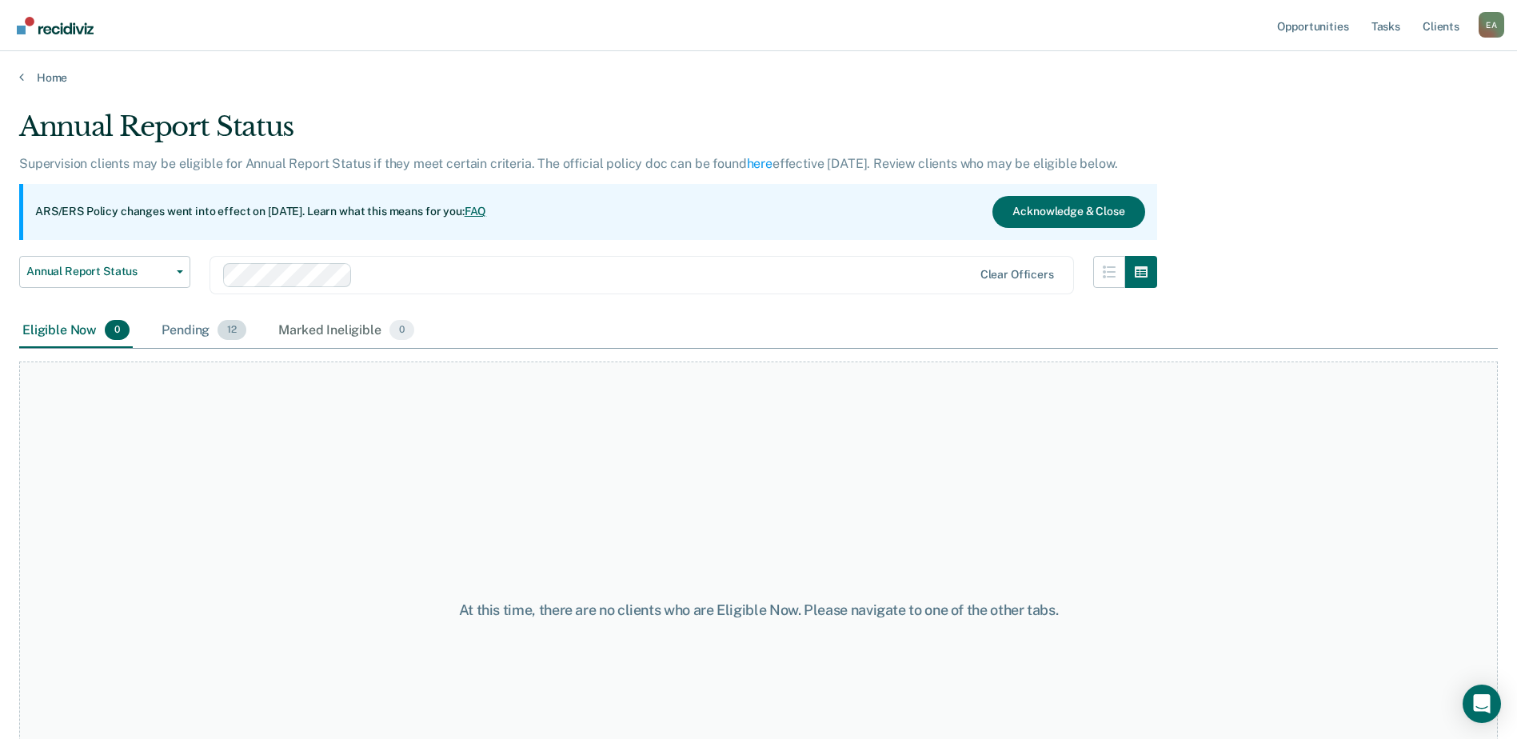
click at [205, 333] on div "Pending 12" at bounding box center [203, 331] width 91 height 35
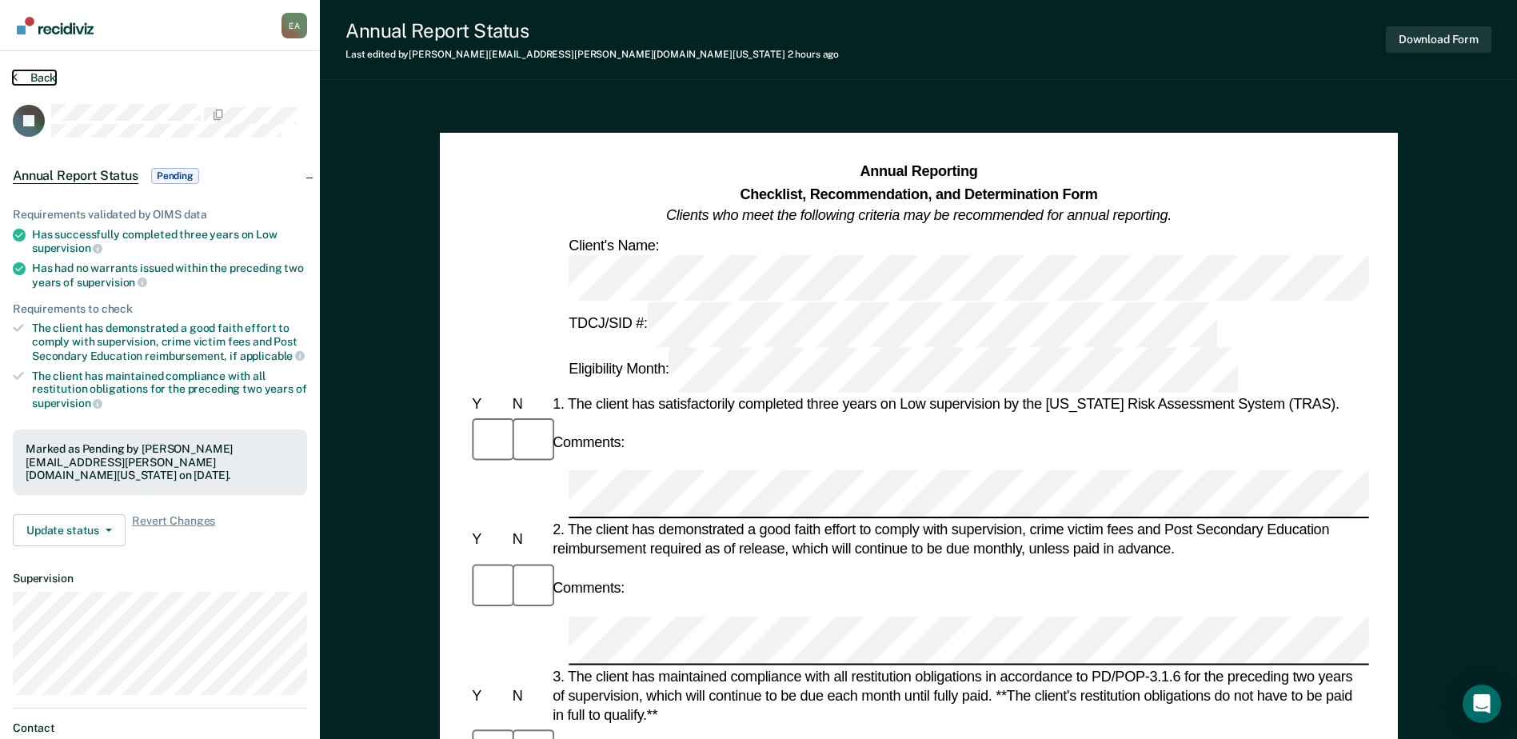
click at [34, 79] on button "Back" at bounding box center [34, 77] width 43 height 14
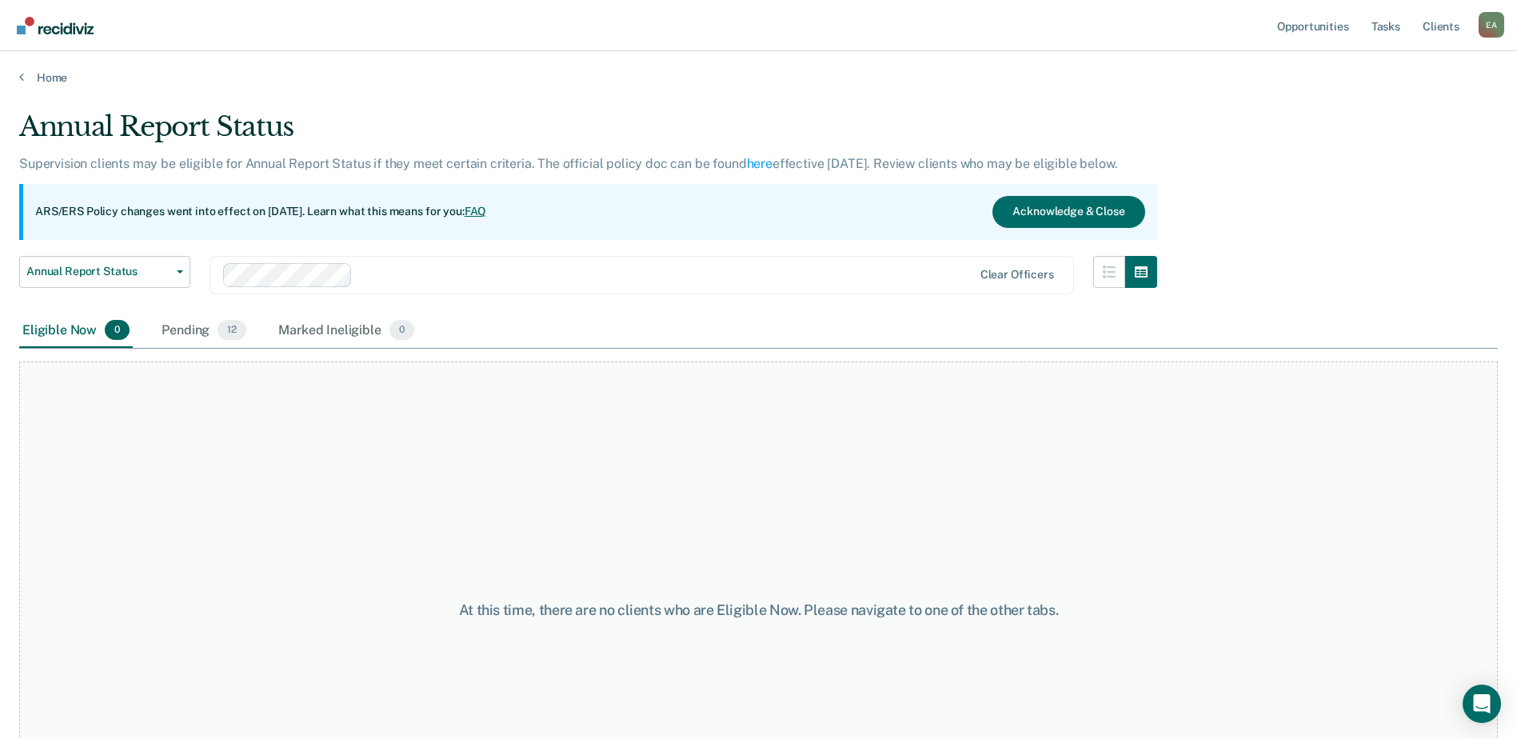
click at [83, 331] on div "Eligible Now 0" at bounding box center [76, 331] width 114 height 35
click at [1311, 30] on link "Opportunities" at bounding box center [1313, 25] width 78 height 51
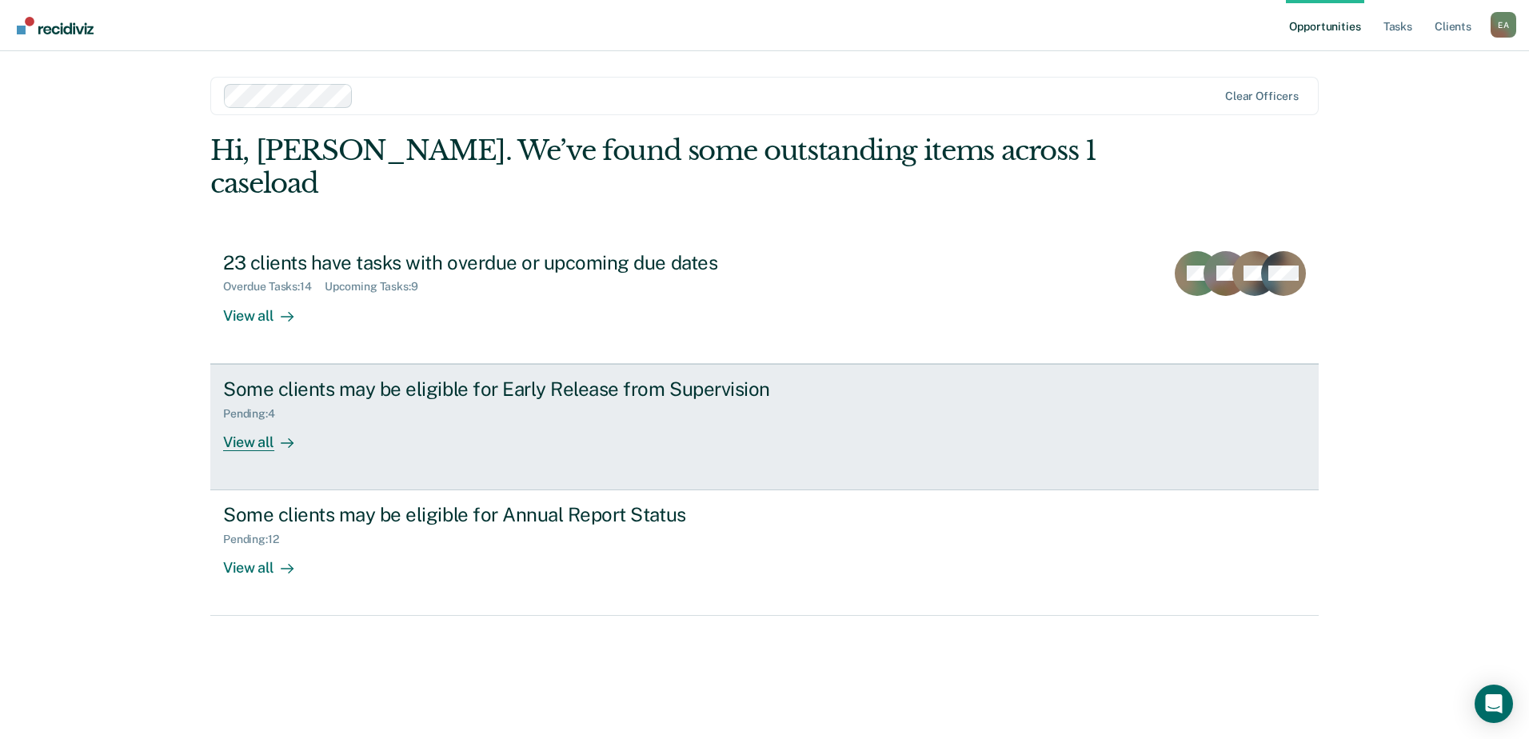
click at [304, 446] on div "View all" at bounding box center [268, 435] width 90 height 31
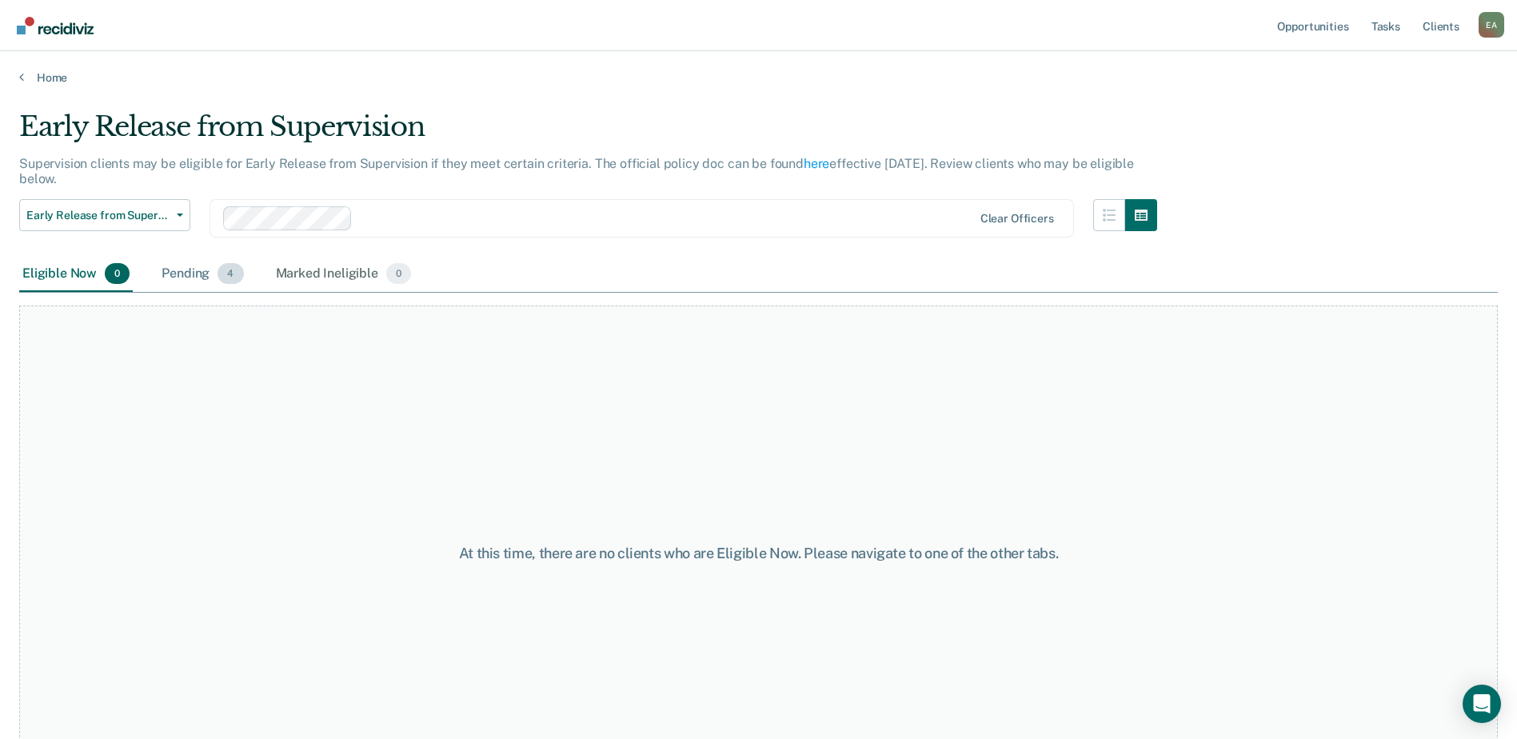
click at [210, 274] on div "Pending 4" at bounding box center [202, 274] width 88 height 35
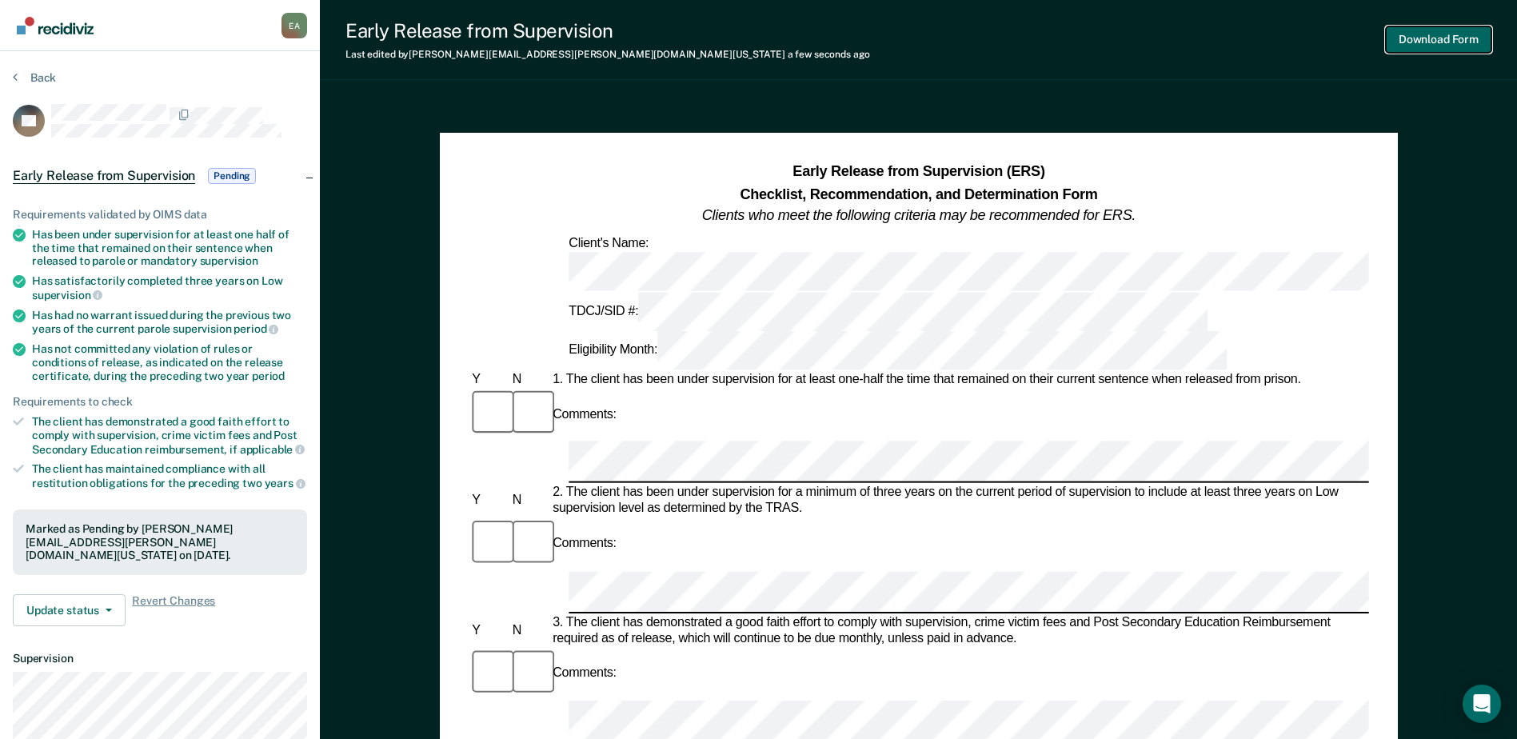
click at [1439, 42] on button "Download Form" at bounding box center [1439, 39] width 106 height 26
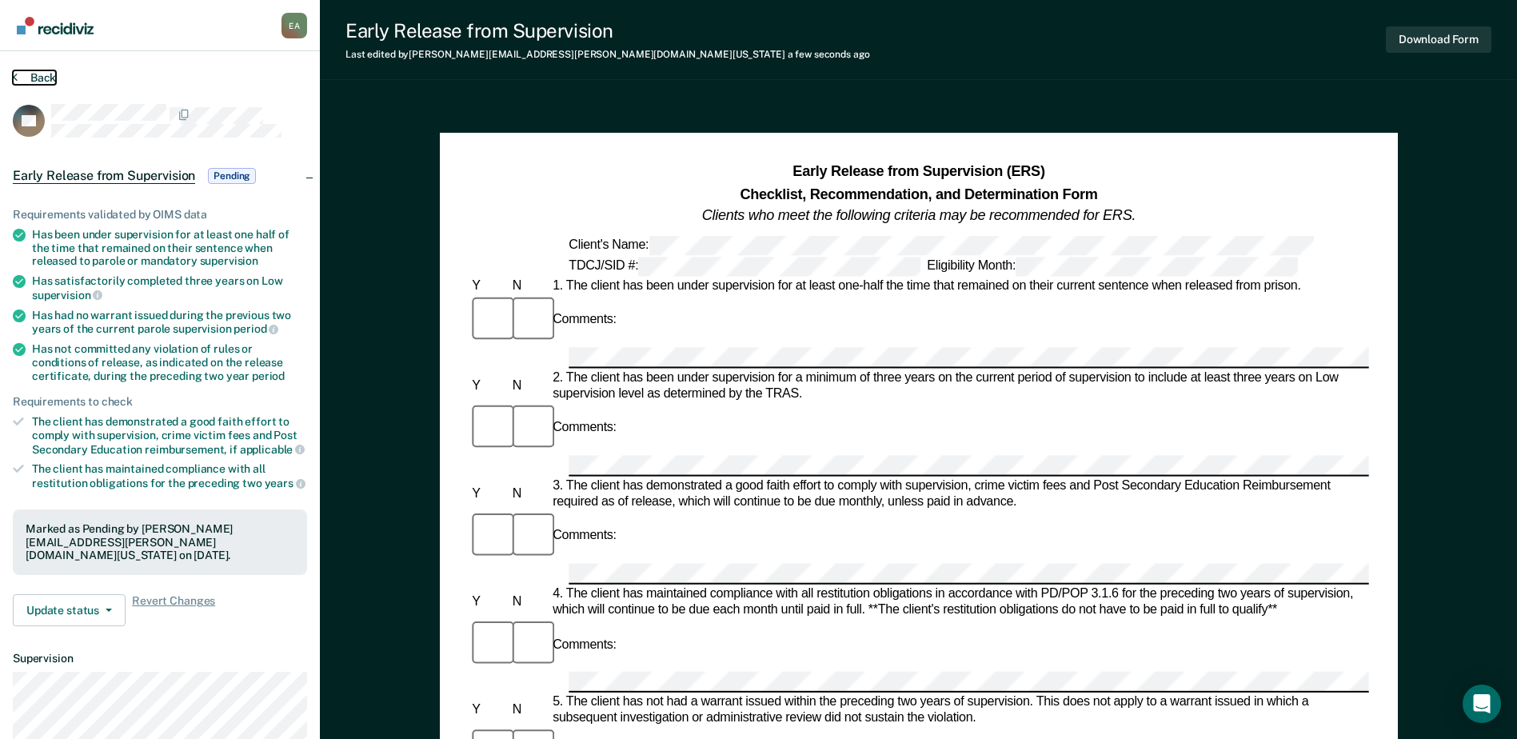
click at [39, 83] on button "Back" at bounding box center [34, 77] width 43 height 14
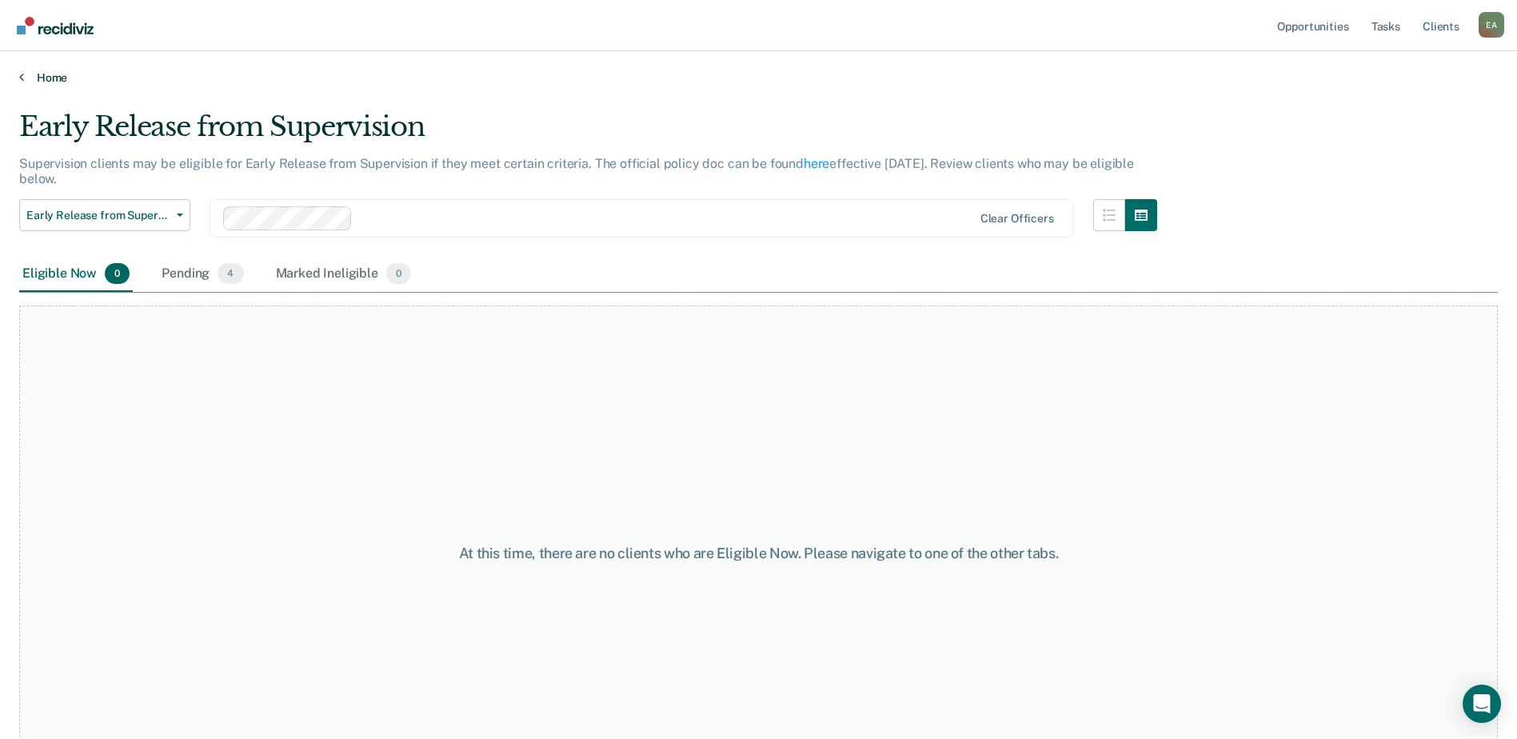
click at [62, 80] on link "Home" at bounding box center [758, 77] width 1479 height 14
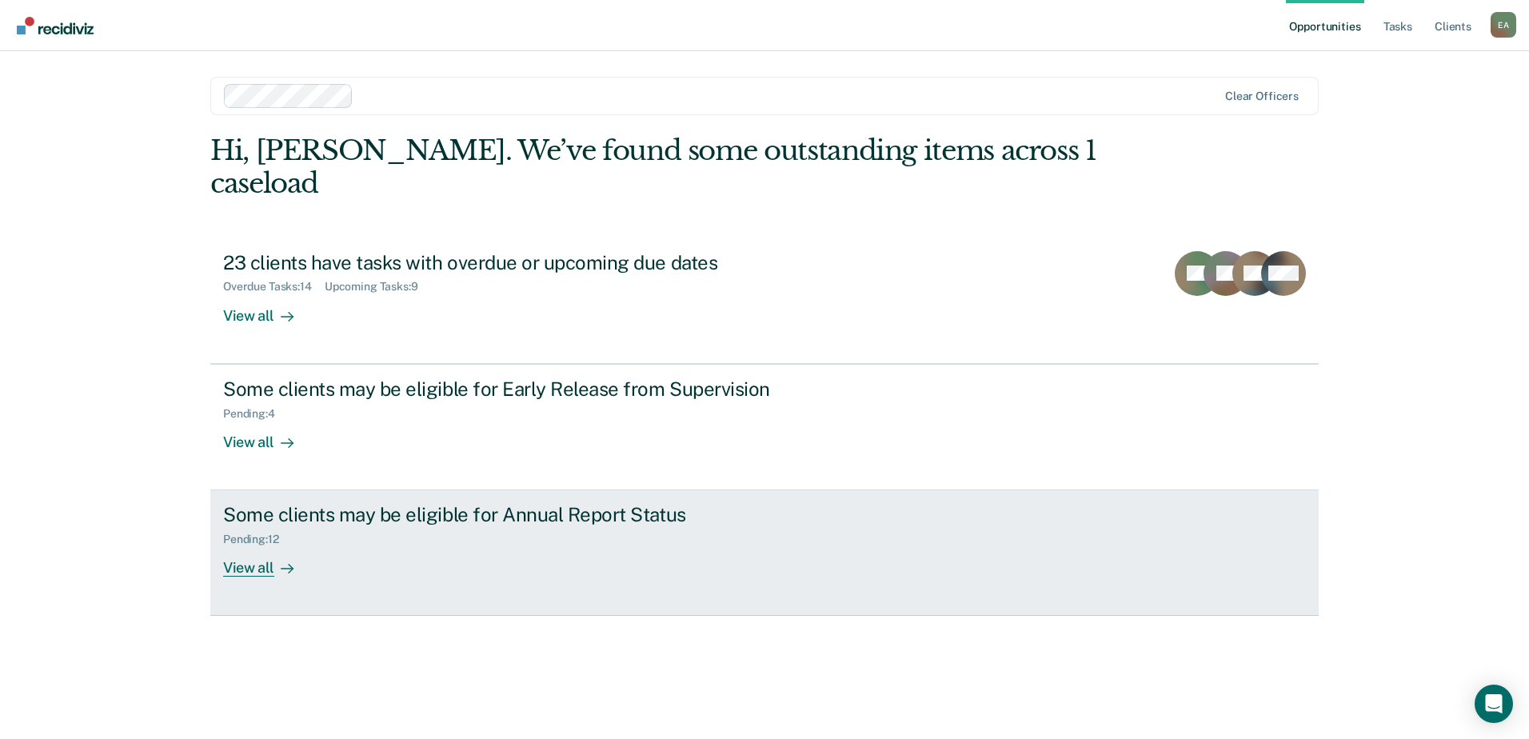
click at [465, 534] on div "Pending : 12" at bounding box center [504, 536] width 562 height 20
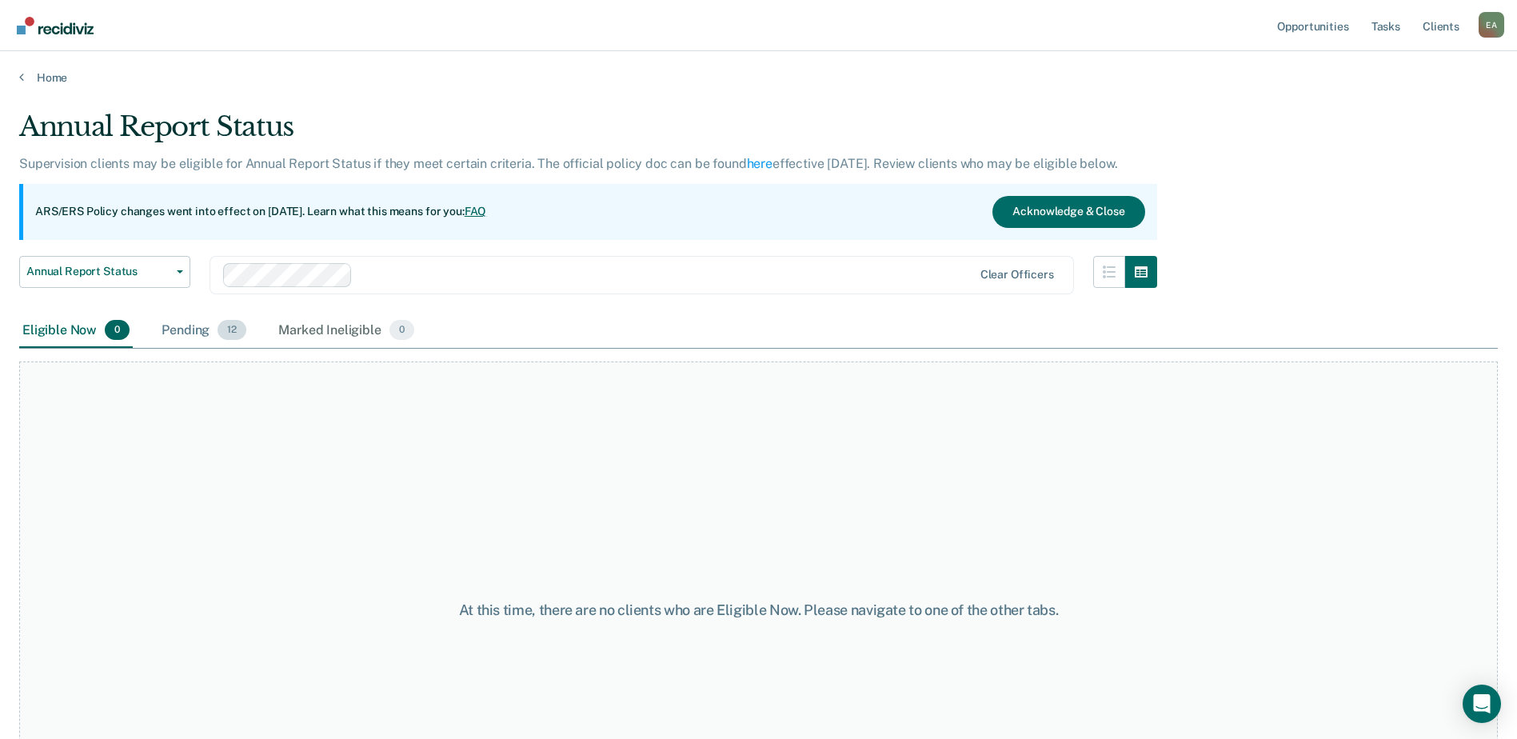
click at [186, 333] on div "Pending 12" at bounding box center [203, 331] width 91 height 35
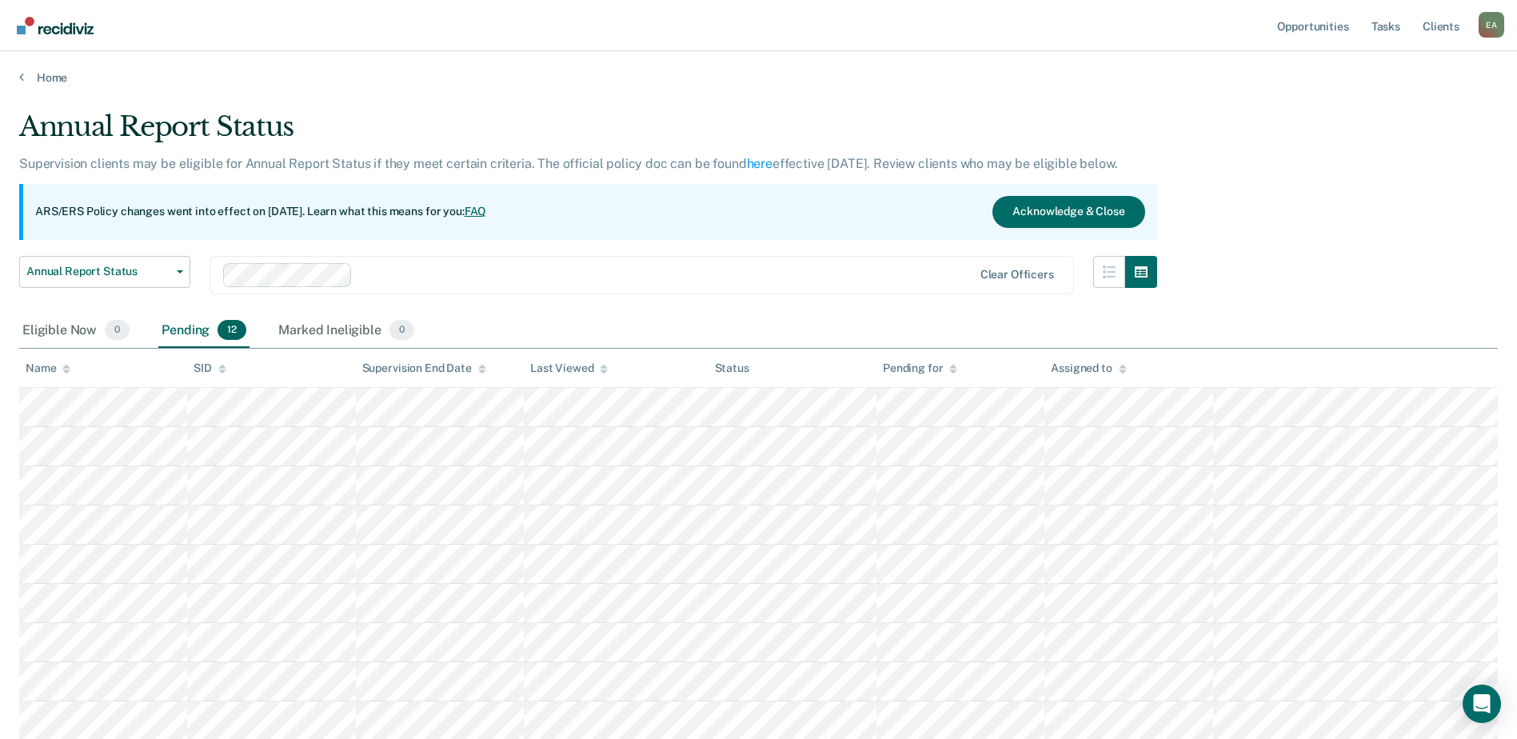
scroll to position [234, 0]
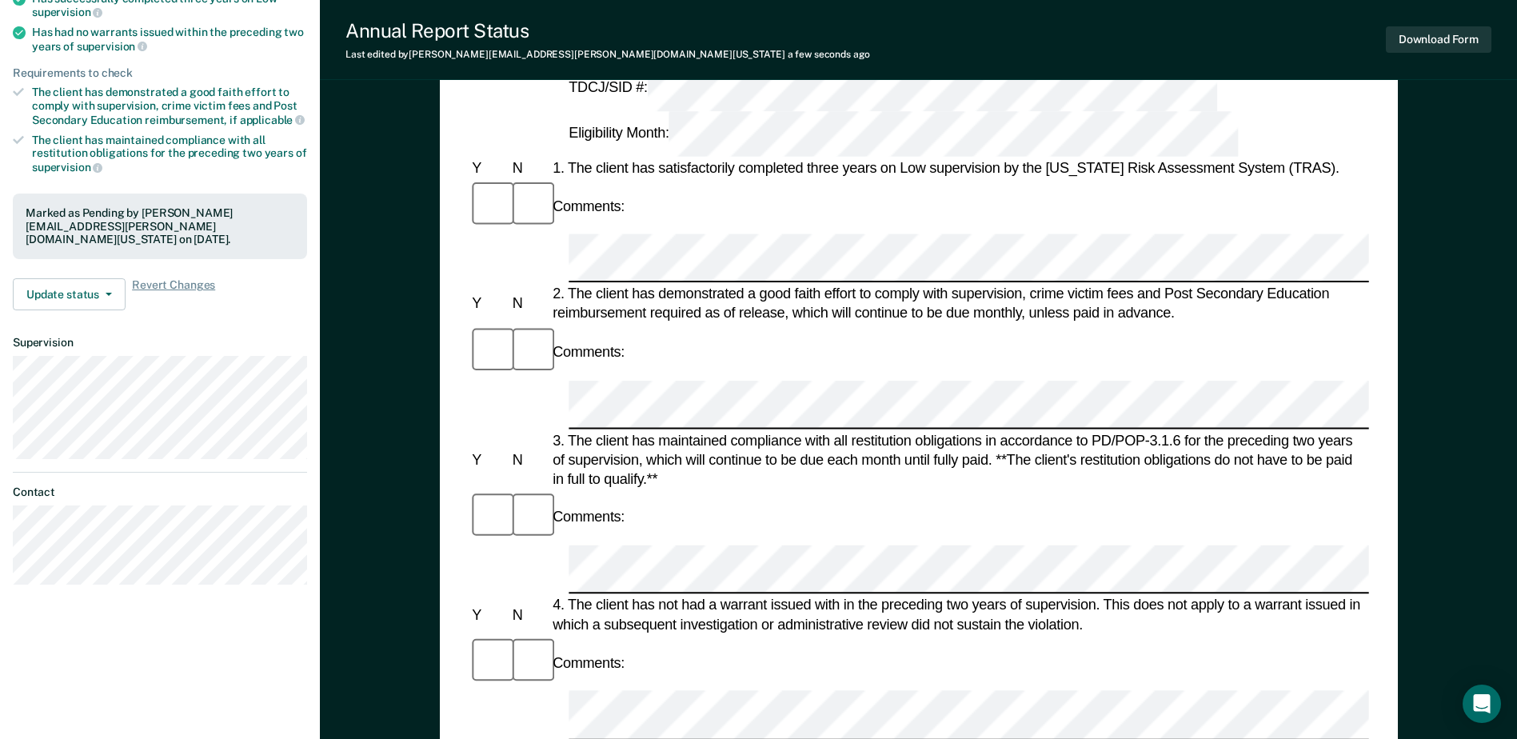
scroll to position [160, 0]
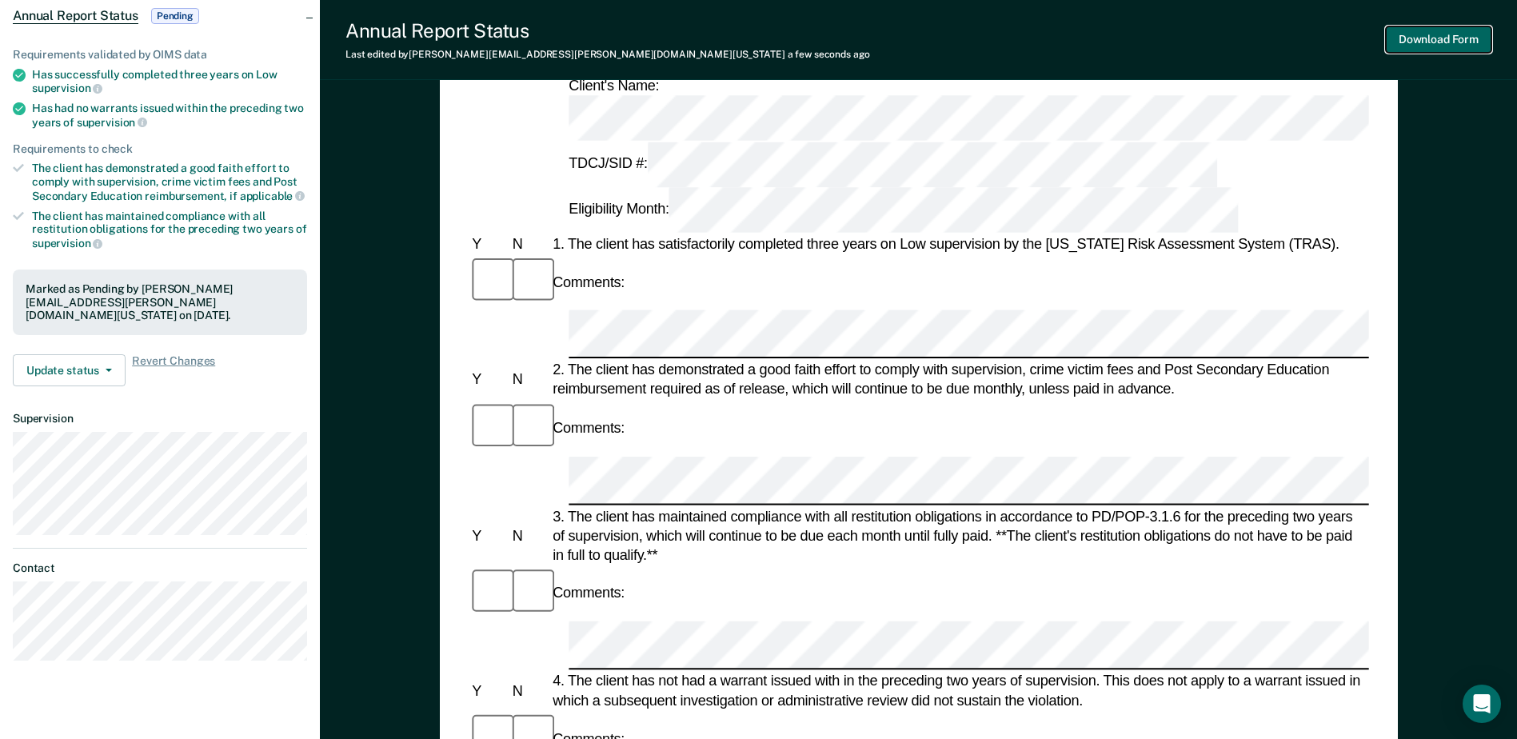
click at [1457, 46] on button "Download Form" at bounding box center [1439, 39] width 106 height 26
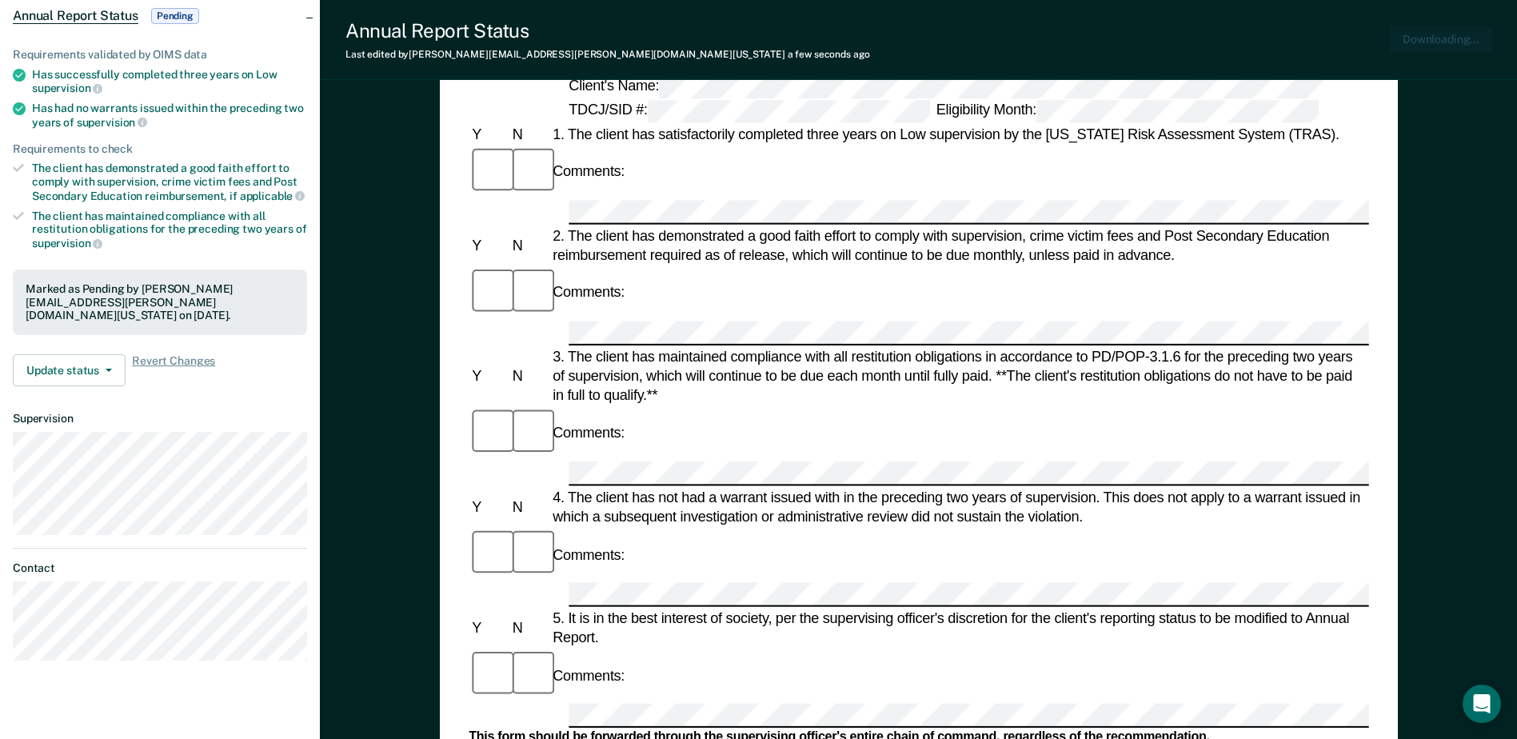
scroll to position [0, 0]
